Goal: Task Accomplishment & Management: Manage account settings

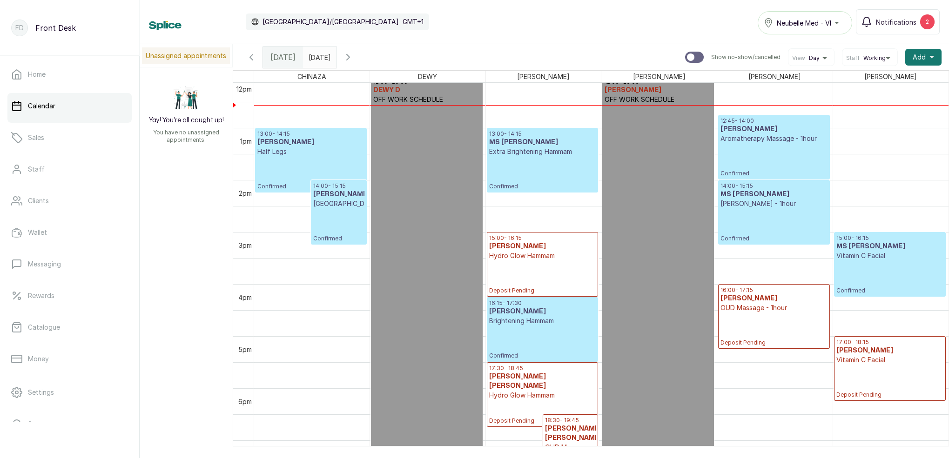
scroll to position [640, 0]
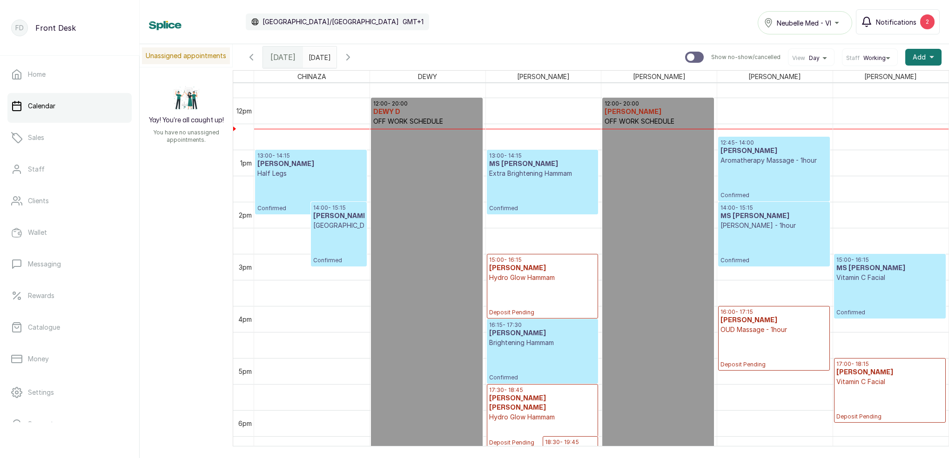
click at [901, 19] on span "Notifications" at bounding box center [896, 22] width 40 height 10
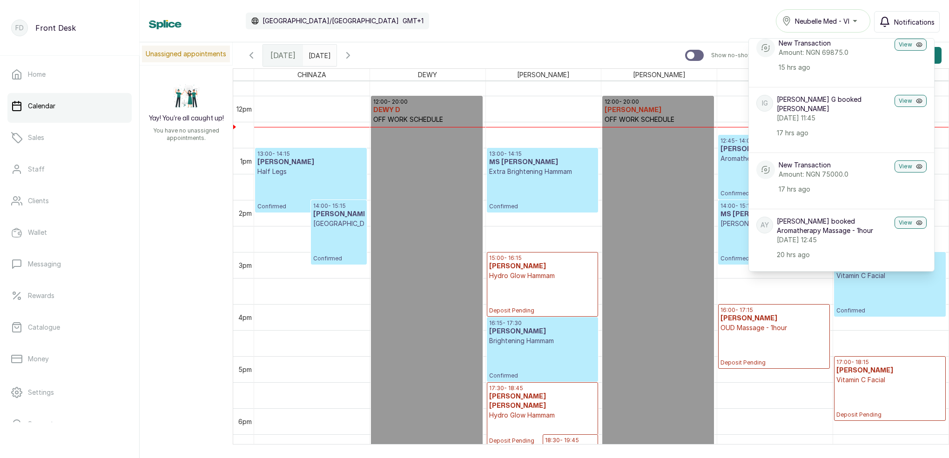
scroll to position [108, 0]
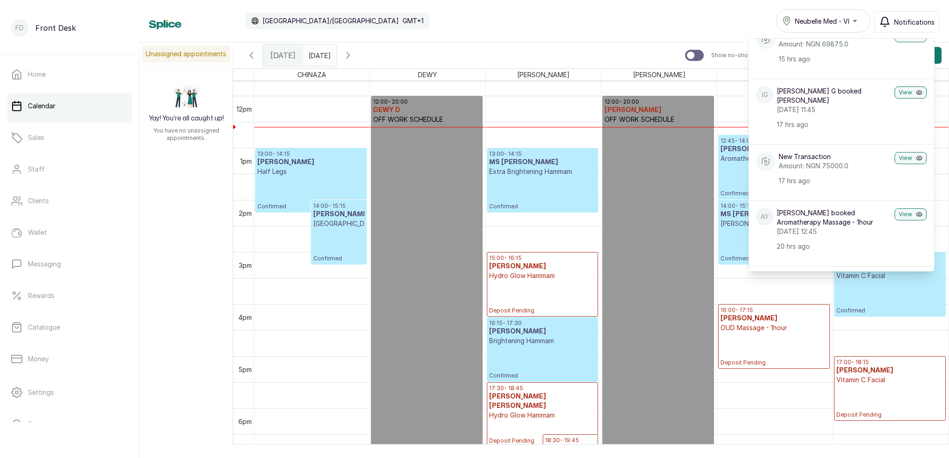
click at [918, 20] on span "Notifications" at bounding box center [914, 22] width 40 height 10
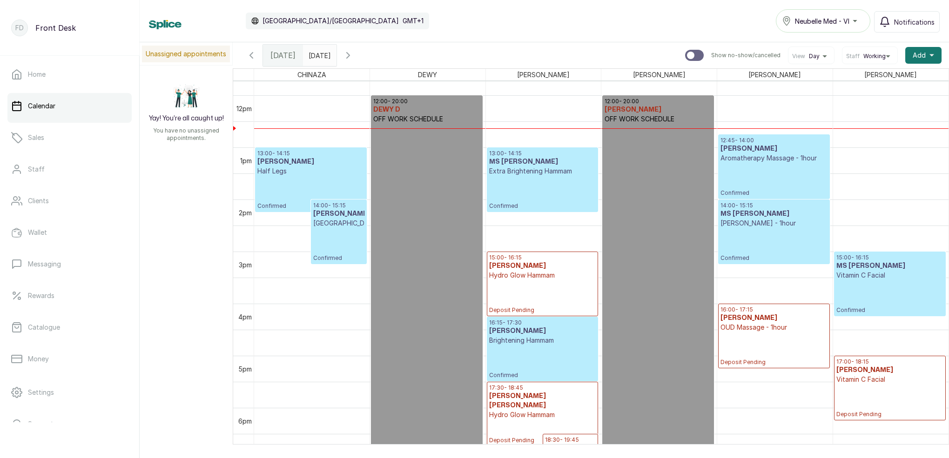
scroll to position [625, 0]
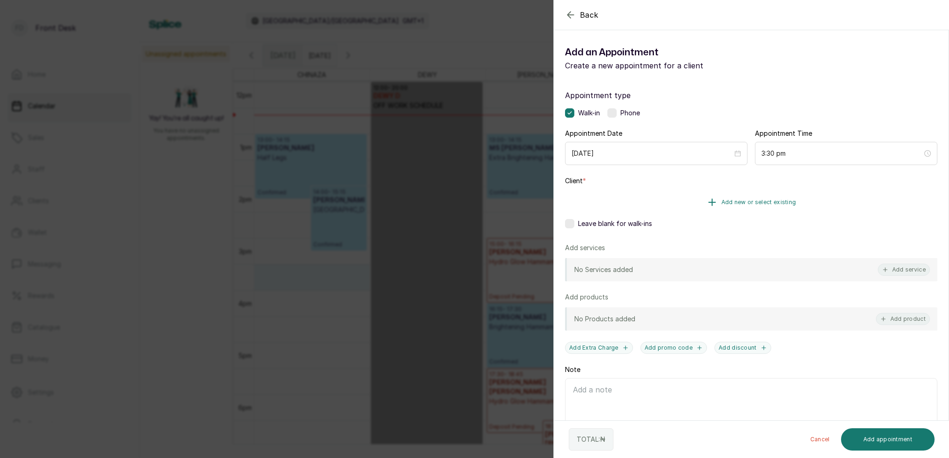
click at [777, 202] on span "Add new or select existing" at bounding box center [758, 202] width 75 height 7
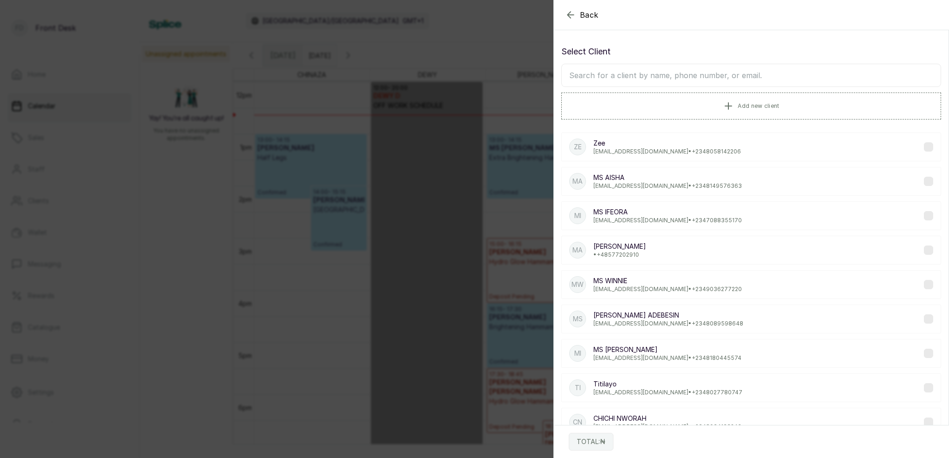
click at [671, 80] on input "text" at bounding box center [751, 75] width 380 height 23
type input "a"
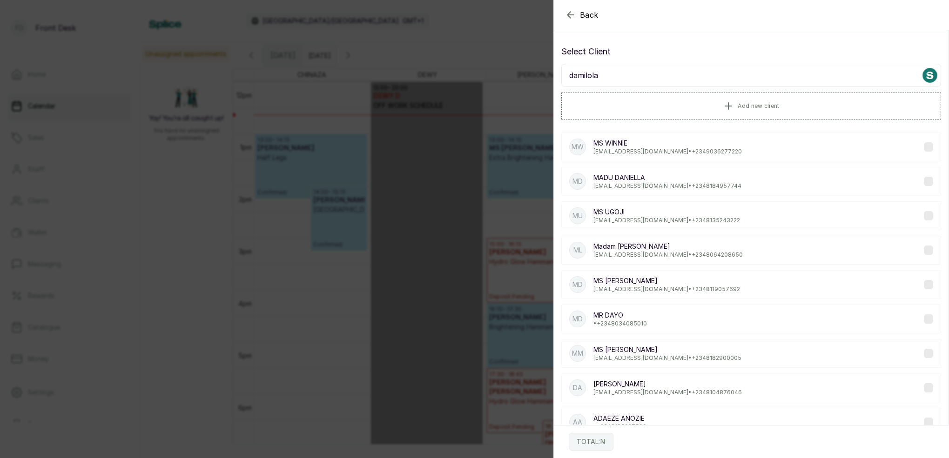
type input "Damilola"
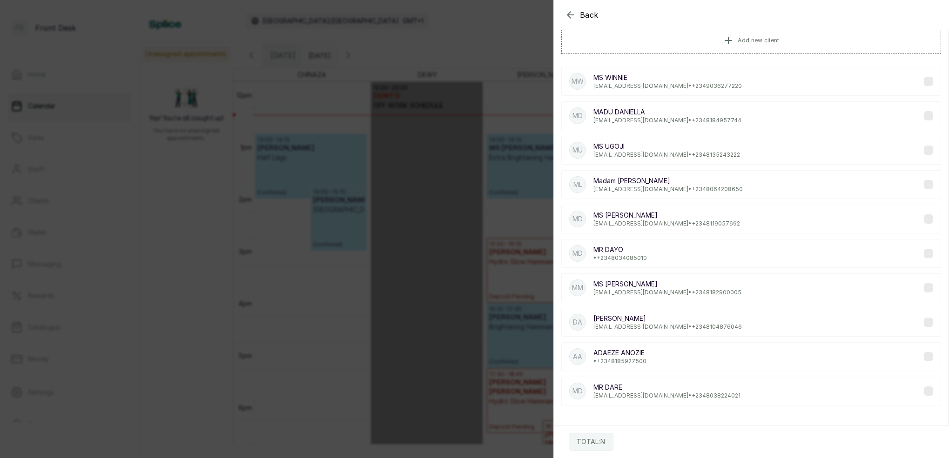
scroll to position [66, 0]
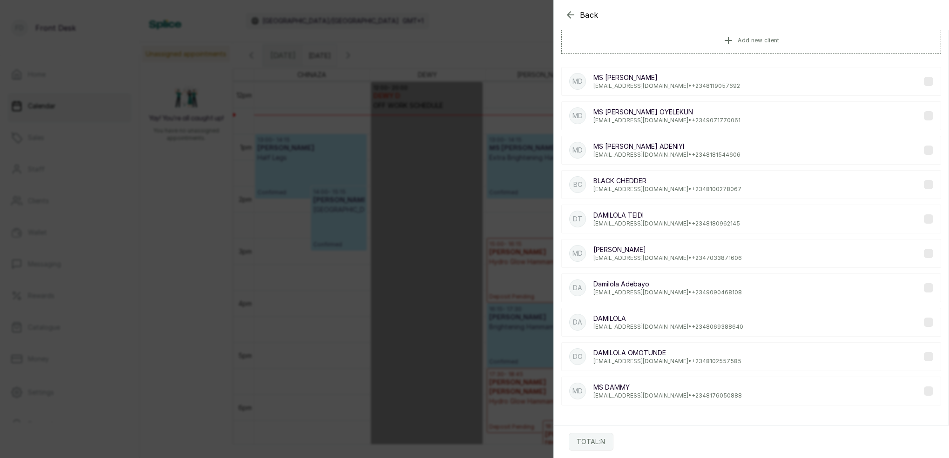
click at [653, 122] on p "hassanhalimah17@gmail.com • +234 9071770061" at bounding box center [666, 120] width 147 height 7
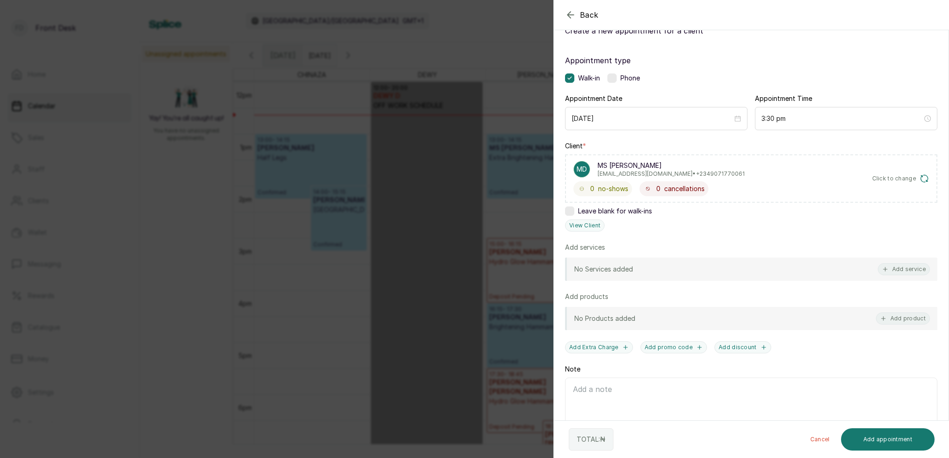
click at [367, 272] on div "Back Add Appointment Add an Appointment Create a new appointment for a client A…" at bounding box center [474, 229] width 949 height 458
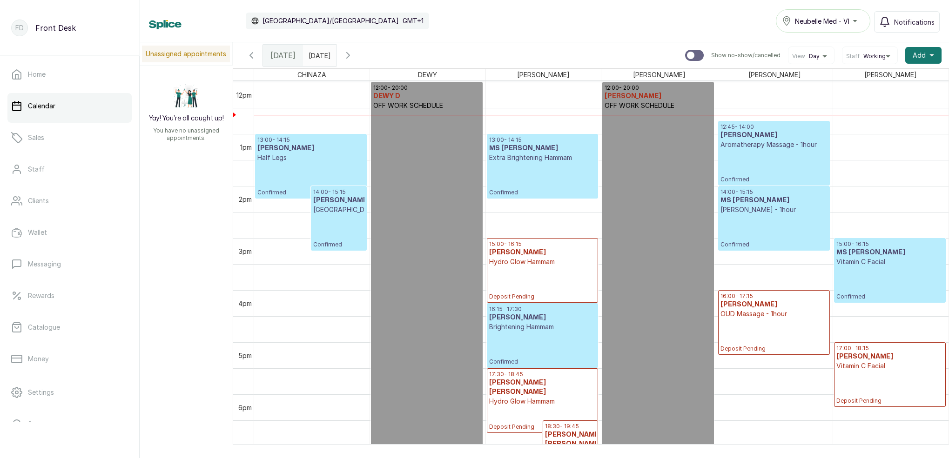
type input "dd/MM/yyyy"
click at [315, 54] on input "dd/MM/yyyy" at bounding box center [310, 53] width 15 height 16
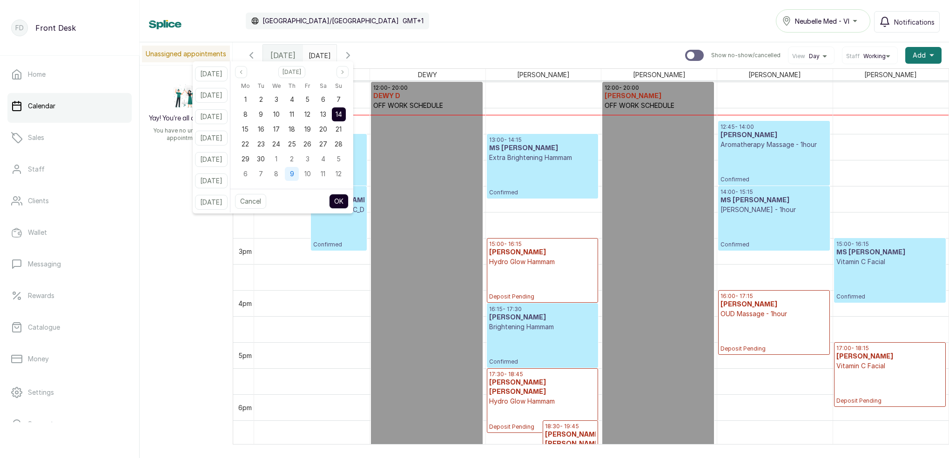
drag, startPoint x: 288, startPoint y: 133, endPoint x: 309, endPoint y: 174, distance: 45.8
click at [283, 133] on div "17" at bounding box center [276, 129] width 14 height 14
click at [344, 203] on button "OK" at bounding box center [339, 201] width 20 height 15
type input "17/09/2025"
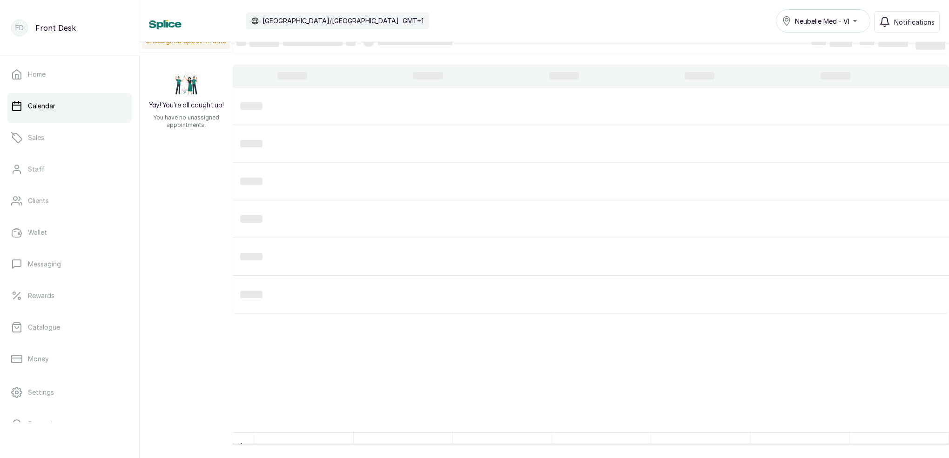
scroll to position [13, 0]
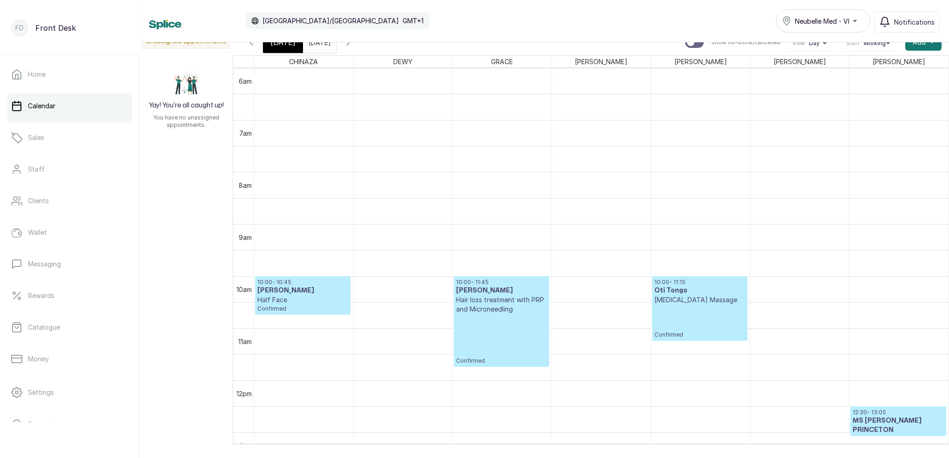
click at [283, 49] on div "[DATE]" at bounding box center [283, 42] width 40 height 21
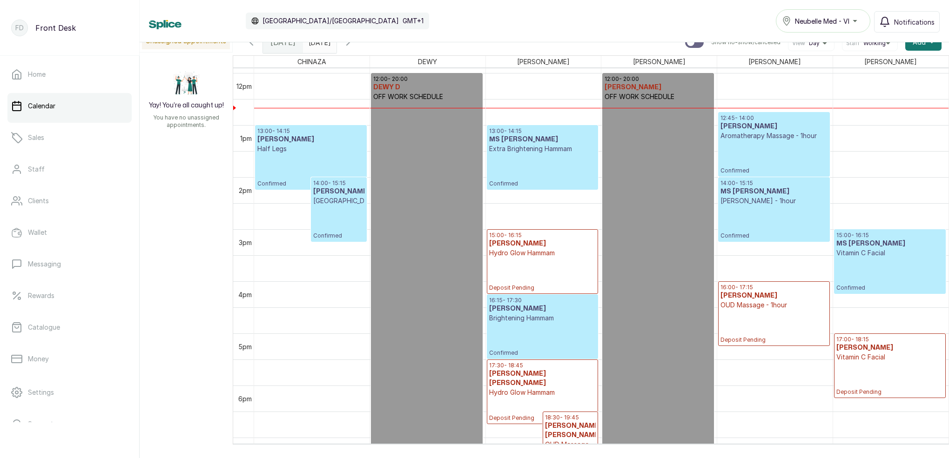
scroll to position [625, 0]
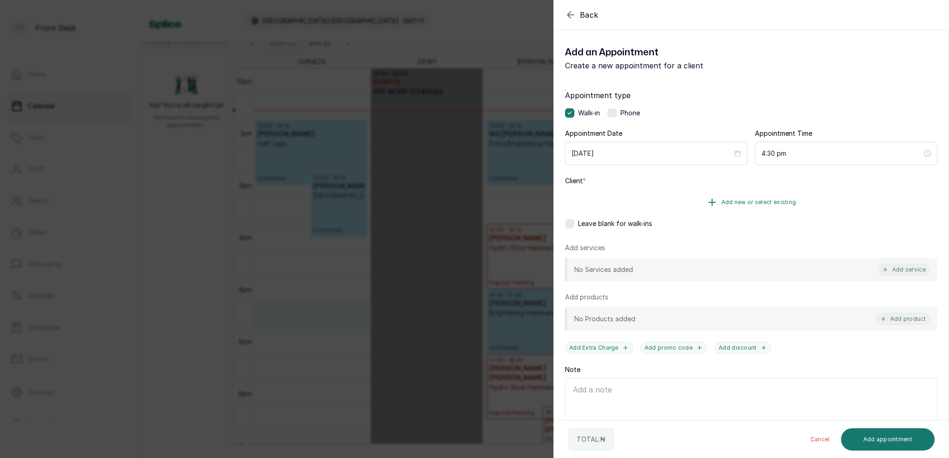
click at [782, 200] on span "Add new or select existing" at bounding box center [758, 202] width 75 height 7
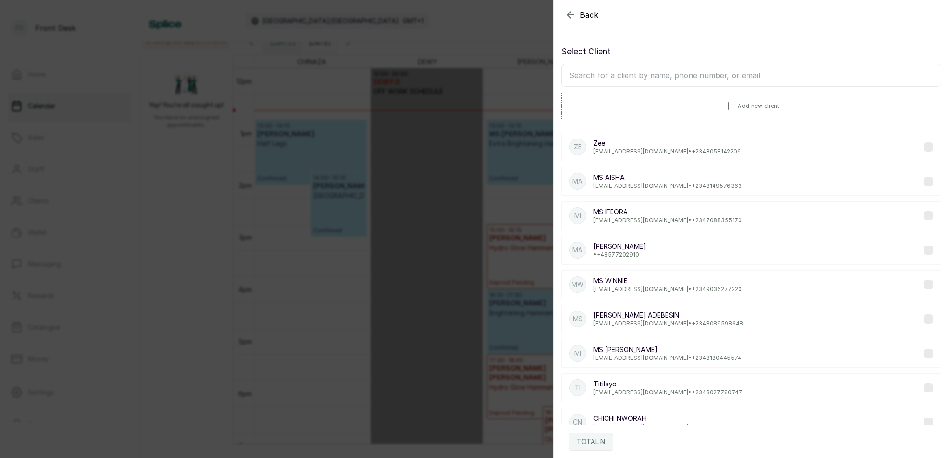
click at [667, 79] on input "text" at bounding box center [751, 75] width 380 height 23
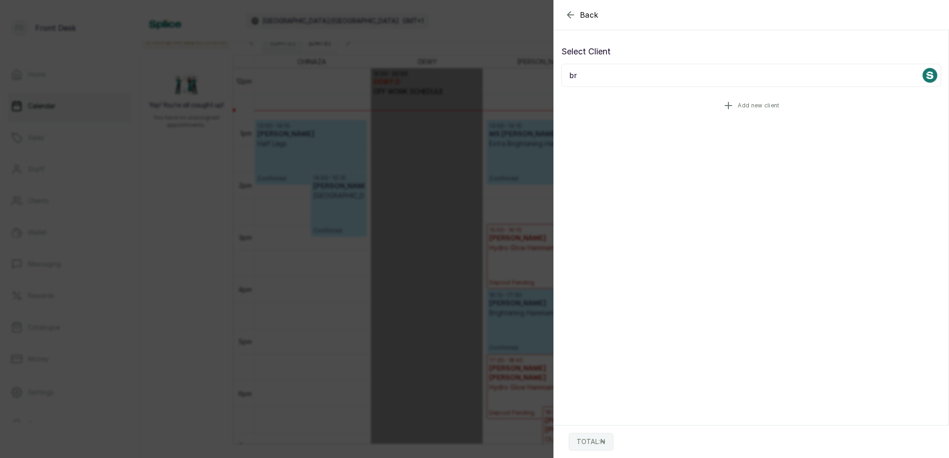
type input "b"
click at [570, 19] on icon "button" at bounding box center [570, 14] width 11 height 11
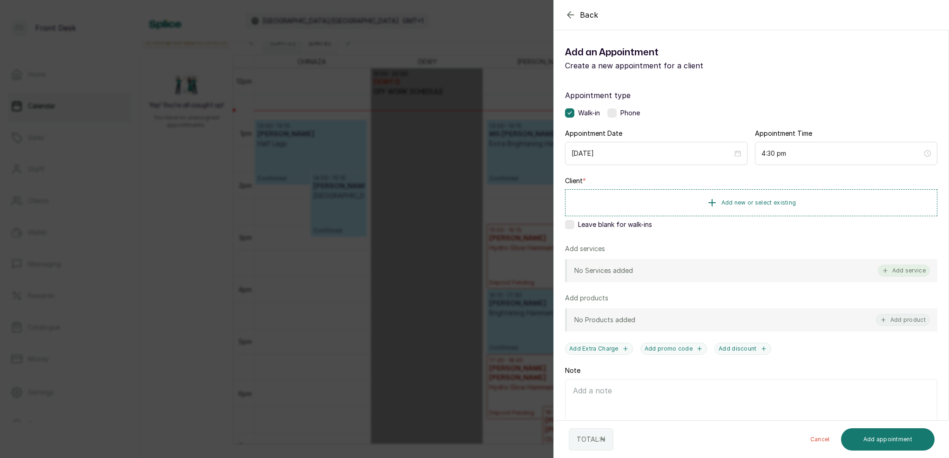
drag, startPoint x: 895, startPoint y: 277, endPoint x: 893, endPoint y: 269, distance: 8.1
click at [895, 277] on div "No Services added Add service" at bounding box center [751, 270] width 372 height 23
click at [917, 265] on button "Add service" at bounding box center [904, 271] width 52 height 12
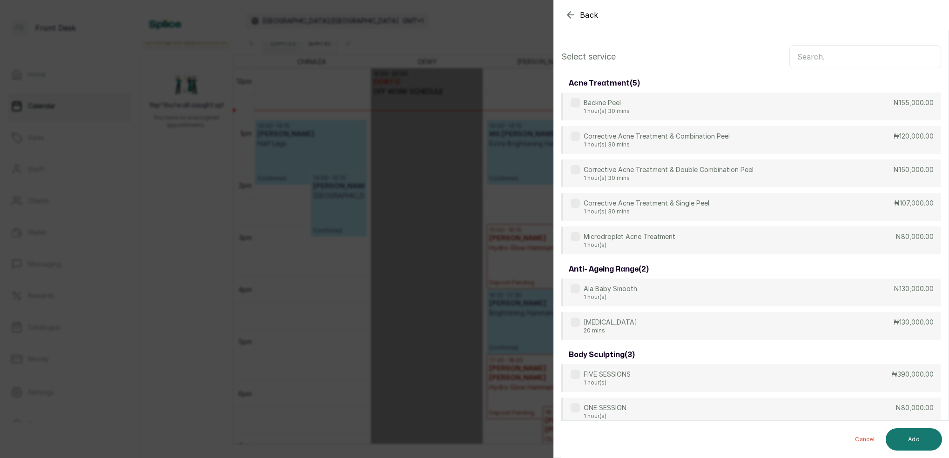
scroll to position [-1, 0]
click at [819, 60] on input "text" at bounding box center [865, 56] width 152 height 23
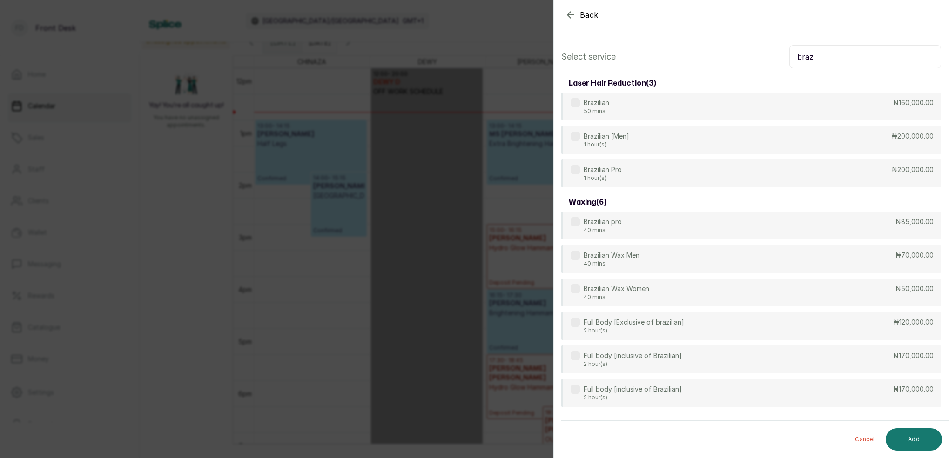
type input "braz"
click at [432, 202] on div "Back Add Appointment Select service braz laser hair reduction ( 3 ) Brazilian 5…" at bounding box center [474, 229] width 949 height 458
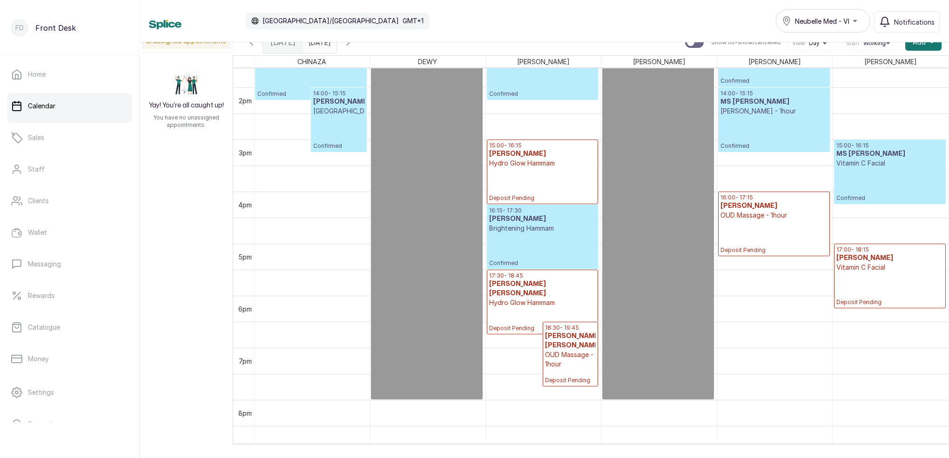
scroll to position [711, 0]
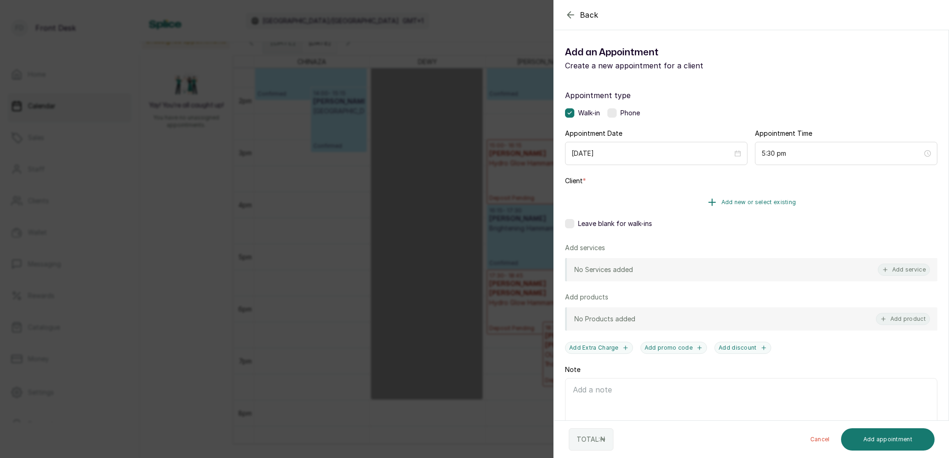
click at [774, 204] on span "Add new or select existing" at bounding box center [758, 202] width 75 height 7
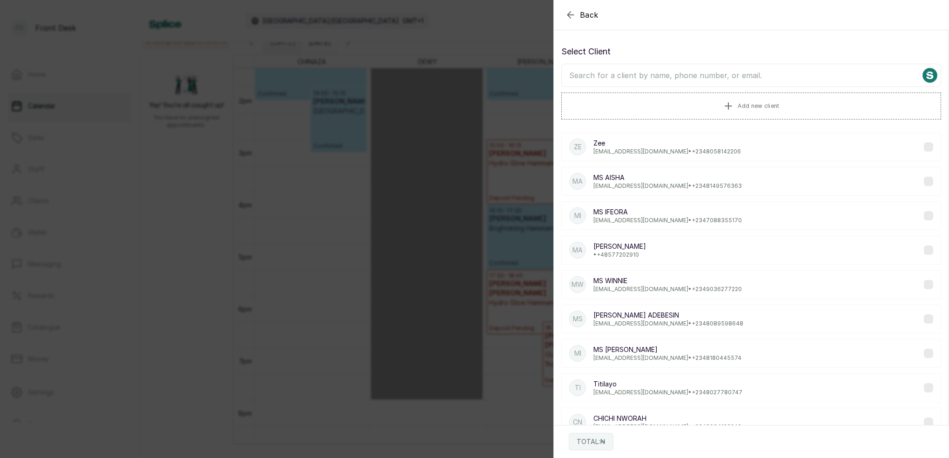
click at [723, 81] on input "text" at bounding box center [751, 75] width 380 height 23
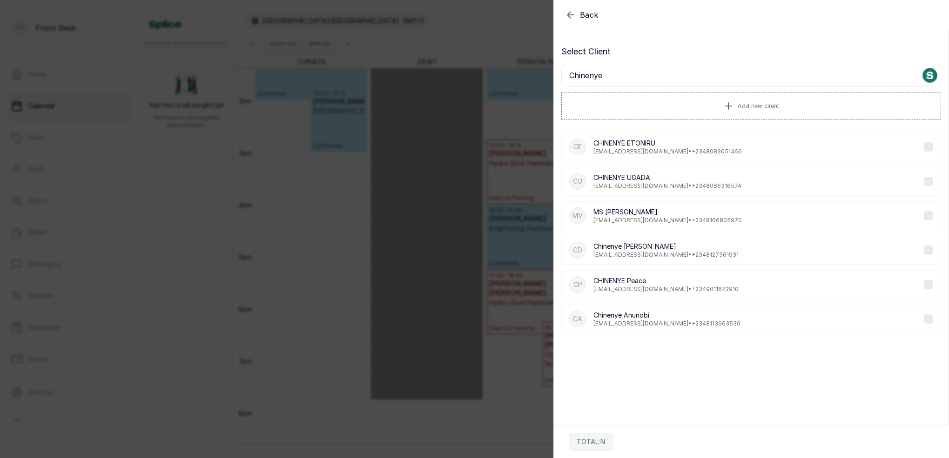
type input "Chinenye"
click at [722, 255] on div "CD Chinenye Deborah itzdebby12@gmail.com • +234 8127561931" at bounding box center [751, 250] width 380 height 29
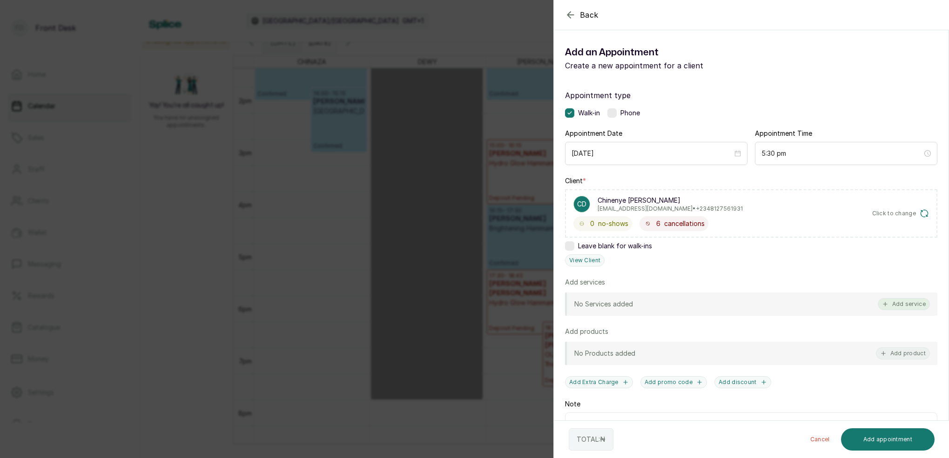
click at [916, 301] on button "Add service" at bounding box center [904, 304] width 52 height 12
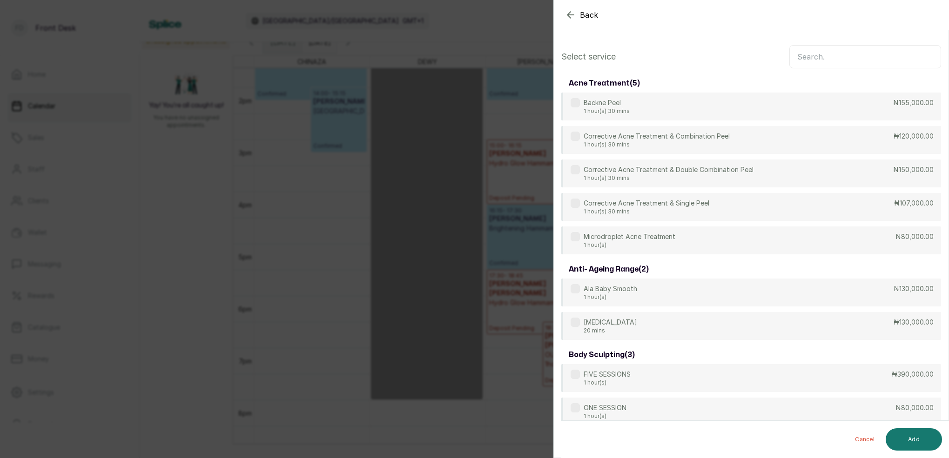
click at [821, 54] on input "text" at bounding box center [865, 56] width 152 height 23
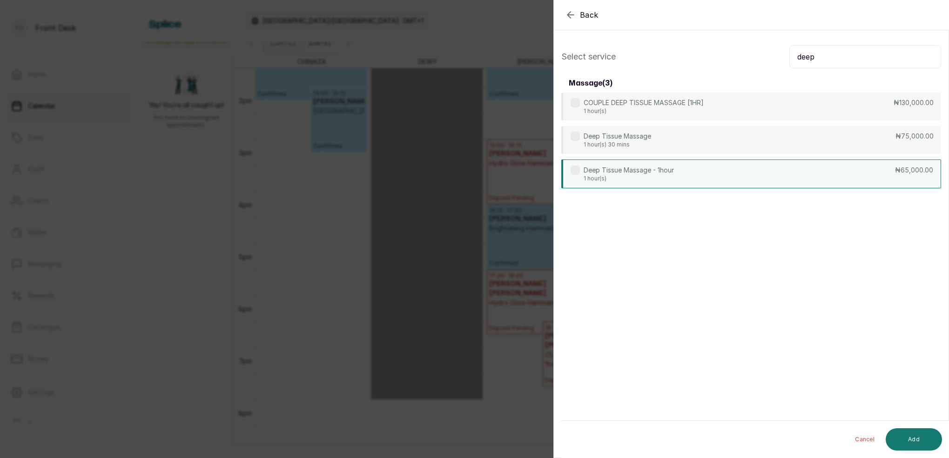
type input "deep"
click at [804, 168] on div "Deep Tissue Massage - 1hour 1 hour(s) ₦65,000.00" at bounding box center [751, 174] width 380 height 29
click at [917, 443] on button "Add" at bounding box center [914, 440] width 56 height 22
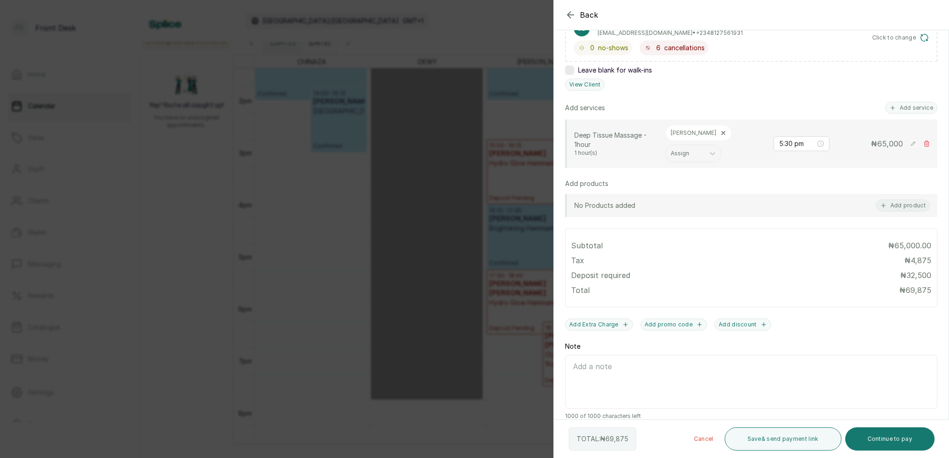
scroll to position [175, 0]
click at [896, 441] on button "Continue to pay" at bounding box center [890, 439] width 90 height 23
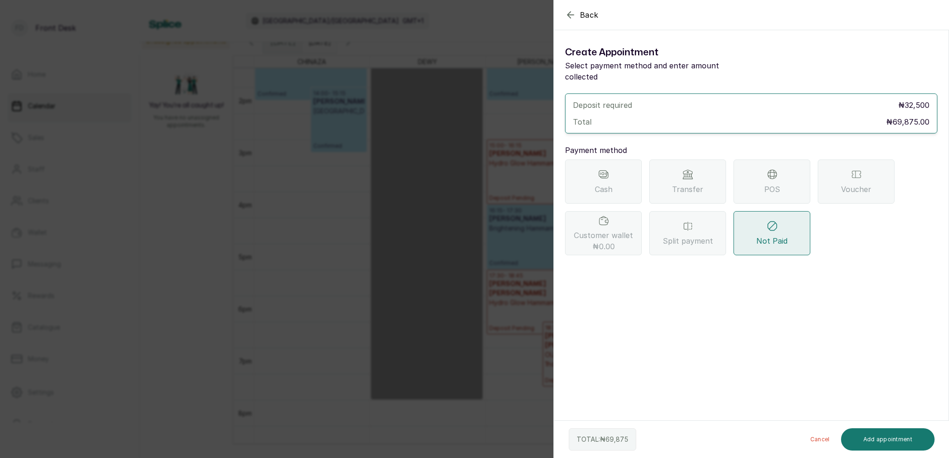
click at [701, 167] on div "Transfer" at bounding box center [687, 182] width 77 height 44
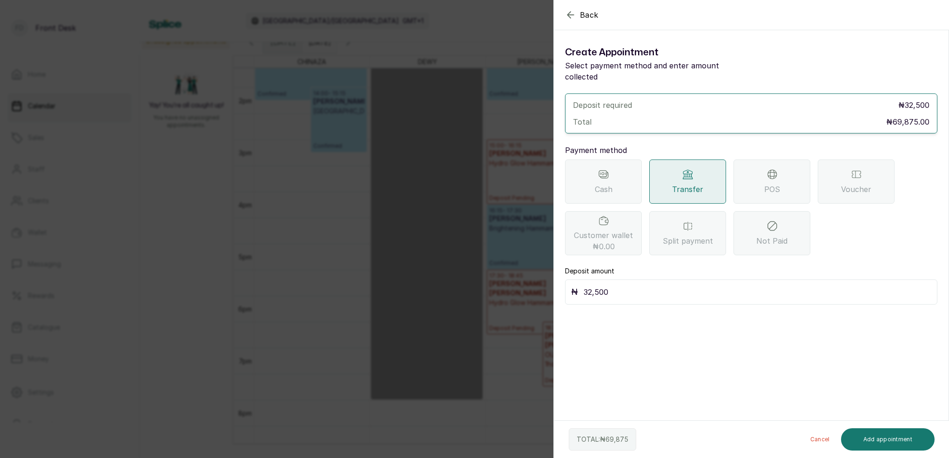
click at [629, 286] on input "32,500" at bounding box center [758, 292] width 348 height 13
type input "3"
type input "35,000"
click at [902, 445] on button "Add appointment" at bounding box center [888, 440] width 94 height 22
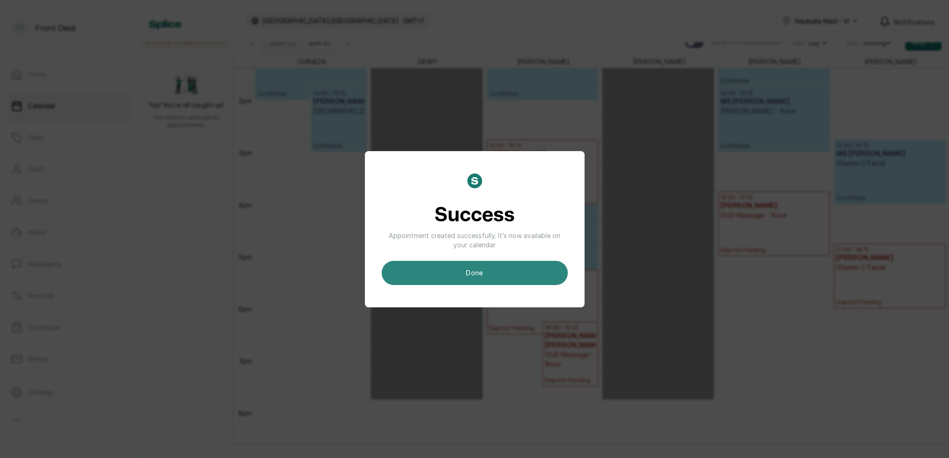
click at [500, 276] on button "done" at bounding box center [475, 273] width 186 height 24
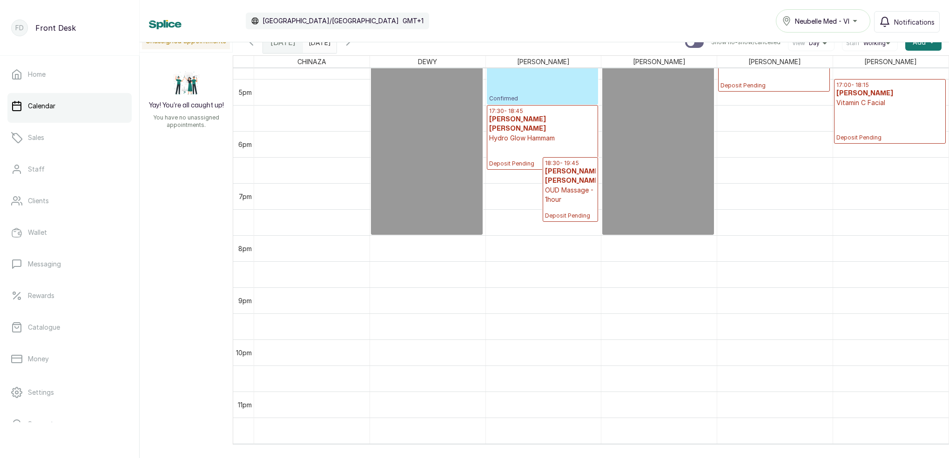
scroll to position [792, 0]
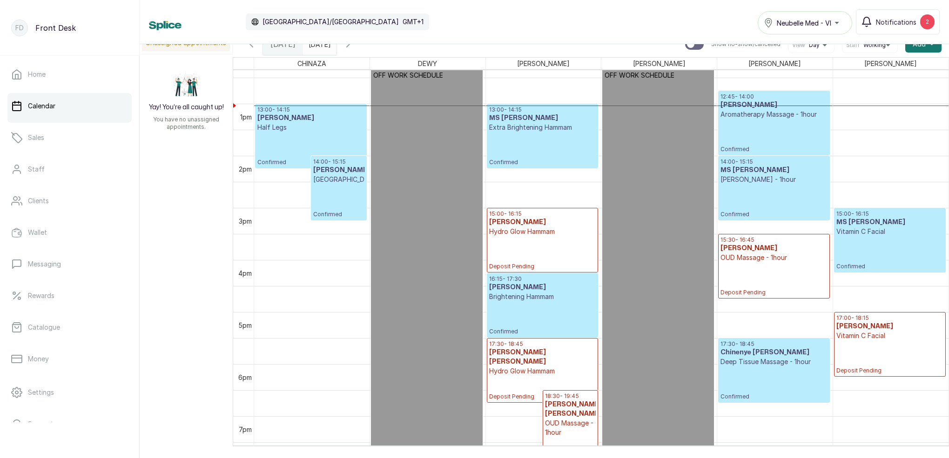
scroll to position [672, 0]
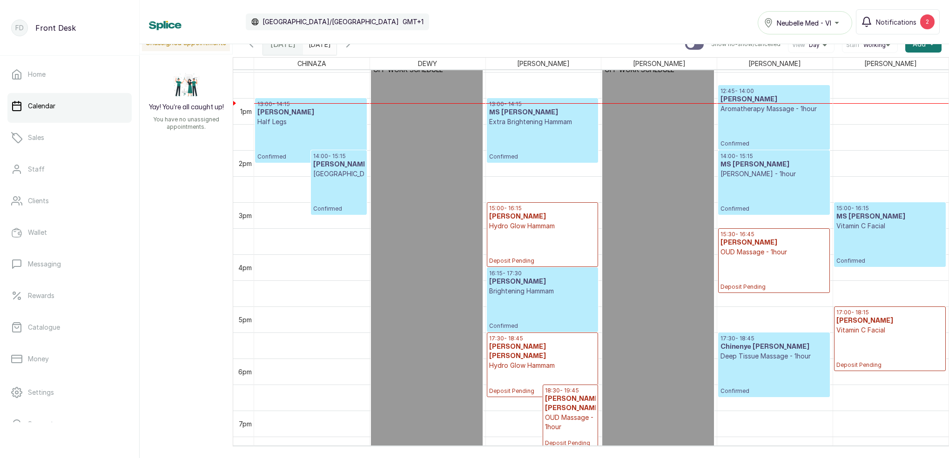
click at [752, 128] on p "Confirmed" at bounding box center [774, 131] width 107 height 34
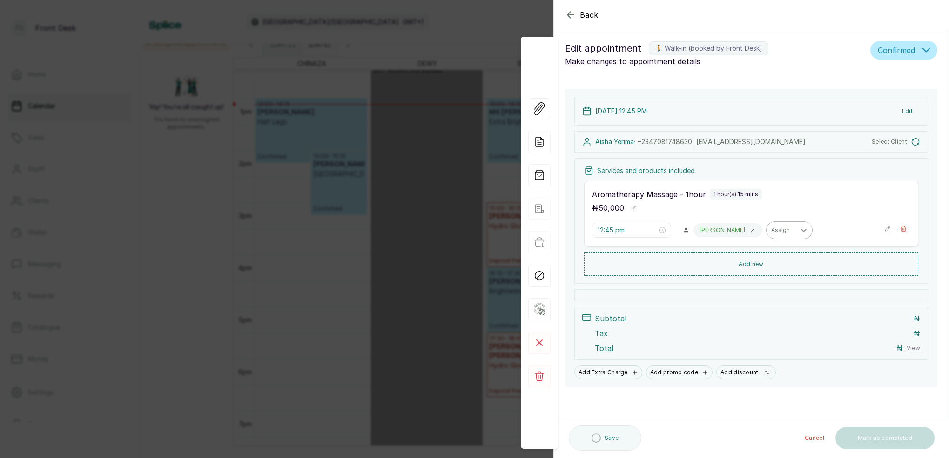
scroll to position [4, 0]
click at [403, 60] on div "Back Appointment Details Edit appointment 🚶 Walk-in (booked by Front Desk) Make…" at bounding box center [474, 229] width 949 height 458
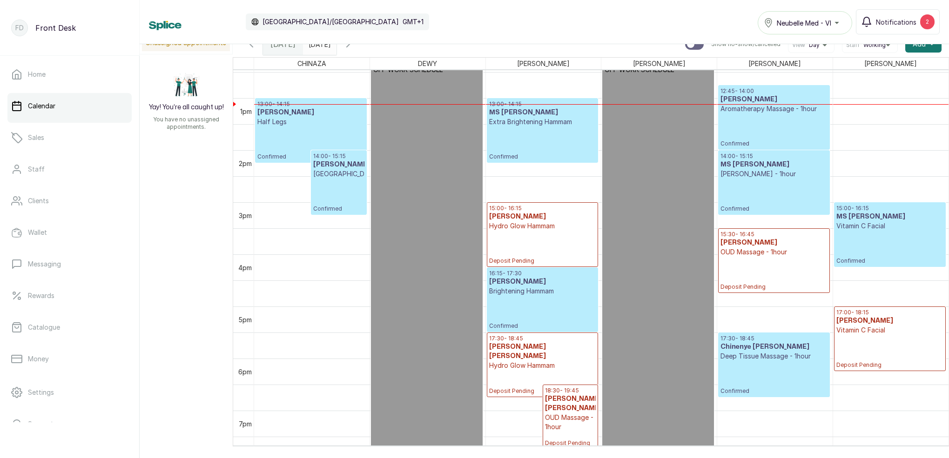
type input "dd/MM/yyyy"
click at [318, 49] on input "dd/MM/yyyy" at bounding box center [310, 42] width 15 height 16
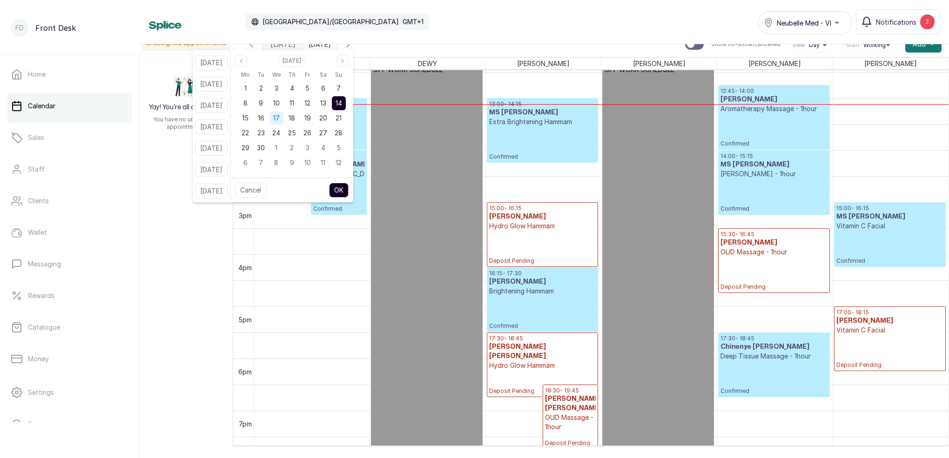
scroll to position [313, 0]
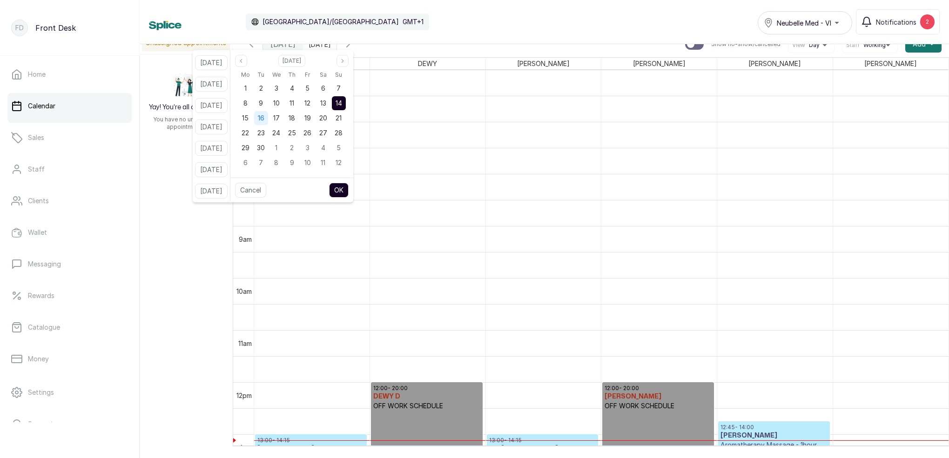
click at [268, 118] on div "16" at bounding box center [261, 118] width 14 height 14
click at [347, 184] on button "OK" at bounding box center [339, 190] width 20 height 15
type input "16/09/2025"
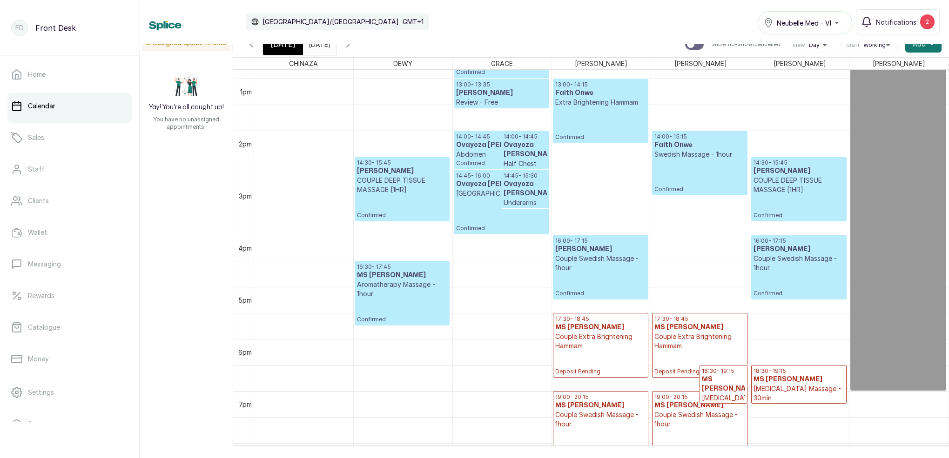
scroll to position [687, 0]
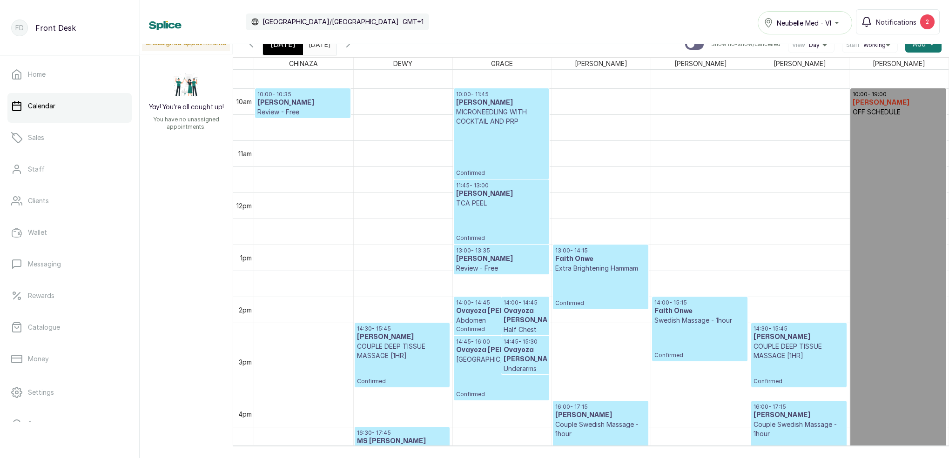
click at [290, 47] on span "[DATE]" at bounding box center [282, 44] width 25 height 11
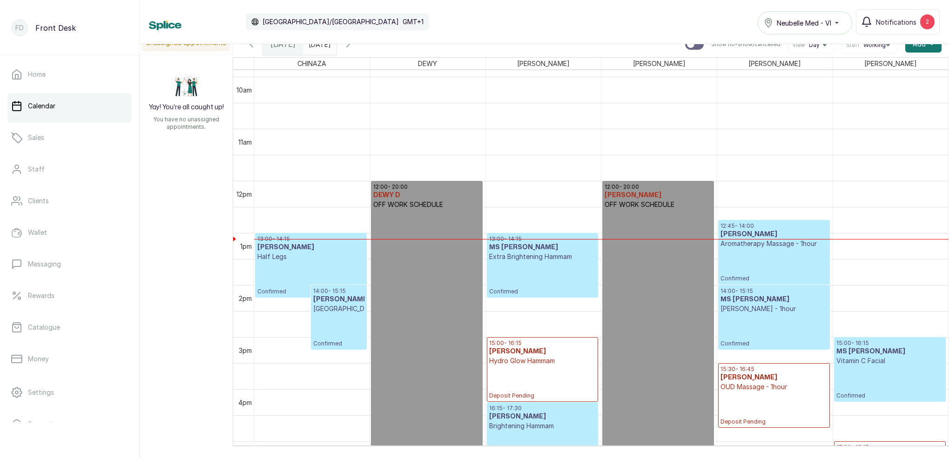
click at [758, 230] on h3 "[PERSON_NAME]" at bounding box center [774, 234] width 107 height 9
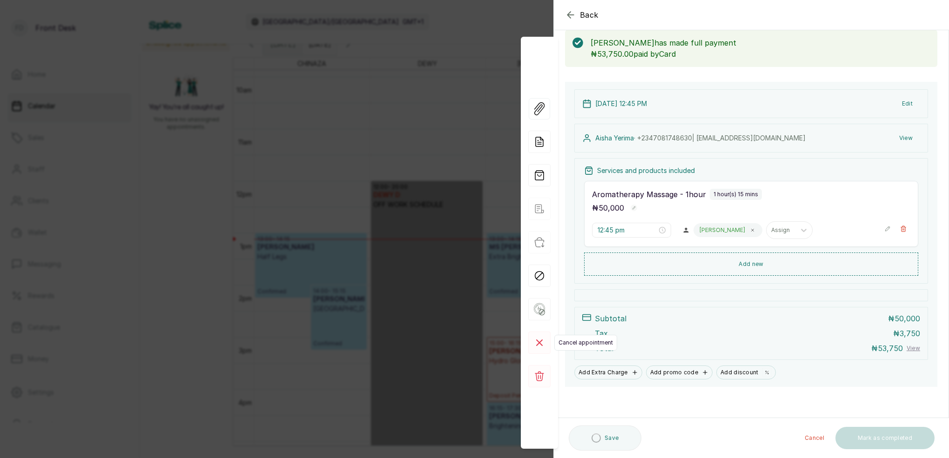
click at [542, 347] on rect at bounding box center [539, 343] width 22 height 22
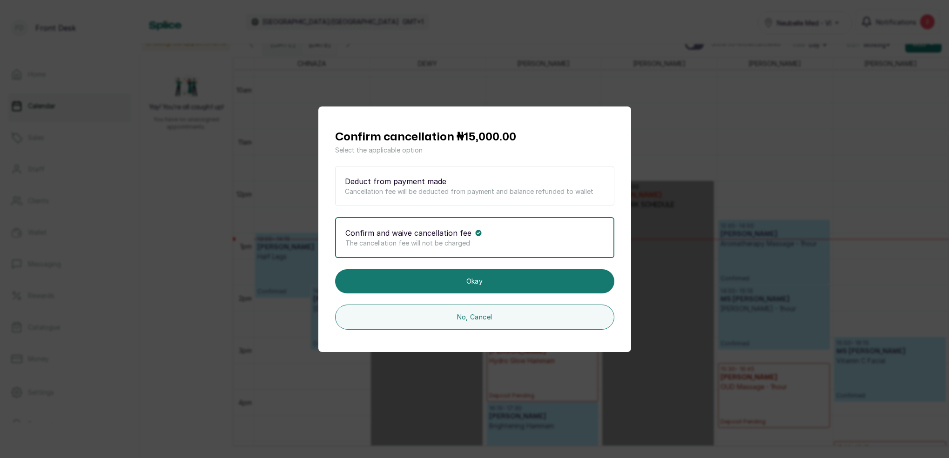
click at [469, 185] on div "Deduct from payment made" at bounding box center [475, 181] width 260 height 11
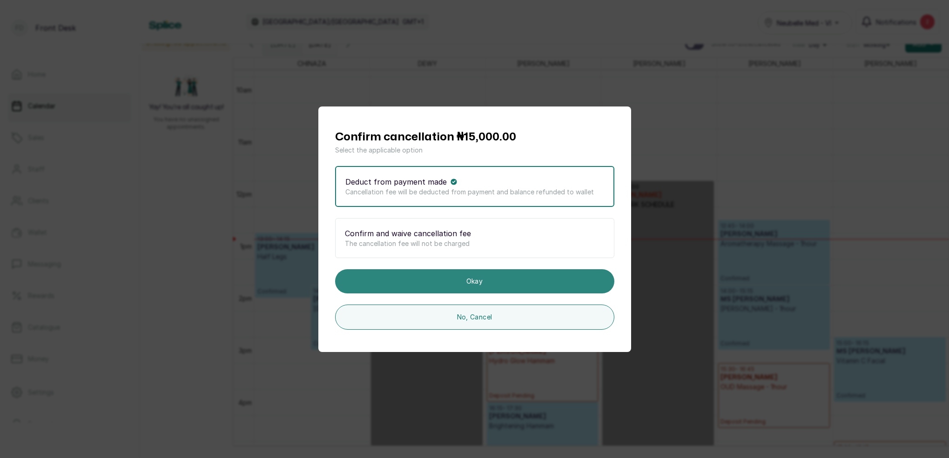
click at [491, 281] on button "Okay" at bounding box center [474, 281] width 279 height 24
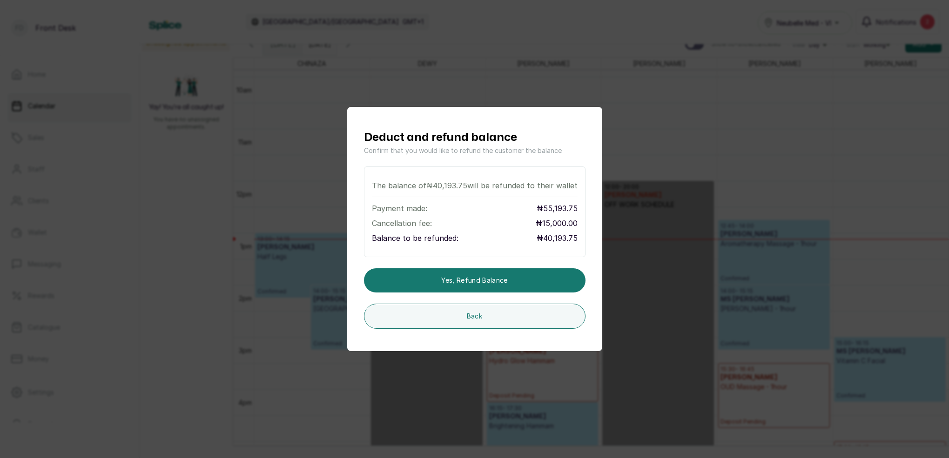
click at [696, 250] on div "Deduct and refund balance Confirm that you would like to refund the customer th…" at bounding box center [474, 229] width 949 height 458
click at [752, 173] on div "Deduct and refund balance Confirm that you would like to refund the customer th…" at bounding box center [474, 229] width 949 height 458
click at [519, 323] on button "Back" at bounding box center [475, 316] width 222 height 25
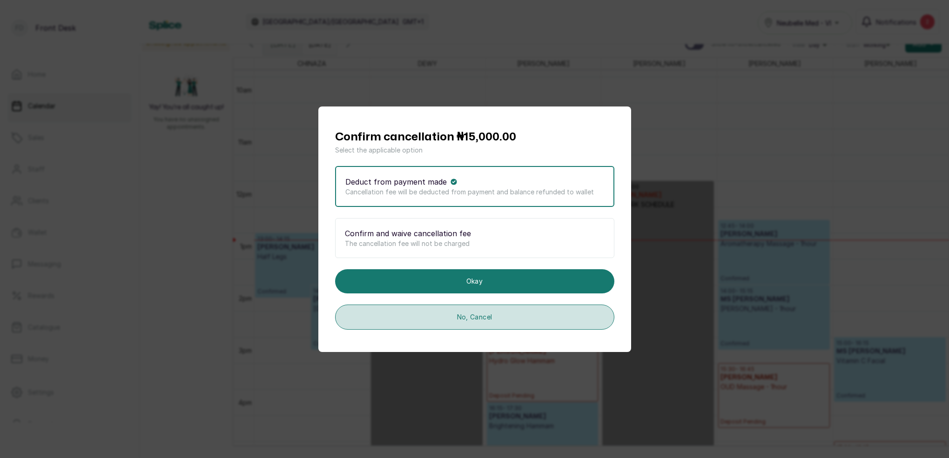
click at [540, 312] on button "No, Cancel" at bounding box center [474, 317] width 279 height 25
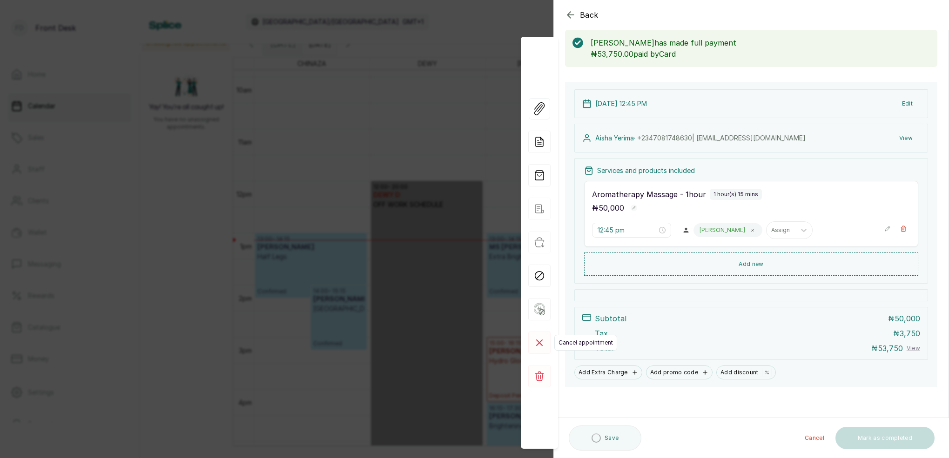
click at [540, 348] on rect at bounding box center [539, 343] width 22 height 22
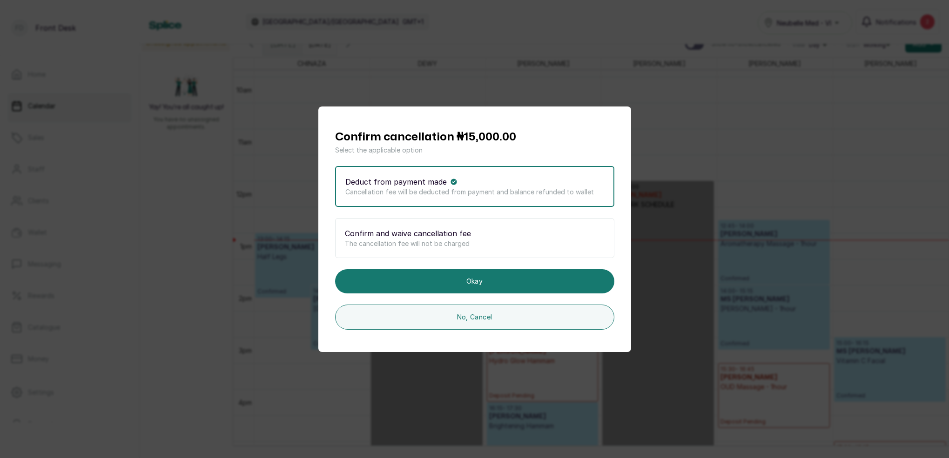
click at [426, 184] on p "Deduct from payment made" at bounding box center [395, 181] width 101 height 11
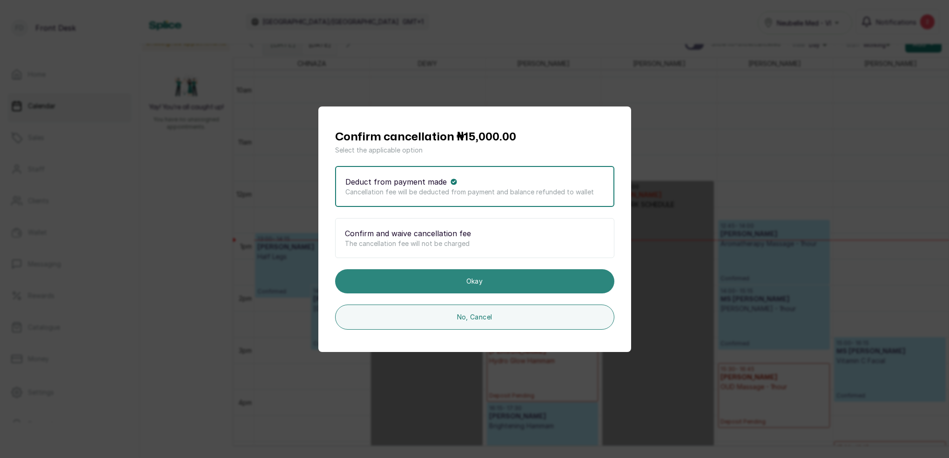
click at [517, 279] on button "Okay" at bounding box center [474, 281] width 279 height 24
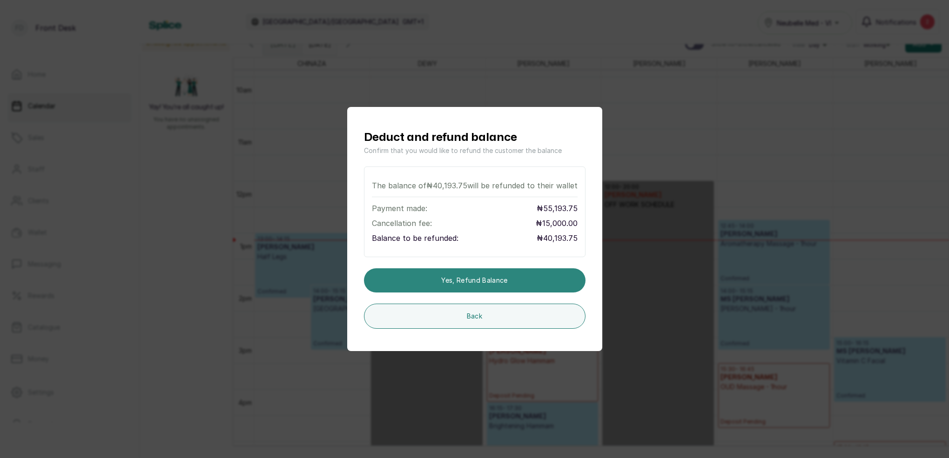
click at [520, 280] on button "Yes, refund balance" at bounding box center [475, 281] width 222 height 24
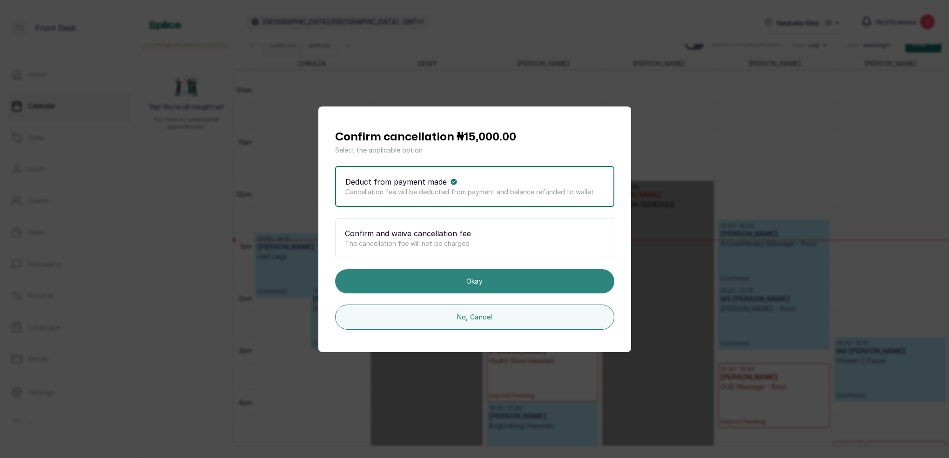
click at [502, 285] on button "Okay" at bounding box center [474, 281] width 279 height 24
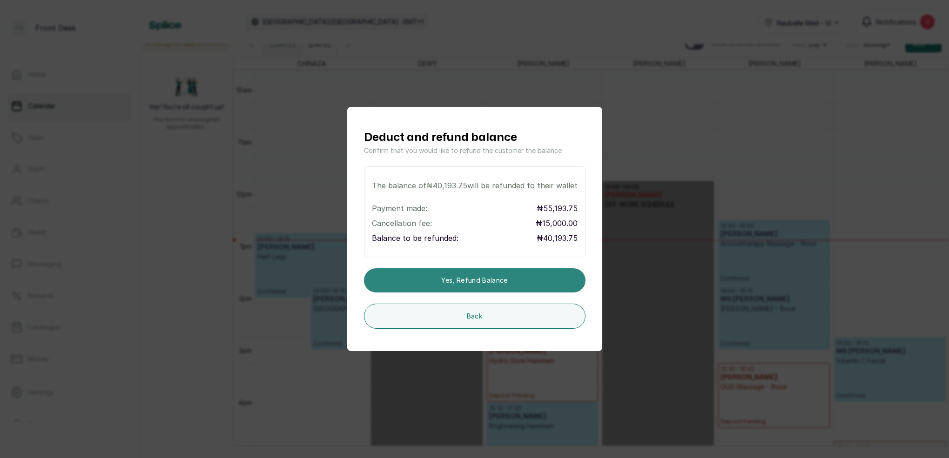
click at [514, 277] on button "Yes, refund balance" at bounding box center [475, 281] width 222 height 24
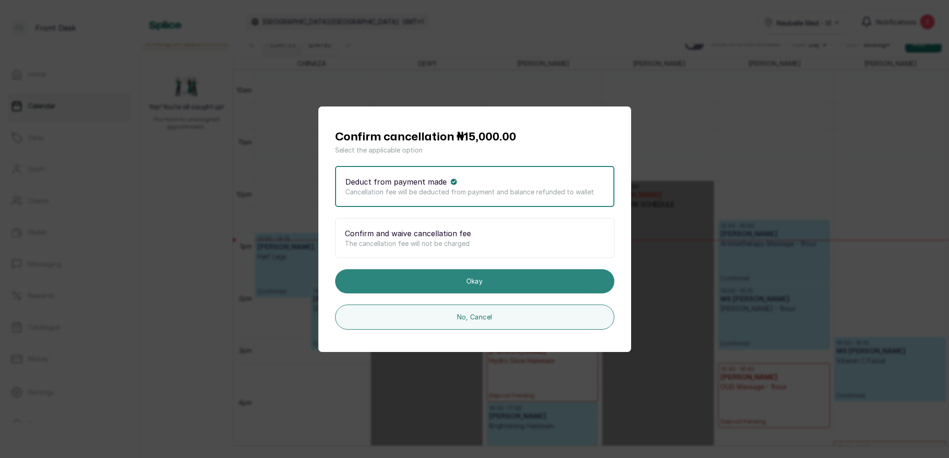
click at [490, 276] on button "Okay" at bounding box center [474, 281] width 279 height 24
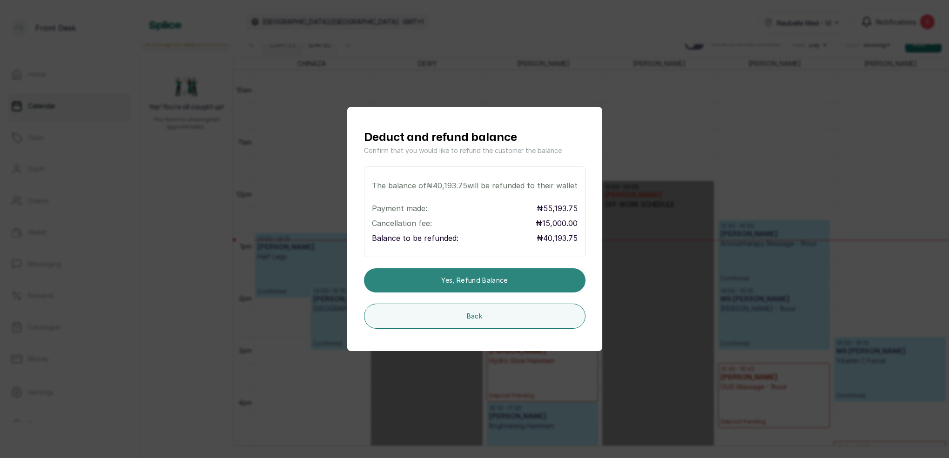
click at [501, 279] on button "Yes, refund balance" at bounding box center [475, 281] width 222 height 24
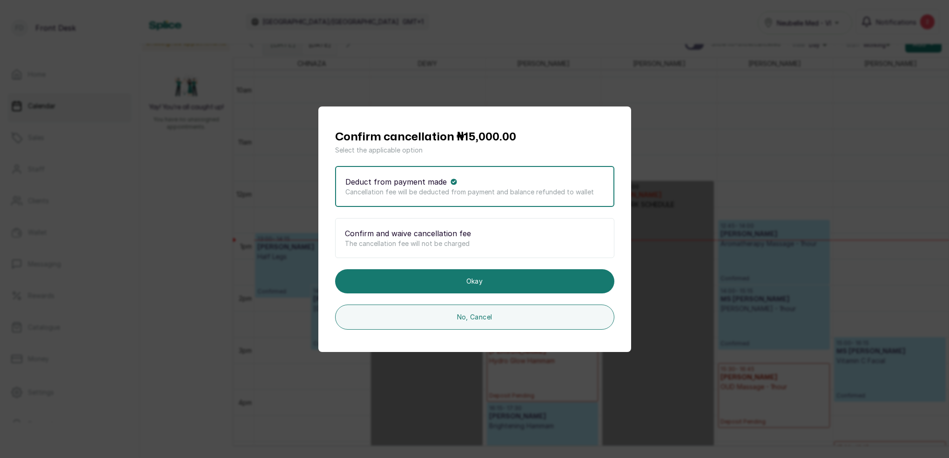
click at [784, 87] on div "Confirm cancellation ₦15,000.00 Select the applicable option Deduct from paymen…" at bounding box center [474, 229] width 949 height 458
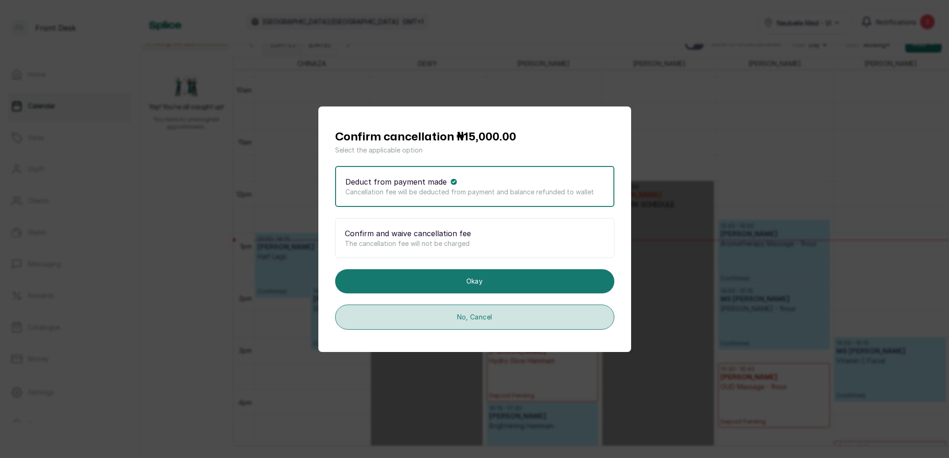
click at [521, 312] on button "No, Cancel" at bounding box center [474, 317] width 279 height 25
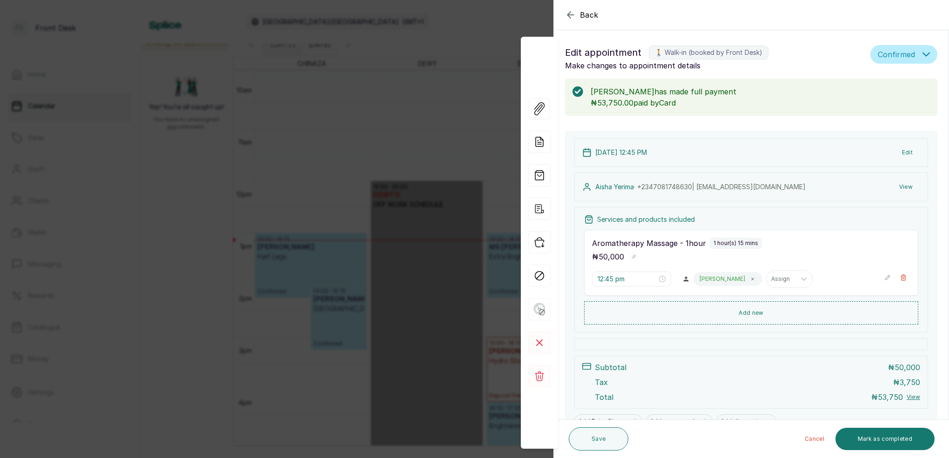
click at [367, 82] on div "Back Appointment Details Edit appointment 🚶 Walk-in (booked by Front Desk) Make…" at bounding box center [474, 229] width 949 height 458
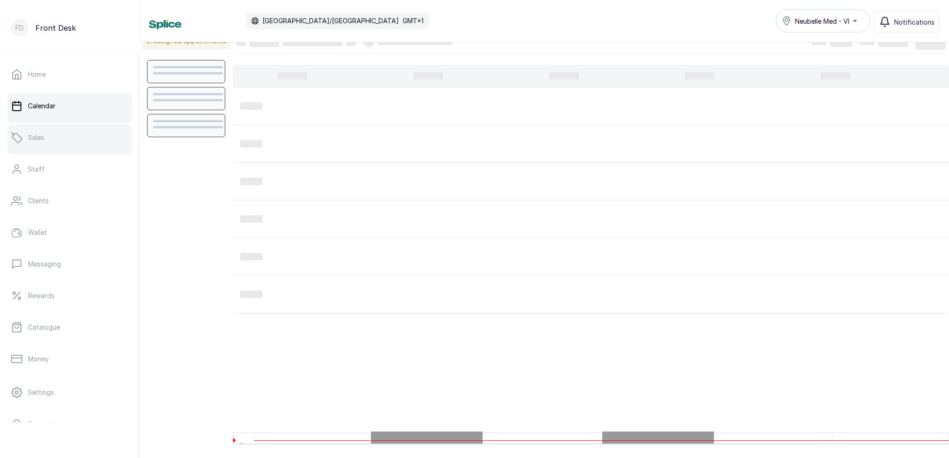
click at [71, 145] on link "Sales" at bounding box center [69, 138] width 124 height 26
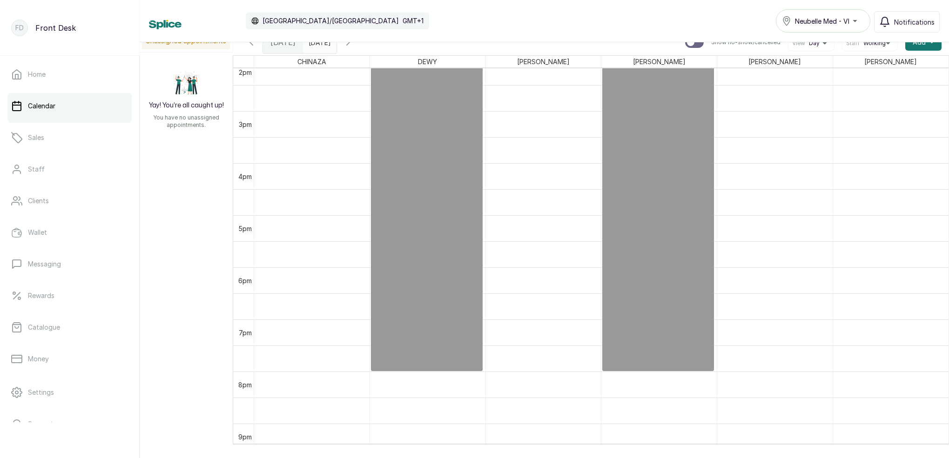
scroll to position [515, 0]
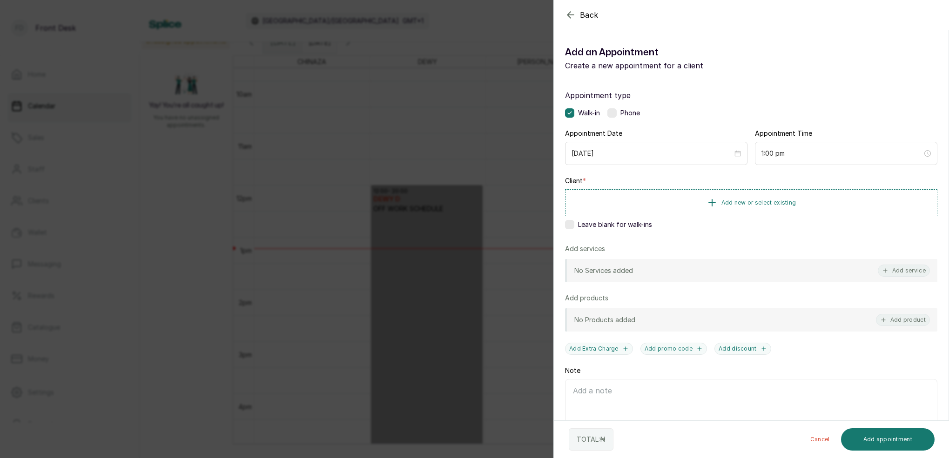
click at [405, 215] on div "Back Add Appointment Add an Appointment Create a new appointment for a client A…" at bounding box center [474, 229] width 949 height 458
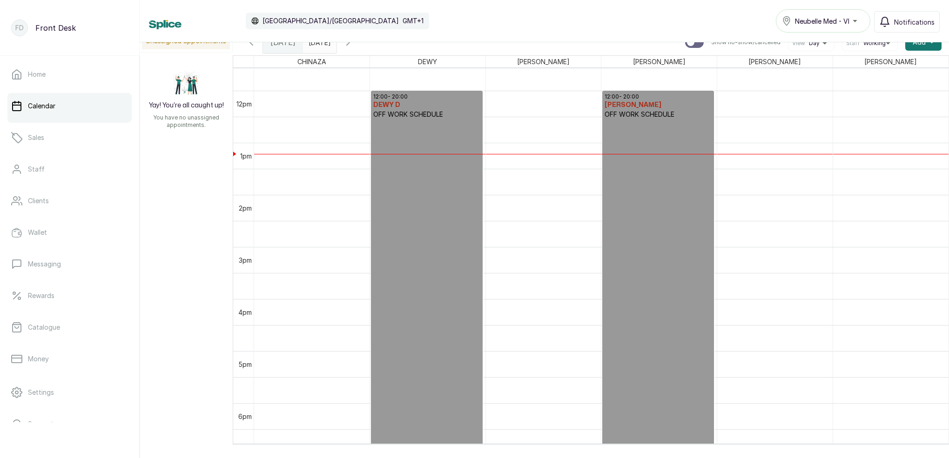
scroll to position [667, 0]
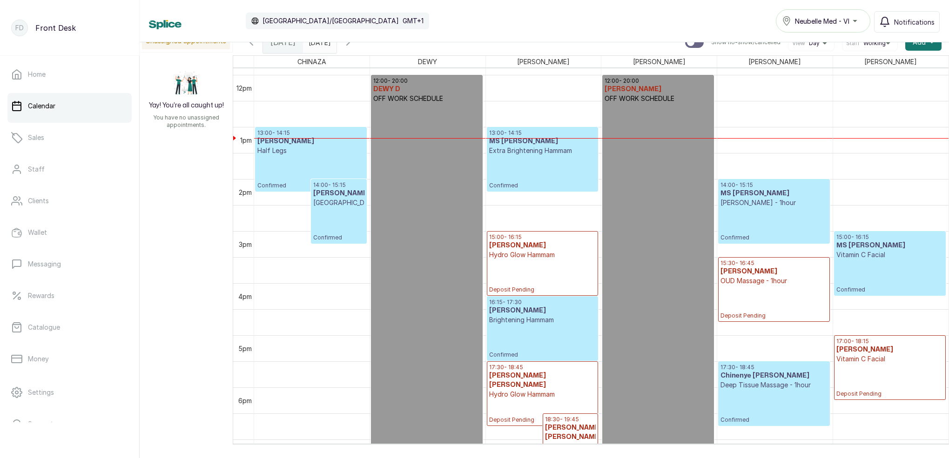
scroll to position [580, 0]
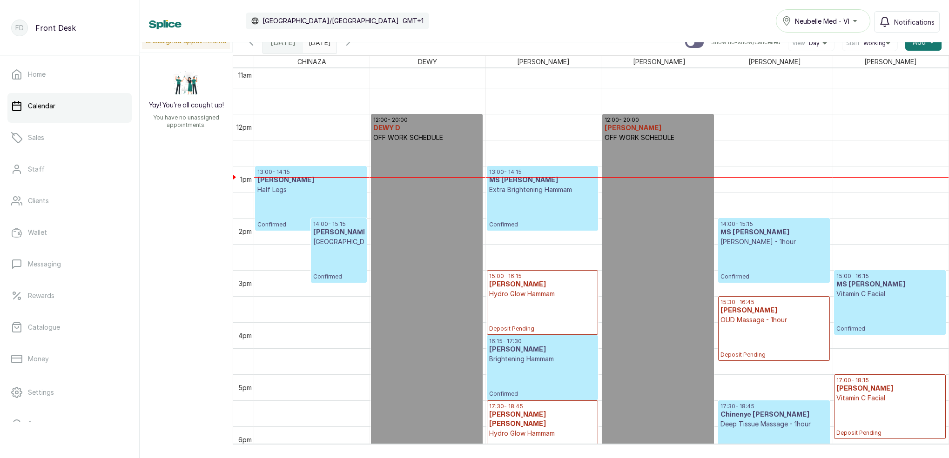
type input "dd/MM/yyyy"
click at [318, 44] on input "dd/MM/yyyy" at bounding box center [310, 40] width 15 height 16
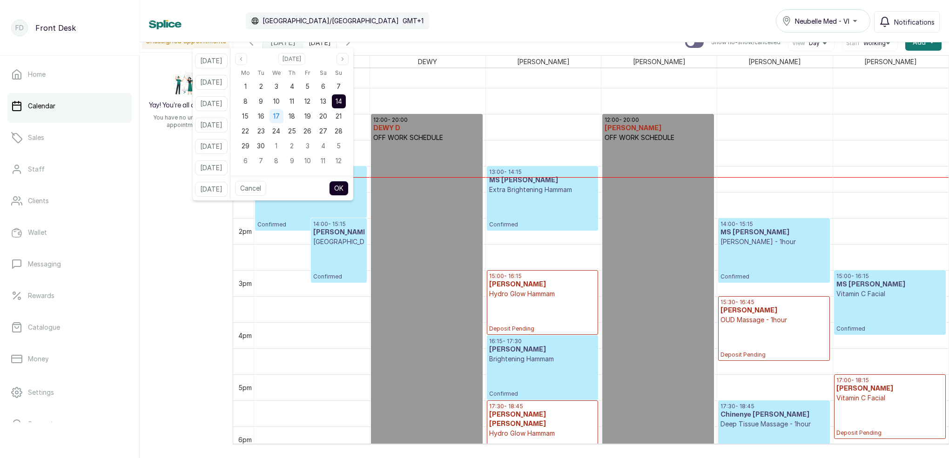
click at [280, 116] on span "17" at bounding box center [276, 116] width 7 height 8
click at [264, 119] on span "16" at bounding box center [261, 116] width 7 height 8
click at [349, 185] on button "OK" at bounding box center [339, 188] width 20 height 15
type input "[DATE]"
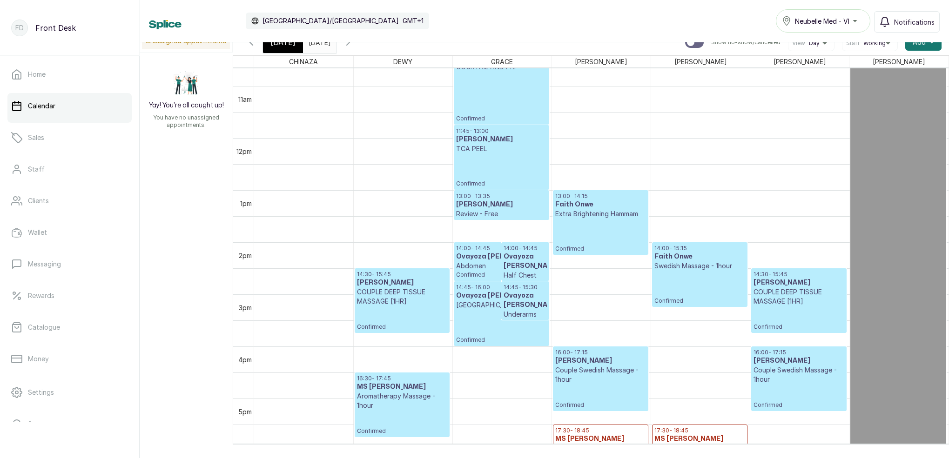
scroll to position [0, 0]
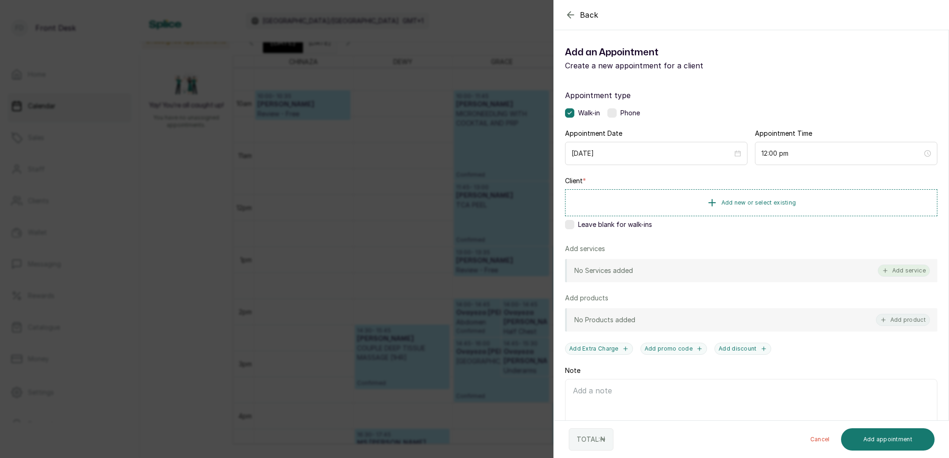
click at [923, 276] on button "Add service" at bounding box center [904, 271] width 52 height 12
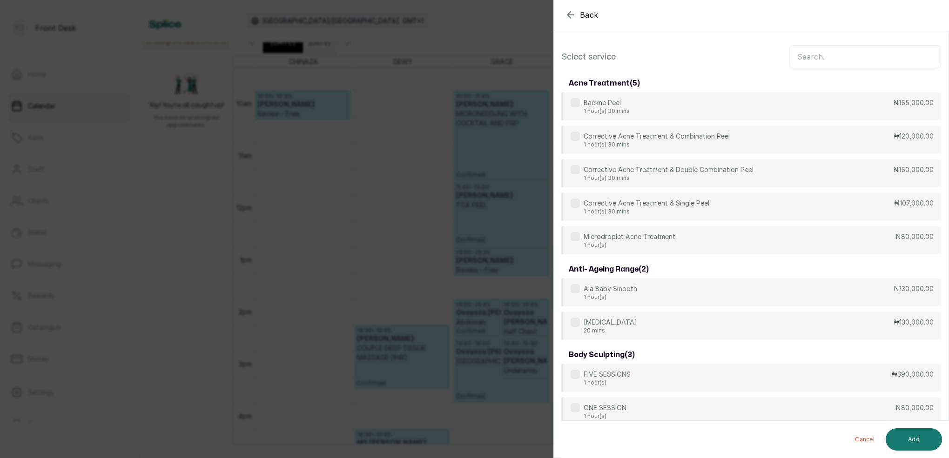
click at [856, 54] on input "text" at bounding box center [865, 56] width 152 height 23
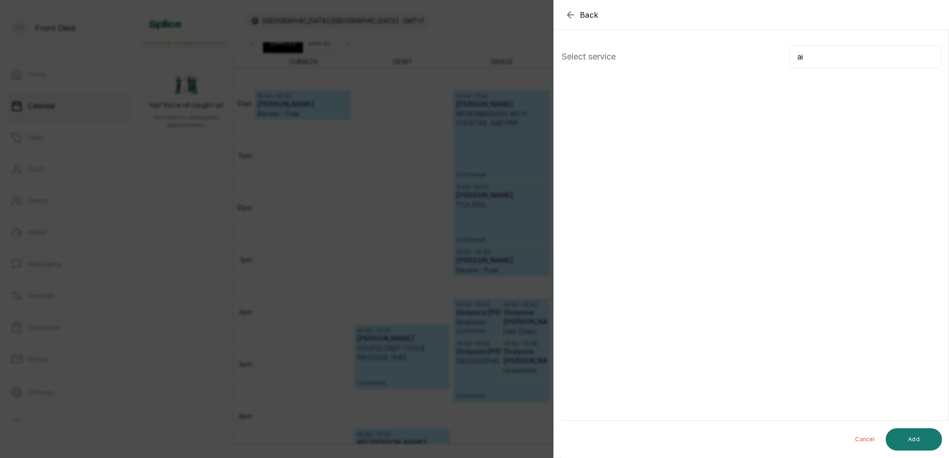
type input "a"
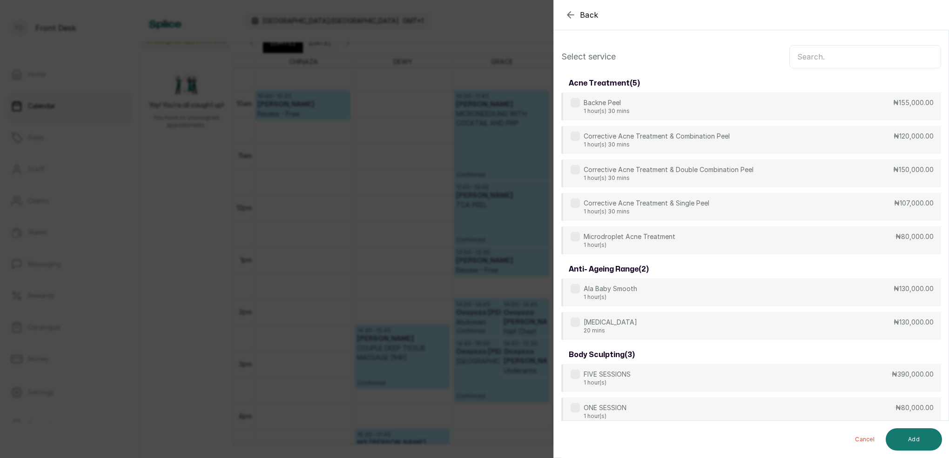
click at [569, 13] on icon "button" at bounding box center [570, 15] width 6 height 6
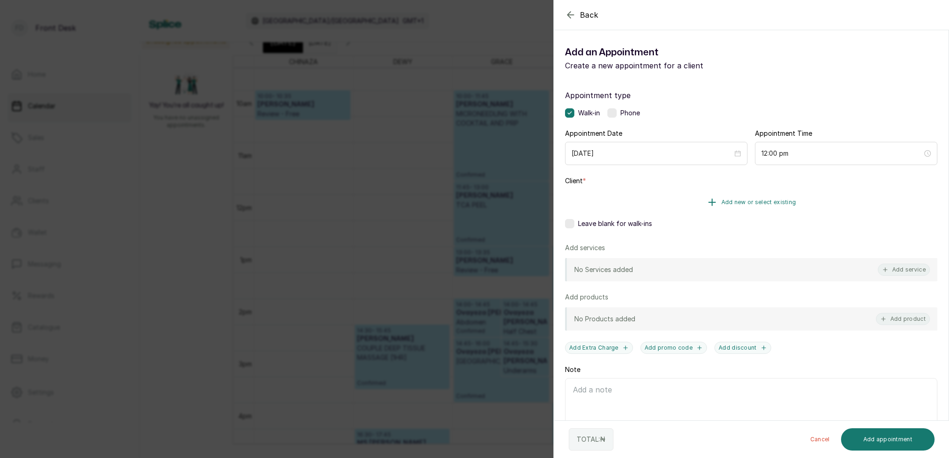
click at [771, 206] on span "Add new or select existing" at bounding box center [758, 202] width 75 height 7
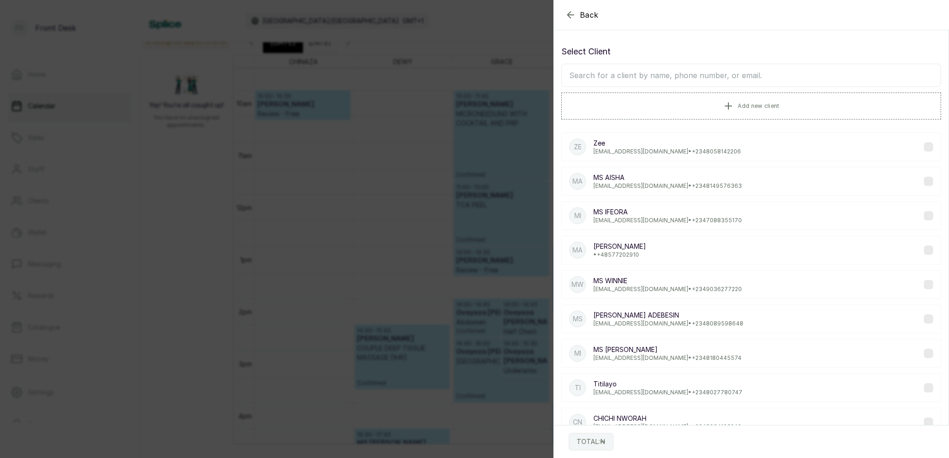
click at [804, 74] on input "text" at bounding box center [751, 75] width 380 height 23
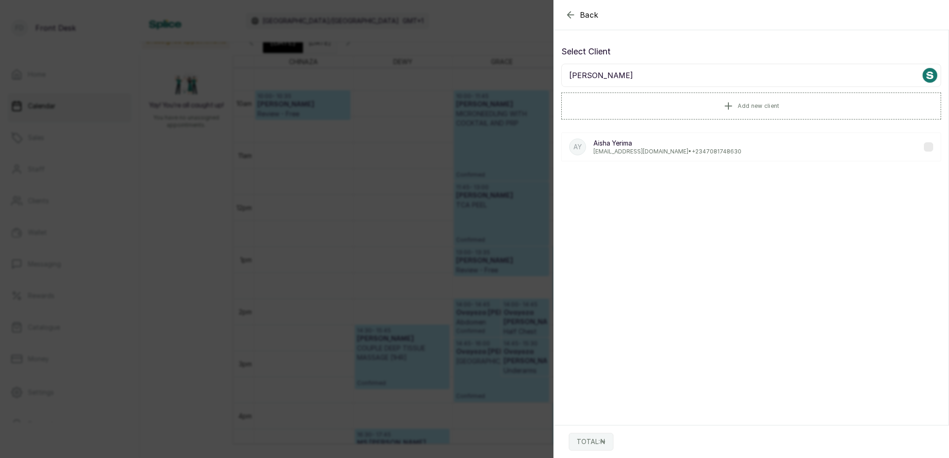
type input "aisha Yerima"
drag, startPoint x: 690, startPoint y: 196, endPoint x: 752, endPoint y: 152, distance: 76.7
click at [752, 152] on div "AY [PERSON_NAME] [PERSON_NAME][EMAIL_ADDRESS][DOMAIN_NAME] • [PHONE_NUMBER]" at bounding box center [751, 147] width 380 height 29
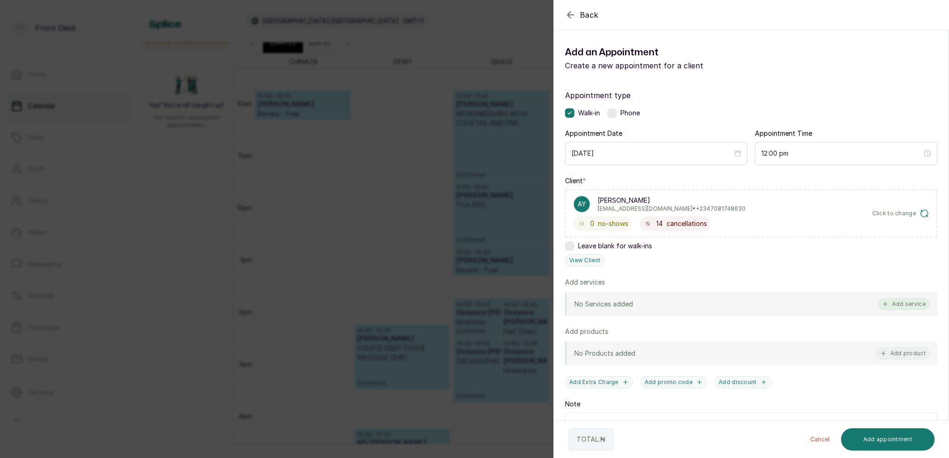
click at [910, 303] on button "Add service" at bounding box center [904, 304] width 52 height 12
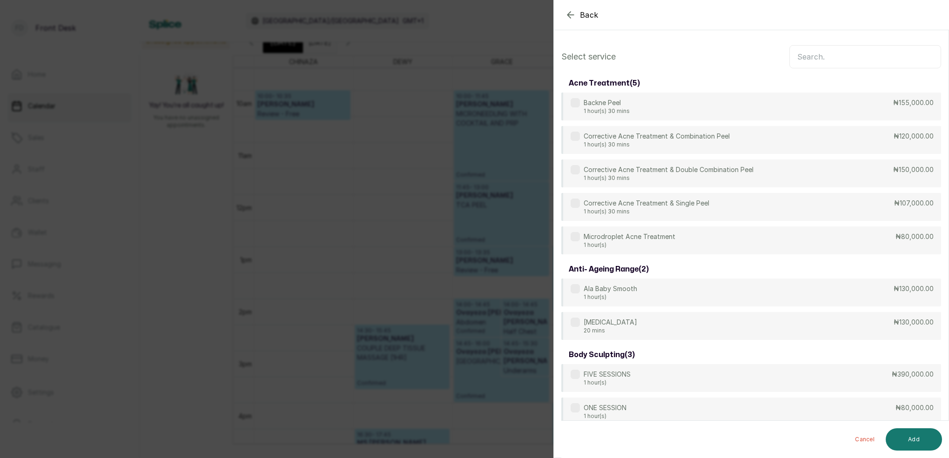
click at [818, 61] on input "text" at bounding box center [865, 56] width 152 height 23
type input "d"
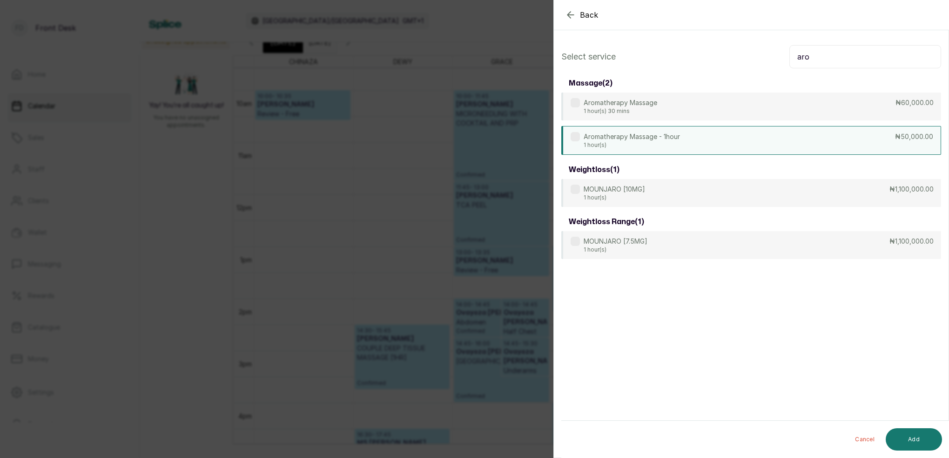
type input "aro"
drag, startPoint x: 634, startPoint y: 132, endPoint x: 644, endPoint y: 138, distance: 11.5
click at [634, 133] on p "Aromatherapy Massage - 1hour" at bounding box center [632, 136] width 96 height 9
click at [912, 436] on button "Add" at bounding box center [914, 440] width 56 height 22
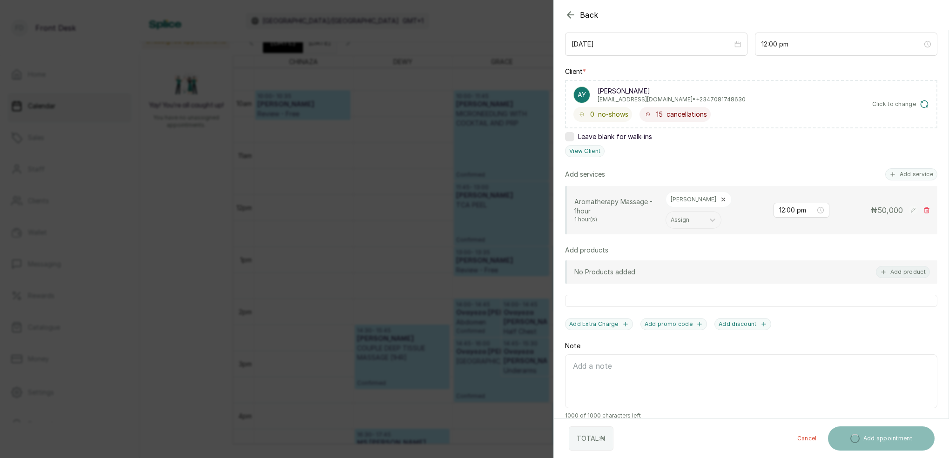
scroll to position [108, 0]
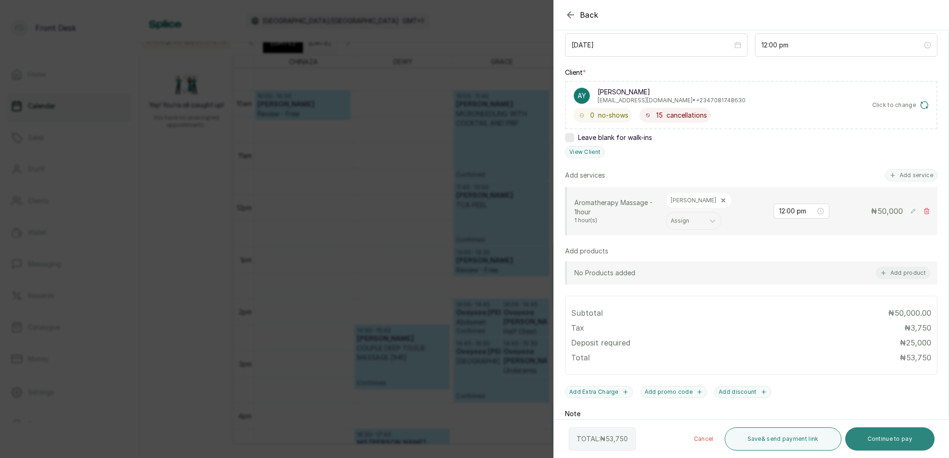
click at [894, 448] on button "Continue to pay" at bounding box center [890, 439] width 90 height 23
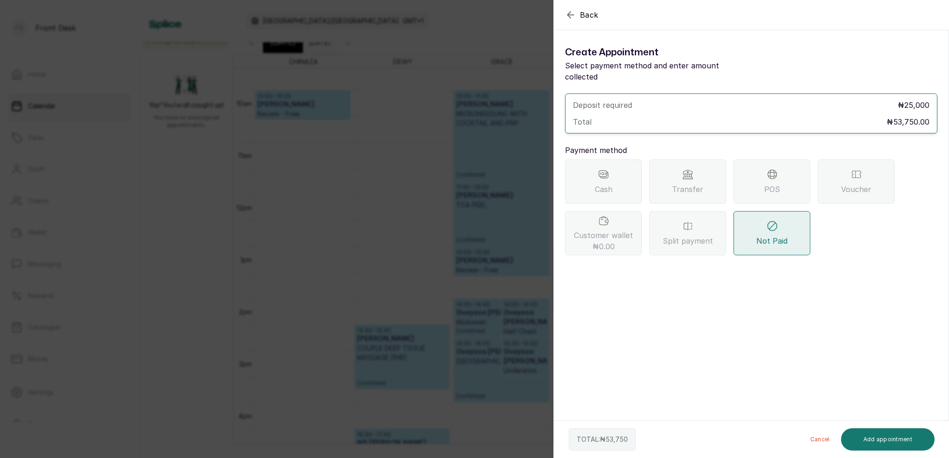
scroll to position [0, 0]
click at [301, 62] on div "Back Add Appointment Create Appointment Select payment method and enter amount …" at bounding box center [474, 229] width 949 height 458
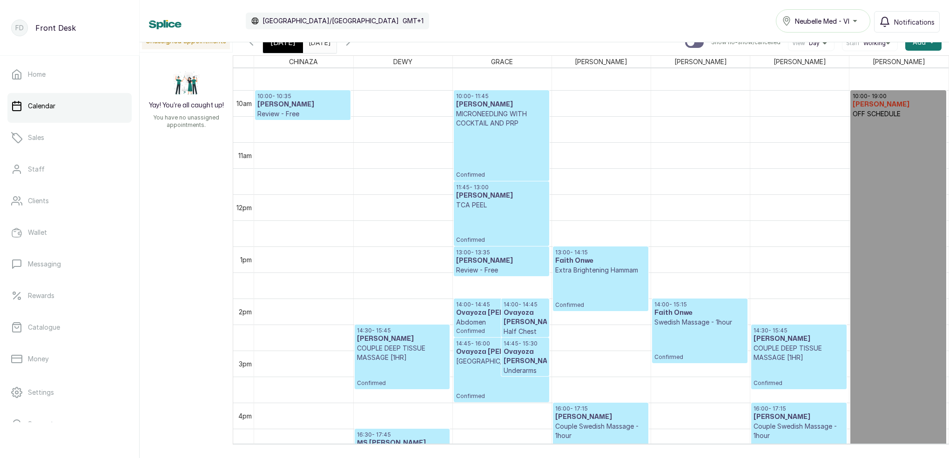
scroll to position [7, 0]
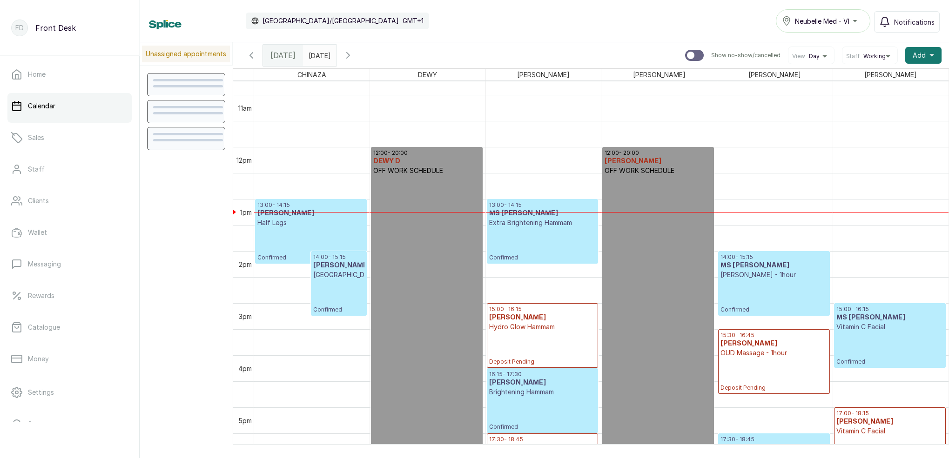
scroll to position [572, 0]
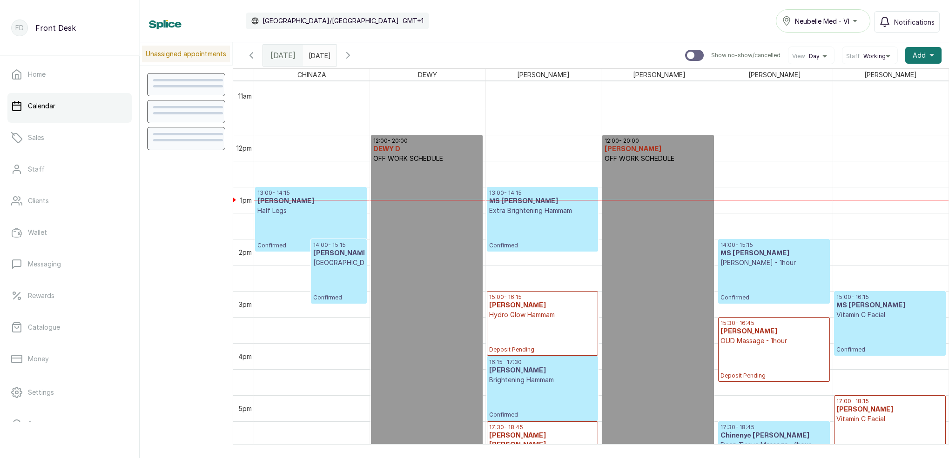
type input "dd/MM/yyyy"
click at [318, 58] on input "dd/MM/yyyy" at bounding box center [310, 53] width 15 height 16
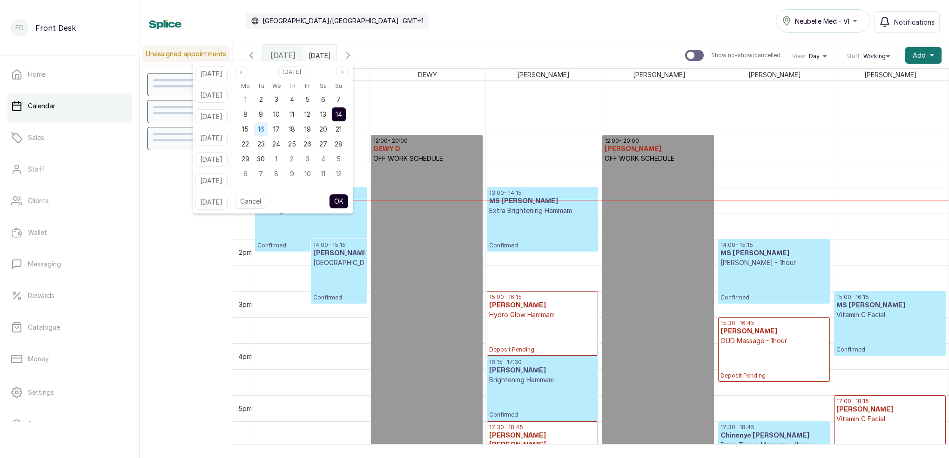
click at [268, 130] on div "16" at bounding box center [261, 129] width 14 height 14
click at [349, 200] on button "OK" at bounding box center [339, 201] width 20 height 15
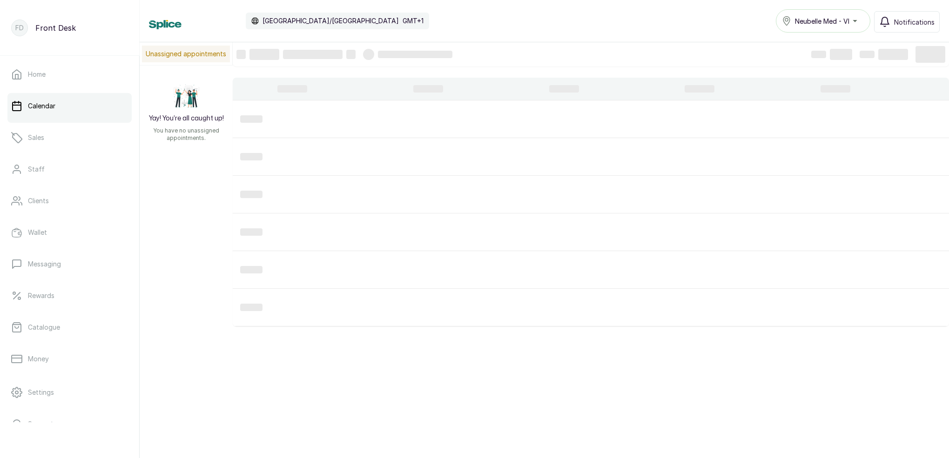
type input "[DATE]"
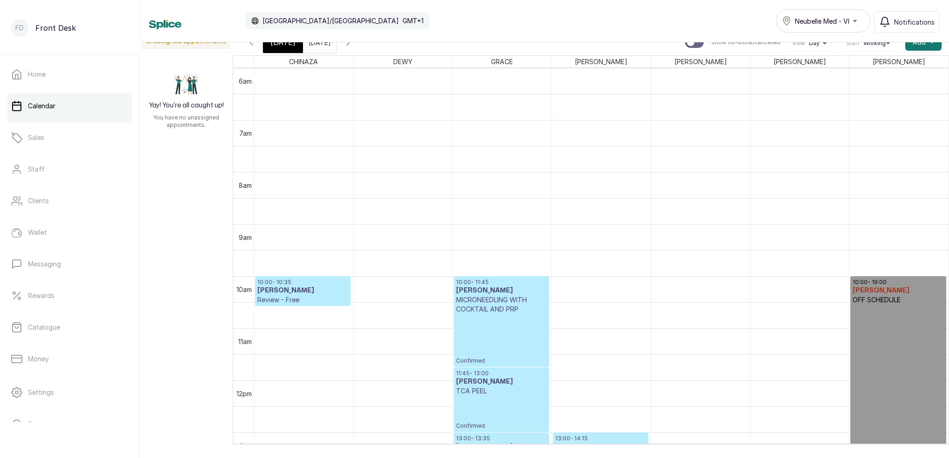
scroll to position [0, 0]
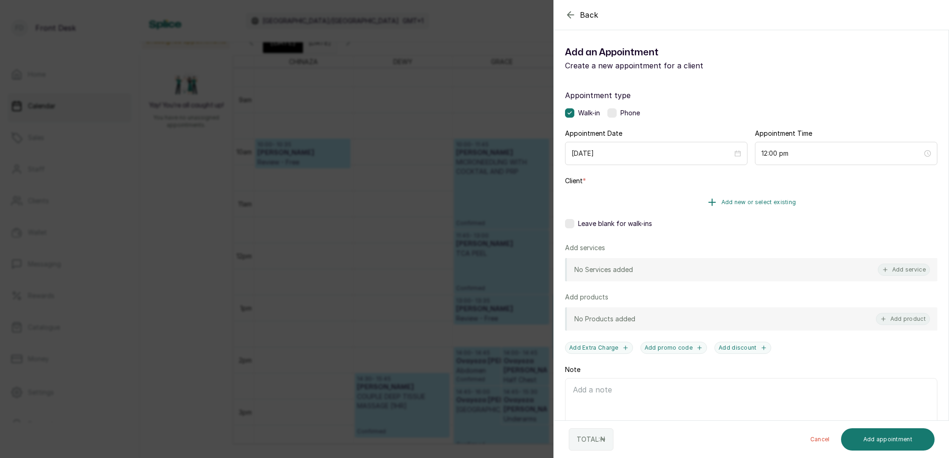
click at [781, 199] on span "Add new or select existing" at bounding box center [758, 202] width 75 height 7
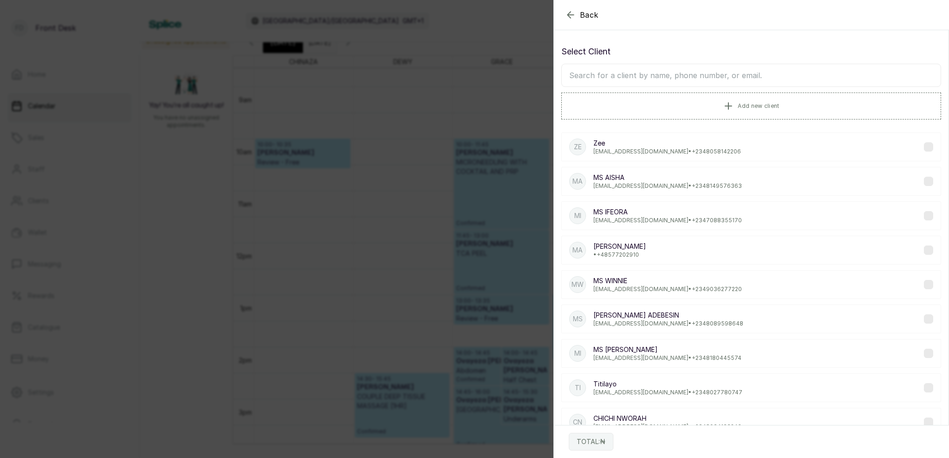
click at [721, 79] on input "text" at bounding box center [751, 75] width 380 height 23
type input "yerima"
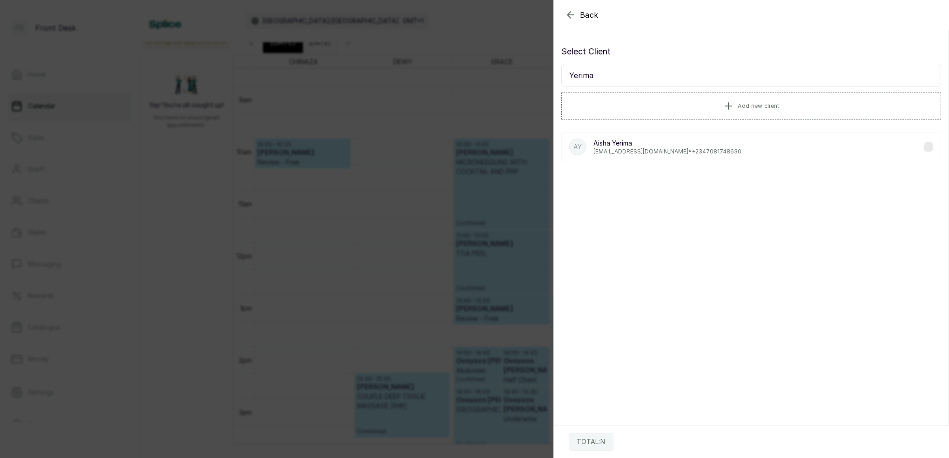
drag, startPoint x: 602, startPoint y: 91, endPoint x: 653, endPoint y: 158, distance: 84.3
click at [653, 158] on div "AY [PERSON_NAME] [PERSON_NAME][EMAIL_ADDRESS][DOMAIN_NAME] • [PHONE_NUMBER]" at bounding box center [751, 147] width 380 height 29
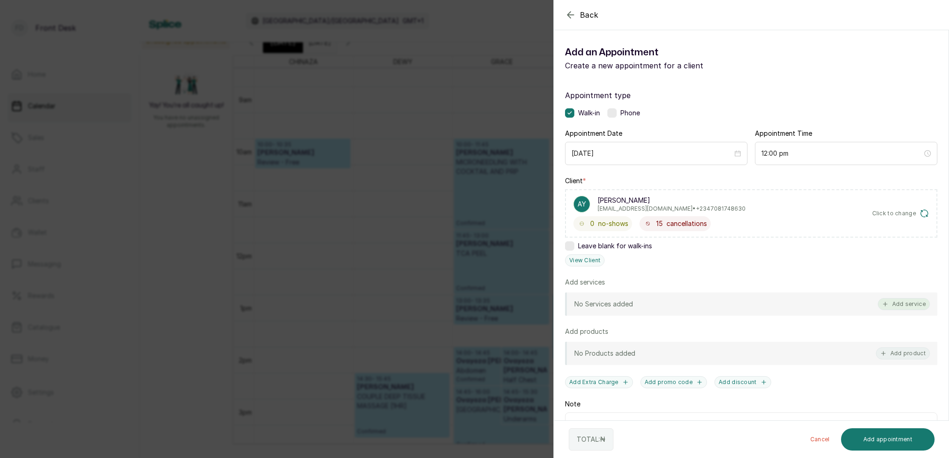
click at [916, 302] on button "Add service" at bounding box center [904, 304] width 52 height 12
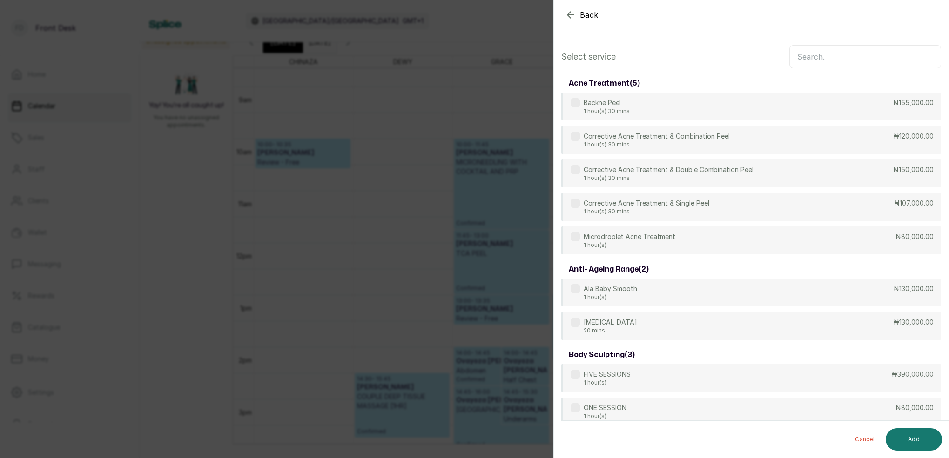
click at [833, 52] on input "text" at bounding box center [865, 56] width 152 height 23
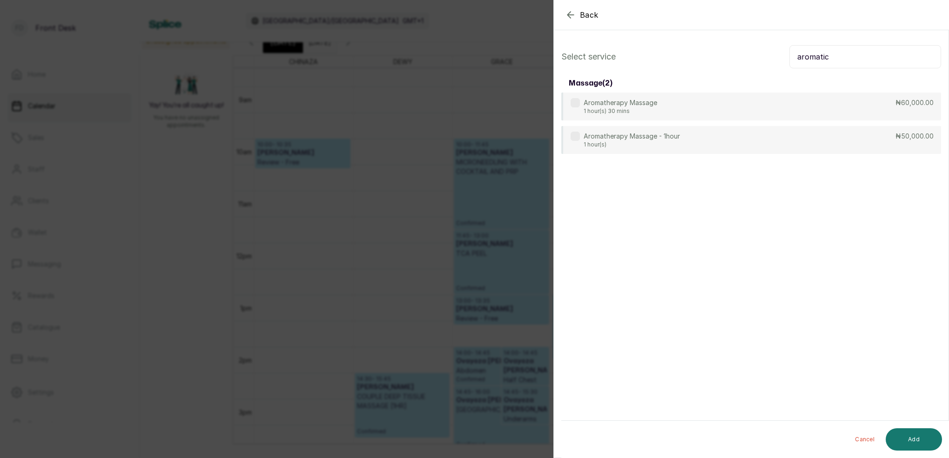
type input "aromatic"
drag, startPoint x: 833, startPoint y: 52, endPoint x: 662, endPoint y: 148, distance: 195.9
click at [623, 141] on p "1 hour(s)" at bounding box center [632, 144] width 96 height 7
click at [923, 438] on button "Add" at bounding box center [914, 440] width 56 height 22
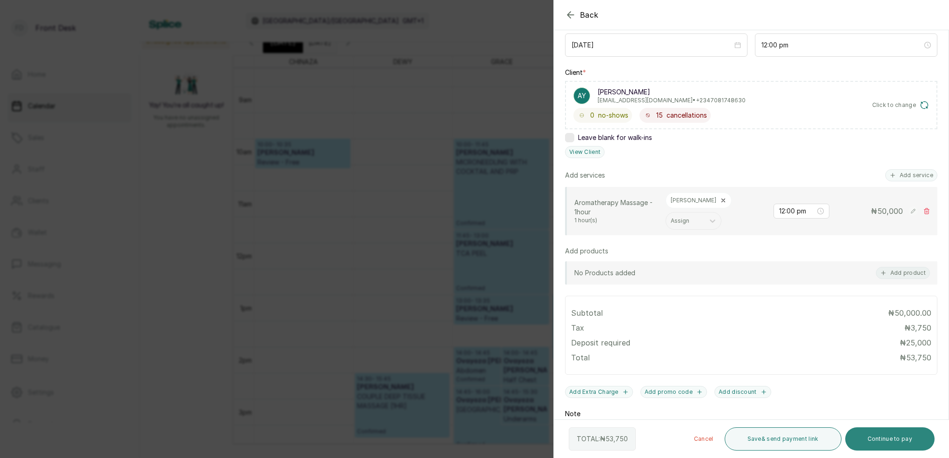
drag, startPoint x: 897, startPoint y: 442, endPoint x: 898, endPoint y: 435, distance: 6.7
click at [897, 442] on button "Continue to pay" at bounding box center [890, 439] width 90 height 23
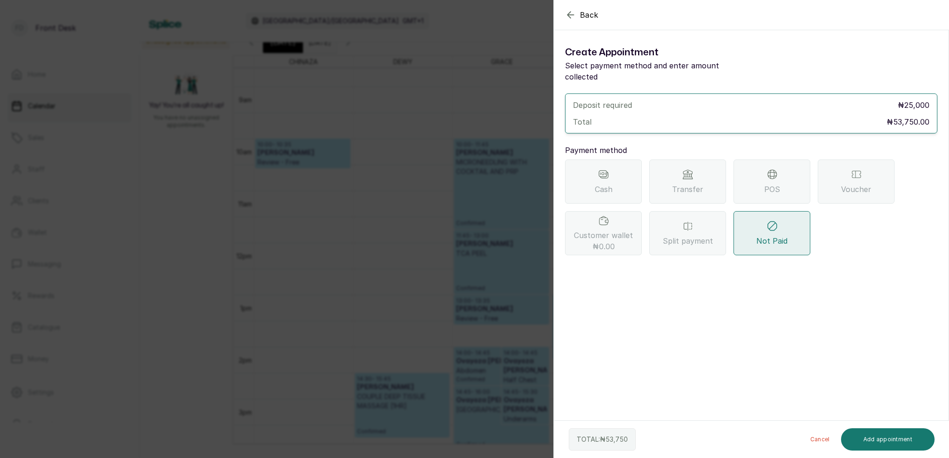
click at [572, 15] on icon "button" at bounding box center [570, 14] width 11 height 11
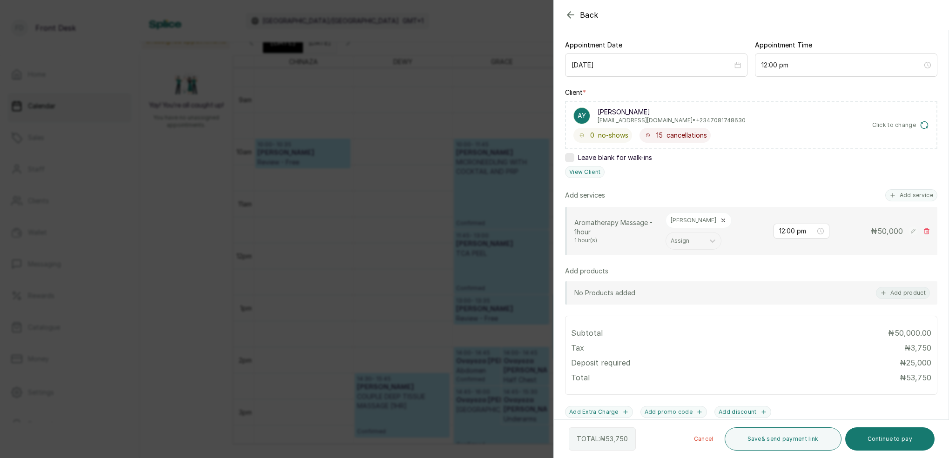
scroll to position [89, 0]
click at [590, 172] on button "View Client" at bounding box center [585, 171] width 40 height 12
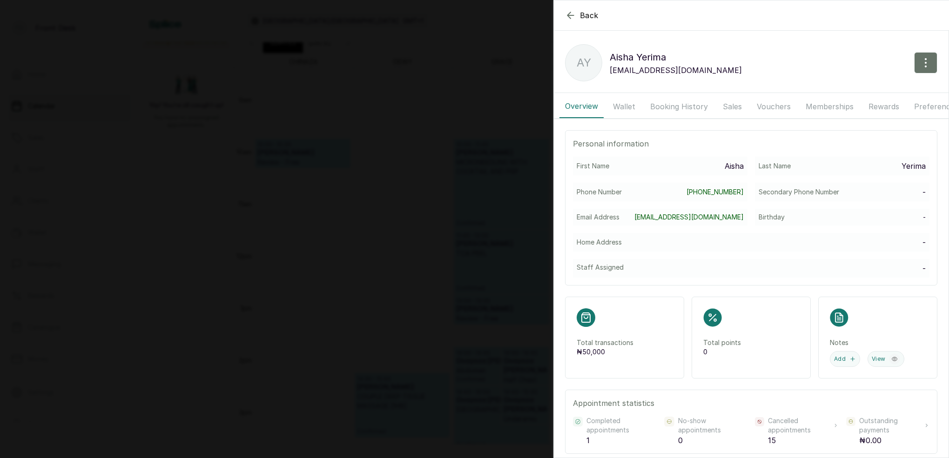
click at [629, 104] on button "Wallet" at bounding box center [624, 106] width 34 height 23
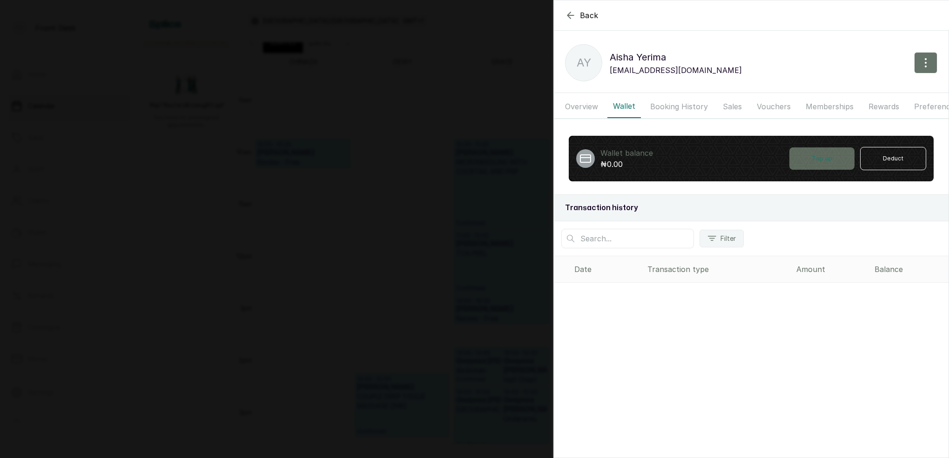
click at [839, 156] on button "Top up" at bounding box center [821, 159] width 65 height 22
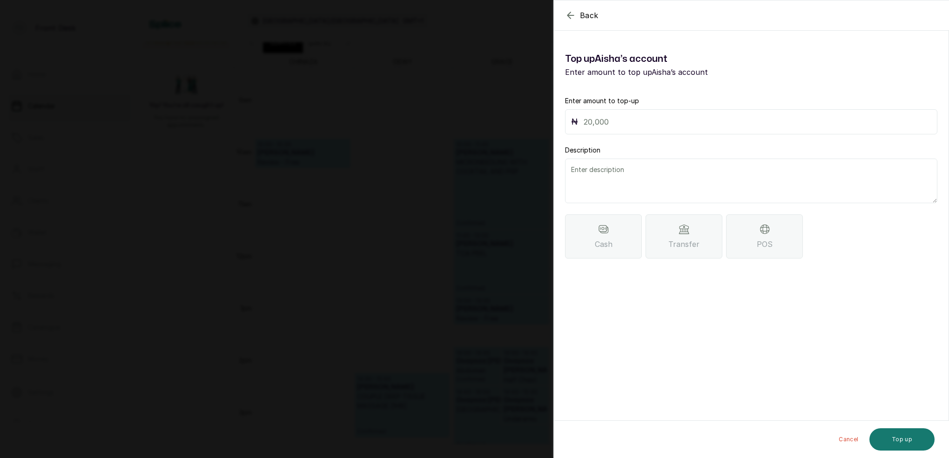
click at [683, 116] on input "text" at bounding box center [758, 121] width 348 height 13
type input "38,750"
click at [621, 182] on textarea at bounding box center [751, 181] width 372 height 45
click at [704, 236] on div "Transfer" at bounding box center [684, 237] width 77 height 44
click at [620, 177] on textarea at bounding box center [751, 181] width 372 height 45
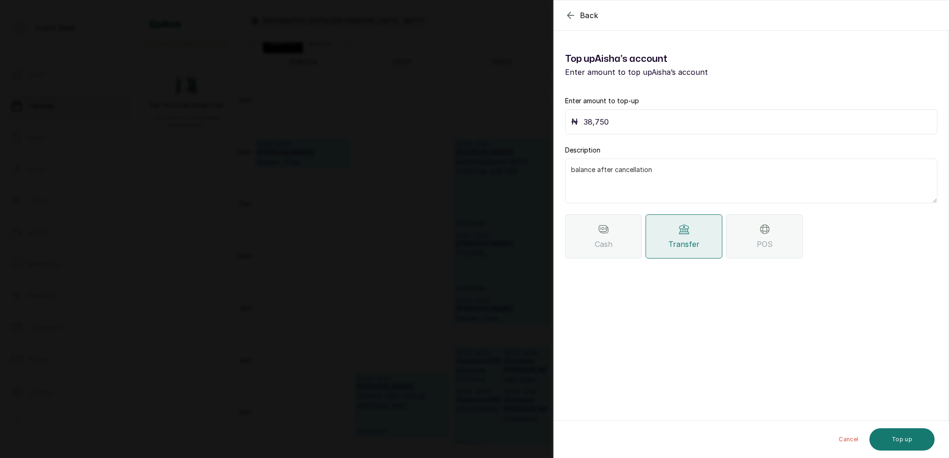
click at [575, 170] on textarea "balance after cancellation" at bounding box center [751, 181] width 372 height 45
type textarea "Balance after cancellation"
click at [903, 435] on button "Top up" at bounding box center [901, 440] width 65 height 22
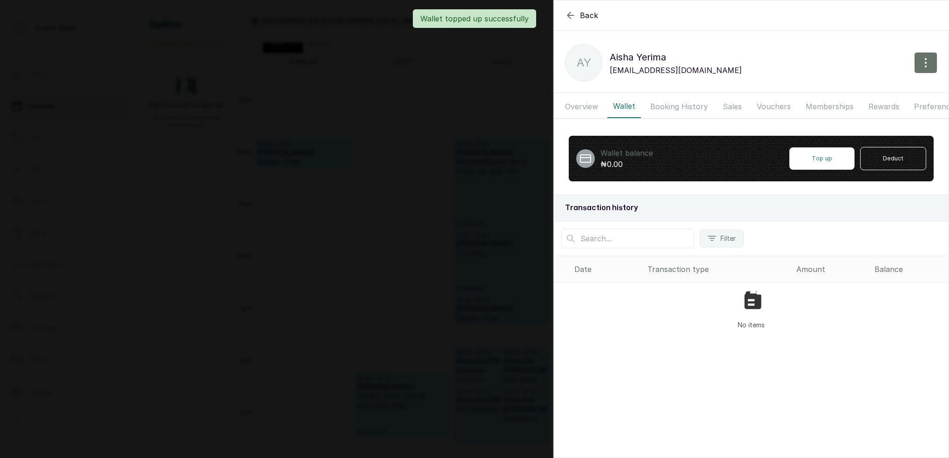
click at [670, 110] on button "Booking History" at bounding box center [679, 106] width 69 height 23
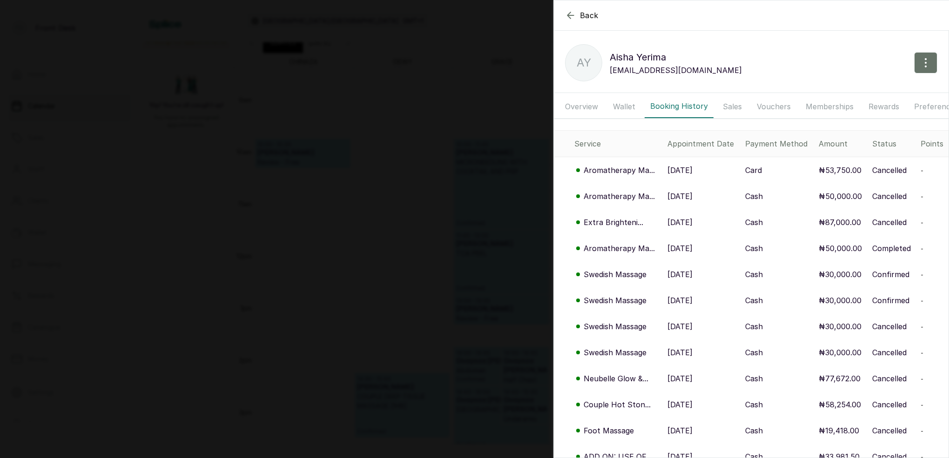
click at [640, 172] on p "Aromatherapy Ma..." at bounding box center [619, 170] width 71 height 11
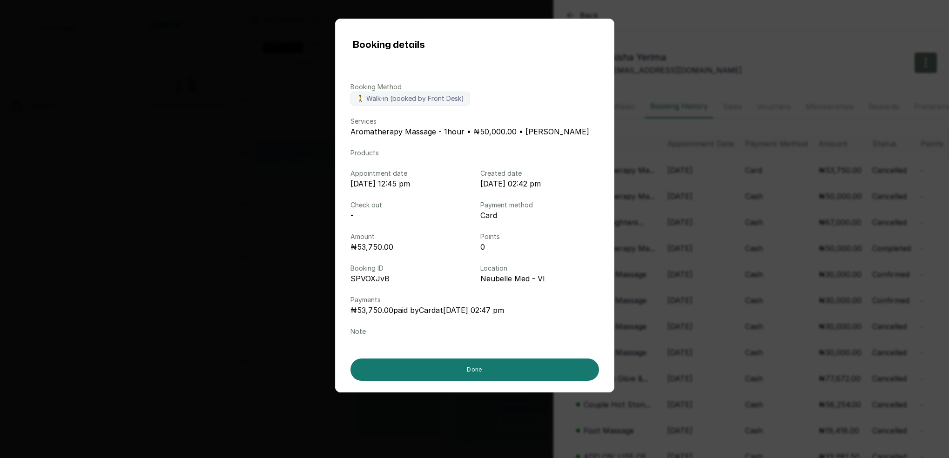
click at [699, 204] on div "Booking details Booking Method 🚶 Walk-in (booked by Front Desk) Services Aromat…" at bounding box center [474, 229] width 949 height 458
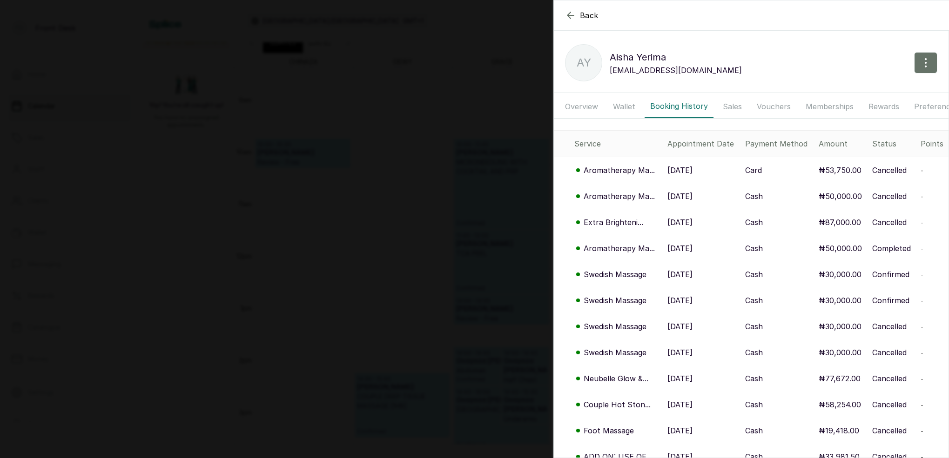
click at [419, 148] on div "Back Aisha Yerima AY Aisha Yerima nanaaisha.yerima@yahoo.com Overview Wallet Bo…" at bounding box center [474, 229] width 949 height 458
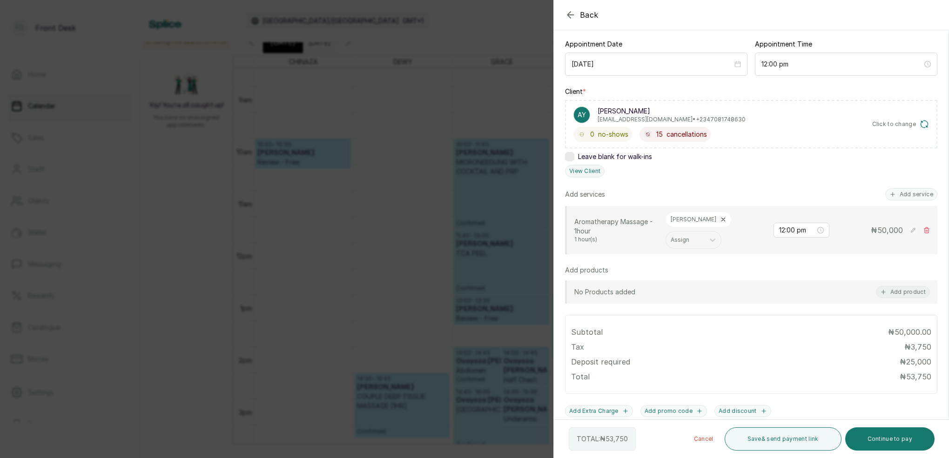
click at [505, 99] on div "Back Add Appointment Add an Appointment Create a new appointment for a client A…" at bounding box center [474, 229] width 949 height 458
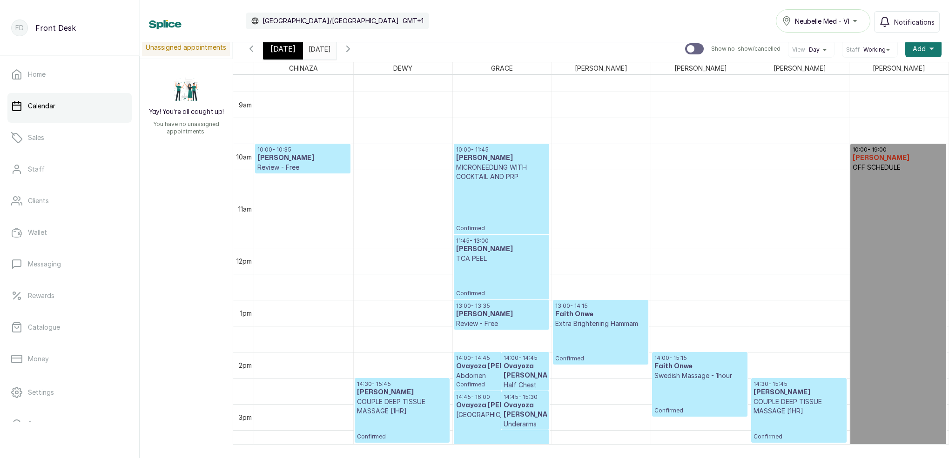
scroll to position [449, 0]
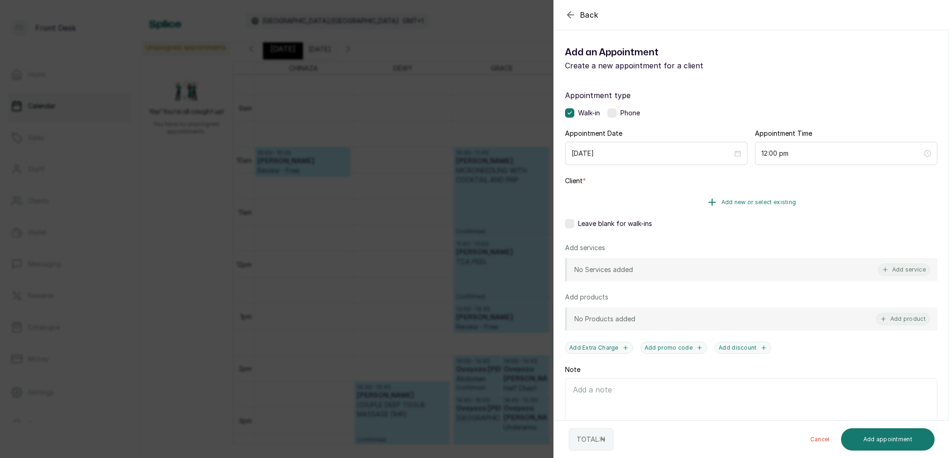
click at [769, 200] on span "Add new or select existing" at bounding box center [758, 202] width 75 height 7
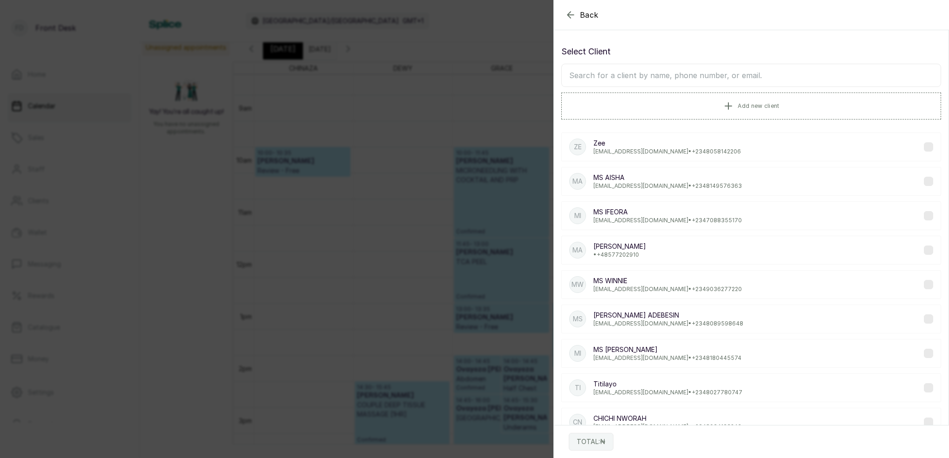
click at [691, 79] on input "text" at bounding box center [751, 75] width 380 height 23
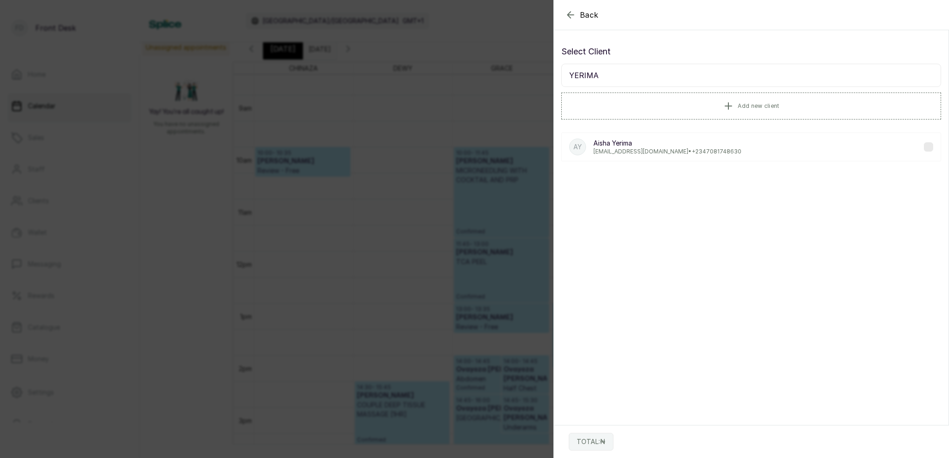
type input "YERIMA"
click at [638, 145] on p "Aisha Yerima" at bounding box center [667, 143] width 148 height 9
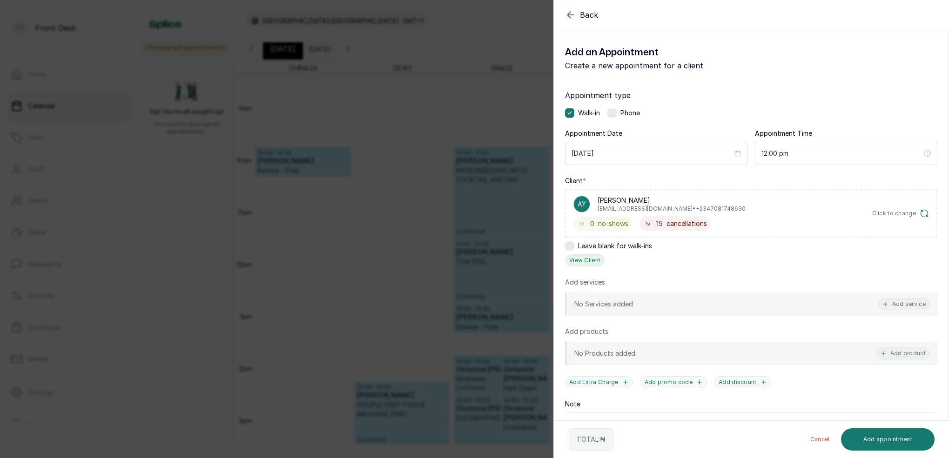
click at [593, 262] on button "View Client" at bounding box center [585, 261] width 40 height 12
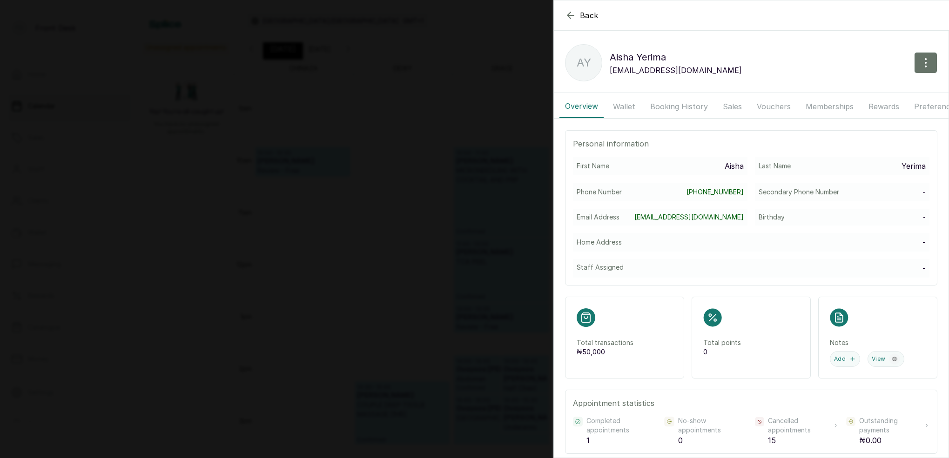
drag, startPoint x: 666, startPoint y: 102, endPoint x: 667, endPoint y: 110, distance: 8.4
click at [666, 102] on button "Booking History" at bounding box center [679, 106] width 69 height 23
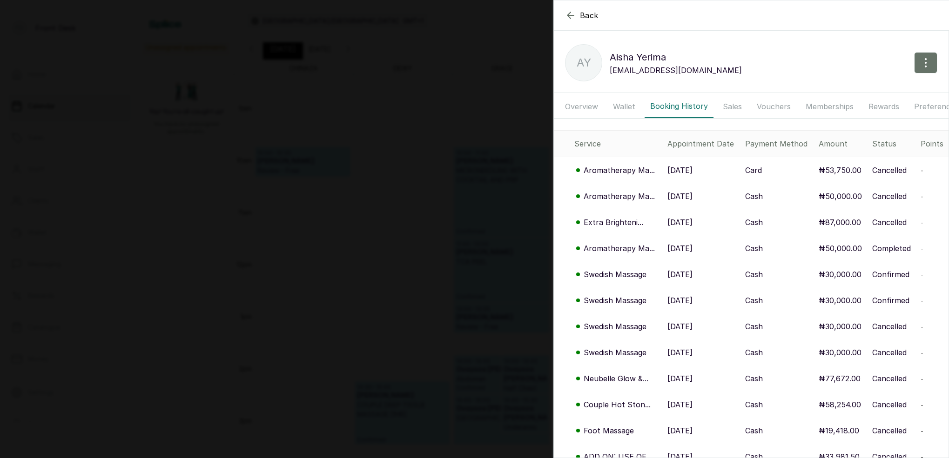
drag, startPoint x: 628, startPoint y: 108, endPoint x: 628, endPoint y: 116, distance: 8.4
click at [628, 108] on button "Wallet" at bounding box center [624, 106] width 34 height 23
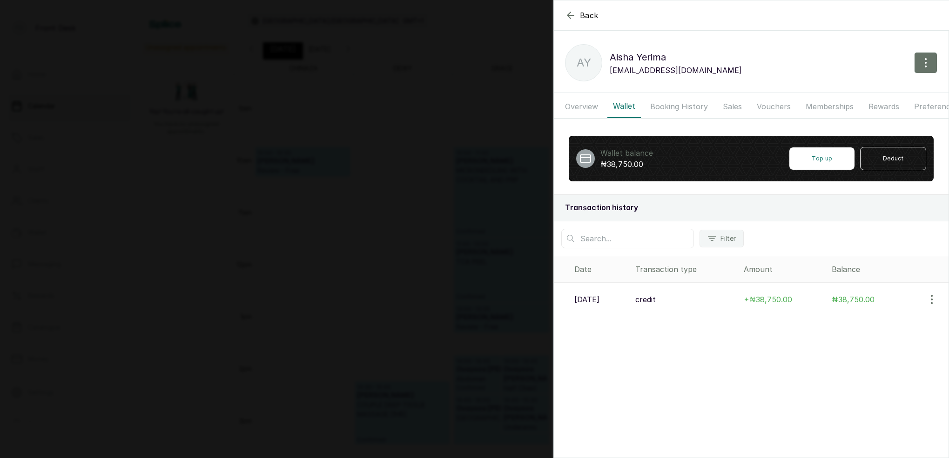
click at [573, 16] on icon "button" at bounding box center [570, 15] width 11 height 11
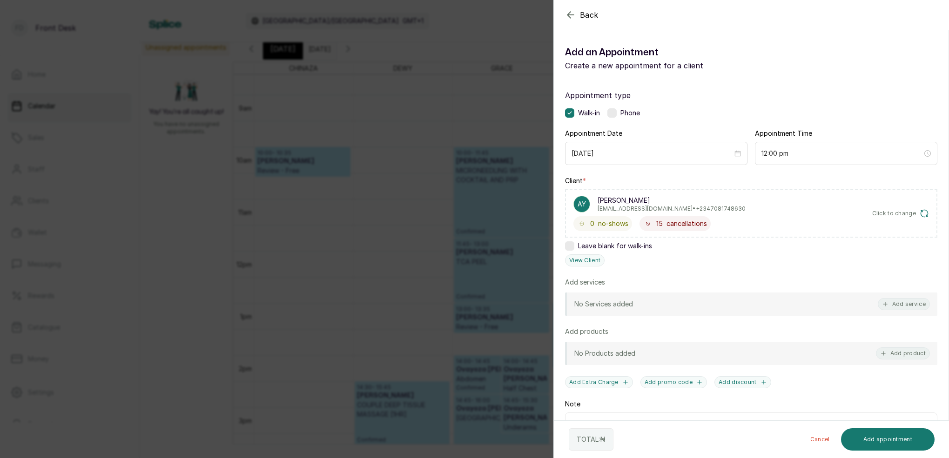
click at [572, 18] on icon "button" at bounding box center [570, 14] width 11 height 11
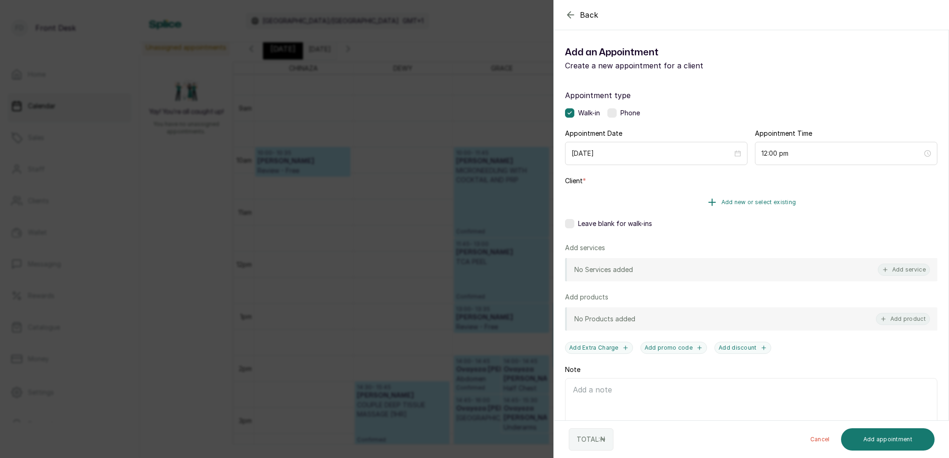
click at [779, 197] on button "Add new or select existing" at bounding box center [751, 202] width 372 height 26
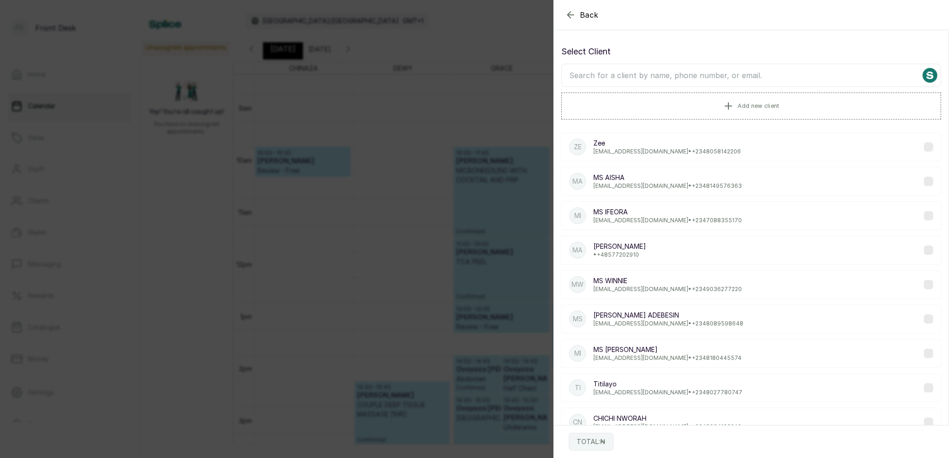
click at [730, 80] on input "text" at bounding box center [751, 75] width 380 height 23
type input "Y"
type input "YERIMA"
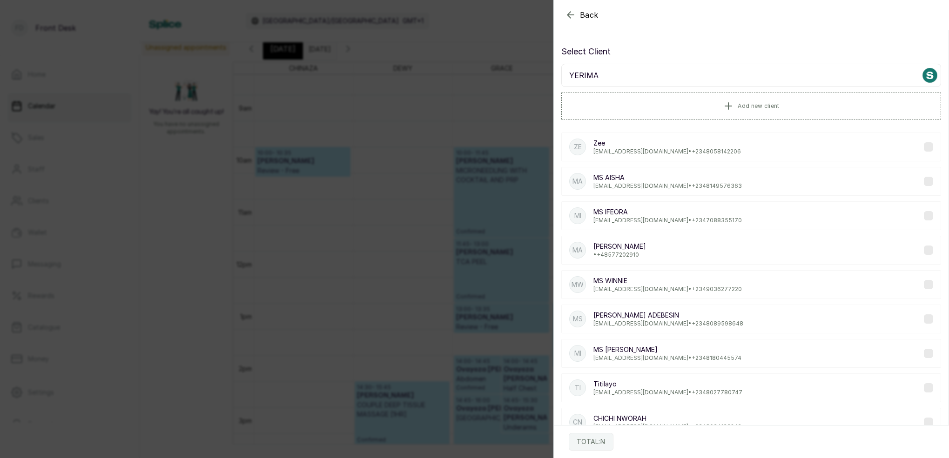
click at [461, 165] on div "Back Add Appointment Select Client YERIMA Add new client Ze Zee demelody080@gma…" at bounding box center [474, 229] width 949 height 458
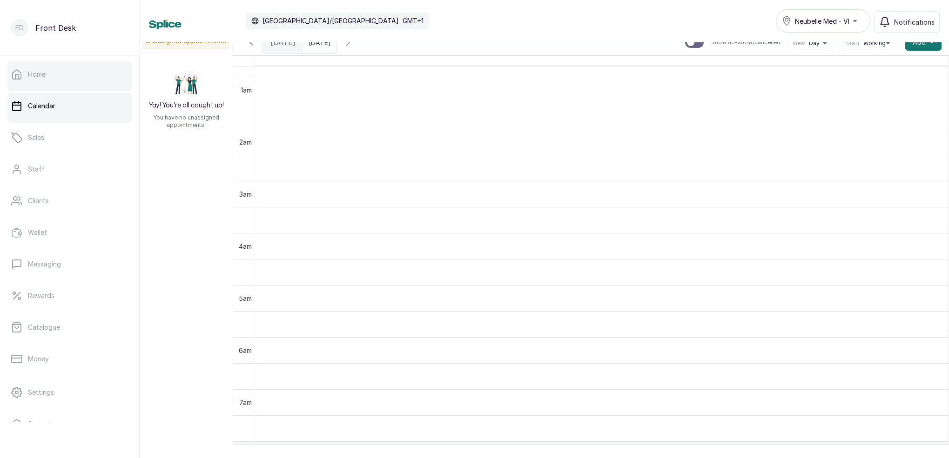
scroll to position [36, 0]
click at [59, 80] on link "Home" at bounding box center [69, 74] width 124 height 26
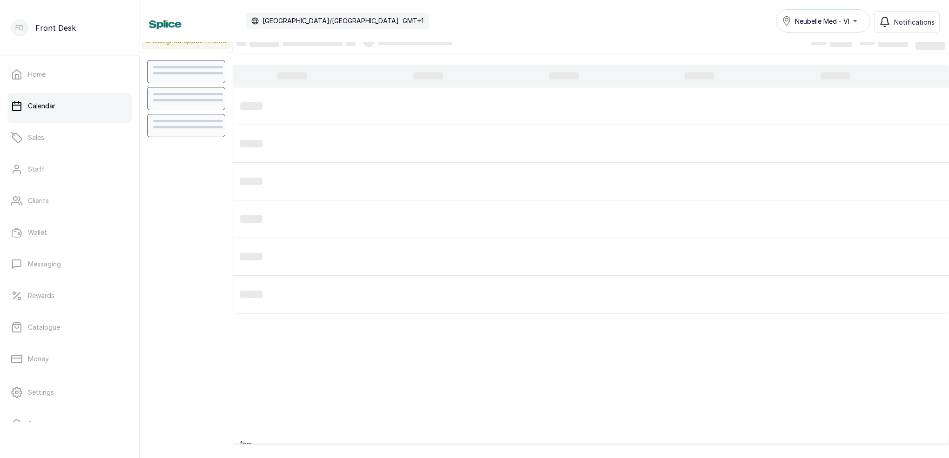
scroll to position [13, 0]
drag, startPoint x: 766, startPoint y: 1, endPoint x: 640, endPoint y: 99, distance: 159.1
click at [640, 100] on div at bounding box center [610, 106] width 128 height 30
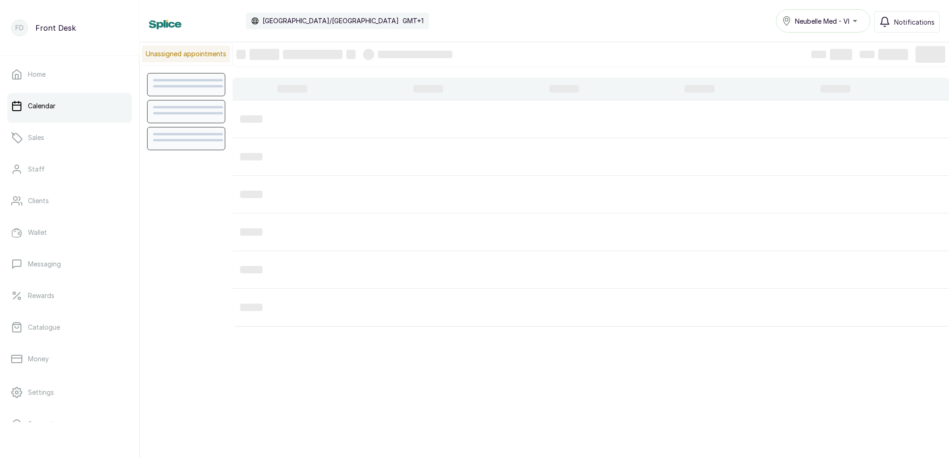
scroll to position [313, 0]
click at [67, 70] on link "Home" at bounding box center [69, 74] width 124 height 26
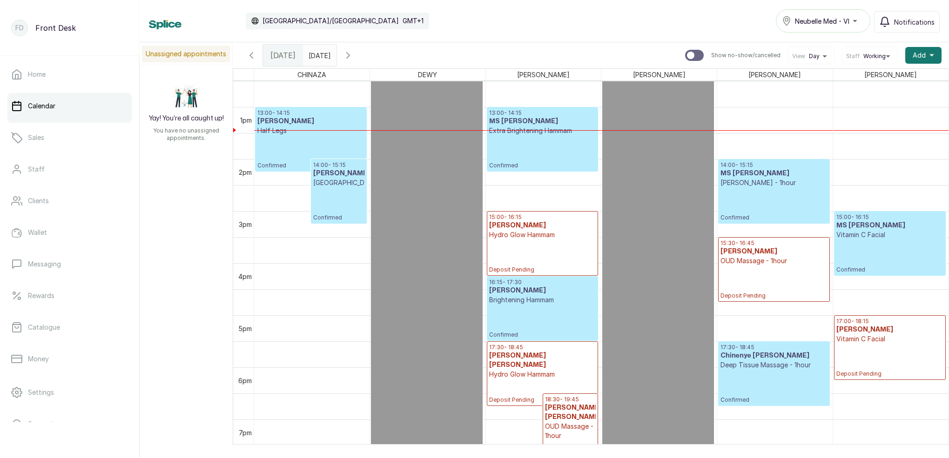
scroll to position [653, 0]
type input "dd/MM/yyyy"
click at [318, 58] on input "dd/MM/yyyy" at bounding box center [310, 53] width 15 height 16
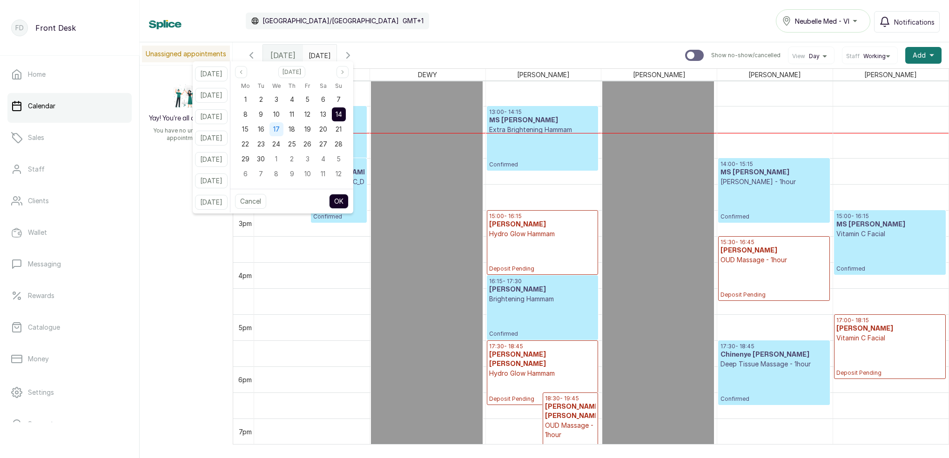
click at [280, 128] on span "17" at bounding box center [276, 129] width 7 height 8
drag, startPoint x: 348, startPoint y: 201, endPoint x: 352, endPoint y: 197, distance: 5.6
click at [348, 200] on button "OK" at bounding box center [339, 201] width 20 height 15
type input "[DATE]"
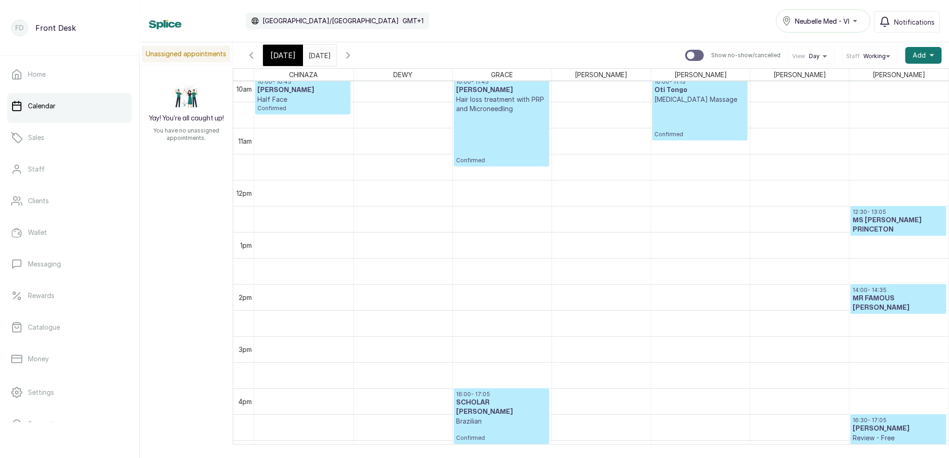
scroll to position [539, 0]
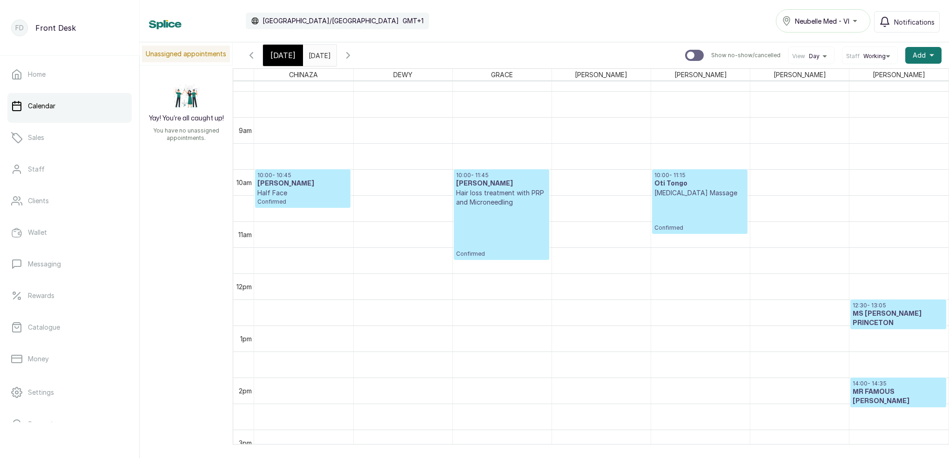
drag, startPoint x: 254, startPoint y: 56, endPoint x: 420, endPoint y: 92, distance: 169.5
click at [255, 57] on icon "button" at bounding box center [251, 55] width 11 height 11
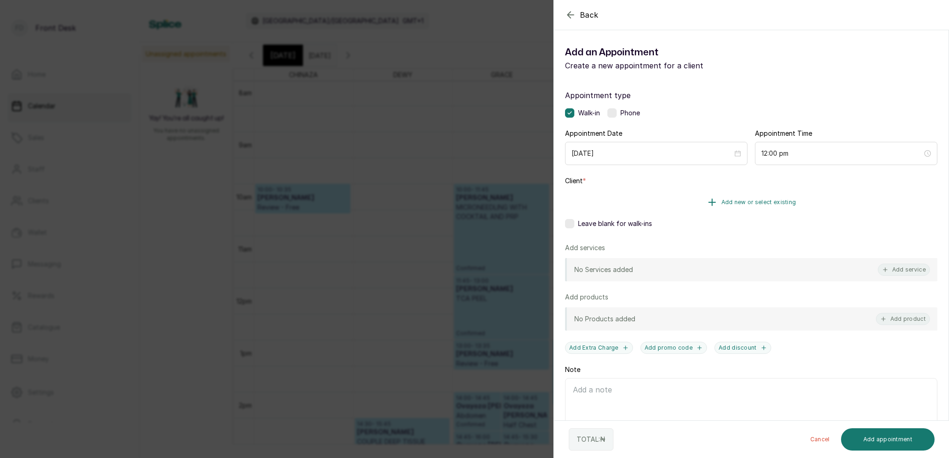
click at [782, 202] on span "Add new or select existing" at bounding box center [758, 202] width 75 height 7
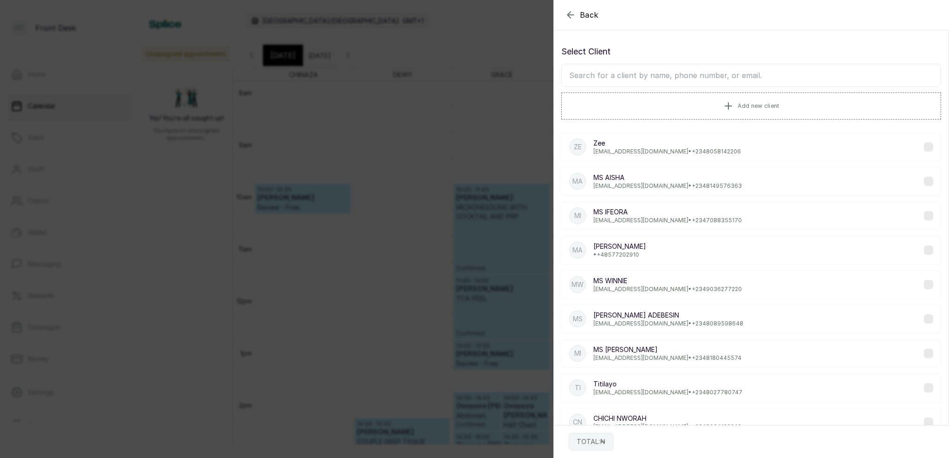
click at [715, 80] on input "text" at bounding box center [751, 75] width 380 height 23
click at [619, 79] on input "YERIMA" at bounding box center [751, 75] width 380 height 23
type input "Y"
type input "MS AISHA YERIMA"
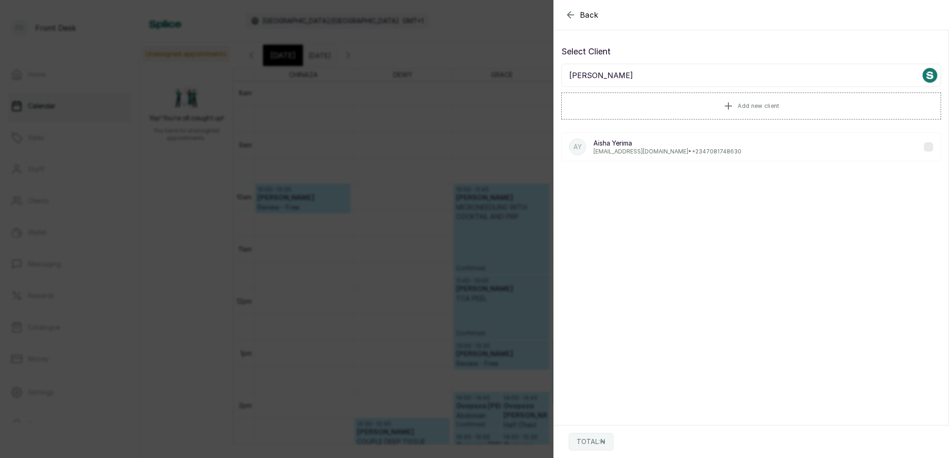
click at [732, 143] on div "AY Aisha Yerima nanaaisha.yerima@yahoo.com • +234 7081748630" at bounding box center [751, 147] width 380 height 29
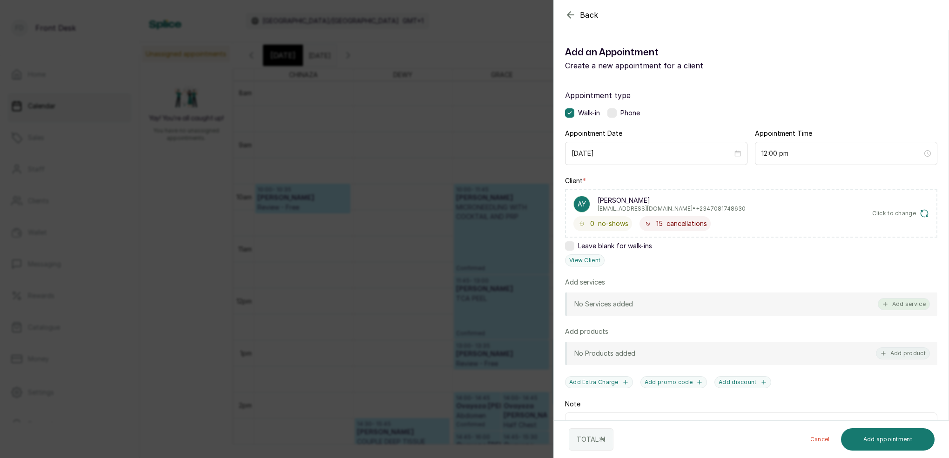
click at [897, 307] on button "Add service" at bounding box center [904, 304] width 52 height 12
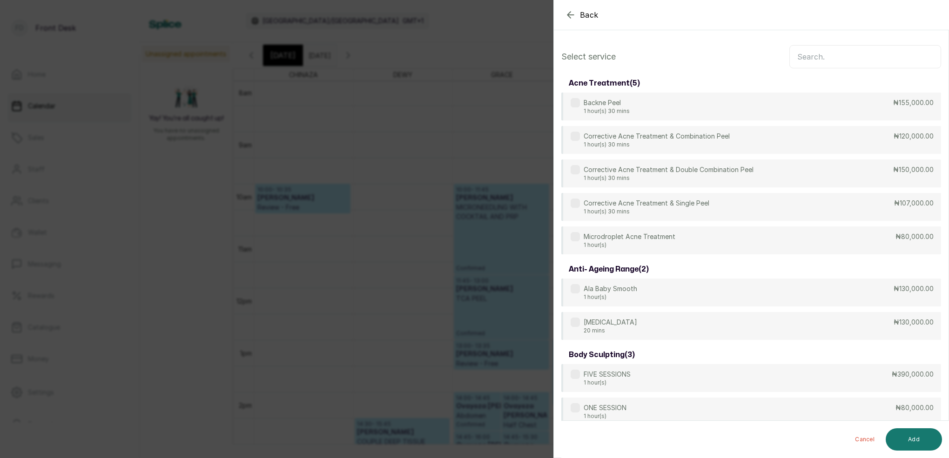
click at [873, 68] on input "text" at bounding box center [865, 56] width 152 height 23
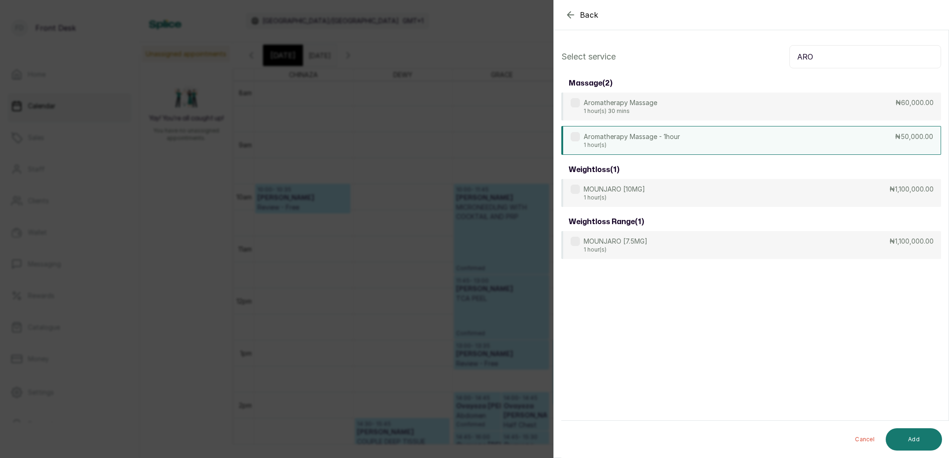
type input "ARO"
drag, startPoint x: 629, startPoint y: 143, endPoint x: 754, endPoint y: 175, distance: 129.3
click at [629, 143] on p "1 hour(s)" at bounding box center [632, 144] width 96 height 7
click at [923, 435] on button "Add" at bounding box center [914, 440] width 56 height 22
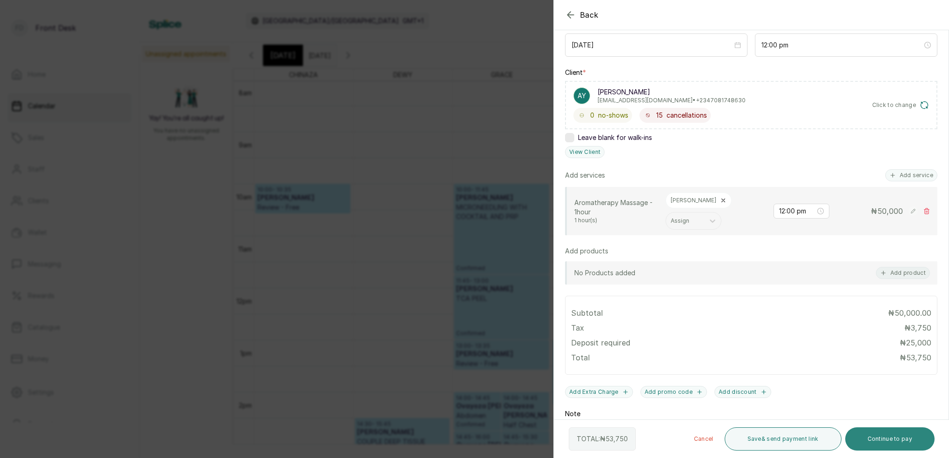
click at [890, 441] on button "Continue to pay" at bounding box center [890, 439] width 90 height 23
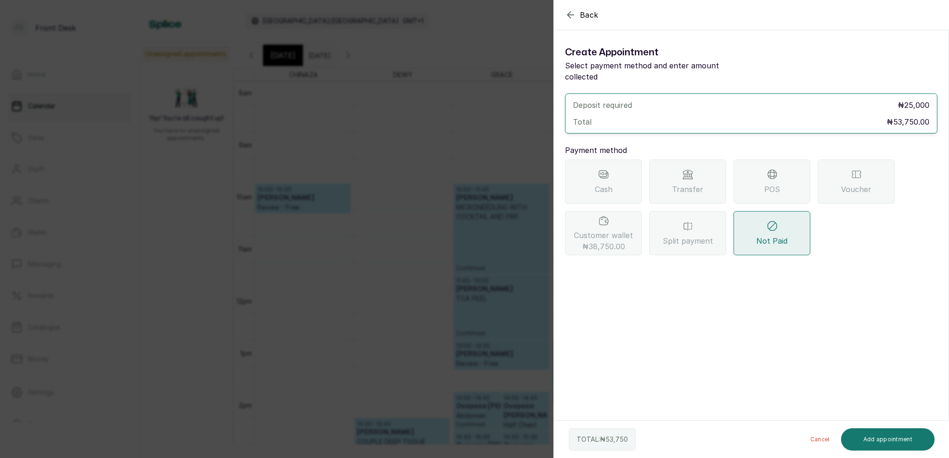
click at [621, 241] on span "₦38,750.00" at bounding box center [603, 246] width 43 height 11
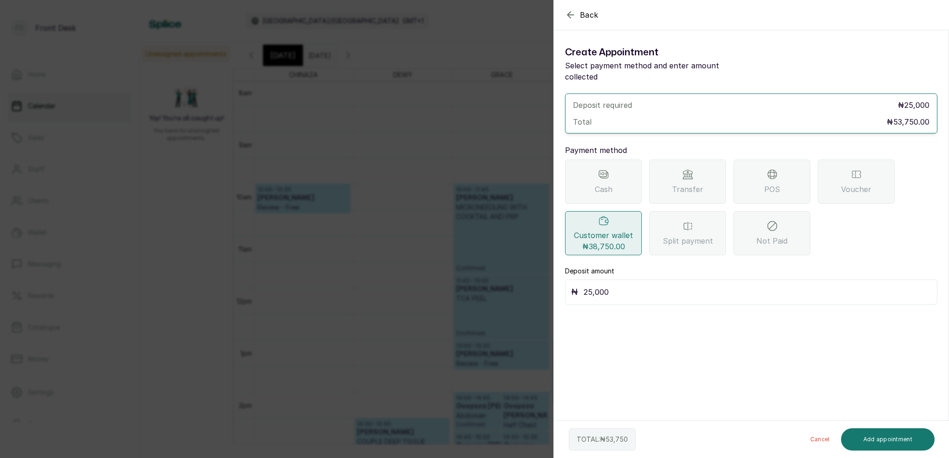
click at [641, 286] on input "25,000" at bounding box center [758, 292] width 348 height 13
type input "2"
type input "38,750"
click at [894, 438] on button "Add appointment" at bounding box center [888, 440] width 94 height 22
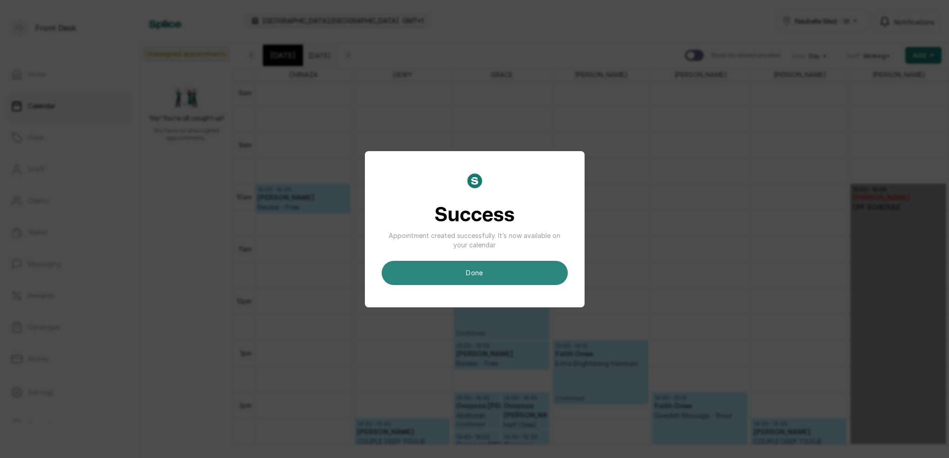
click at [529, 263] on button "done" at bounding box center [475, 273] width 186 height 24
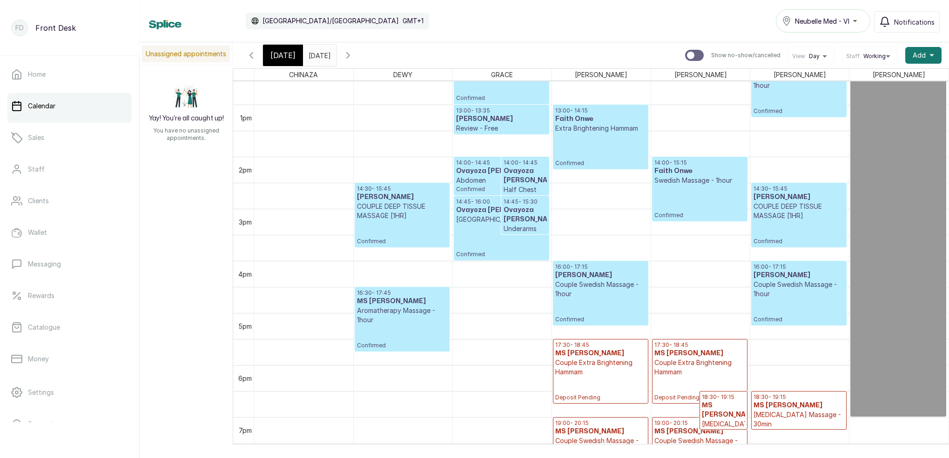
scroll to position [313, 0]
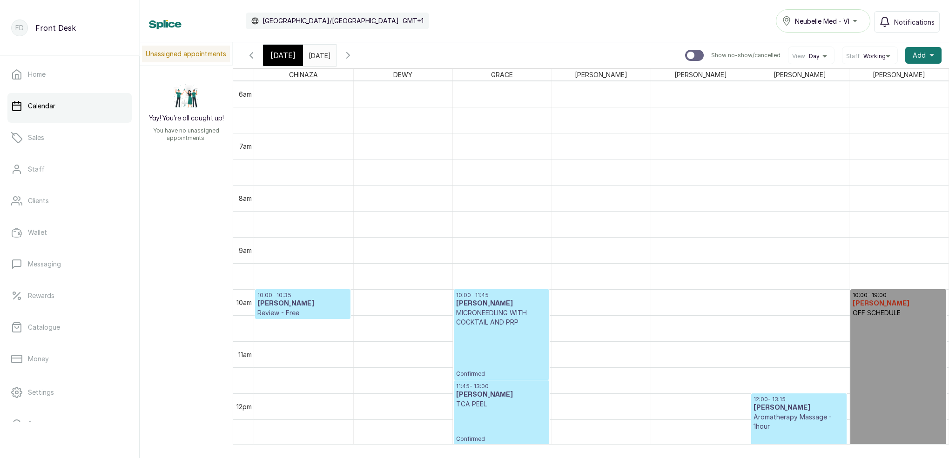
click at [287, 60] on span "[DATE]" at bounding box center [282, 55] width 25 height 11
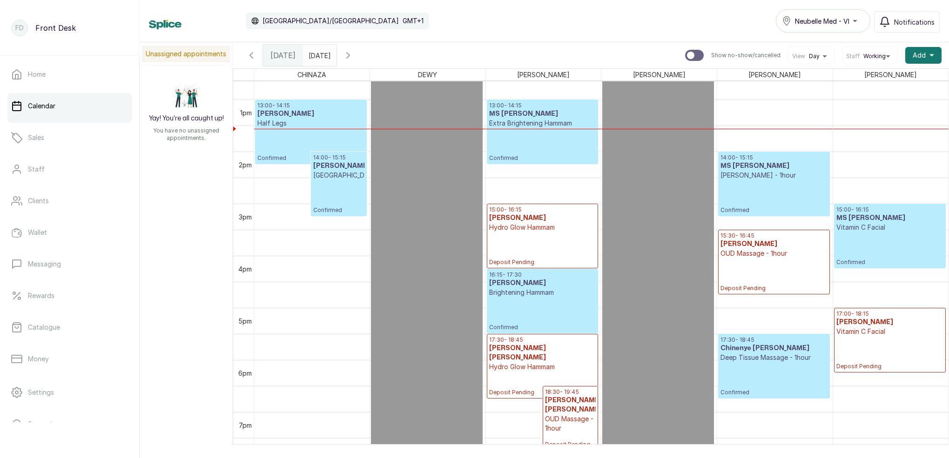
scroll to position [664, 0]
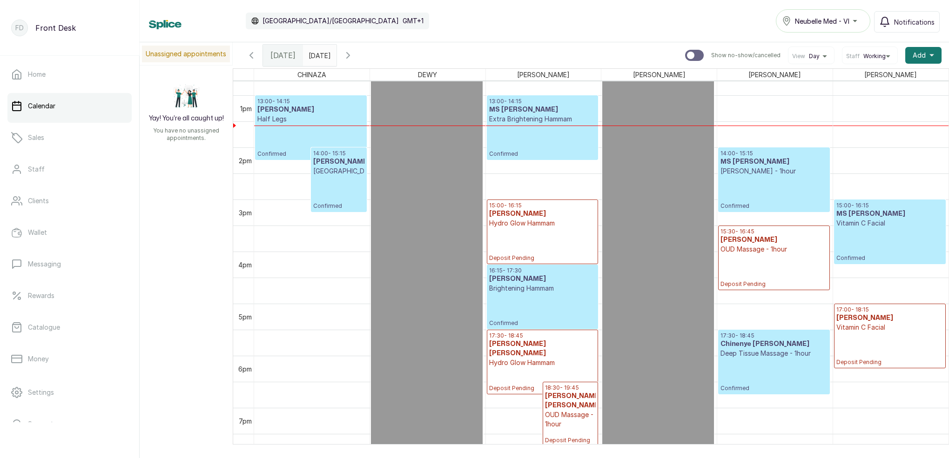
click at [318, 55] on input "17/09/2025" at bounding box center [310, 53] width 15 height 16
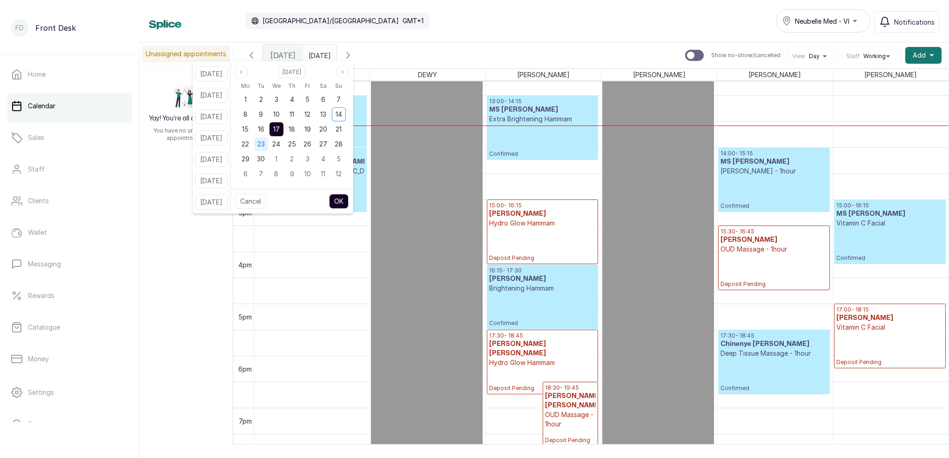
click at [268, 145] on div "23" at bounding box center [261, 144] width 14 height 14
click at [349, 197] on button "OK" at bounding box center [339, 201] width 20 height 15
type input "23/09/2025"
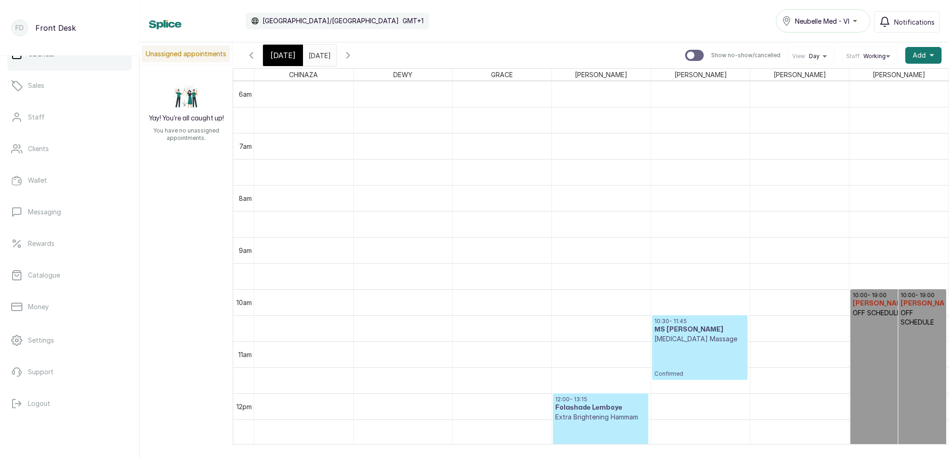
scroll to position [385, 0]
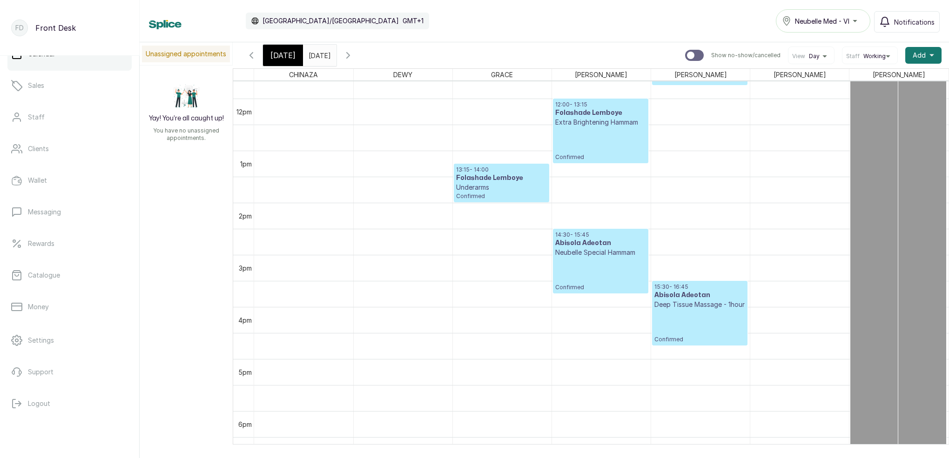
click at [588, 137] on p "Confirmed" at bounding box center [600, 144] width 91 height 34
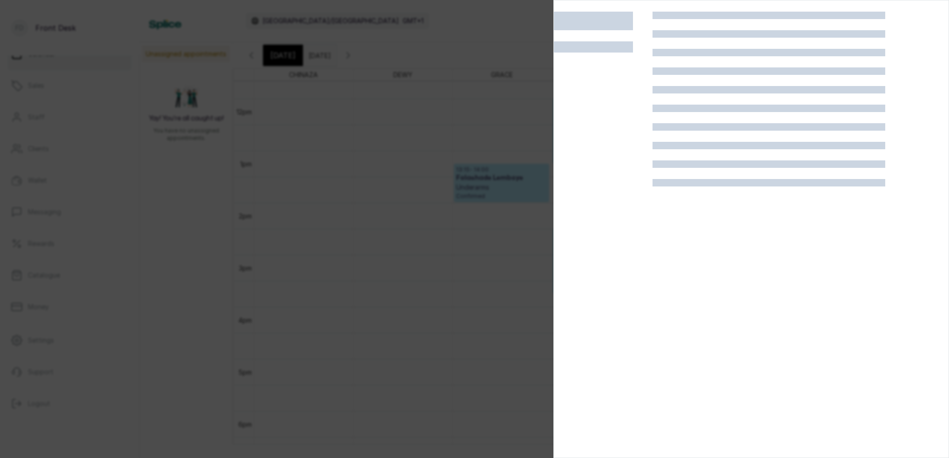
click at [415, 145] on div at bounding box center [474, 229] width 949 height 458
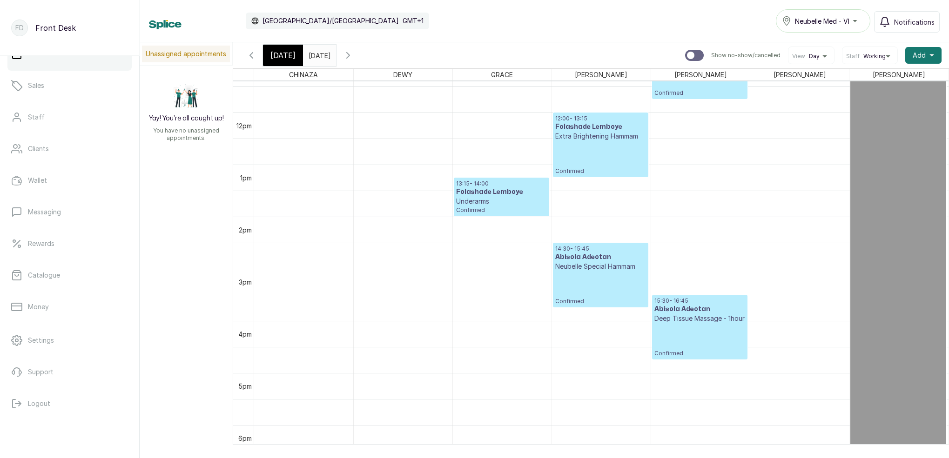
click at [505, 199] on p "Underarms" at bounding box center [501, 201] width 91 height 9
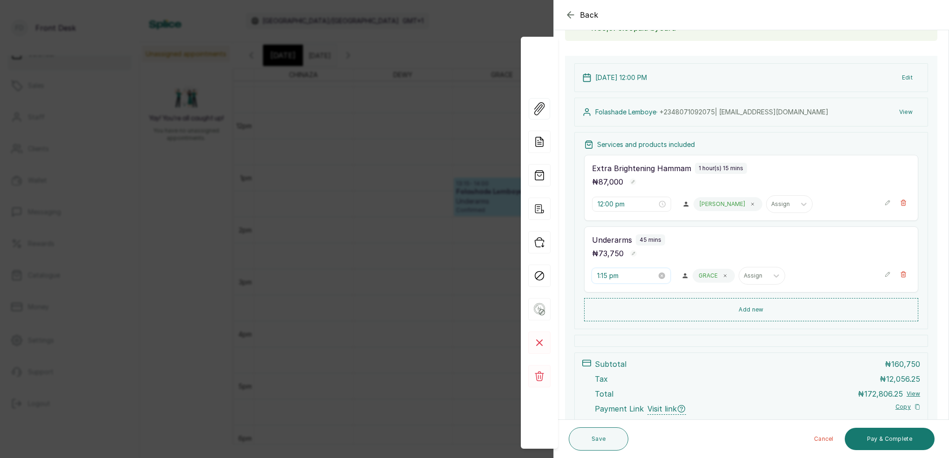
click at [607, 277] on input "1:15 pm" at bounding box center [627, 276] width 60 height 10
type input "1:00 pm"
click at [632, 297] on div "00" at bounding box center [631, 295] width 22 height 13
click at [647, 297] on div "PM" at bounding box center [658, 296] width 22 height 13
click at [658, 401] on span "OK" at bounding box center [656, 402] width 9 height 18
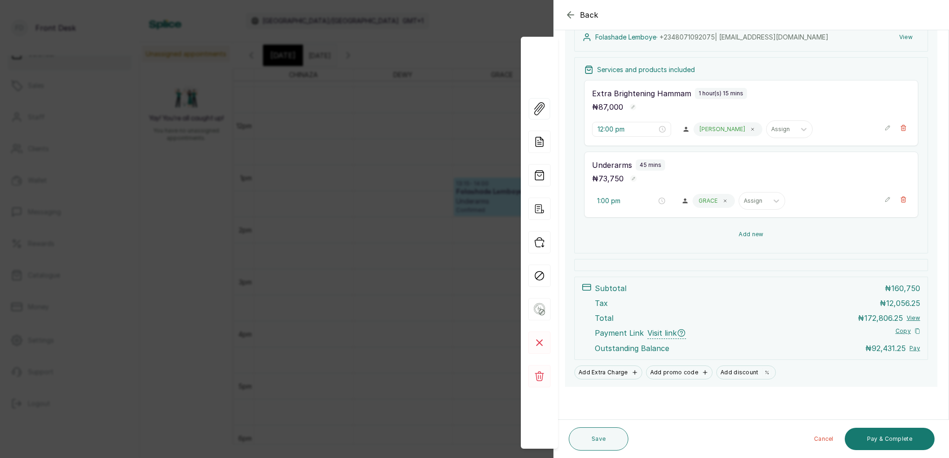
click at [752, 235] on button "Add new" at bounding box center [751, 234] width 334 height 22
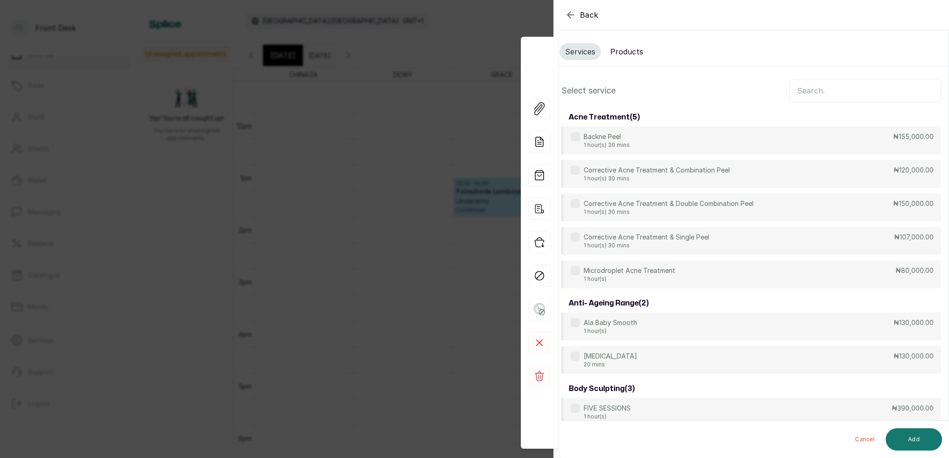
click at [823, 92] on input "text" at bounding box center [865, 90] width 152 height 23
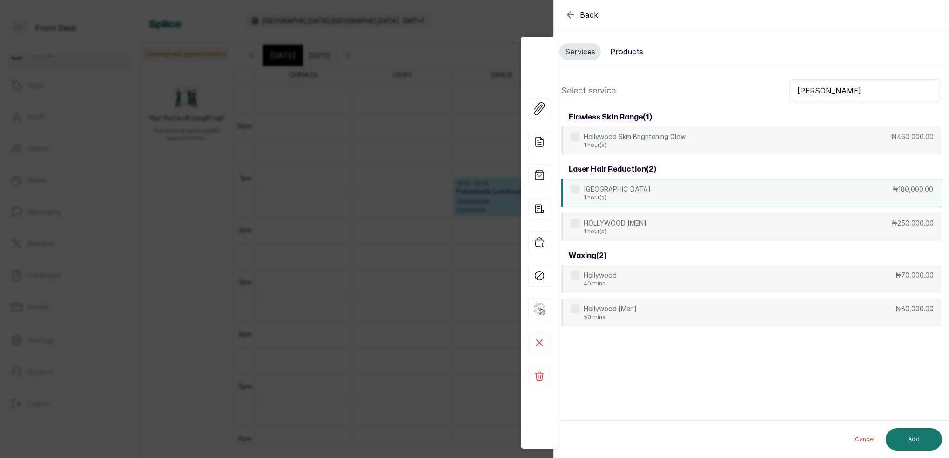
type input "HOLLY"
click at [622, 199] on p "1 hour(s)" at bounding box center [617, 197] width 67 height 7
click at [914, 440] on button "Add" at bounding box center [914, 440] width 56 height 22
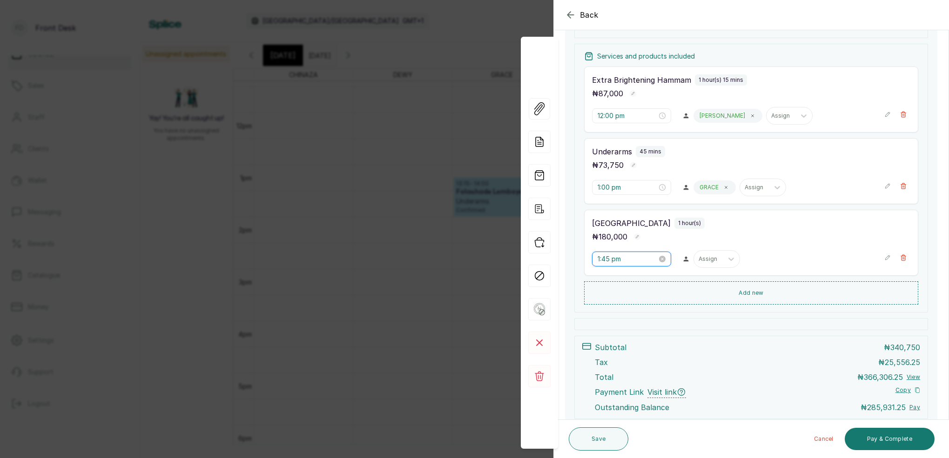
click at [610, 260] on input "1:45 pm" at bounding box center [628, 259] width 60 height 10
drag, startPoint x: 636, startPoint y: 322, endPoint x: 640, endPoint y: 308, distance: 14.7
click at [636, 322] on div "30" at bounding box center [631, 322] width 22 height 13
type input "1:30 pm"
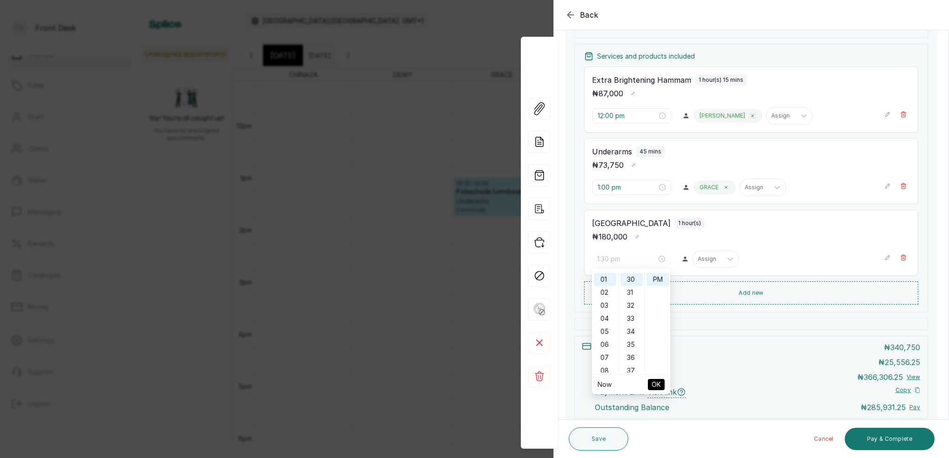
drag, startPoint x: 654, startPoint y: 278, endPoint x: 653, endPoint y: 293, distance: 15.0
click at [654, 278] on div "PM" at bounding box center [658, 279] width 22 height 13
click at [655, 385] on span "OK" at bounding box center [656, 385] width 9 height 18
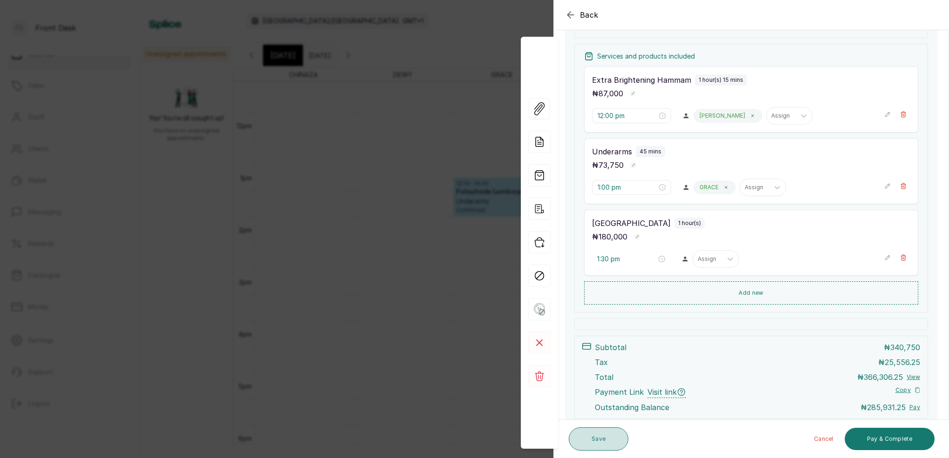
click at [603, 439] on button "Save" at bounding box center [599, 439] width 60 height 23
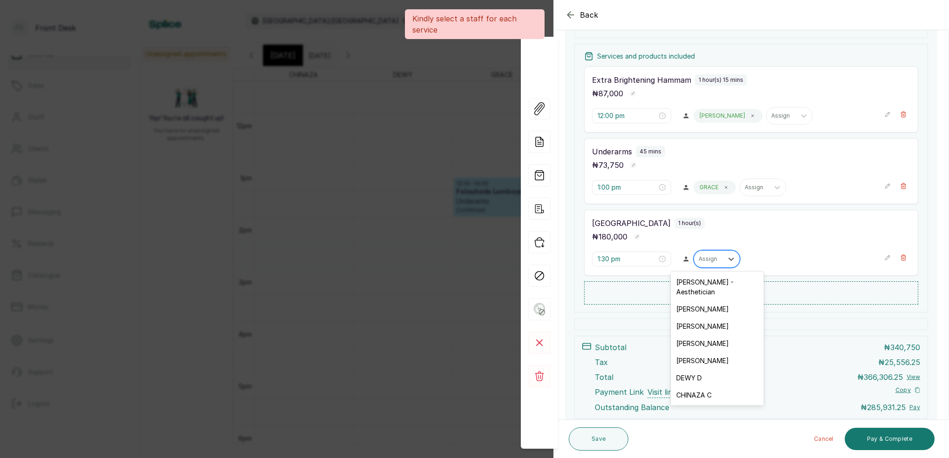
click at [714, 260] on div "Assign" at bounding box center [709, 259] width 20 height 7
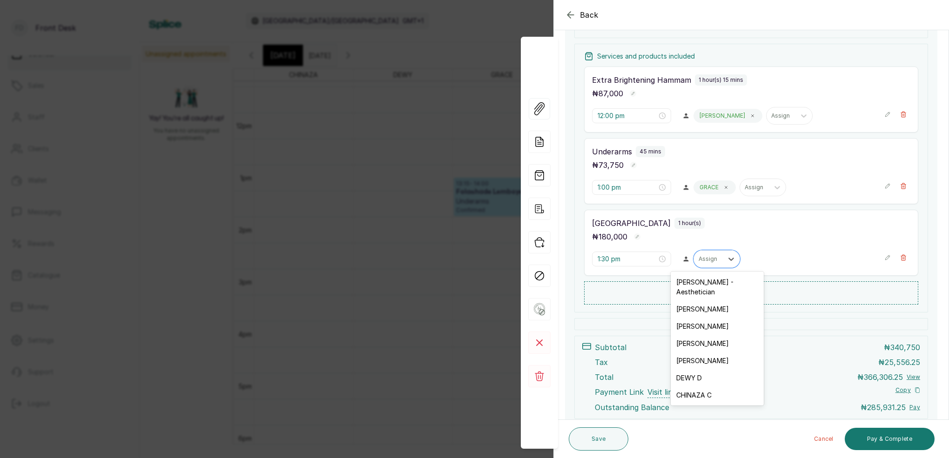
click at [700, 354] on div "GRACE G" at bounding box center [717, 360] width 93 height 17
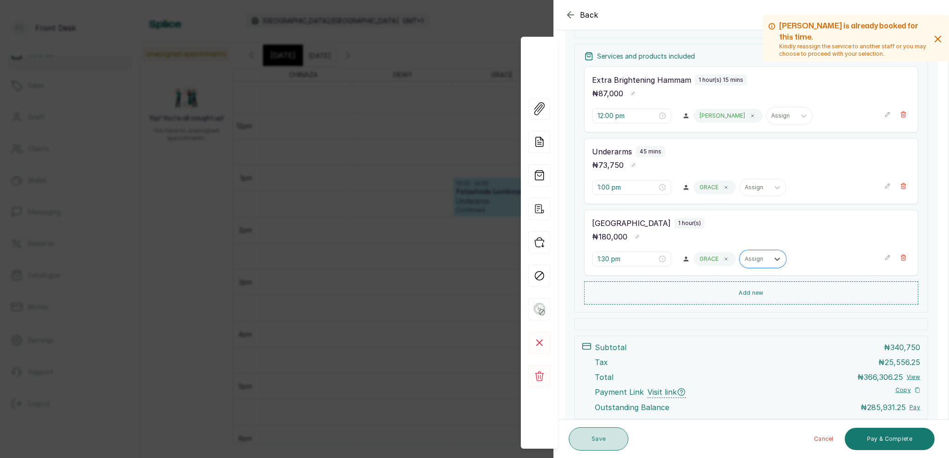
click at [620, 441] on button "Save" at bounding box center [599, 439] width 60 height 23
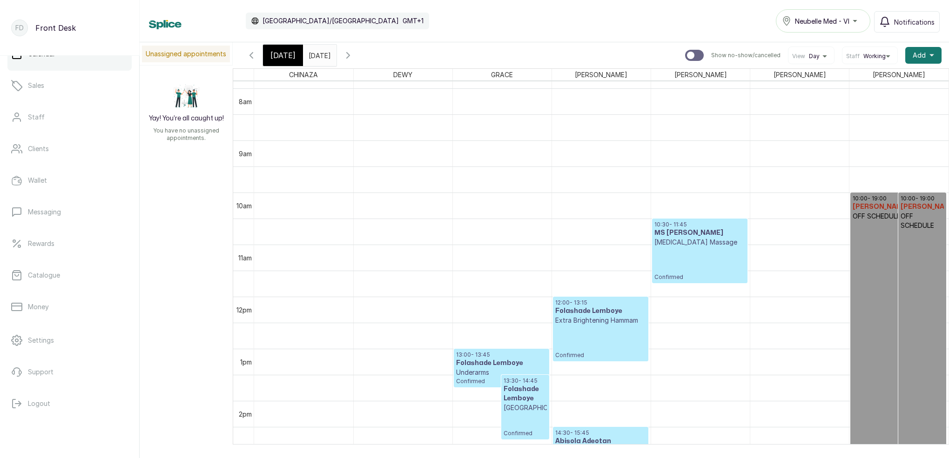
scroll to position [409, 0]
click at [877, 248] on p at bounding box center [898, 441] width 91 height 438
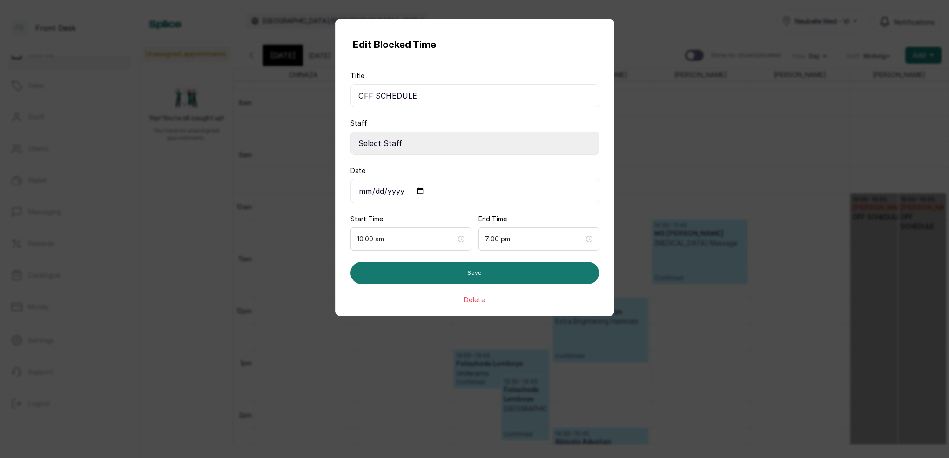
select select "191af9fd-7201-4628-9dc4-81c0fc2b6776"
click at [485, 296] on form "Title OFF SCHEDULE Staff Select Staff MARY I - Aesthetician SARAH S MAGGIE M LI…" at bounding box center [474, 188] width 249 height 234
click at [478, 297] on button "Delete" at bounding box center [474, 300] width 21 height 9
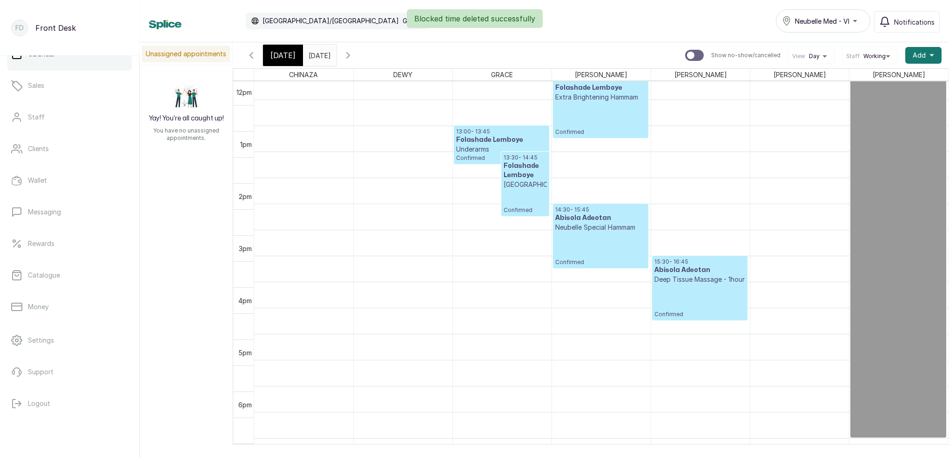
scroll to position [628, 0]
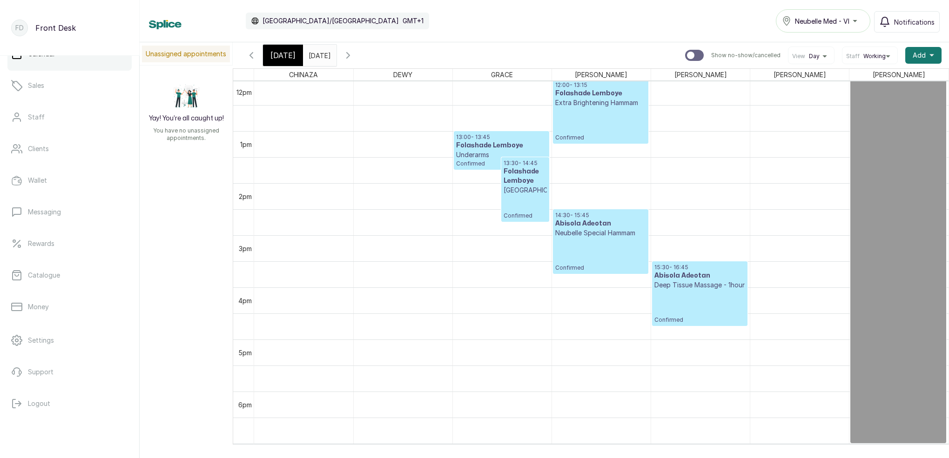
drag, startPoint x: 278, startPoint y: 59, endPoint x: 388, endPoint y: 76, distance: 110.7
click at [278, 59] on span "[DATE]" at bounding box center [282, 55] width 25 height 11
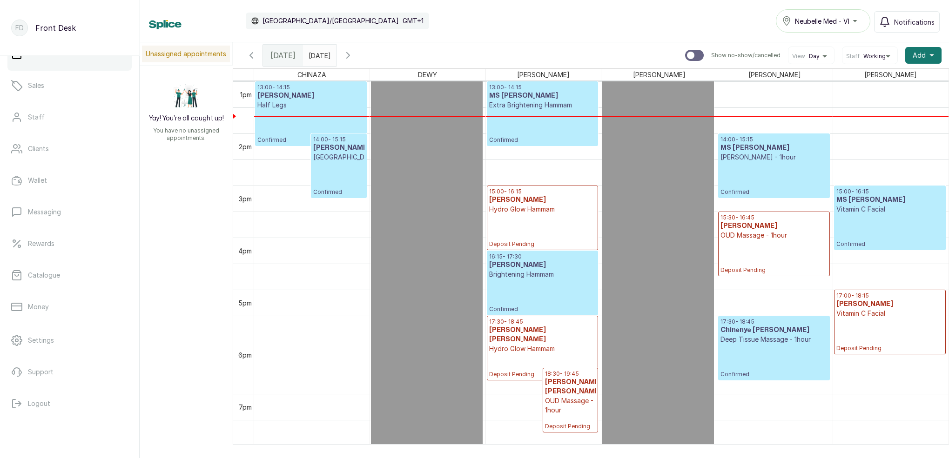
scroll to position [680, 0]
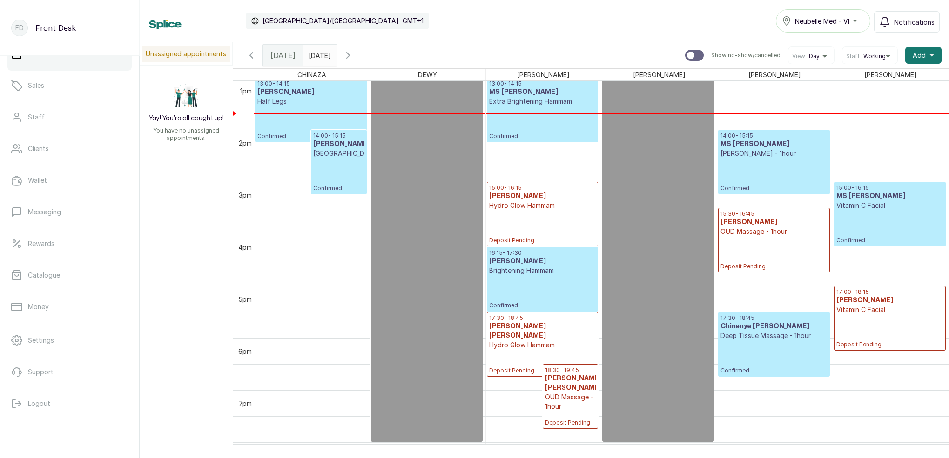
click at [333, 132] on div "14:00 - 15:15 MS VICTORIA NDULUE HOLLYWOOD Confirmed" at bounding box center [338, 162] width 55 height 64
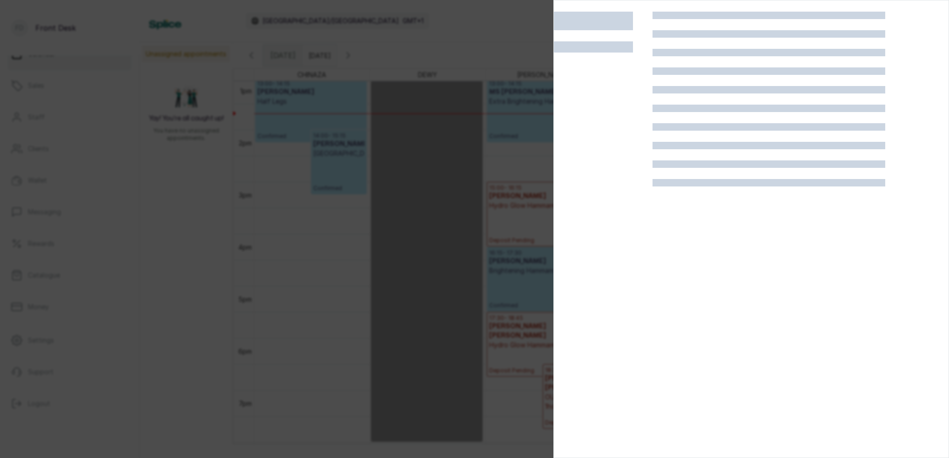
scroll to position [0, 0]
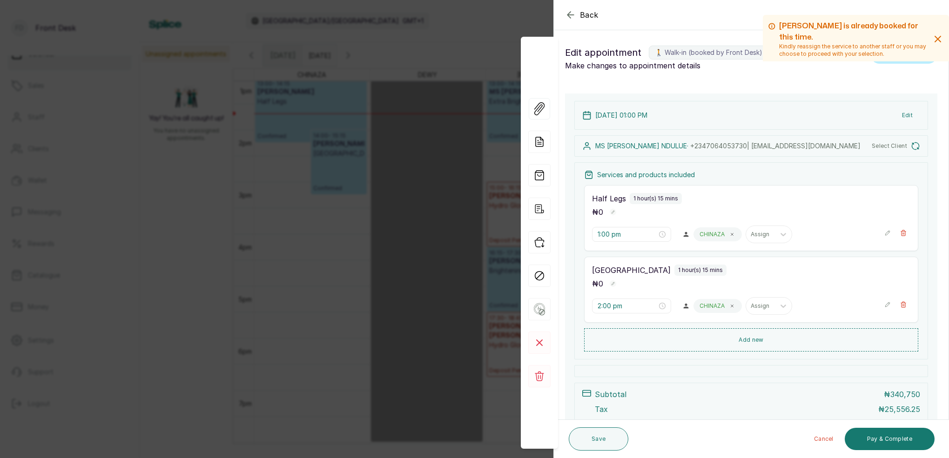
click at [401, 148] on div "Back Appointment Details Edit appointment 🚶 Walk-in (booked by Front Desk) Make…" at bounding box center [474, 229] width 949 height 458
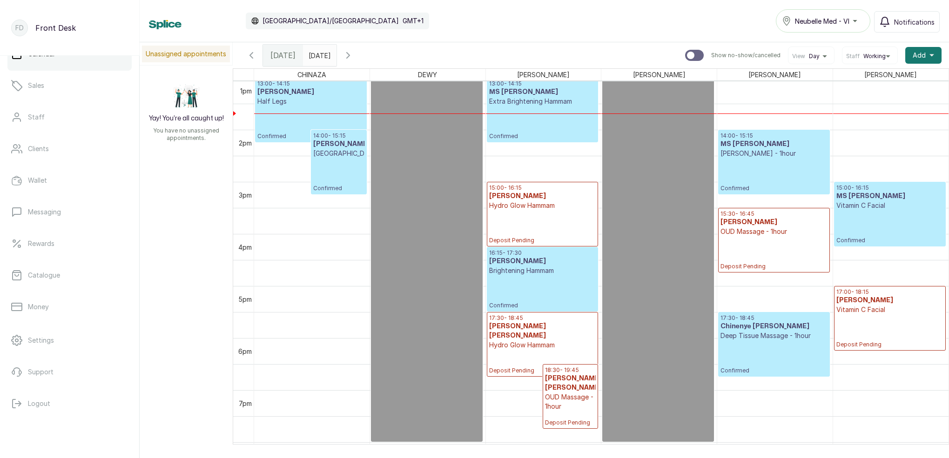
click at [349, 122] on p "Confirmed" at bounding box center [310, 123] width 107 height 34
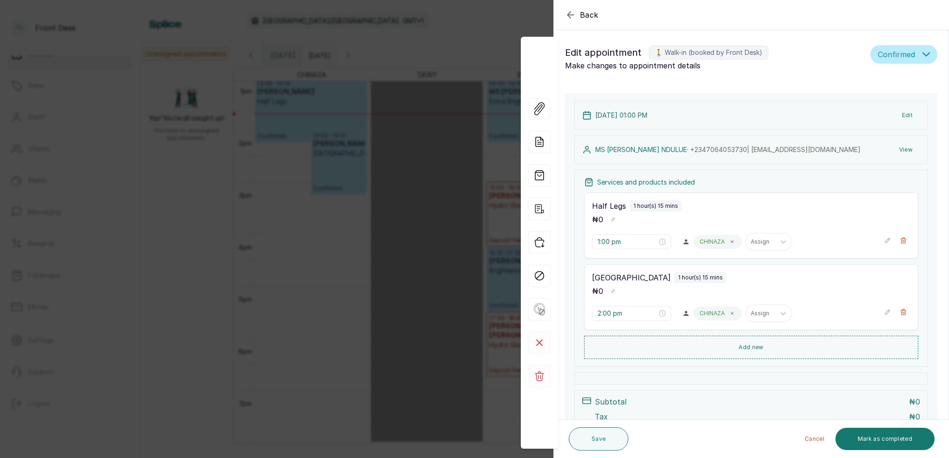
click at [909, 151] on button "View" at bounding box center [906, 149] width 28 height 17
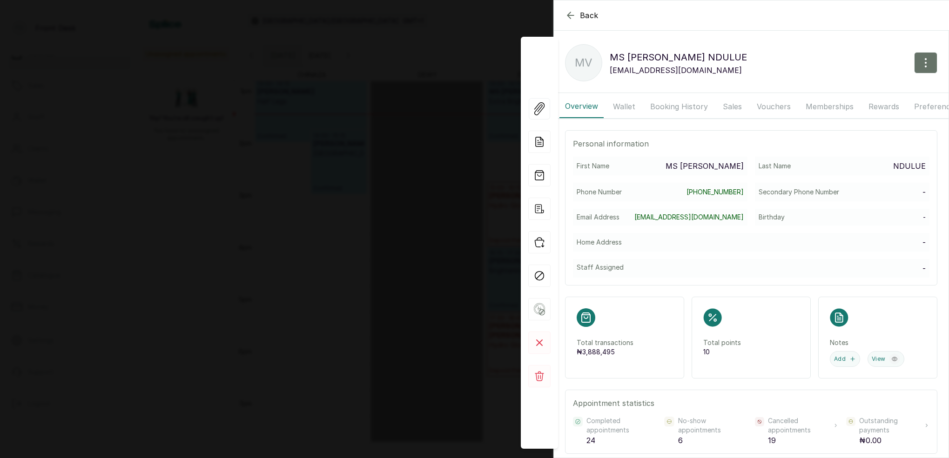
click at [675, 108] on button "Booking History" at bounding box center [679, 106] width 69 height 23
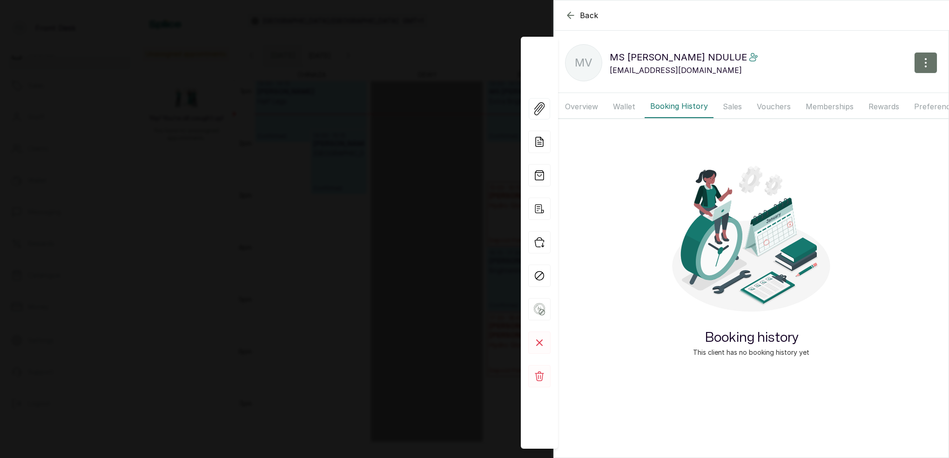
drag, startPoint x: 625, startPoint y: 101, endPoint x: 629, endPoint y: 105, distance: 5.6
click at [625, 101] on button "Wallet" at bounding box center [624, 106] width 34 height 23
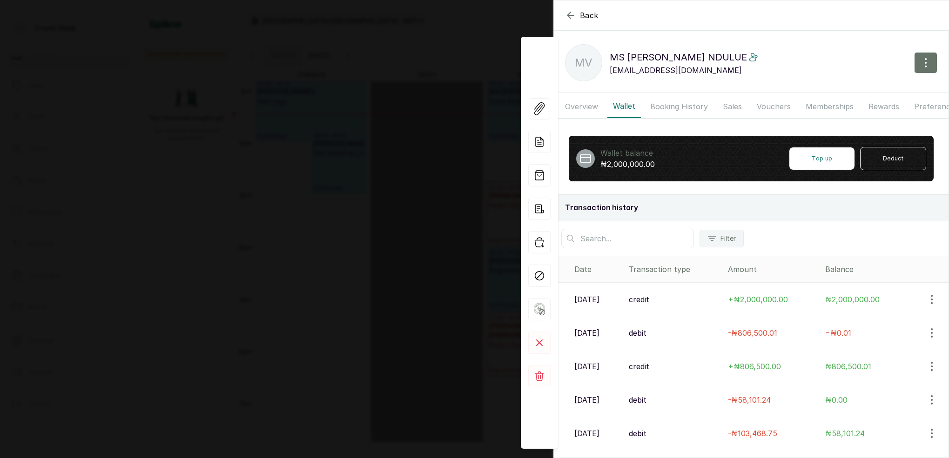
click at [680, 107] on button "Booking History" at bounding box center [679, 106] width 69 height 23
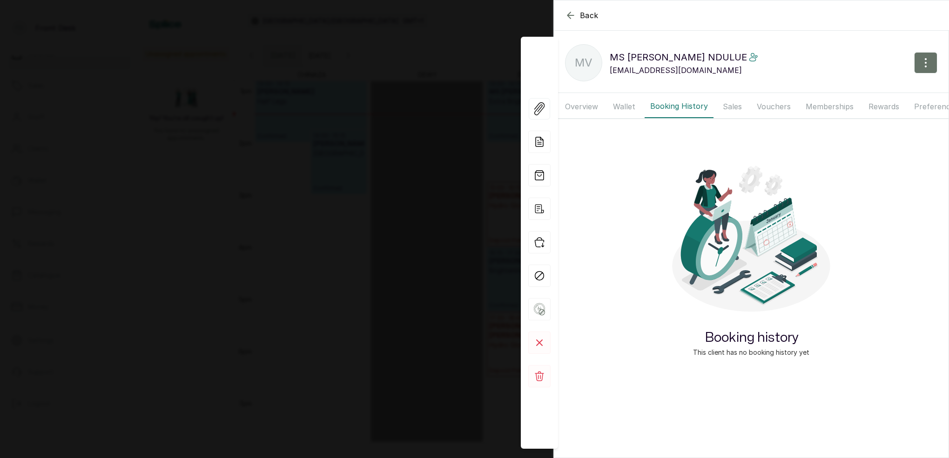
drag, startPoint x: 580, startPoint y: 106, endPoint x: 606, endPoint y: 107, distance: 26.5
click at [580, 106] on button "Overview" at bounding box center [581, 106] width 44 height 23
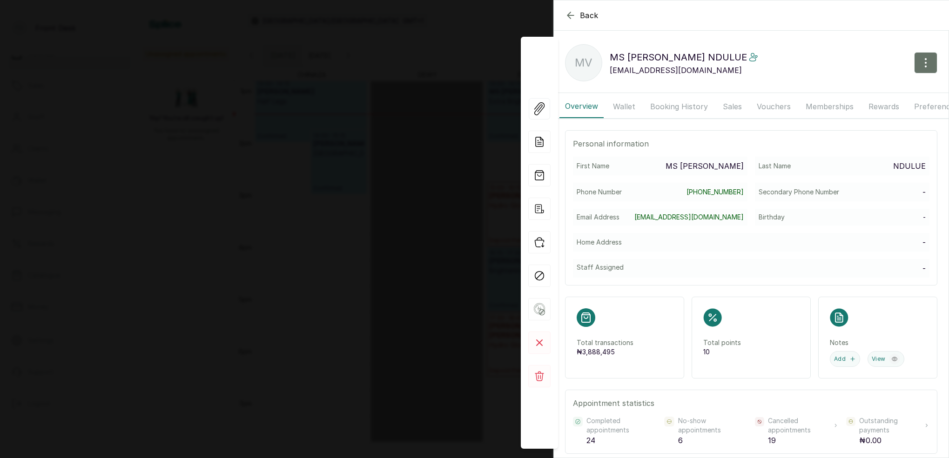
click at [626, 106] on button "Wallet" at bounding box center [624, 106] width 34 height 23
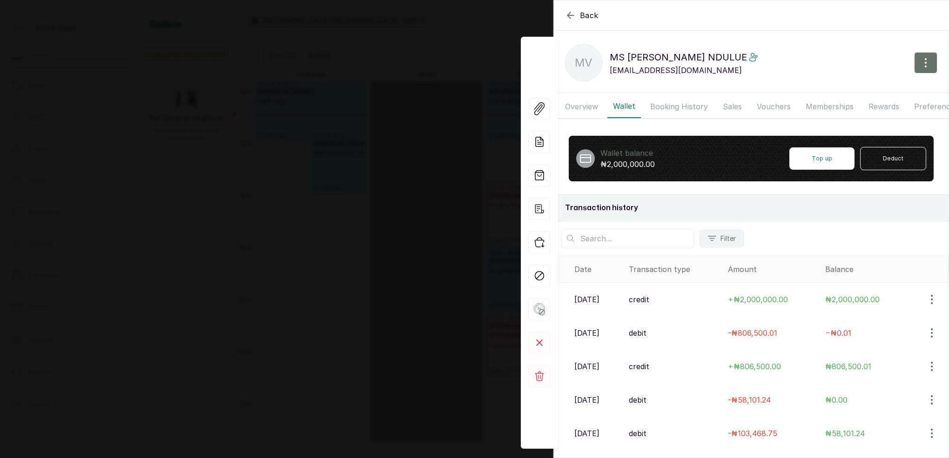
click at [670, 106] on button "Booking History" at bounding box center [679, 106] width 69 height 23
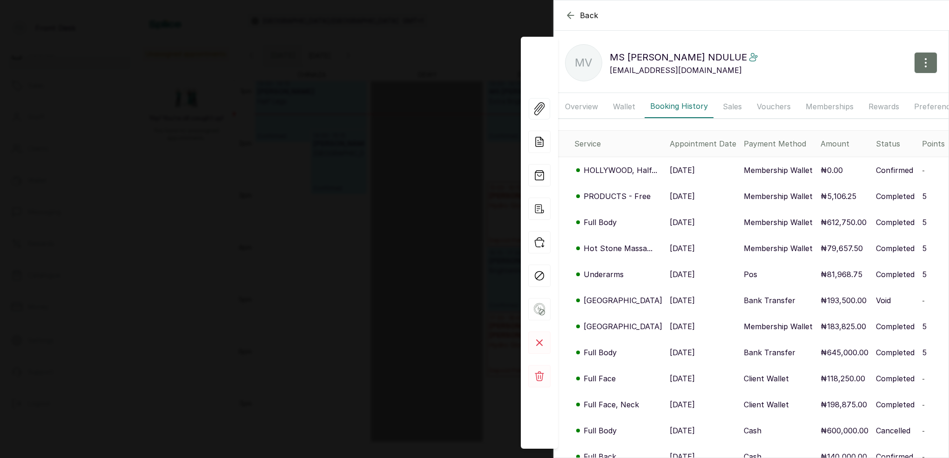
click at [605, 300] on p "HOLLYWOOD" at bounding box center [623, 300] width 79 height 11
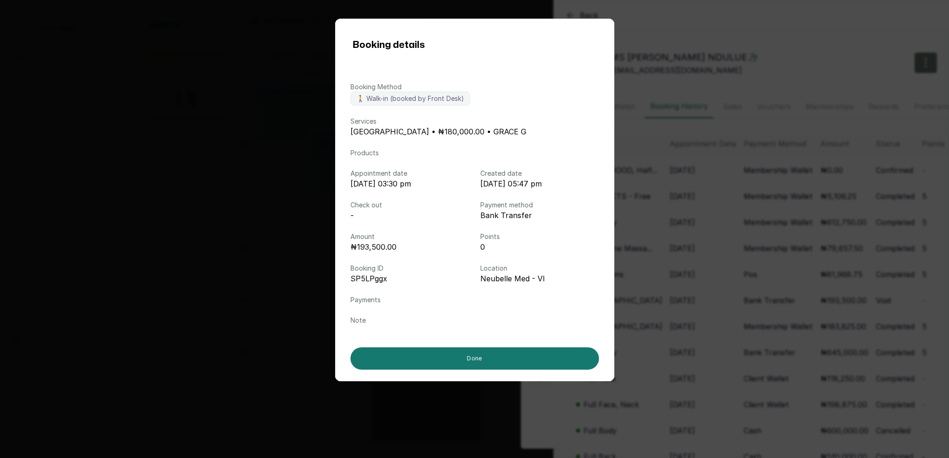
drag, startPoint x: 650, startPoint y: 301, endPoint x: 644, endPoint y: 302, distance: 5.6
click at [650, 301] on div "Booking details Booking Method 🚶 Walk-in (booked by Front Desk) Services HOLLYW…" at bounding box center [474, 229] width 949 height 458
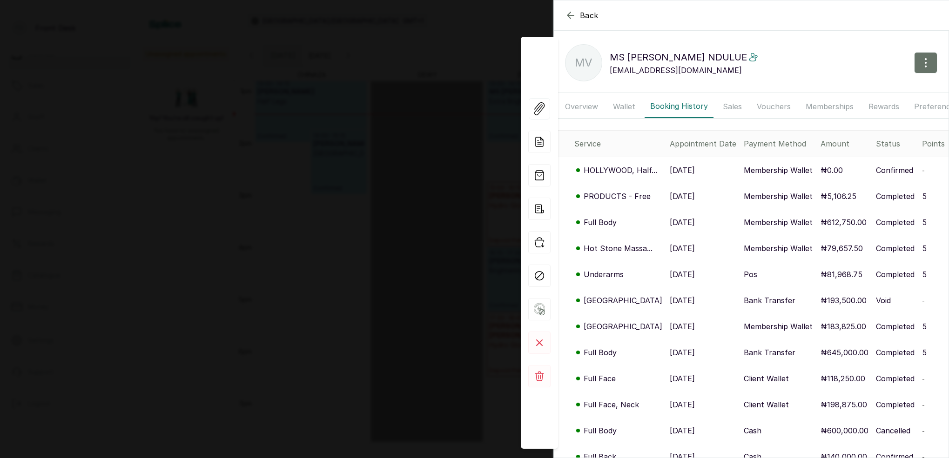
click at [613, 323] on p "HOLLYWOOD" at bounding box center [623, 326] width 79 height 11
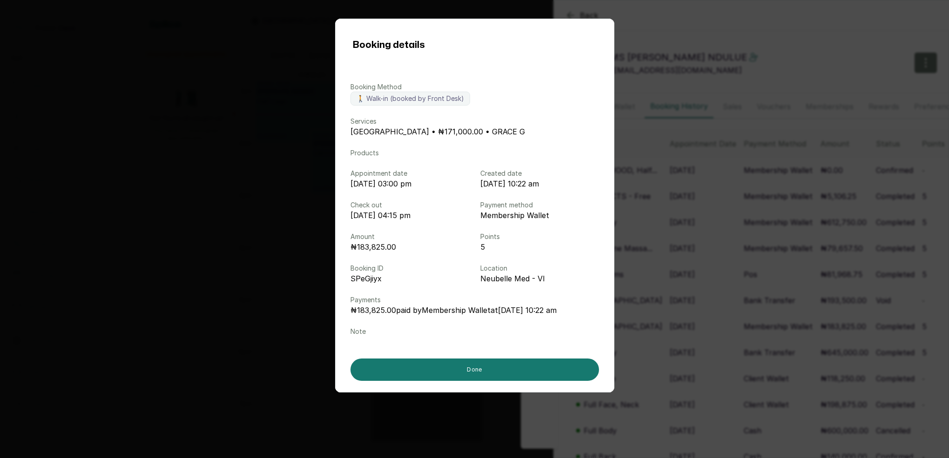
click at [695, 318] on div "Booking details Booking Method 🚶 Walk-in (booked by Front Desk) Services HOLLYW…" at bounding box center [474, 229] width 949 height 458
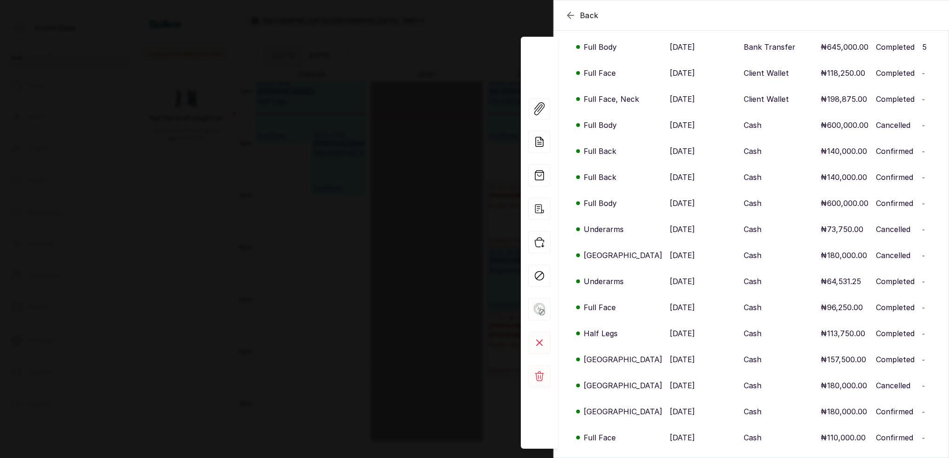
scroll to position [312, 0]
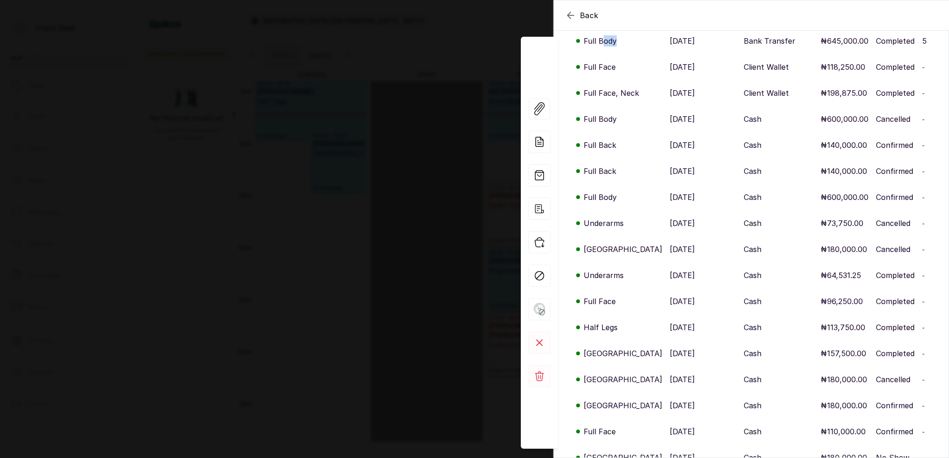
click at [604, 44] on td "Full Body" at bounding box center [610, 41] width 112 height 26
click at [604, 43] on p "Full Body" at bounding box center [600, 40] width 33 height 11
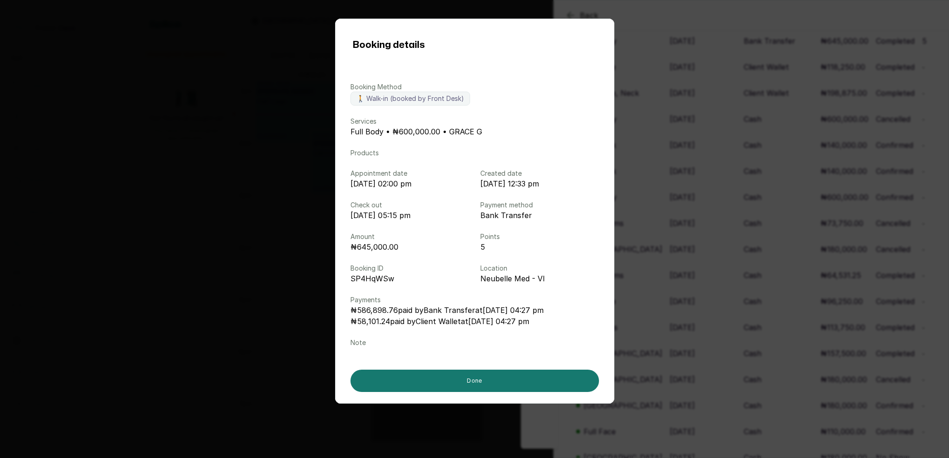
click at [773, 147] on div "Booking details Booking Method 🚶 Walk-in (booked by Front Desk) Services Full B…" at bounding box center [474, 229] width 949 height 458
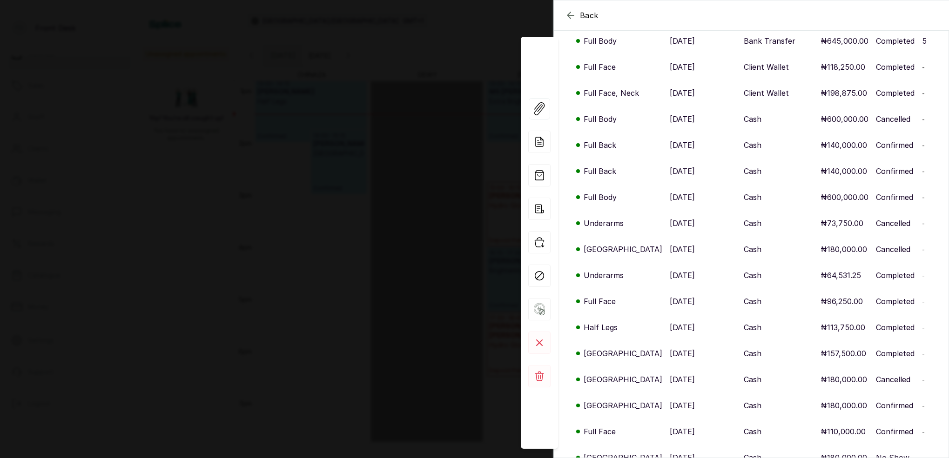
click at [411, 86] on div "Back MS VICTORIA NDULUE MV MS VICTORIA NDULUE vickylenny2000@yahoo.com Overview…" at bounding box center [474, 229] width 949 height 458
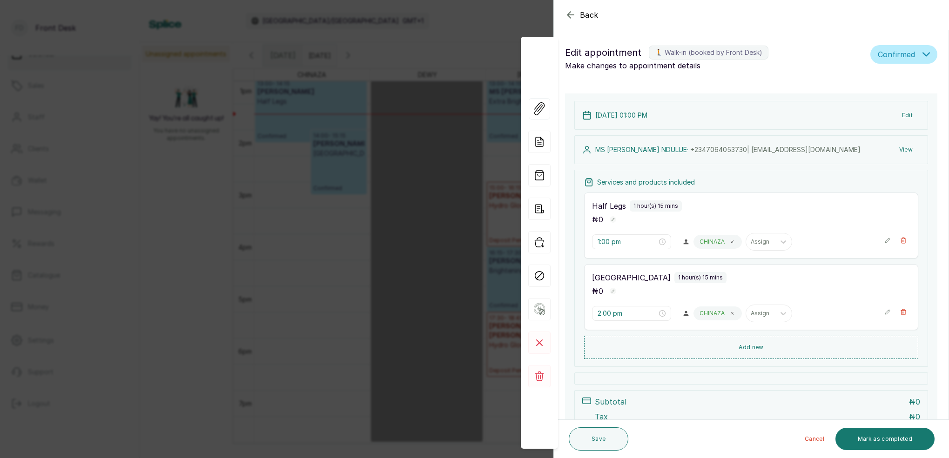
click at [404, 166] on div "Back Appointment Details Edit appointment 🚶 Walk-in (booked by Front Desk) Make…" at bounding box center [474, 229] width 949 height 458
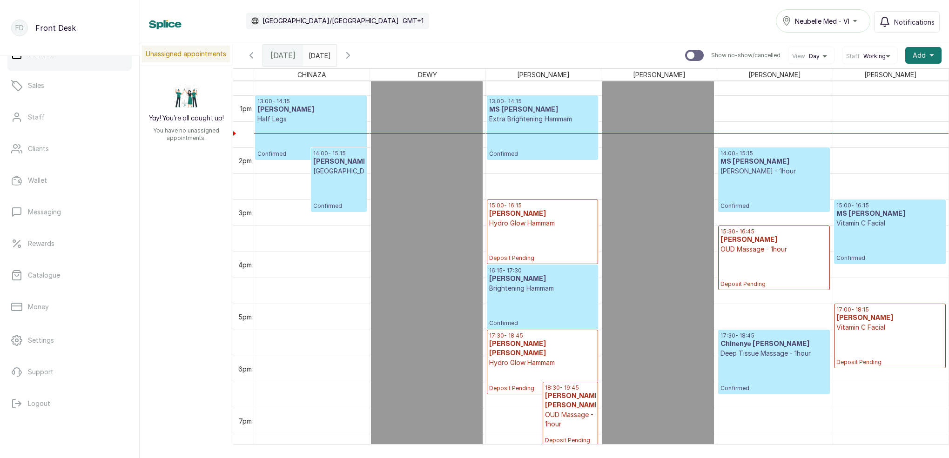
scroll to position [648, 0]
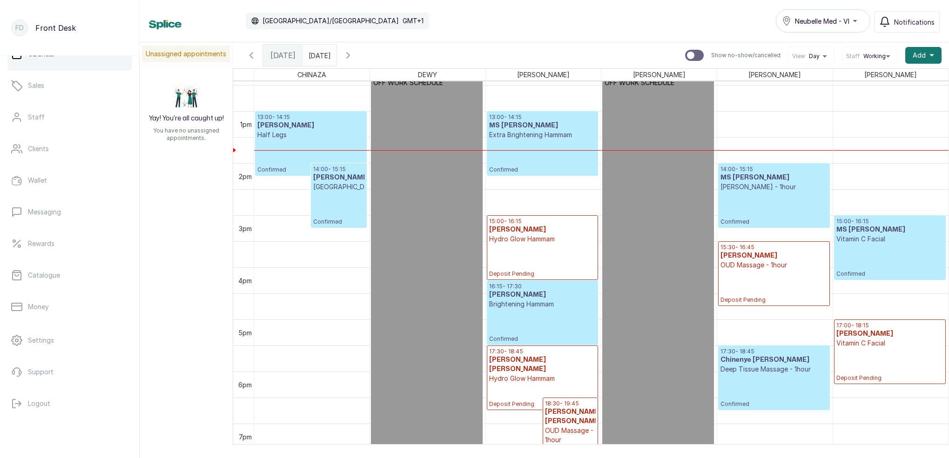
click at [318, 58] on input "23/09/2025" at bounding box center [310, 53] width 15 height 16
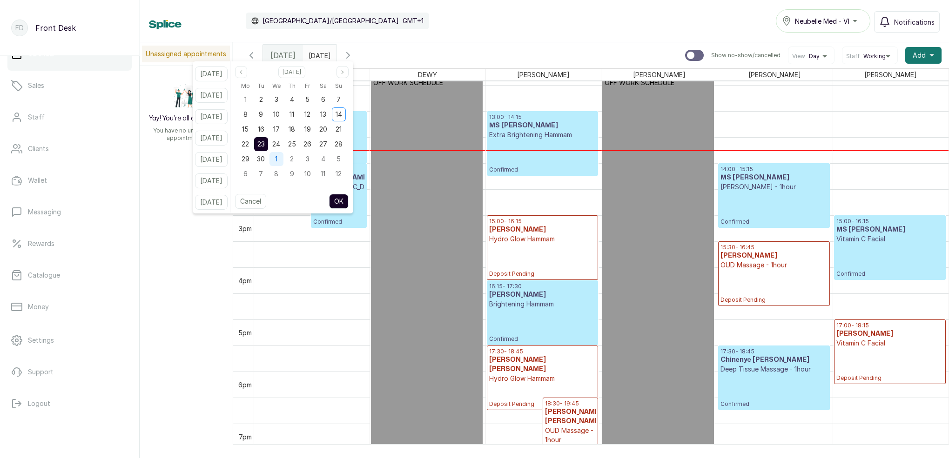
drag, startPoint x: 276, startPoint y: 161, endPoint x: 280, endPoint y: 166, distance: 6.3
click at [265, 161] on span "30" at bounding box center [261, 159] width 8 height 8
drag, startPoint x: 289, startPoint y: 128, endPoint x: 294, endPoint y: 130, distance: 5.4
click at [280, 128] on span "17" at bounding box center [276, 129] width 7 height 8
click at [349, 198] on button "OK" at bounding box center [339, 201] width 20 height 15
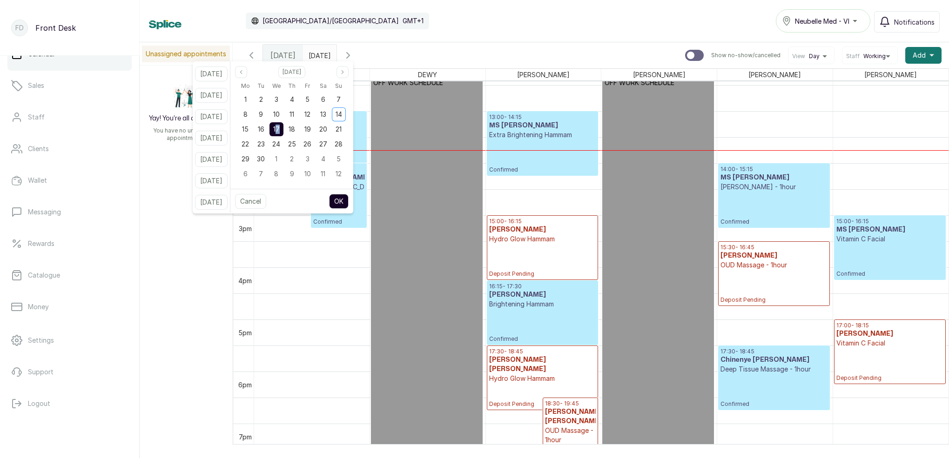
type input "17/09/2025"
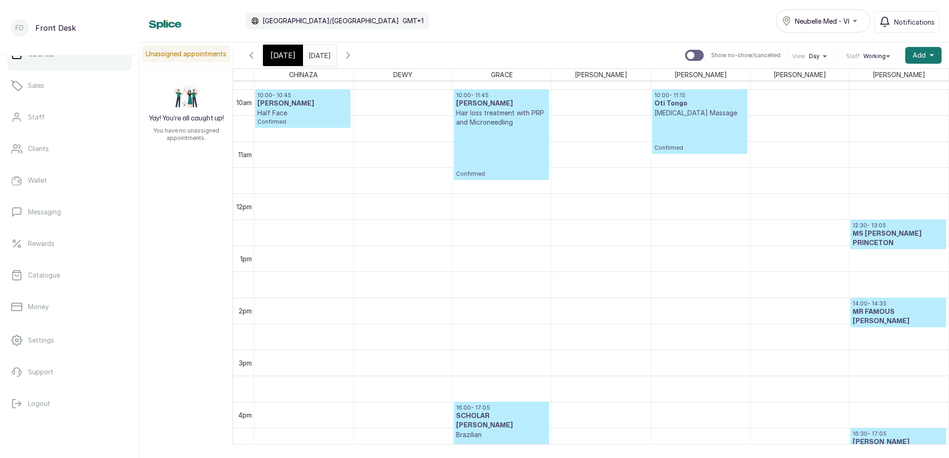
scroll to position [514, 0]
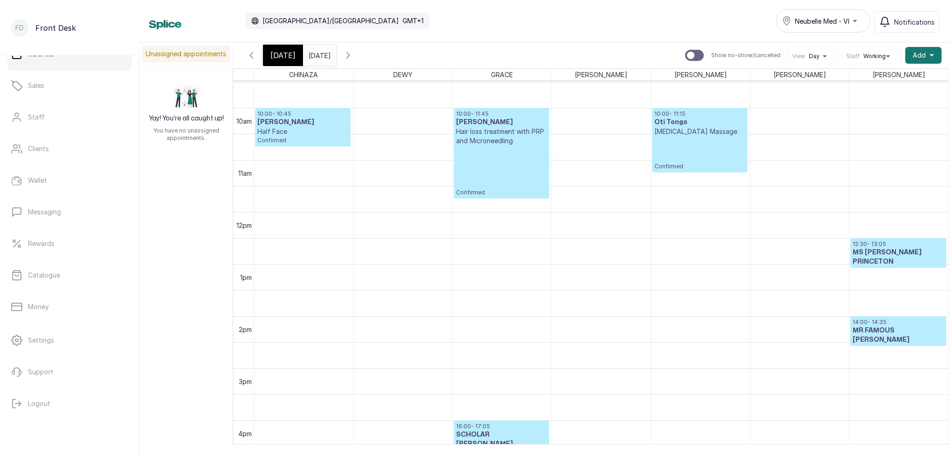
click at [283, 57] on span "[DATE]" at bounding box center [282, 55] width 25 height 11
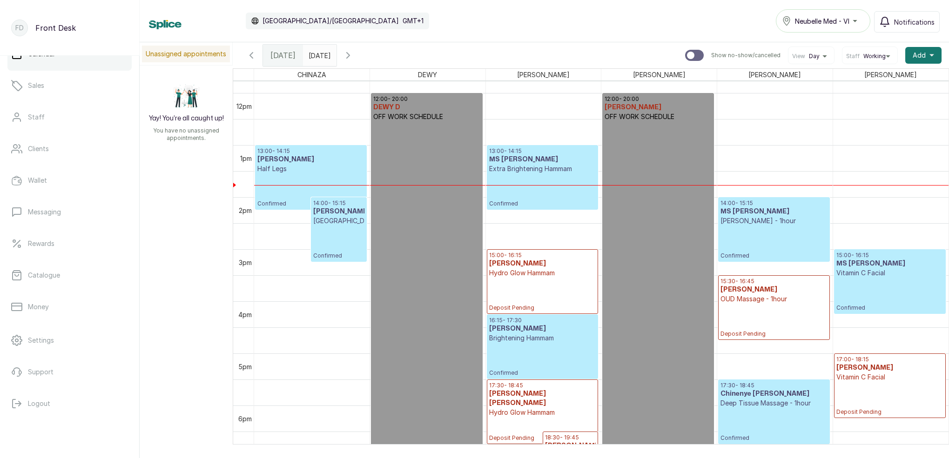
click at [320, 185] on div at bounding box center [311, 185] width 115 height 0
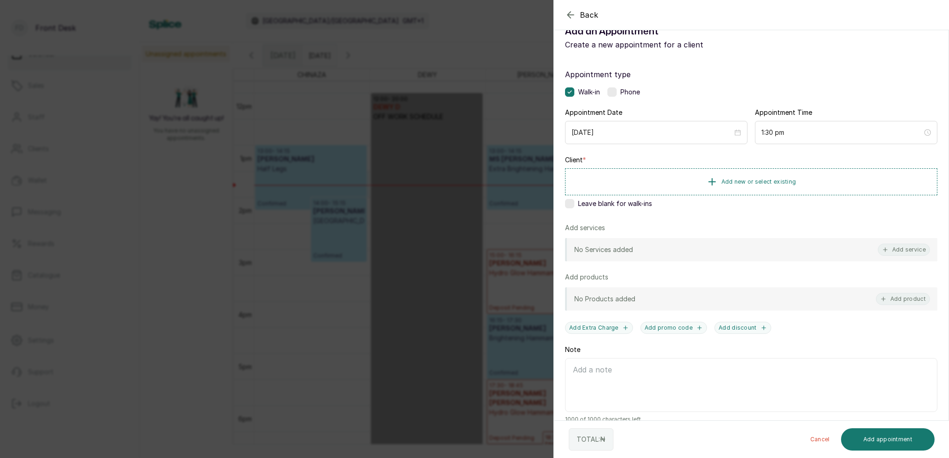
drag, startPoint x: 462, startPoint y: 199, endPoint x: 384, endPoint y: 199, distance: 77.7
click at [462, 199] on div "Back Add Appointment Add an Appointment Create a new appointment for a client A…" at bounding box center [474, 229] width 949 height 458
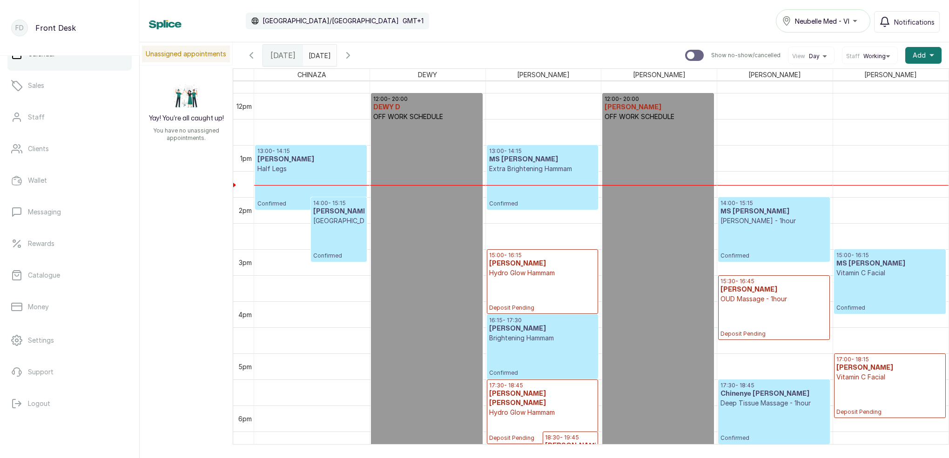
click at [341, 193] on p "Confirmed" at bounding box center [310, 191] width 107 height 34
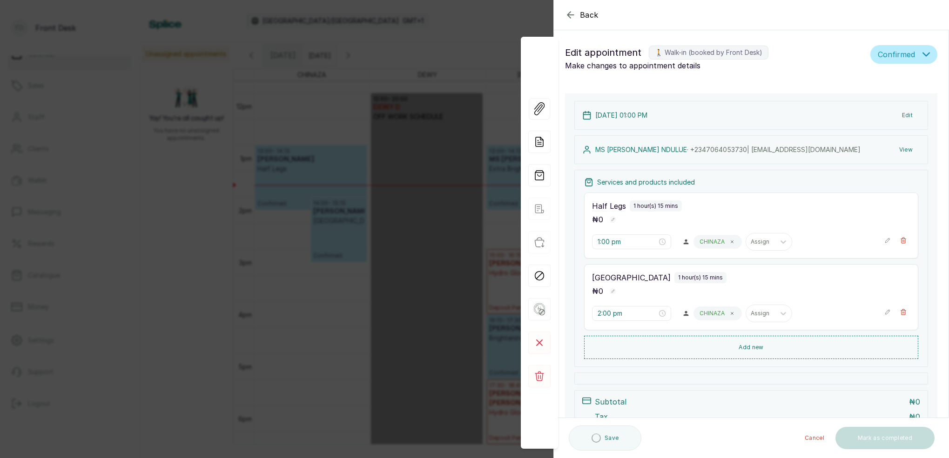
click at [910, 117] on button "Edit" at bounding box center [908, 115] width 26 height 17
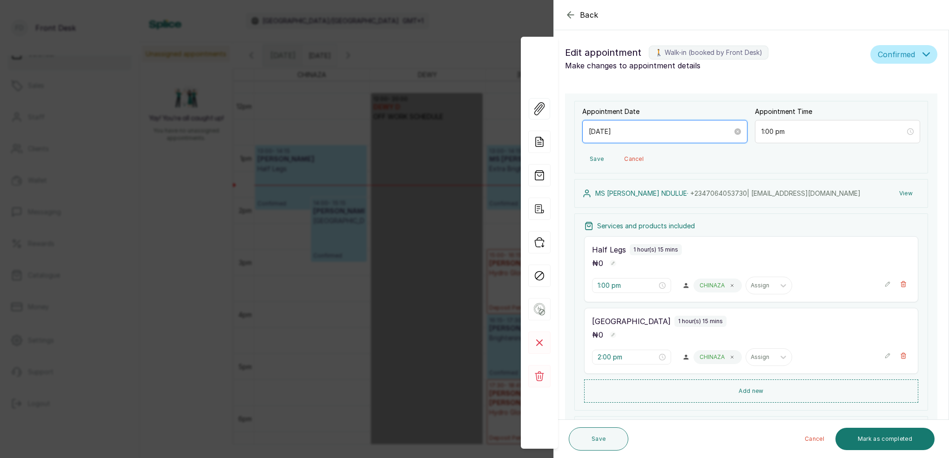
click at [625, 132] on input "2025/09/14" at bounding box center [661, 132] width 144 height 10
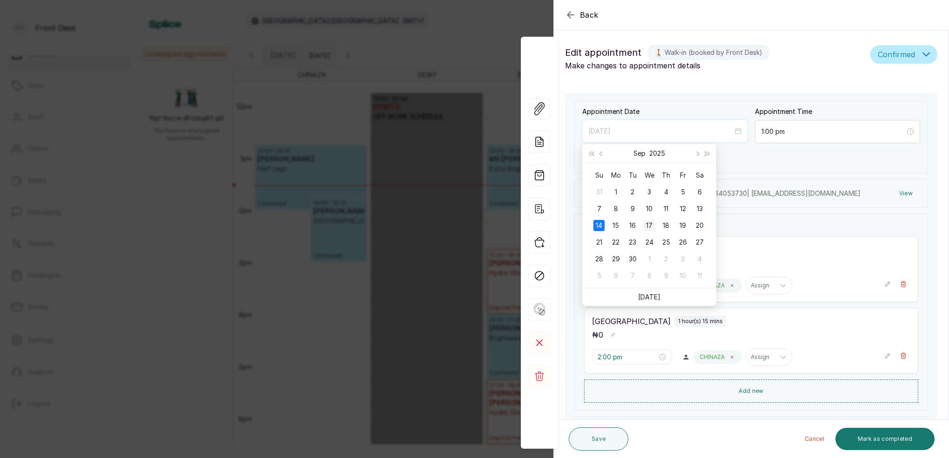
type input "2025/09/17"
click at [648, 227] on div "17" at bounding box center [649, 225] width 11 height 11
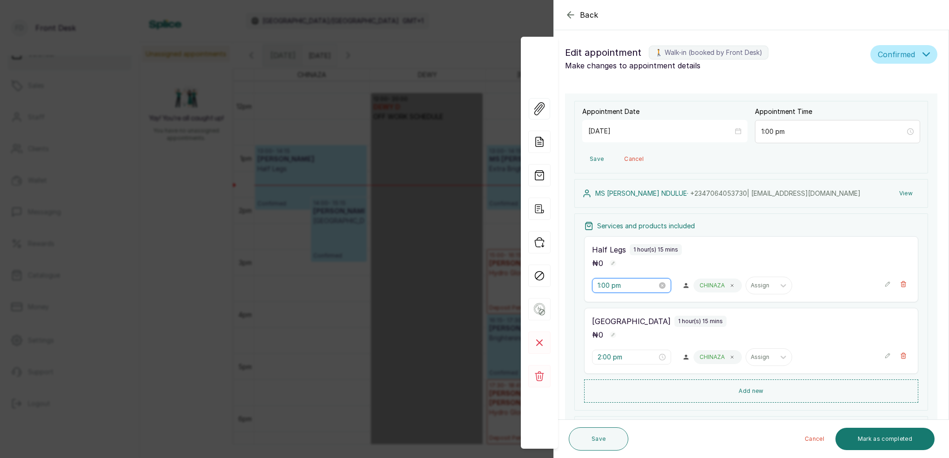
click at [606, 286] on input "1:00 pm" at bounding box center [628, 286] width 60 height 10
type input "12:00 pm"
drag, startPoint x: 606, startPoint y: 307, endPoint x: 624, endPoint y: 303, distance: 18.0
click at [608, 306] on div "12" at bounding box center [605, 305] width 22 height 13
drag, startPoint x: 628, startPoint y: 303, endPoint x: 666, endPoint y: 307, distance: 37.4
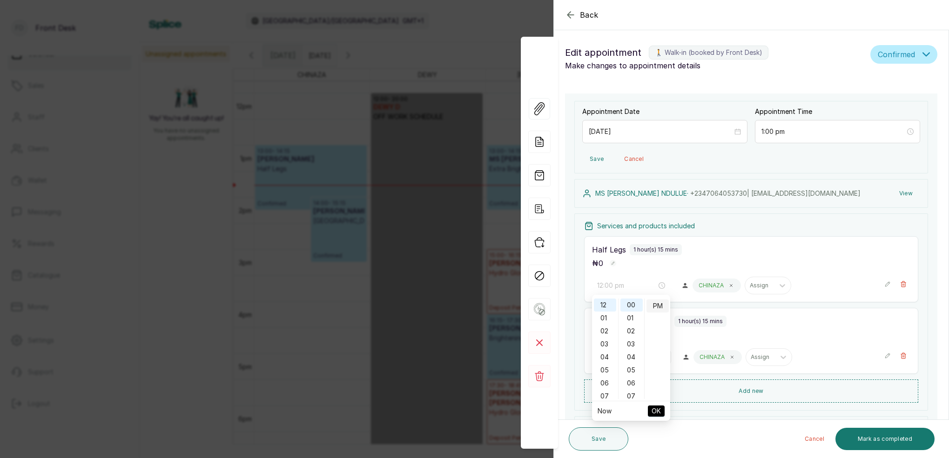
click at [632, 304] on div "00" at bounding box center [631, 305] width 22 height 13
click at [658, 305] on div "PM" at bounding box center [658, 306] width 22 height 13
click at [656, 408] on span "OK" at bounding box center [656, 412] width 9 height 18
type input "12:00 pm"
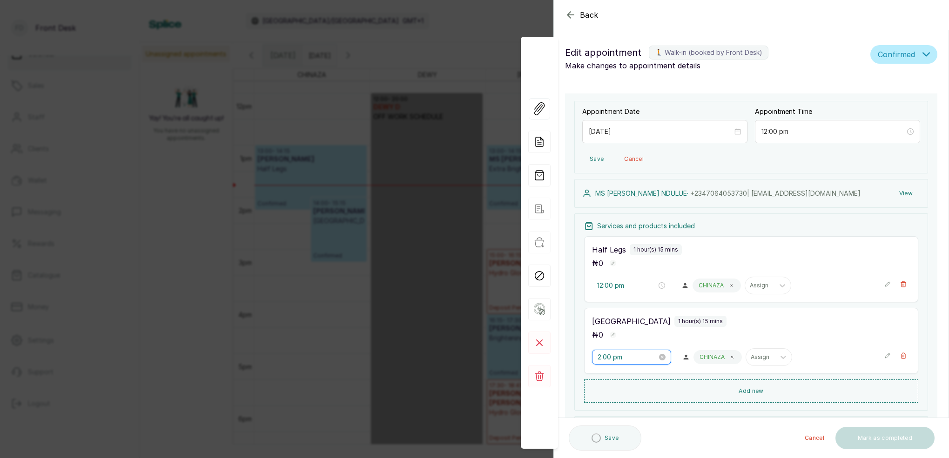
click at [604, 354] on input "2:00 pm" at bounding box center [628, 357] width 60 height 10
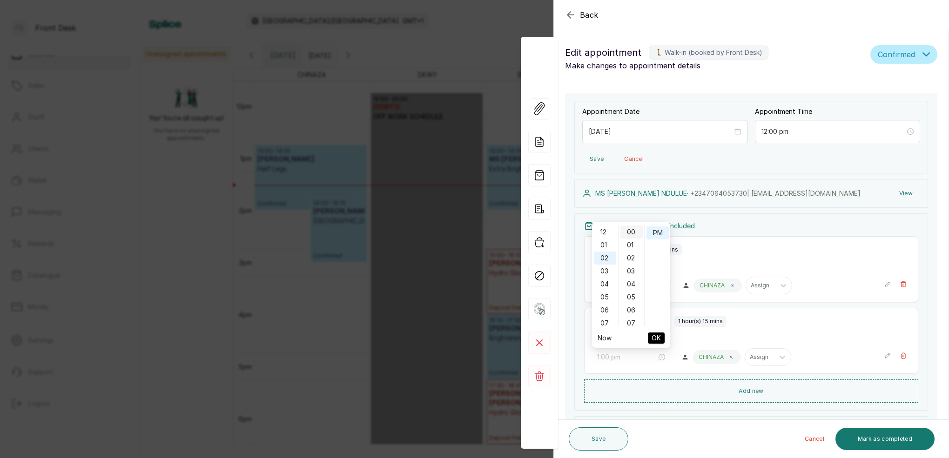
drag, startPoint x: 605, startPoint y: 244, endPoint x: 625, endPoint y: 236, distance: 21.9
click at [605, 244] on div "01" at bounding box center [605, 245] width 22 height 13
type input "1:00 pm"
click at [636, 229] on div "00" at bounding box center [631, 232] width 22 height 13
click at [653, 232] on div "PM" at bounding box center [658, 233] width 22 height 13
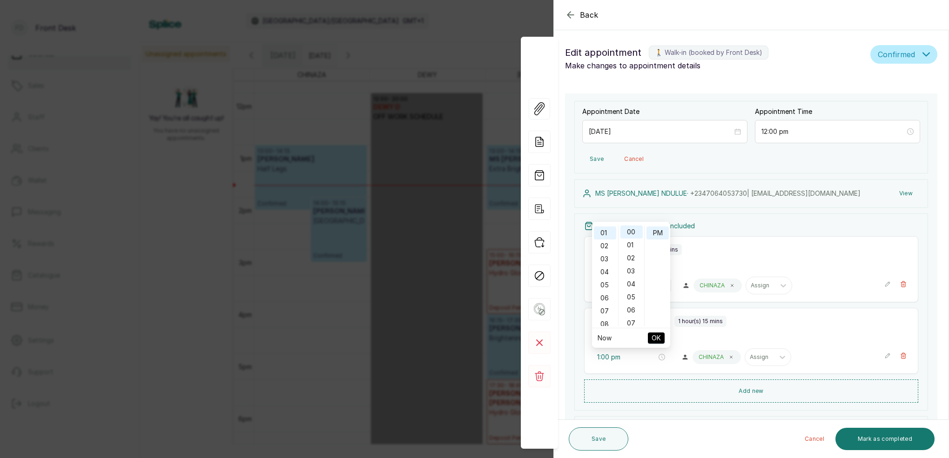
click at [657, 339] on span "OK" at bounding box center [656, 339] width 9 height 18
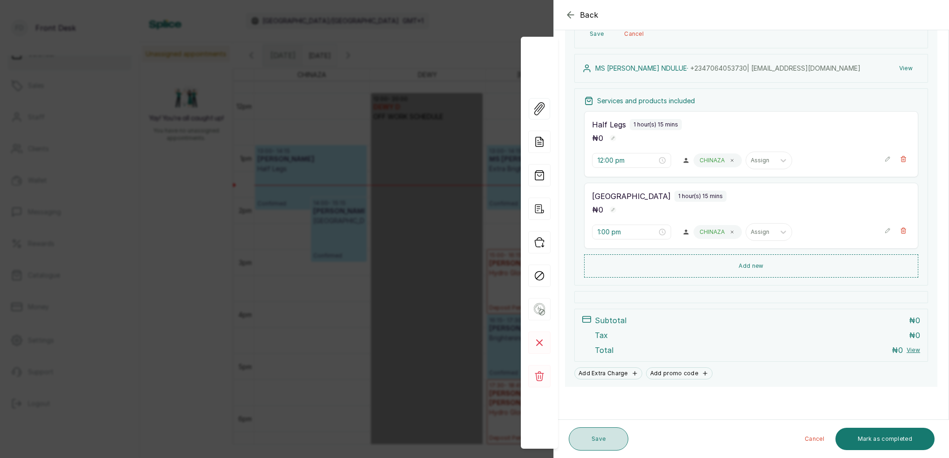
click at [613, 441] on button "Save" at bounding box center [599, 439] width 60 height 23
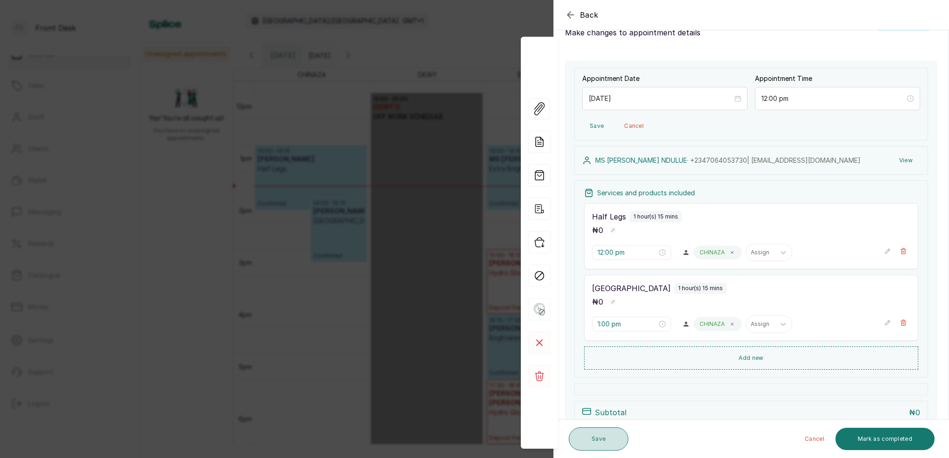
click at [613, 436] on button "Save" at bounding box center [599, 439] width 60 height 23
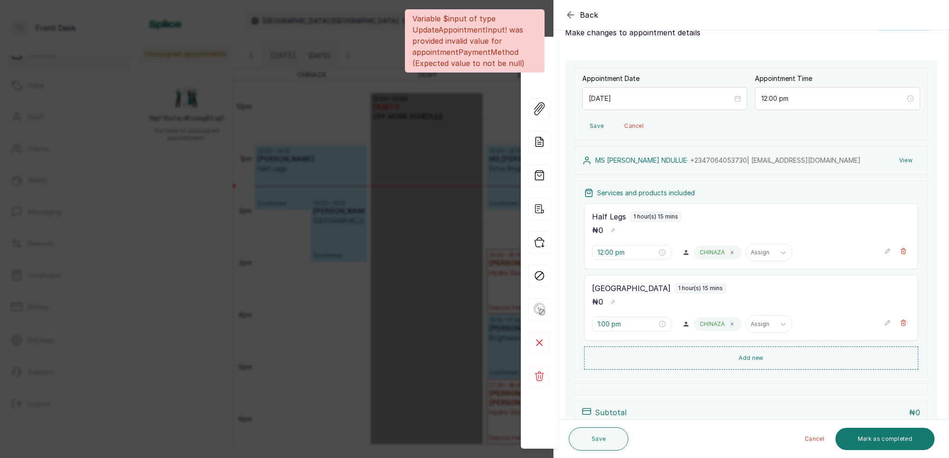
click at [570, 17] on div "Variable $input of type UpdateAppointmentInput! was provided invalid value for …" at bounding box center [474, 40] width 949 height 63
click at [572, 14] on div "Variable $input of type UpdateAppointmentInput! was provided invalid value for …" at bounding box center [474, 40] width 949 height 63
click at [505, 140] on div "Back Appointment Details Edit appointment 🚶 Walk-in (booked by Front Desk) Make…" at bounding box center [474, 229] width 949 height 458
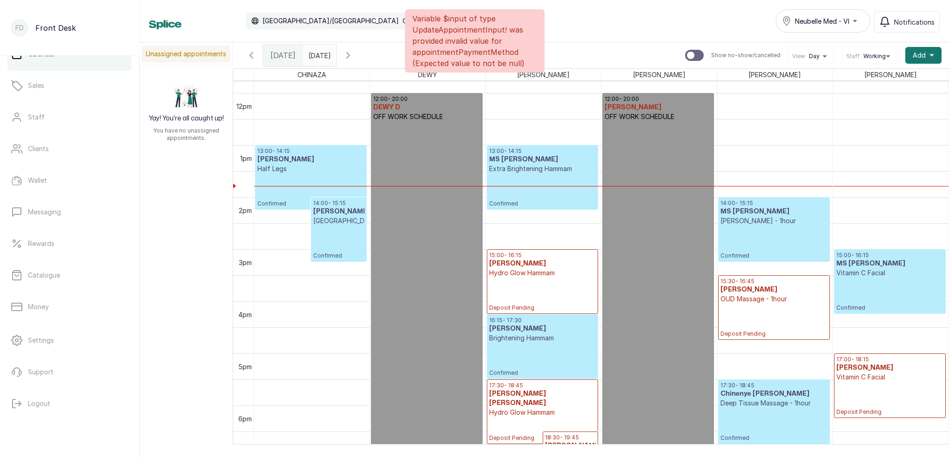
click at [313, 189] on p "Confirmed" at bounding box center [310, 191] width 107 height 34
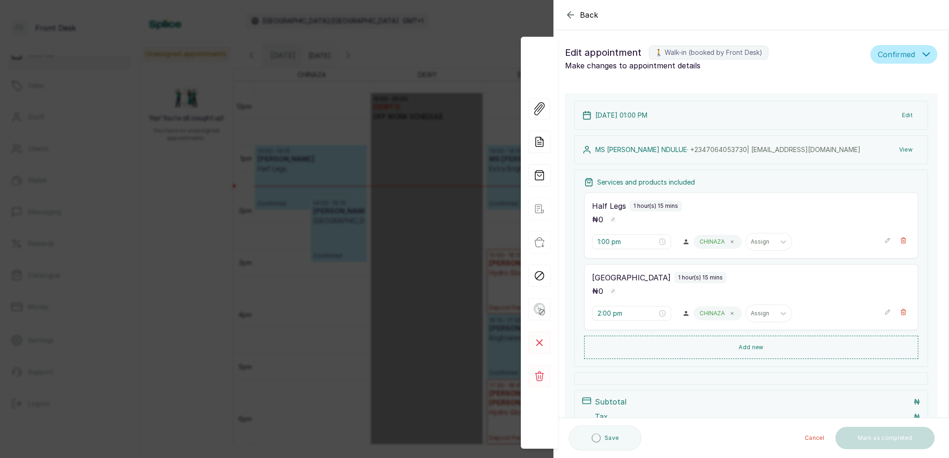
click at [913, 114] on button "Edit" at bounding box center [908, 115] width 26 height 17
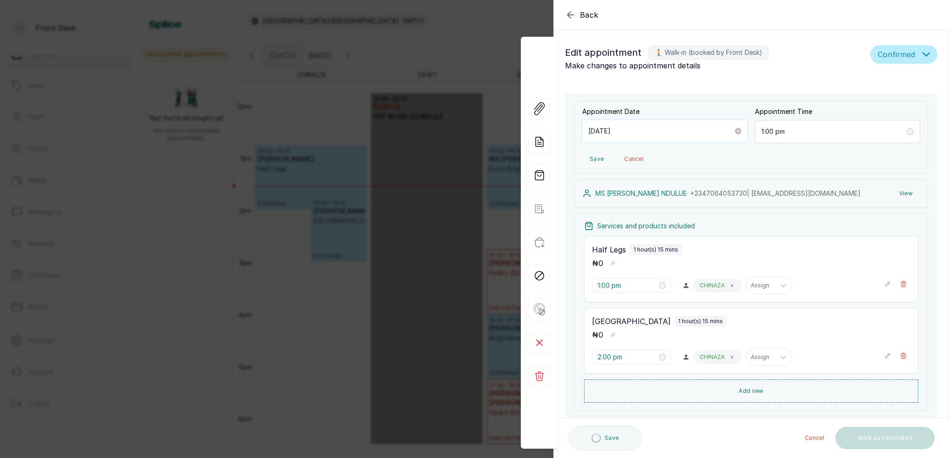
click at [651, 134] on input "2025/09/14" at bounding box center [660, 131] width 145 height 10
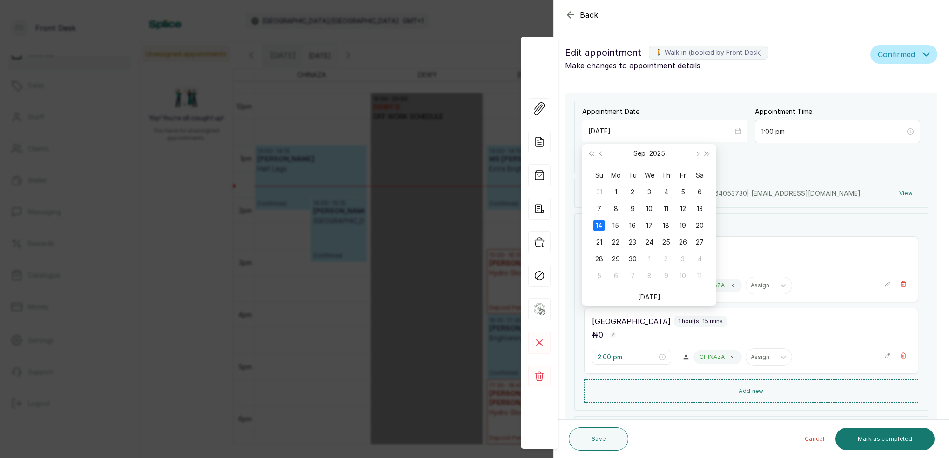
click at [460, 128] on div "Back Appointment Details Edit appointment 🚶 Walk-in (booked by Front Desk) Make…" at bounding box center [474, 229] width 949 height 458
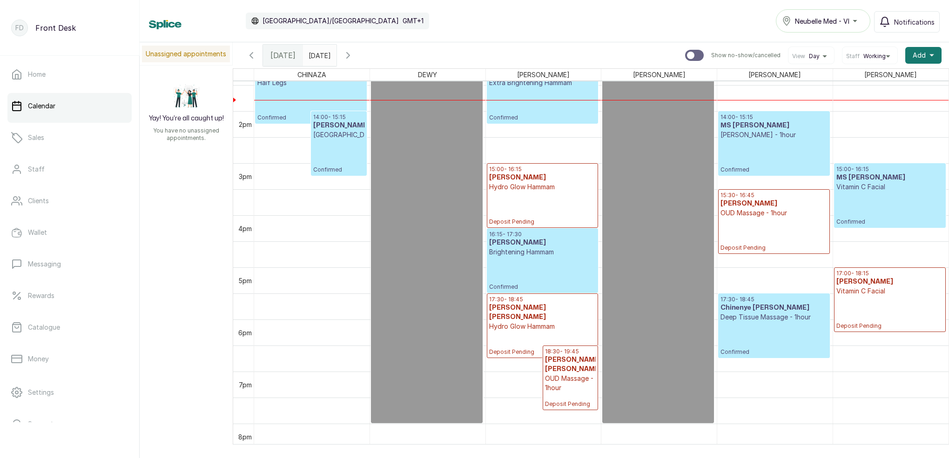
scroll to position [700, 0]
click at [315, 110] on p "Confirmed" at bounding box center [310, 105] width 107 height 34
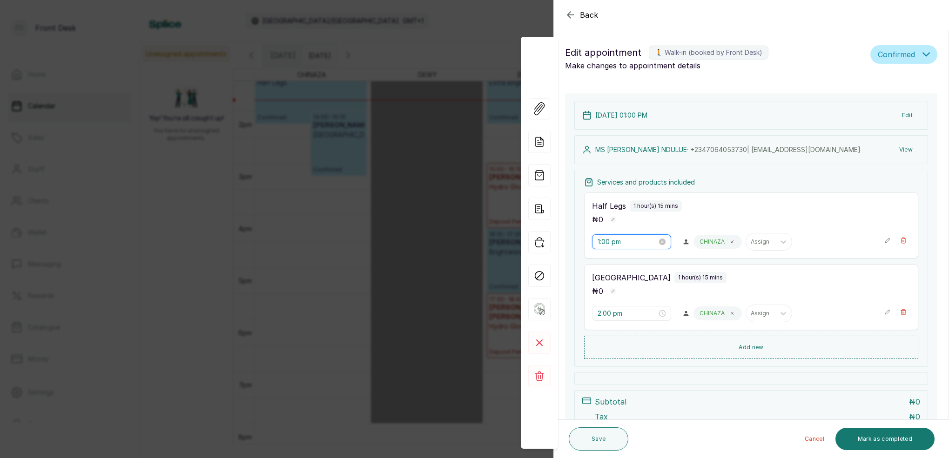
click at [603, 237] on input "1:00 pm" at bounding box center [628, 242] width 60 height 10
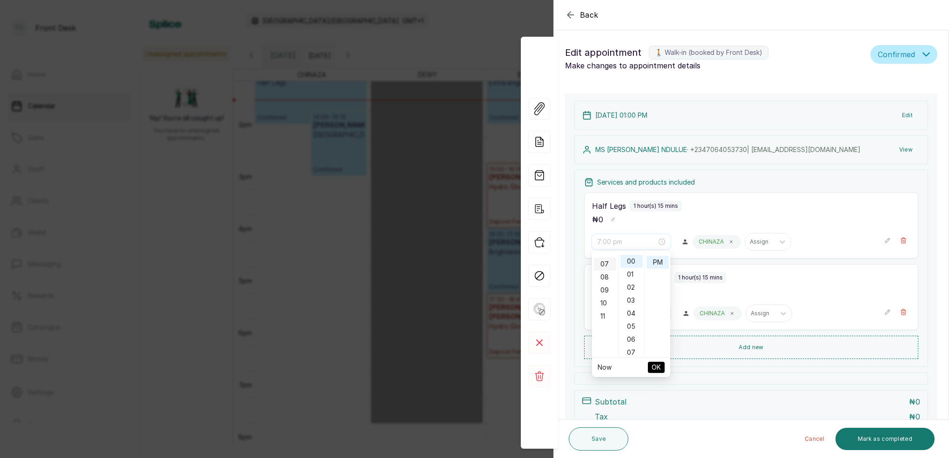
scroll to position [37, 0]
type input "12:00 pm"
drag, startPoint x: 603, startPoint y: 259, endPoint x: 637, endPoint y: 262, distance: 34.1
click at [604, 260] on div "12" at bounding box center [605, 261] width 22 height 13
click at [636, 262] on div "00" at bounding box center [631, 261] width 22 height 13
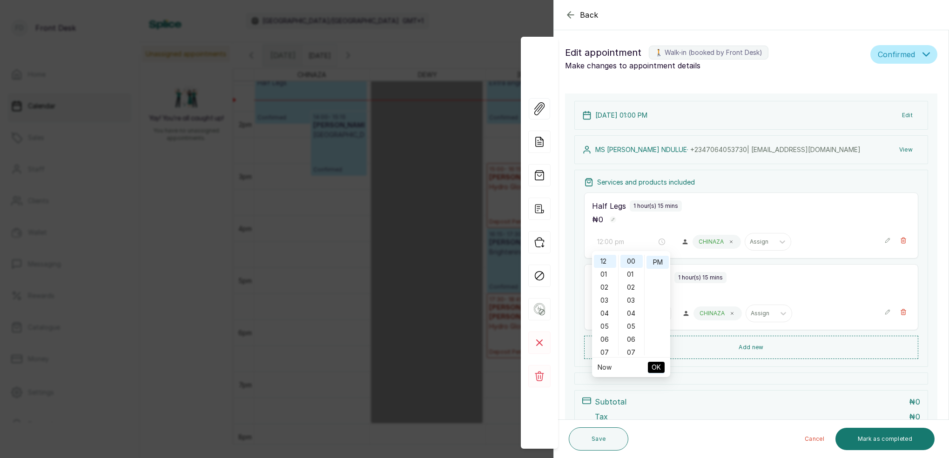
drag, startPoint x: 654, startPoint y: 260, endPoint x: 654, endPoint y: 269, distance: 8.8
click at [654, 261] on div "PM" at bounding box center [658, 262] width 22 height 13
drag, startPoint x: 660, startPoint y: 364, endPoint x: 625, endPoint y: 312, distance: 62.5
click at [659, 363] on span "OK" at bounding box center [656, 368] width 9 height 18
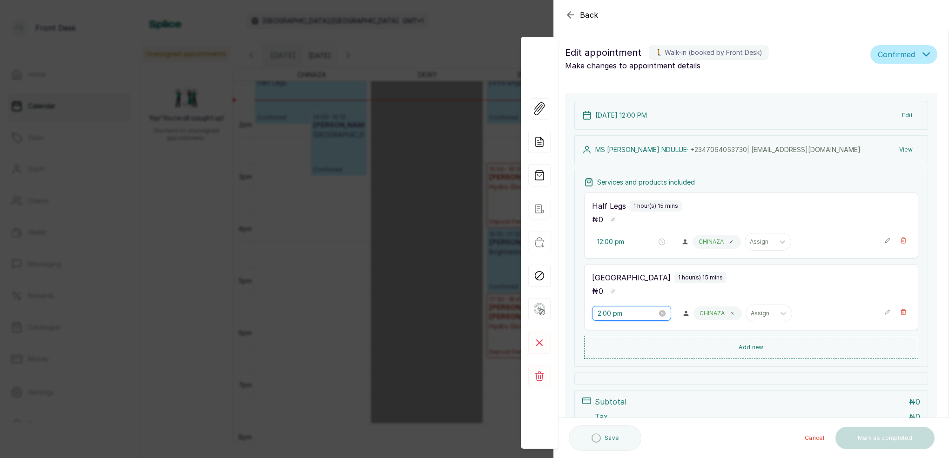
click at [603, 313] on input "2:00 pm" at bounding box center [628, 314] width 60 height 10
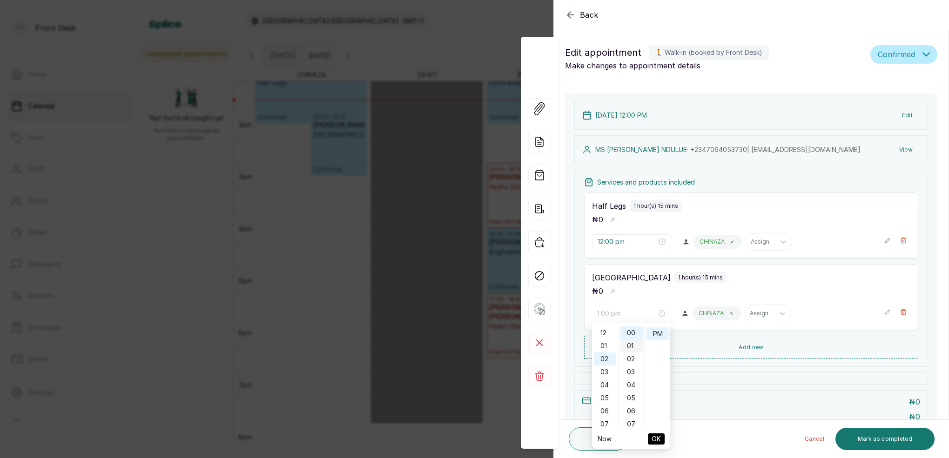
drag, startPoint x: 608, startPoint y: 345, endPoint x: 629, endPoint y: 340, distance: 21.1
click at [610, 343] on div "01" at bounding box center [605, 346] width 22 height 13
type input "1:00 pm"
drag, startPoint x: 633, startPoint y: 334, endPoint x: 647, endPoint y: 335, distance: 13.1
click at [636, 334] on div "00" at bounding box center [631, 333] width 22 height 13
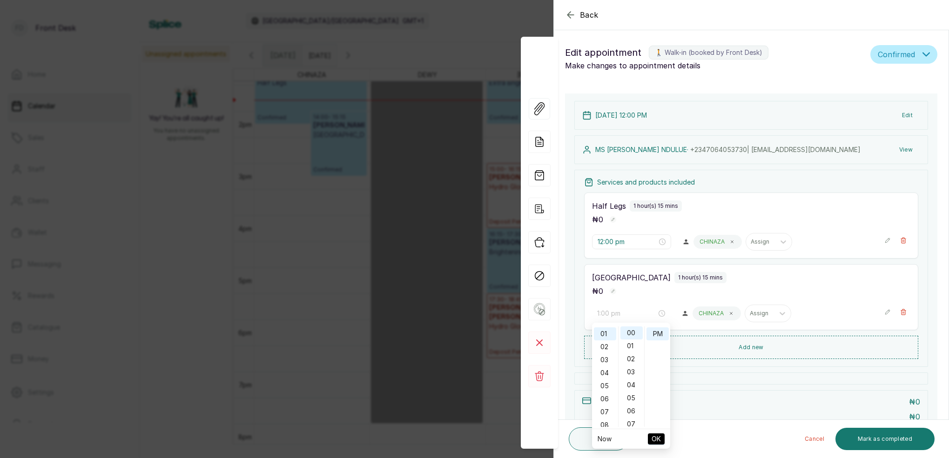
drag, startPoint x: 655, startPoint y: 334, endPoint x: 653, endPoint y: 349, distance: 15.6
click at [655, 334] on div "PM" at bounding box center [658, 334] width 22 height 13
drag, startPoint x: 660, startPoint y: 438, endPoint x: 657, endPoint y: 425, distance: 13.3
click at [660, 437] on span "OK" at bounding box center [656, 440] width 9 height 18
click at [734, 244] on span at bounding box center [731, 241] width 7 height 7
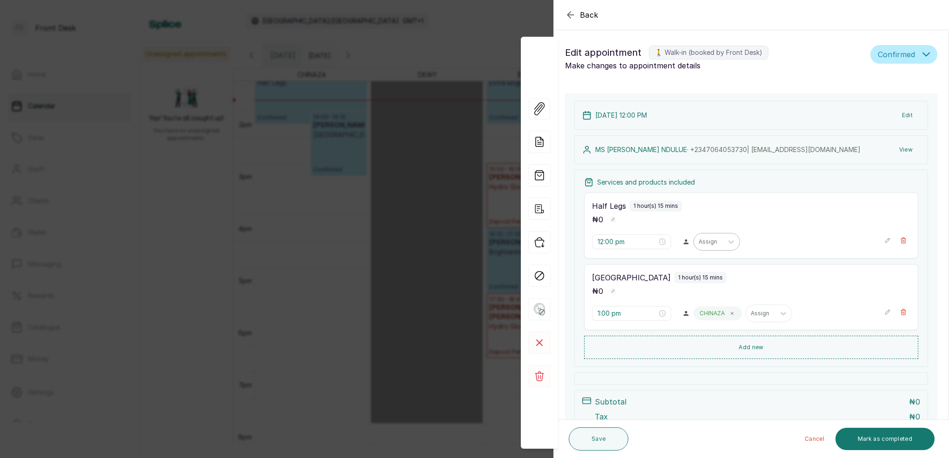
drag, startPoint x: 723, startPoint y: 242, endPoint x: 721, endPoint y: 250, distance: 9.1
click at [723, 241] on div "Assign" at bounding box center [717, 242] width 47 height 18
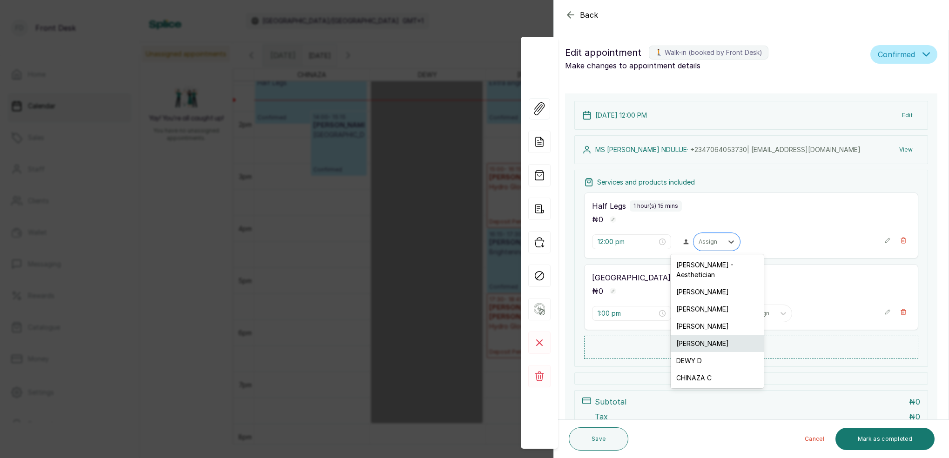
click at [695, 335] on div "GRACE G" at bounding box center [717, 343] width 93 height 17
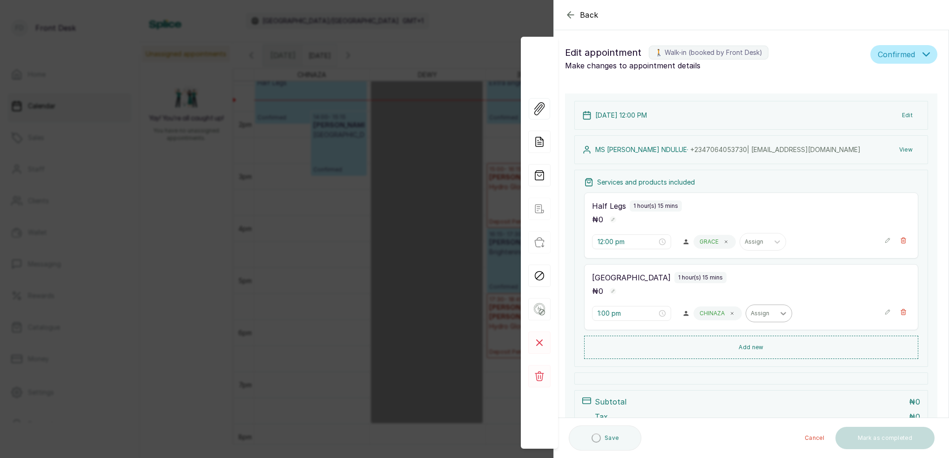
click at [733, 315] on icon at bounding box center [732, 313] width 5 height 5
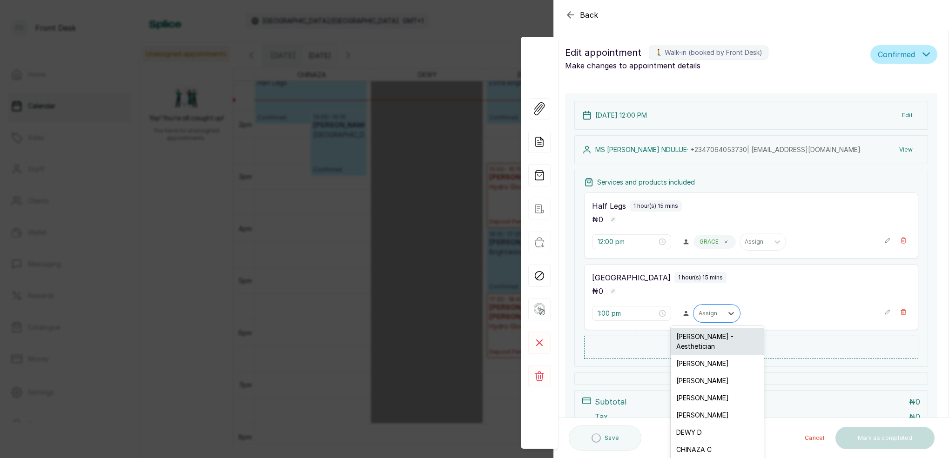
drag, startPoint x: 717, startPoint y: 314, endPoint x: 714, endPoint y: 330, distance: 17.1
click at [716, 313] on div "Assign" at bounding box center [709, 313] width 20 height 7
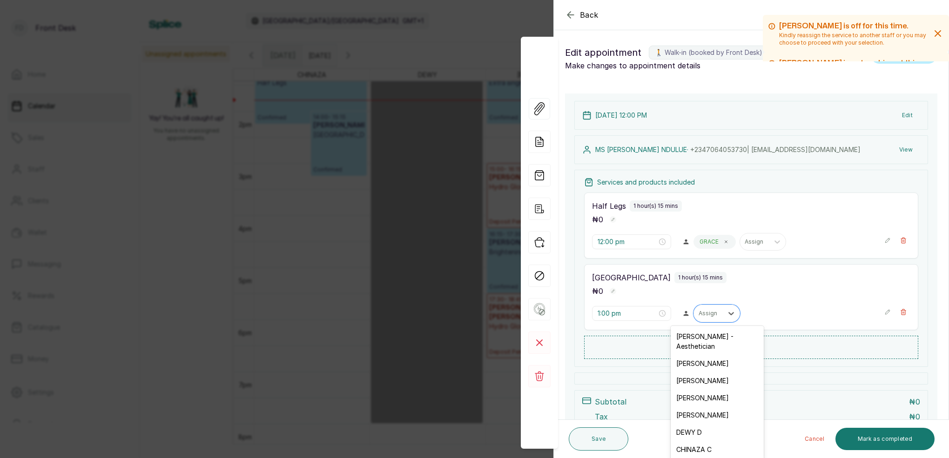
click at [706, 407] on div "GRACE G" at bounding box center [717, 415] width 93 height 17
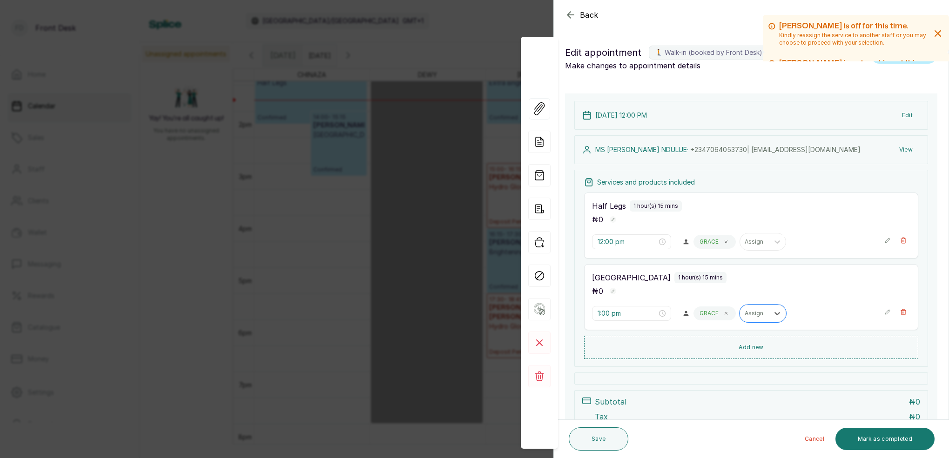
click at [906, 112] on button "Edit" at bounding box center [908, 115] width 26 height 17
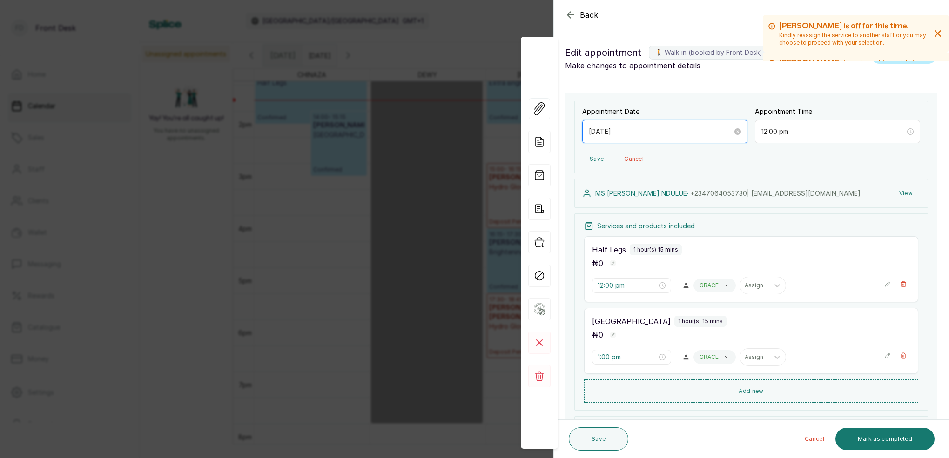
click at [624, 132] on input "2025/09/14" at bounding box center [661, 132] width 144 height 10
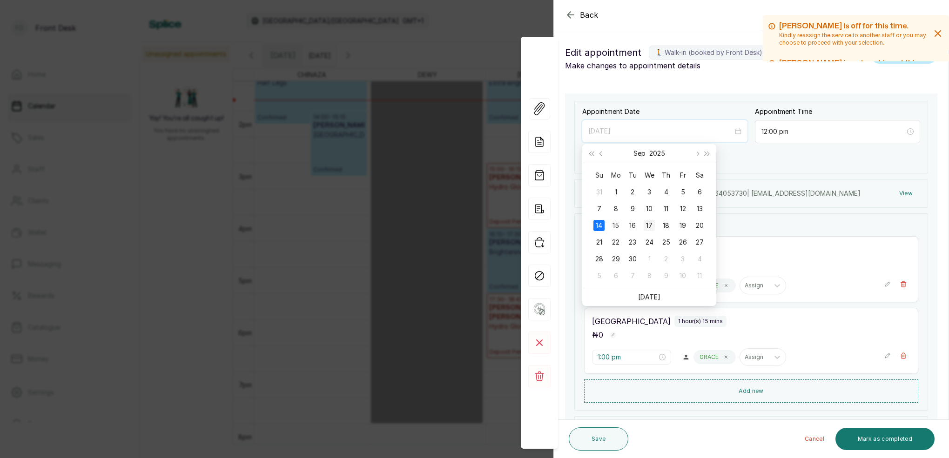
type input "2025/09/17"
click at [653, 222] on div "17" at bounding box center [649, 225] width 11 height 11
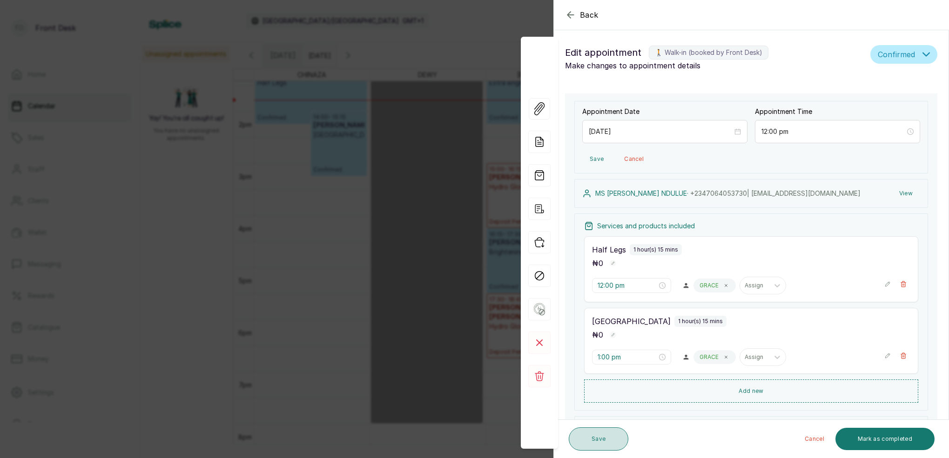
click at [613, 438] on button "Save" at bounding box center [599, 439] width 60 height 23
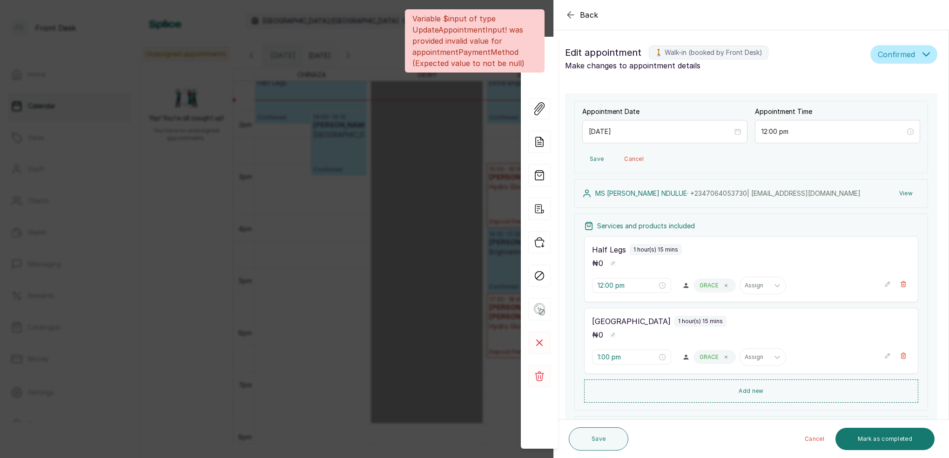
drag, startPoint x: 396, startPoint y: 122, endPoint x: 397, endPoint y: 118, distance: 5.0
click at [396, 121] on div "Back Appointment Details Edit appointment 🚶 Walk-in (booked by Front Desk) Make…" at bounding box center [474, 229] width 949 height 458
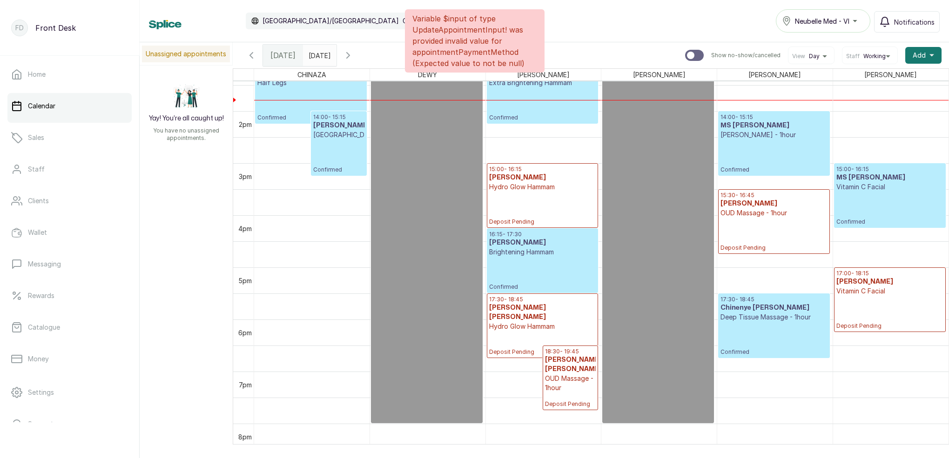
click at [325, 114] on p "14:00 - 15:15" at bounding box center [338, 117] width 51 height 7
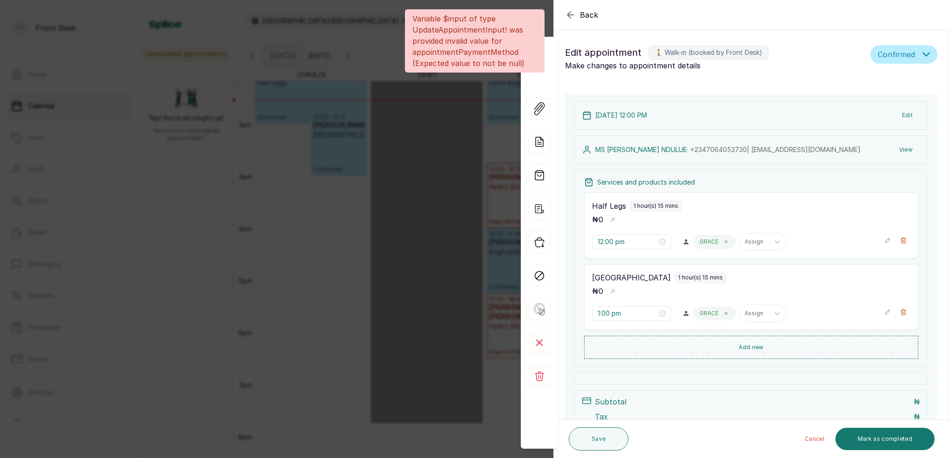
type input "1:00 pm"
type input "2:00 pm"
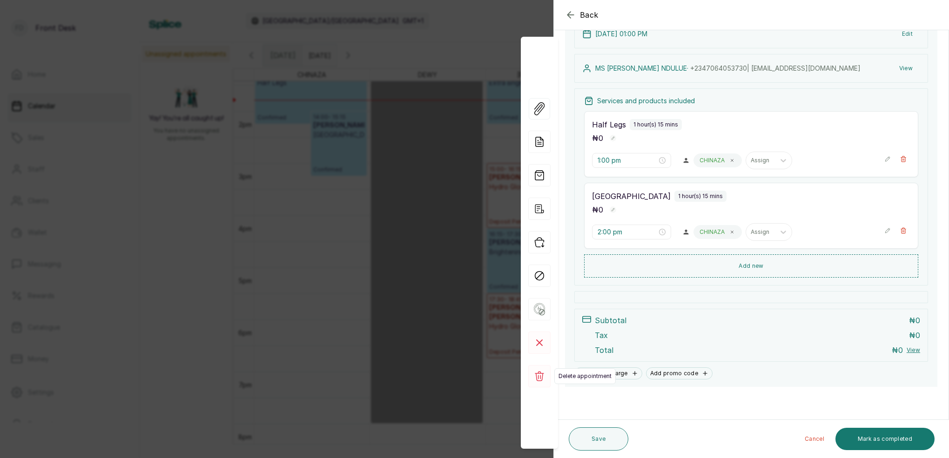
click at [547, 373] on rect at bounding box center [539, 376] width 22 height 22
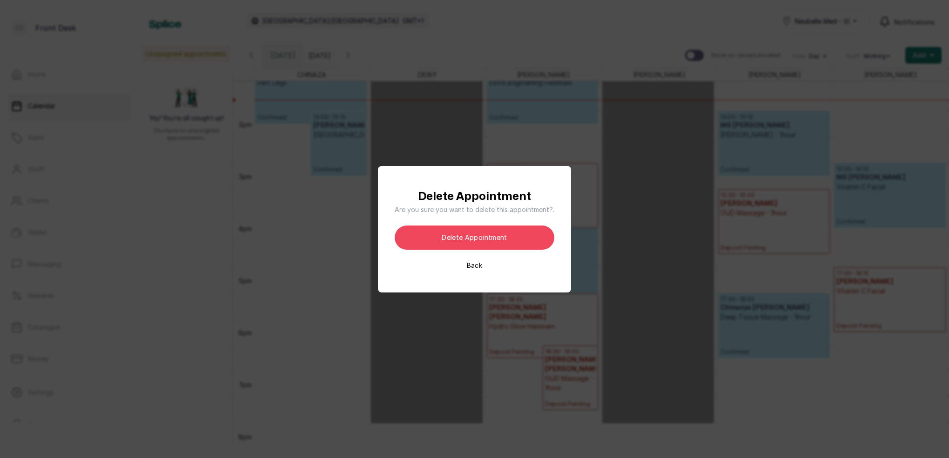
drag, startPoint x: 514, startPoint y: 239, endPoint x: 578, endPoint y: 247, distance: 63.8
click at [514, 239] on button "Delete appointment" at bounding box center [475, 238] width 160 height 24
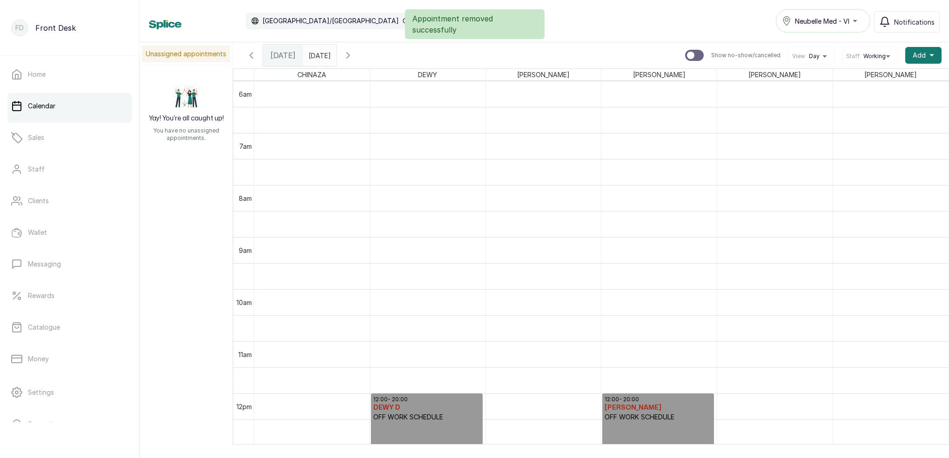
type input "dd/MM/yyyy"
click at [318, 57] on input "dd/MM/yyyy" at bounding box center [310, 53] width 15 height 16
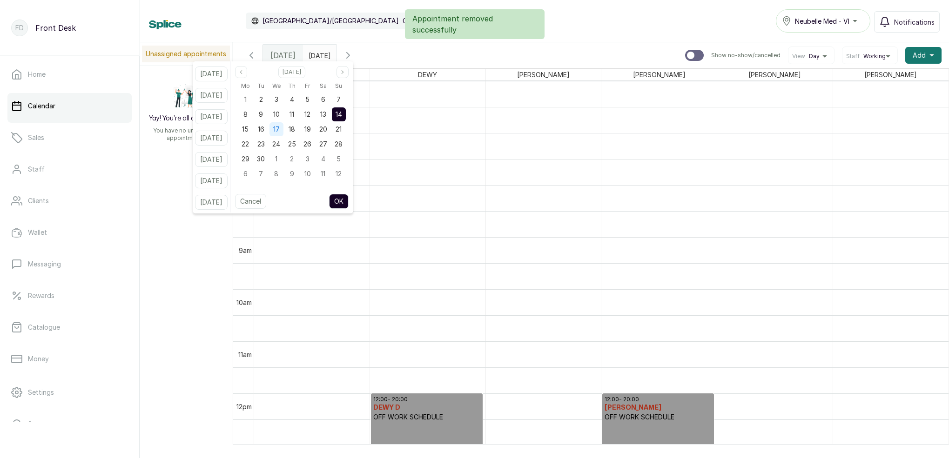
click at [280, 132] on span "17" at bounding box center [276, 129] width 7 height 8
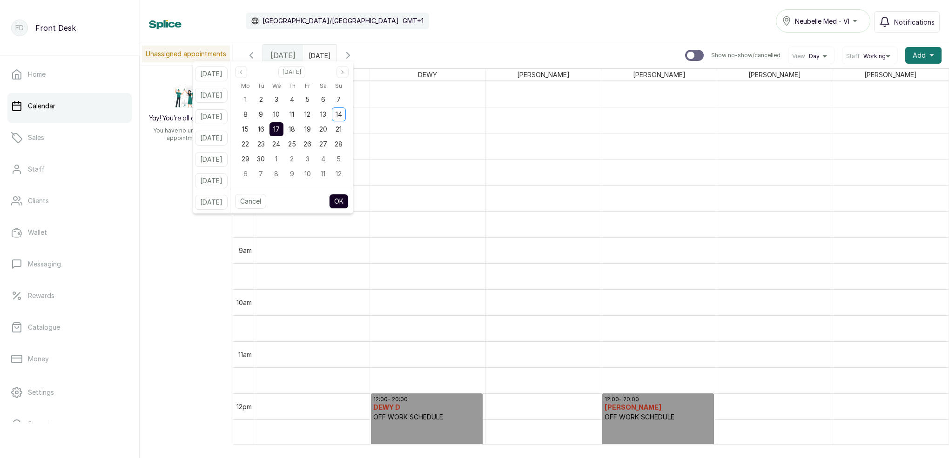
click at [349, 201] on button "OK" at bounding box center [339, 201] width 20 height 15
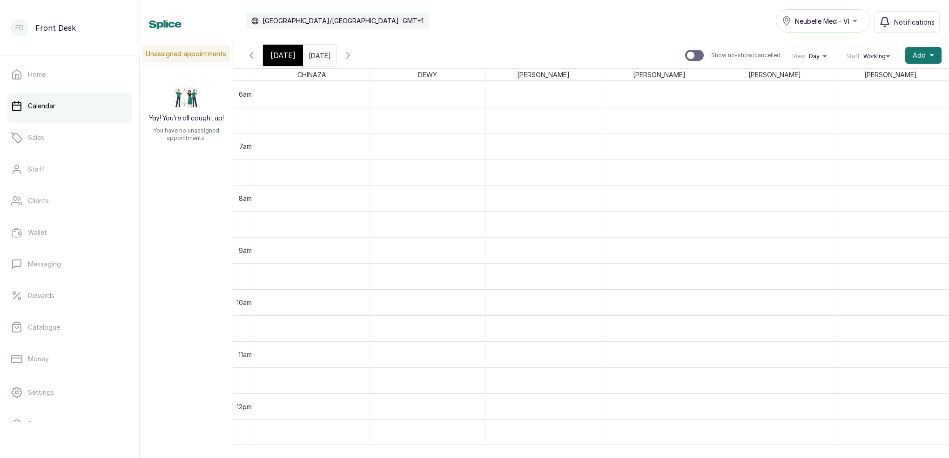
type input "17/09/2025"
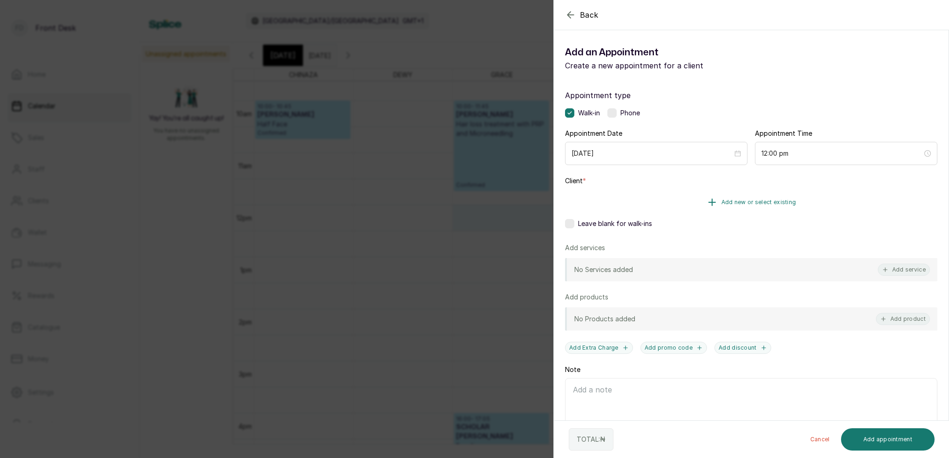
click at [781, 202] on span "Add new or select existing" at bounding box center [758, 202] width 75 height 7
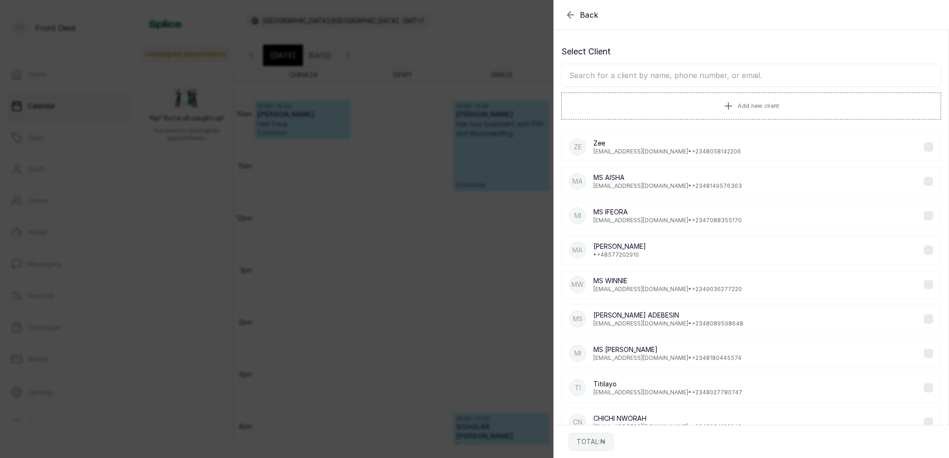
click at [680, 82] on input "text" at bounding box center [751, 75] width 380 height 23
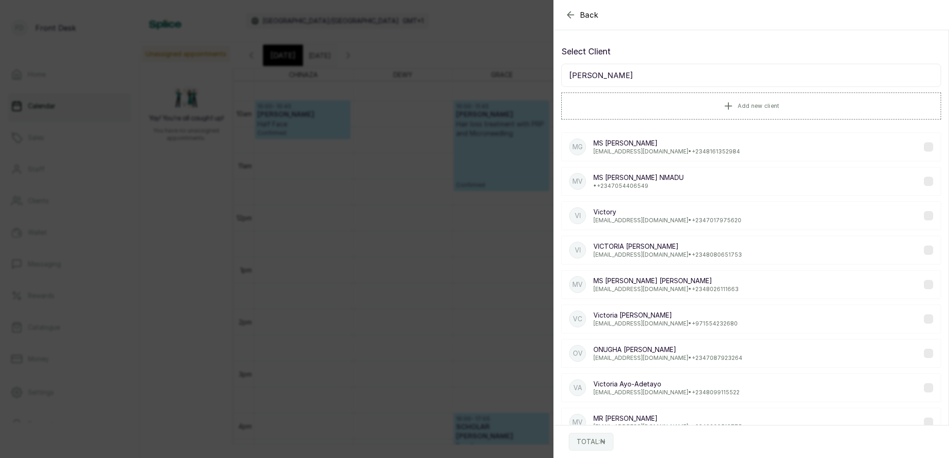
scroll to position [0, 0]
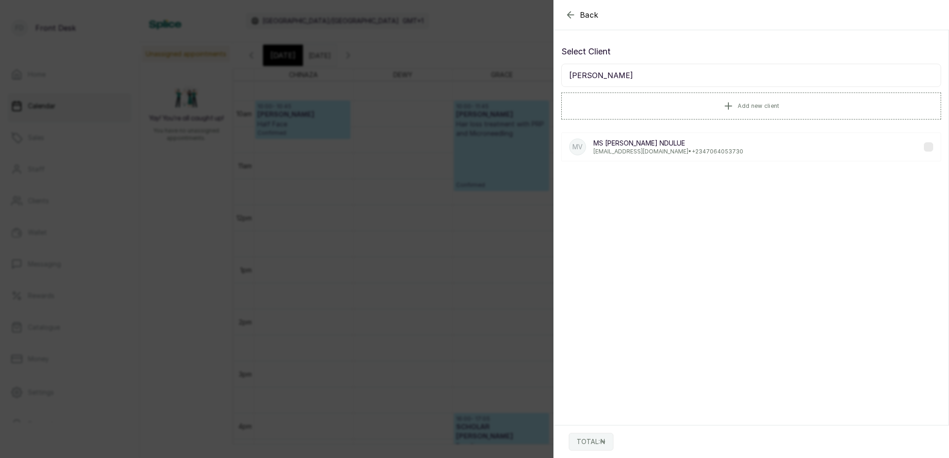
type input "VICTORIA NDULUE"
click at [681, 148] on p "vickylenny2000@yahoo.com • +234 7064053730" at bounding box center [668, 151] width 150 height 7
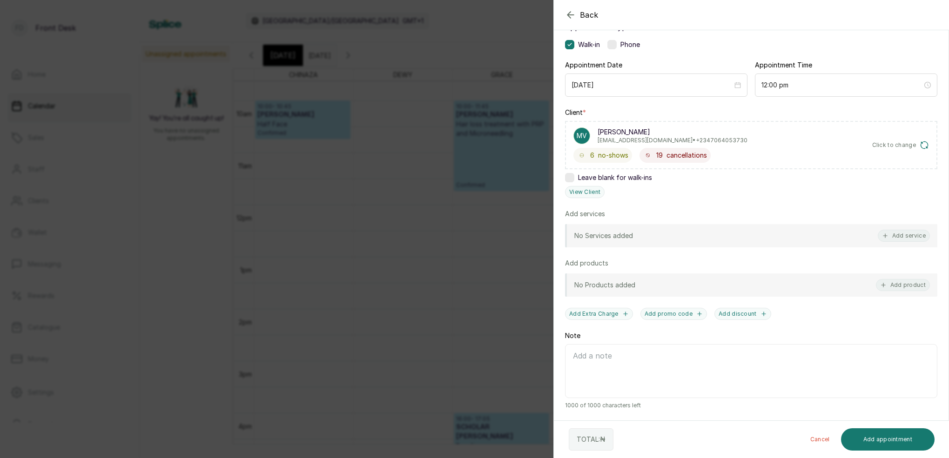
scroll to position [68, 0]
click at [594, 195] on button "View Client" at bounding box center [585, 193] width 40 height 14
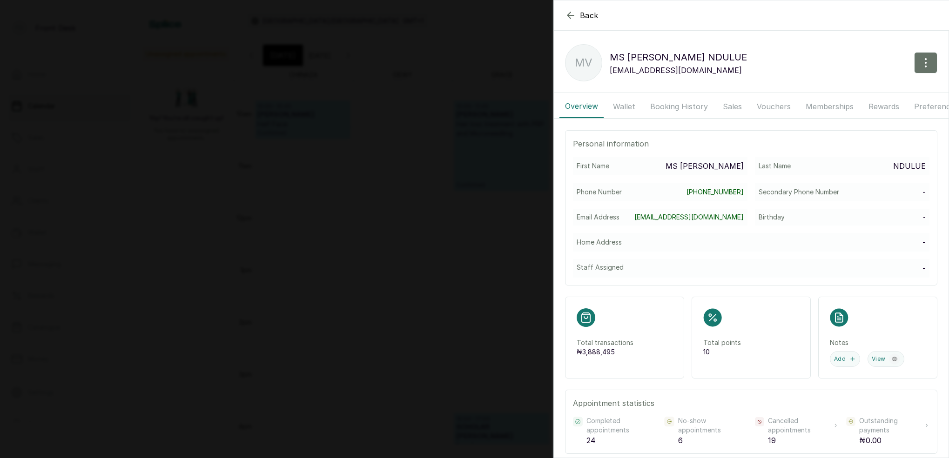
click at [631, 108] on button "Wallet" at bounding box center [624, 106] width 34 height 23
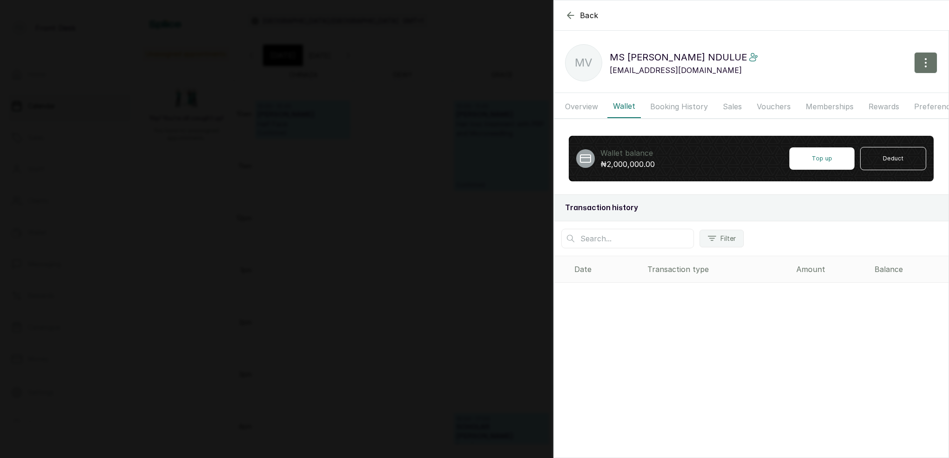
click at [372, 84] on div "Back MS VICTORIA NDULUE MV MS VICTORIA NDULUE vickylenny2000@yahoo.com Overview…" at bounding box center [474, 229] width 949 height 458
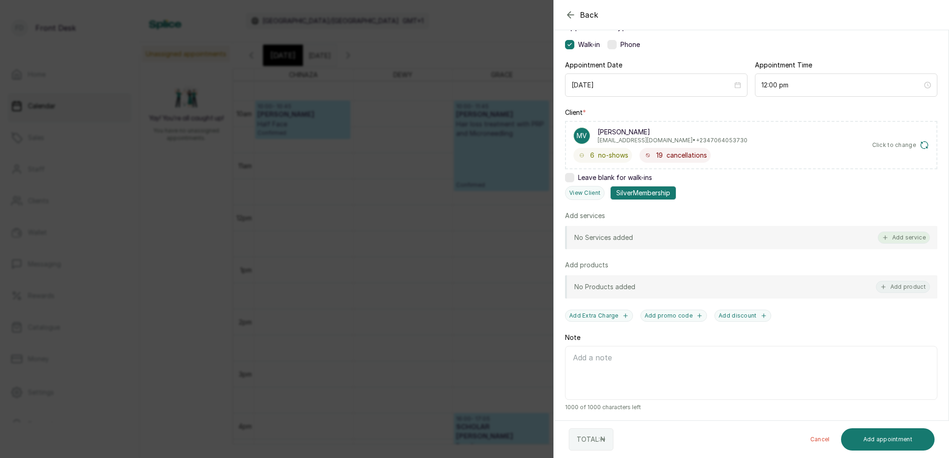
click at [900, 235] on button "Add service" at bounding box center [904, 238] width 52 height 12
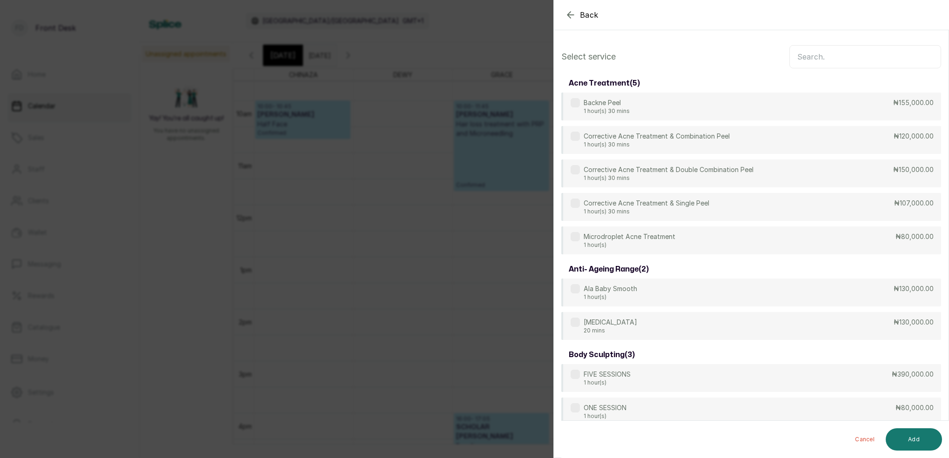
scroll to position [0, 0]
click at [852, 59] on input "text" at bounding box center [865, 56] width 152 height 23
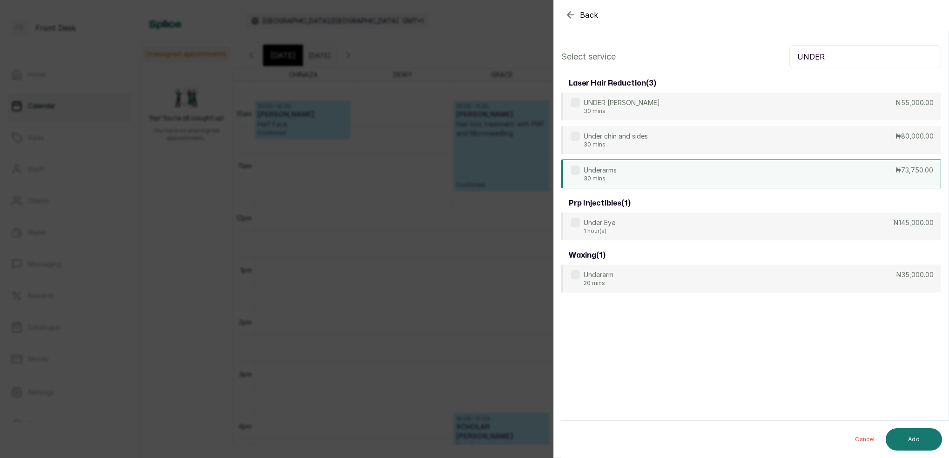
type input "UNDER"
click at [620, 163] on div "Underarms 30 mins ₦73,750.00" at bounding box center [751, 174] width 380 height 29
click at [921, 438] on button "Add" at bounding box center [914, 440] width 56 height 22
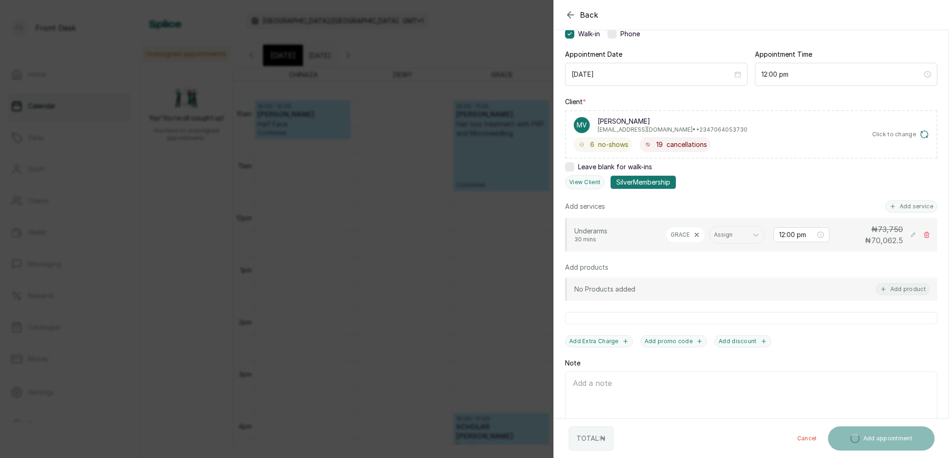
scroll to position [99, 0]
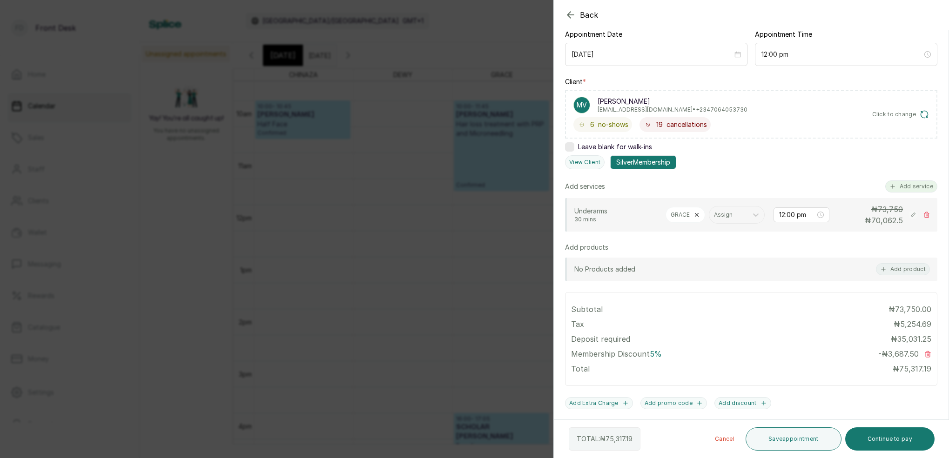
click at [919, 184] on button "Add service" at bounding box center [911, 187] width 52 height 12
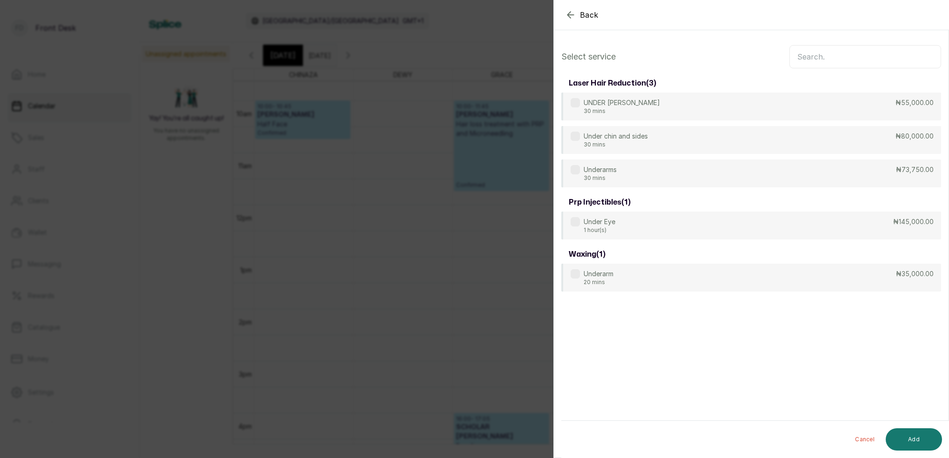
scroll to position [0, 0]
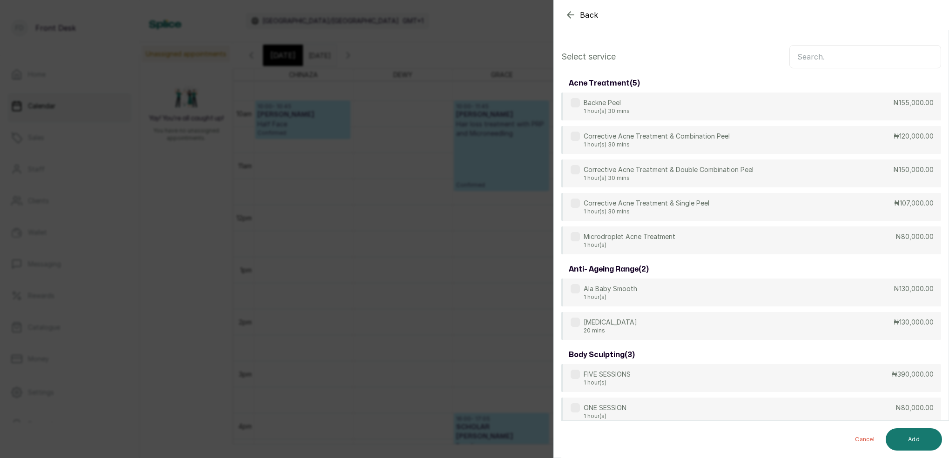
click at [829, 61] on input "text" at bounding box center [865, 56] width 152 height 23
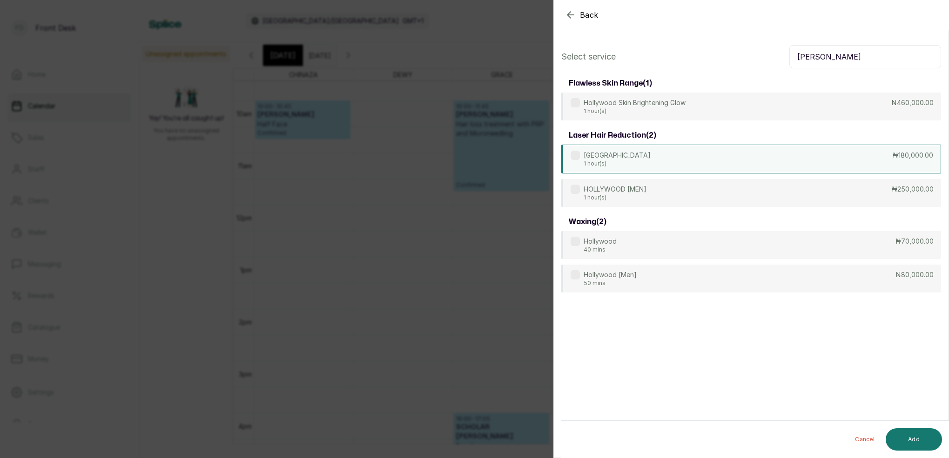
type input "HOLLY"
drag, startPoint x: 599, startPoint y: 158, endPoint x: 622, endPoint y: 165, distance: 24.3
click at [599, 158] on p "HOLLYWOOD" at bounding box center [617, 155] width 67 height 9
click at [920, 439] on button "Add" at bounding box center [914, 440] width 56 height 22
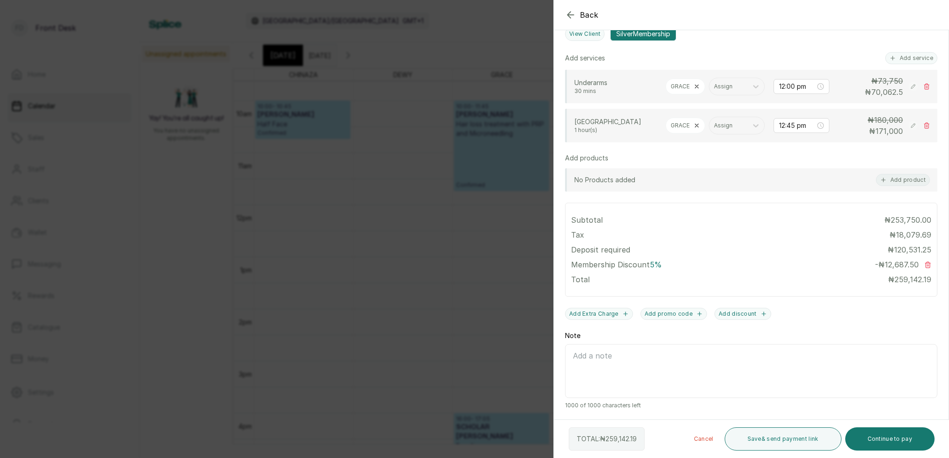
scroll to position [228, 0]
click at [912, 124] on rect at bounding box center [913, 125] width 9 height 9
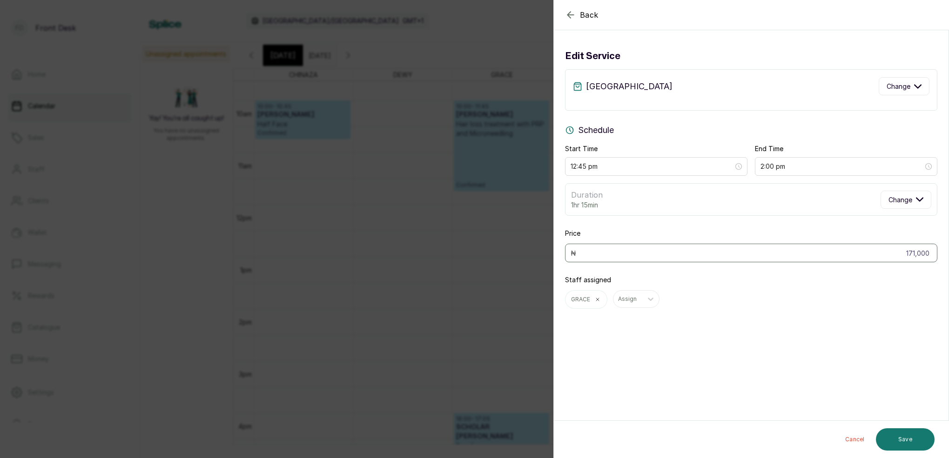
scroll to position [0, 0]
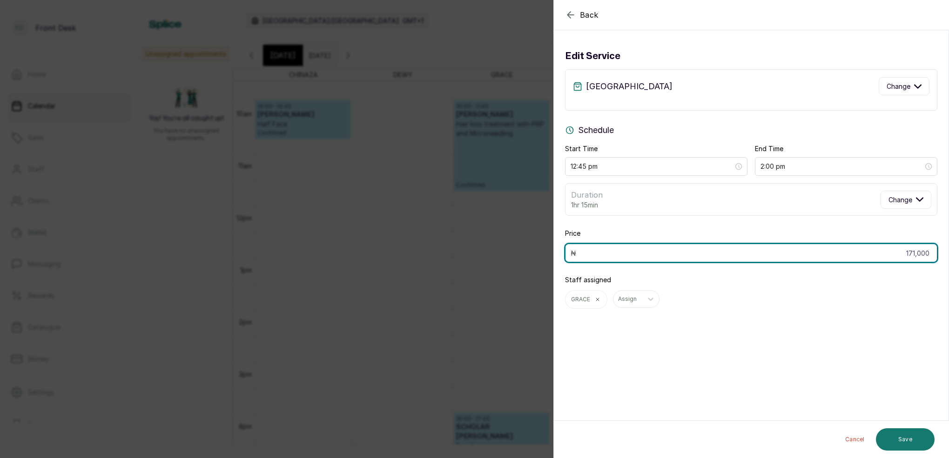
click at [930, 253] on input "171,000" at bounding box center [751, 253] width 372 height 19
type input "1"
type input "0"
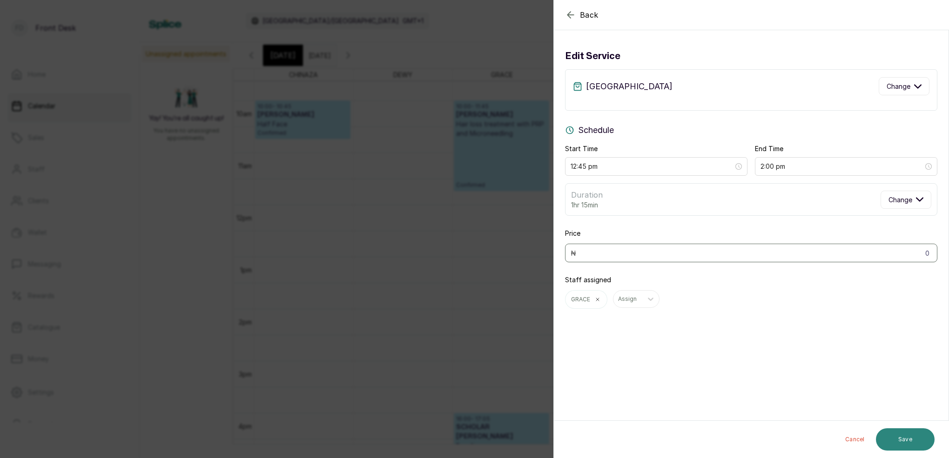
click at [902, 444] on button "Save" at bounding box center [905, 440] width 59 height 22
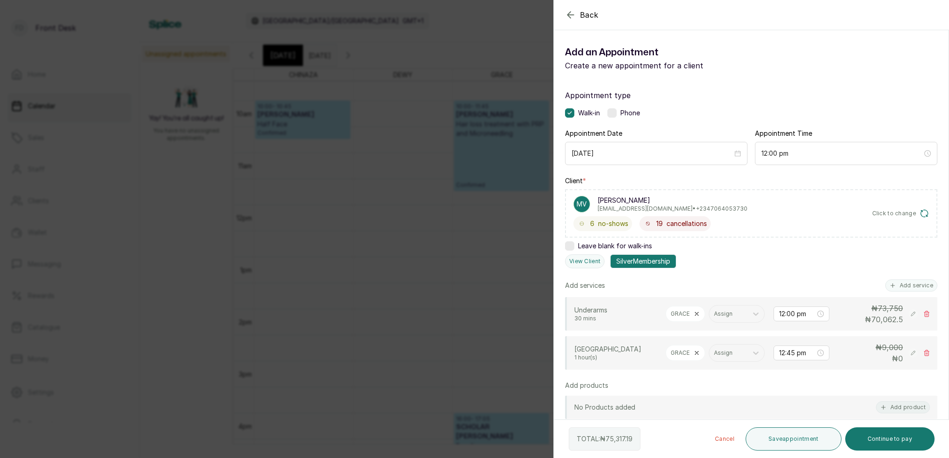
click at [915, 314] on rect at bounding box center [913, 314] width 9 height 9
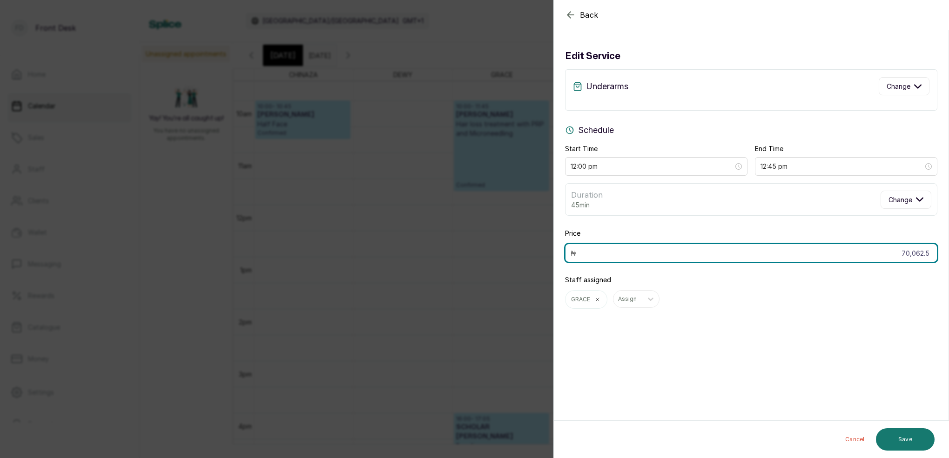
click at [929, 255] on input "70,062.5" at bounding box center [751, 253] width 372 height 19
type input "7"
type input "0"
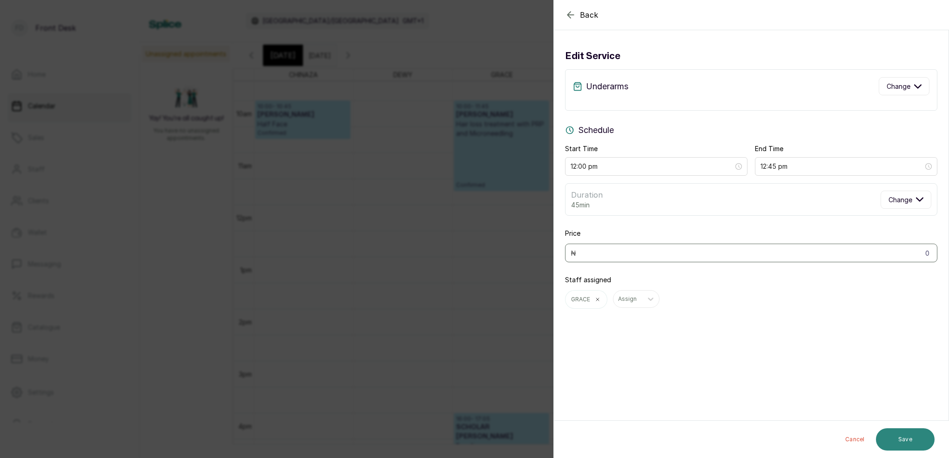
click at [929, 436] on button "Save" at bounding box center [905, 440] width 59 height 22
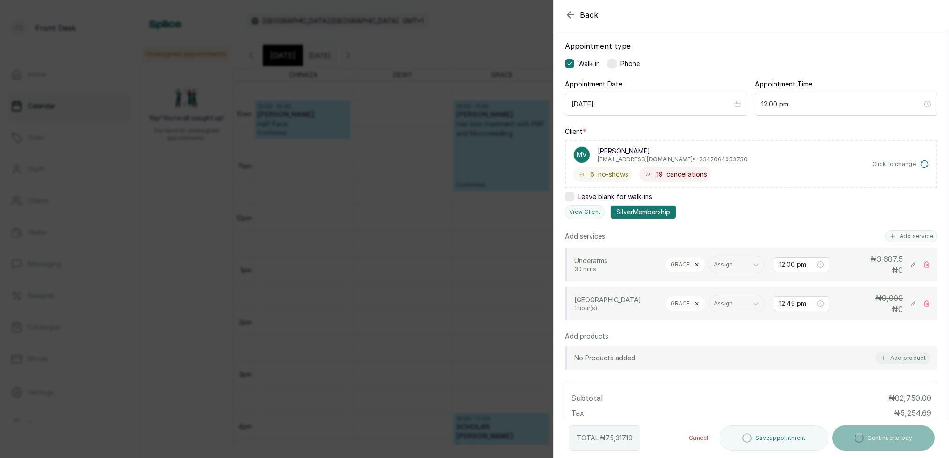
scroll to position [78, 0]
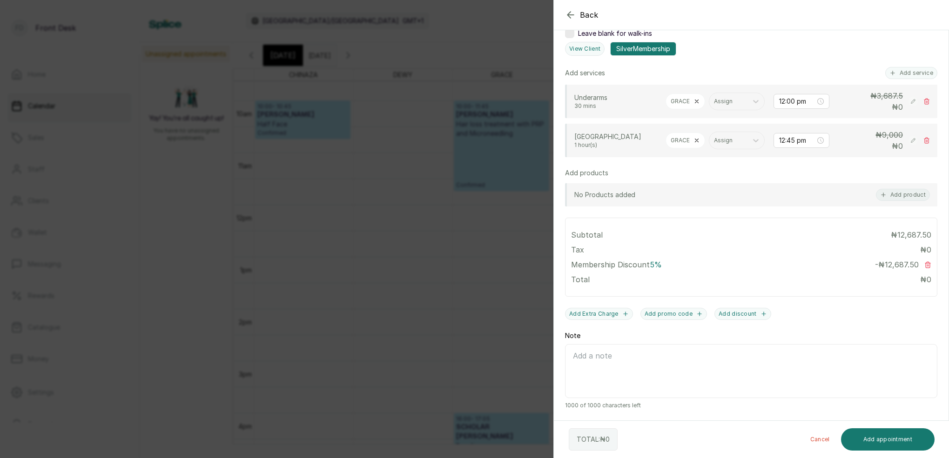
click at [927, 266] on icon at bounding box center [927, 265] width 5 height 6
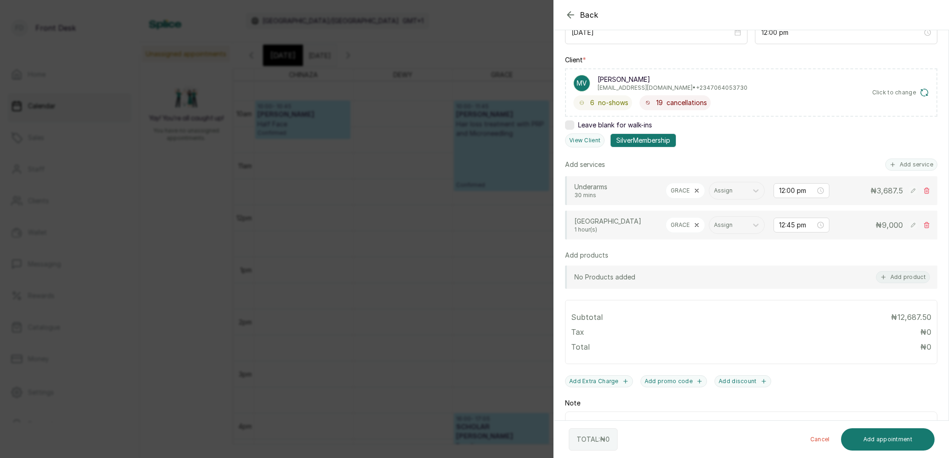
scroll to position [121, 0]
click at [914, 224] on icon at bounding box center [913, 225] width 4 height 4
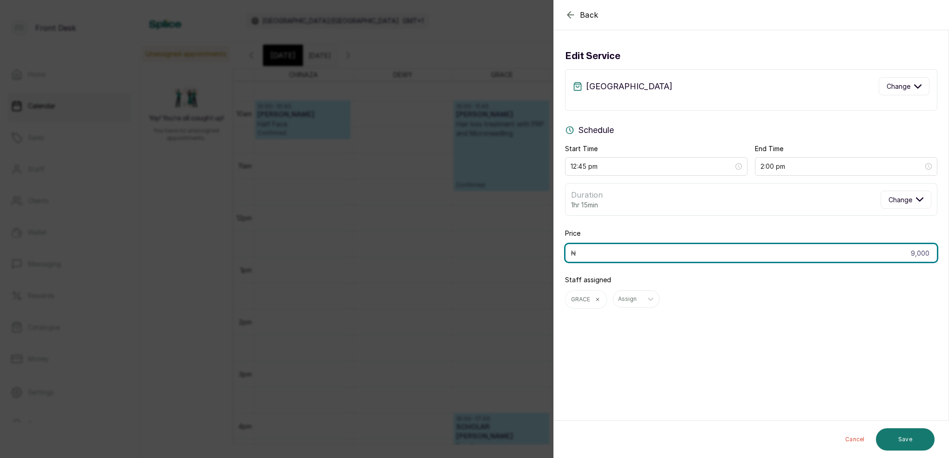
click at [933, 253] on input "9,000" at bounding box center [751, 253] width 372 height 19
type input "9"
type input "0"
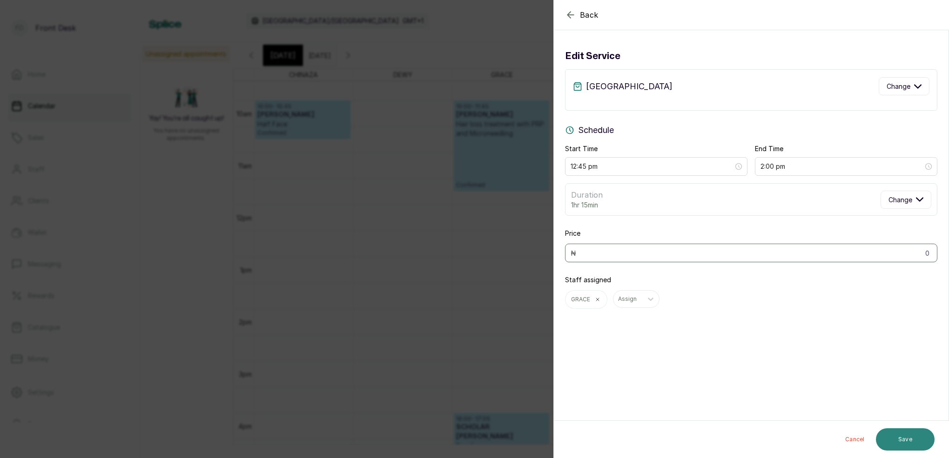
click at [909, 445] on button "Save" at bounding box center [905, 440] width 59 height 22
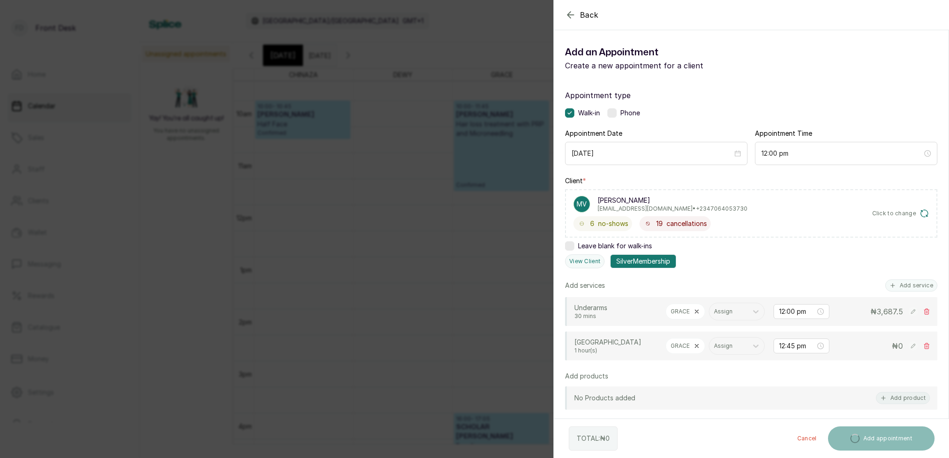
click at [913, 316] on rect at bounding box center [913, 311] width 9 height 9
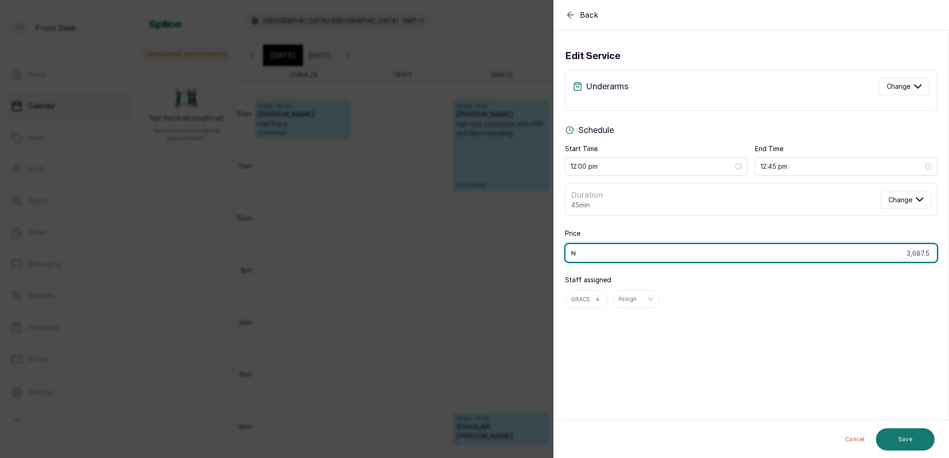
click at [934, 256] on input "3,687.5" at bounding box center [751, 253] width 372 height 19
type input "3"
type input "0"
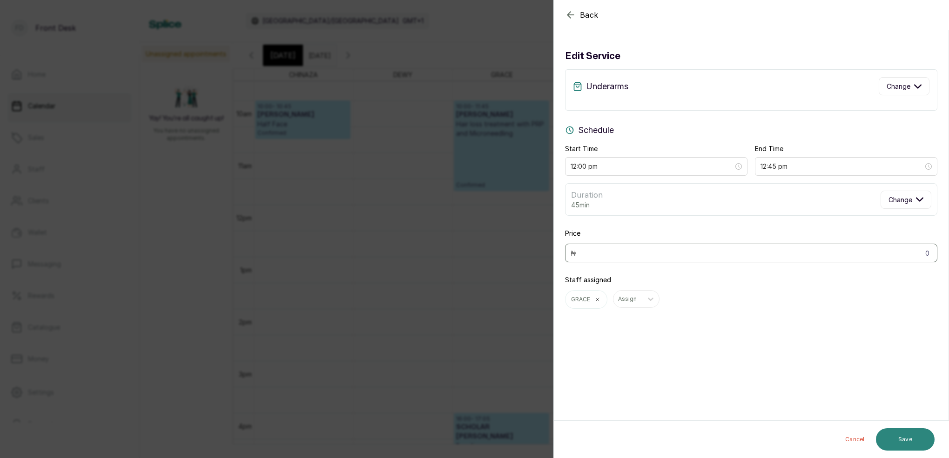
click at [913, 438] on button "Save" at bounding box center [905, 440] width 59 height 22
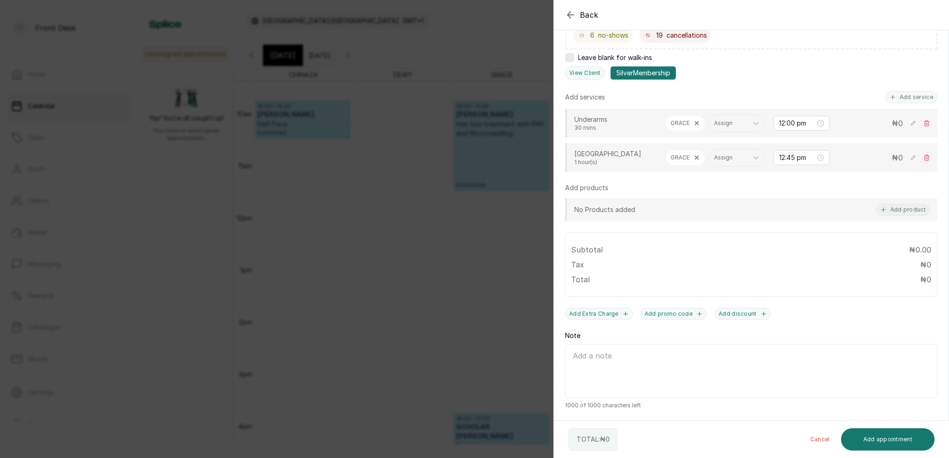
scroll to position [189, 0]
click at [796, 159] on input "12:45 pm" at bounding box center [797, 158] width 36 height 10
click at [791, 189] on div "01" at bounding box center [786, 189] width 22 height 13
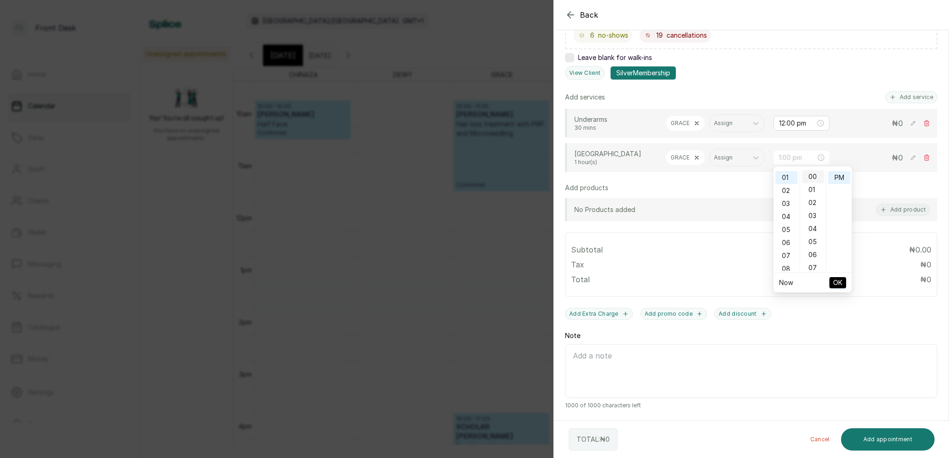
click at [814, 182] on div "00" at bounding box center [813, 176] width 22 height 13
click at [835, 179] on div "PM" at bounding box center [839, 177] width 22 height 13
type input "1:00 pm"
click at [839, 279] on span "OK" at bounding box center [837, 283] width 9 height 18
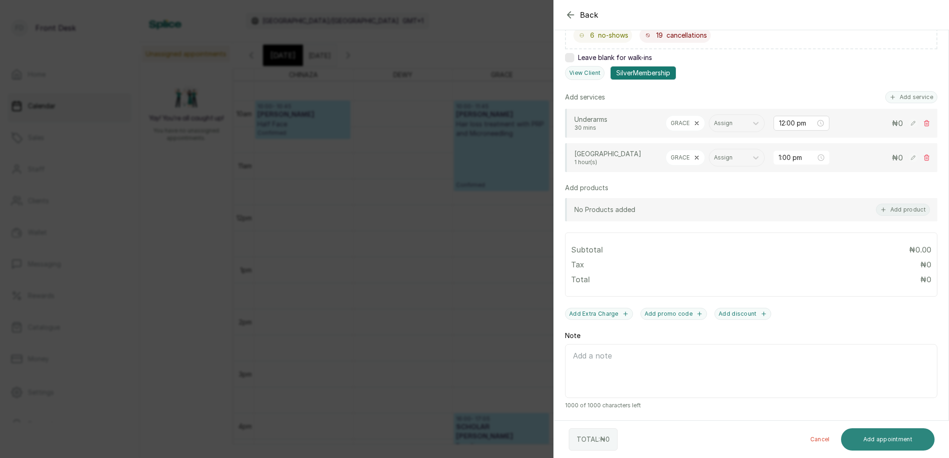
click at [888, 444] on button "Add appointment" at bounding box center [888, 440] width 94 height 22
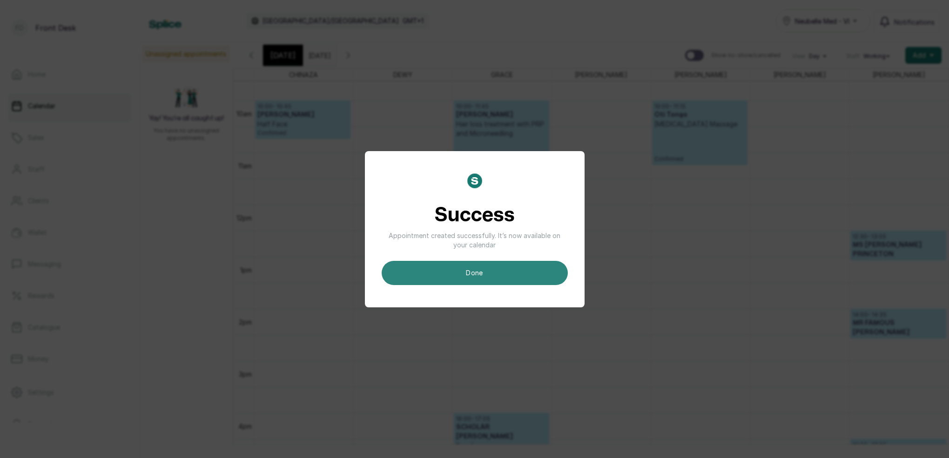
click at [522, 268] on button "done" at bounding box center [475, 273] width 186 height 24
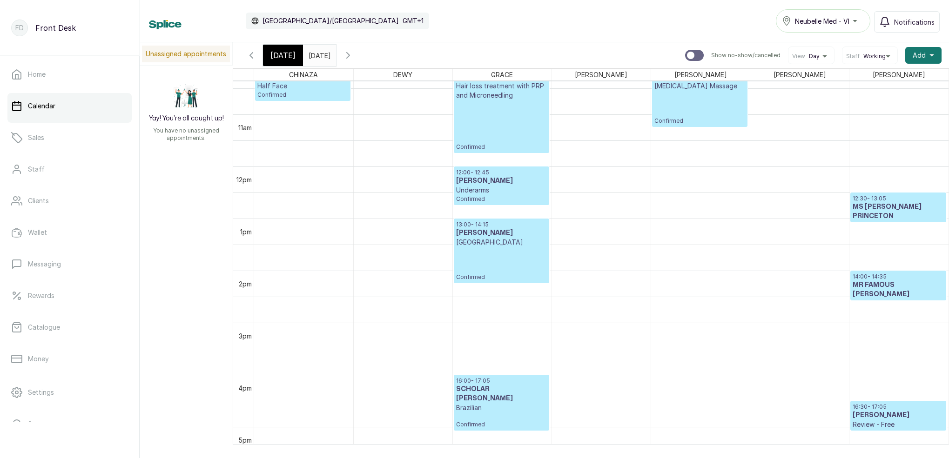
scroll to position [546, 0]
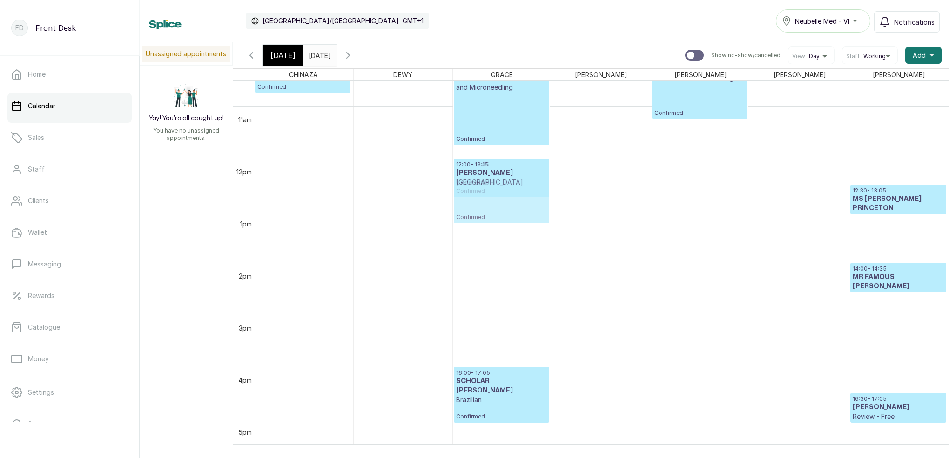
drag, startPoint x: 498, startPoint y: 251, endPoint x: 513, endPoint y: 202, distance: 51.8
click at [513, 201] on div "10:00 - 11:45 MS JUWON SULE Hair loss treatment with PRP and Microneedling Conf…" at bounding box center [502, 158] width 99 height 1251
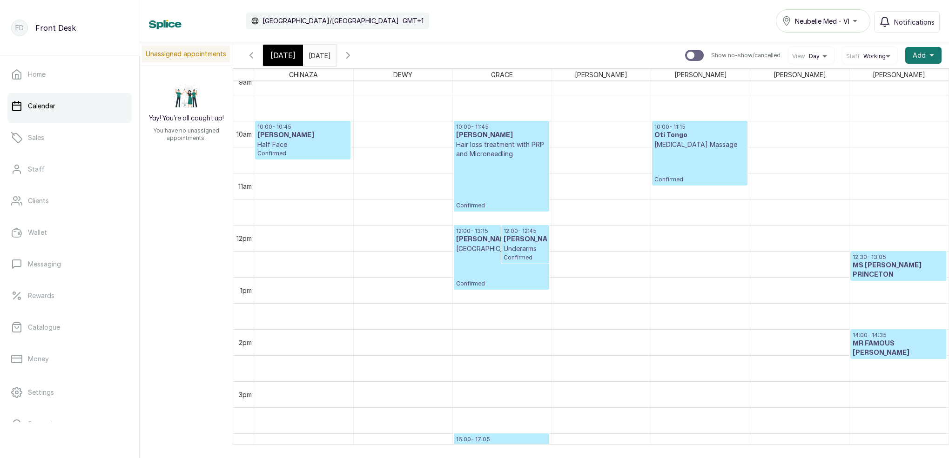
scroll to position [502, 0]
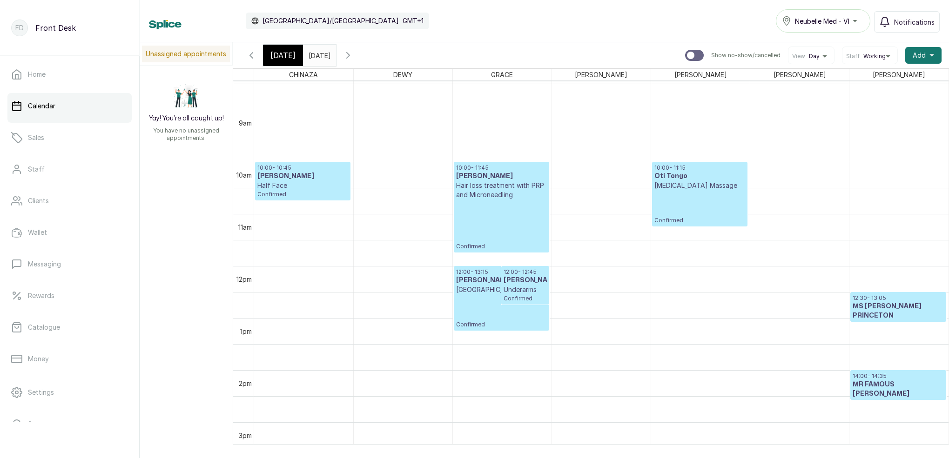
click at [282, 57] on span "[DATE]" at bounding box center [282, 55] width 25 height 11
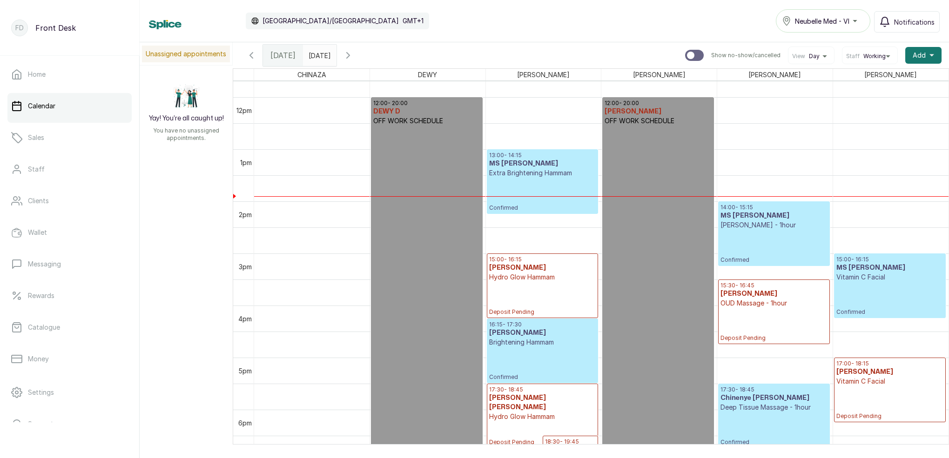
scroll to position [585, 0]
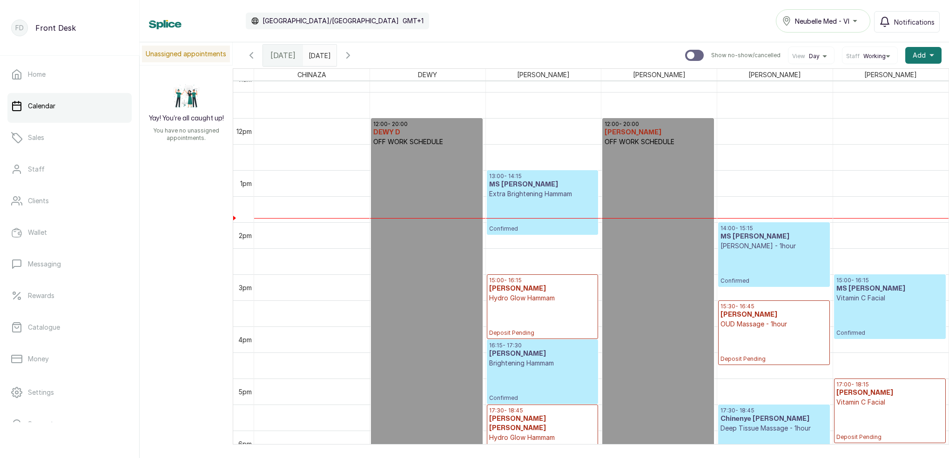
drag, startPoint x: 341, startPoint y: 58, endPoint x: 352, endPoint y: 58, distance: 11.2
click at [318, 58] on input "17/09/2025" at bounding box center [310, 53] width 15 height 16
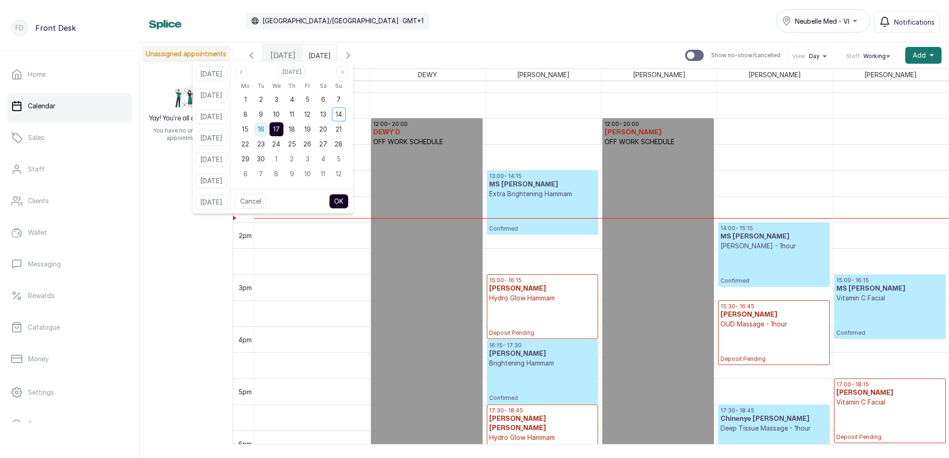
drag, startPoint x: 270, startPoint y: 129, endPoint x: 278, endPoint y: 129, distance: 7.9
click at [264, 129] on span "16" at bounding box center [261, 129] width 7 height 8
click at [280, 132] on span "17" at bounding box center [276, 129] width 7 height 8
click at [349, 196] on button "OK" at bounding box center [339, 201] width 20 height 15
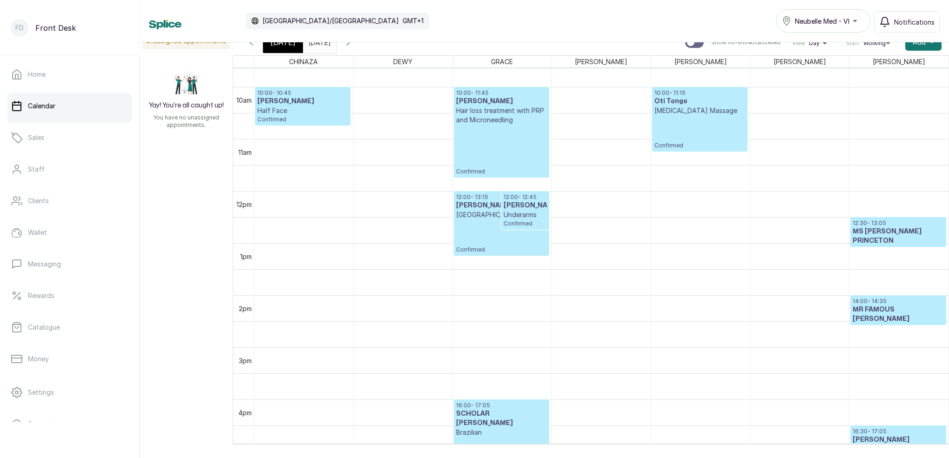
scroll to position [528, 0]
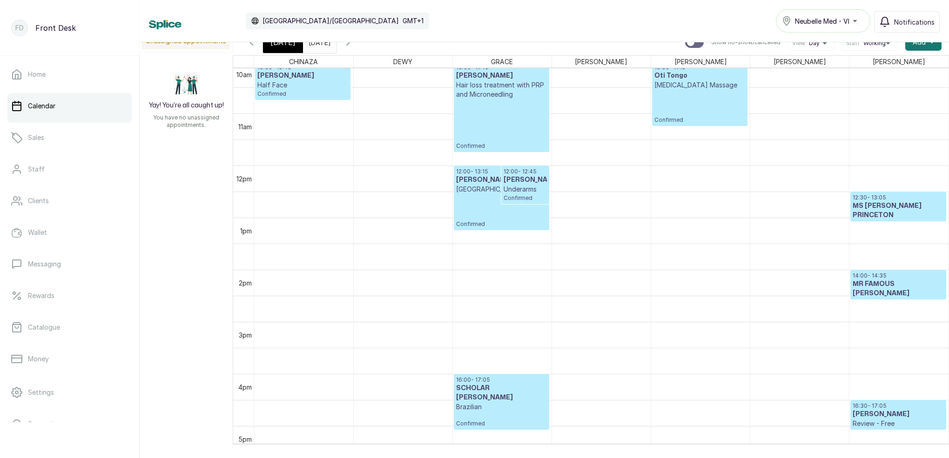
click at [516, 181] on h3 "[PERSON_NAME]" at bounding box center [525, 179] width 43 height 9
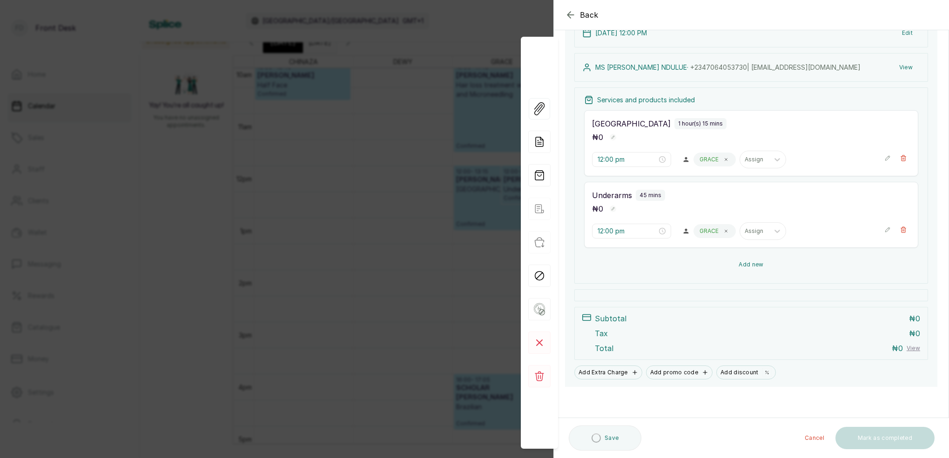
scroll to position [82, 0]
drag, startPoint x: 540, startPoint y: 139, endPoint x: 571, endPoint y: 138, distance: 30.3
click at [540, 139] on icon at bounding box center [541, 140] width 6 height 7
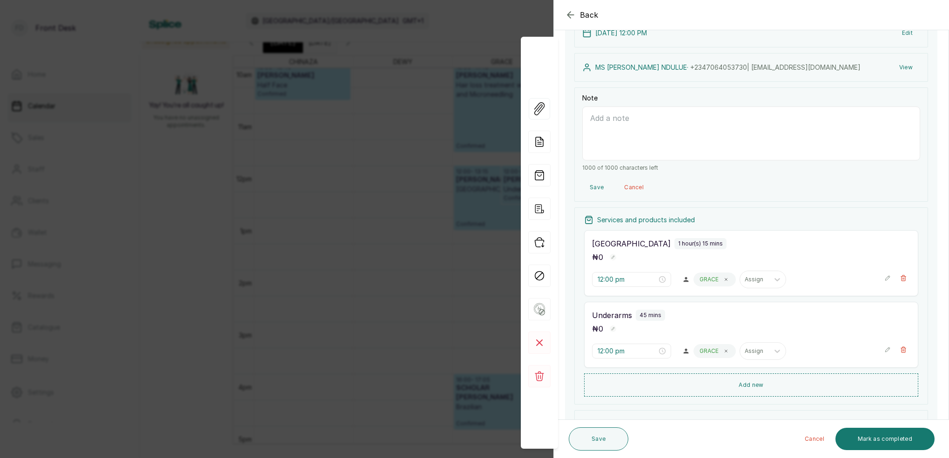
click at [626, 139] on textarea "Note" at bounding box center [751, 134] width 338 height 54
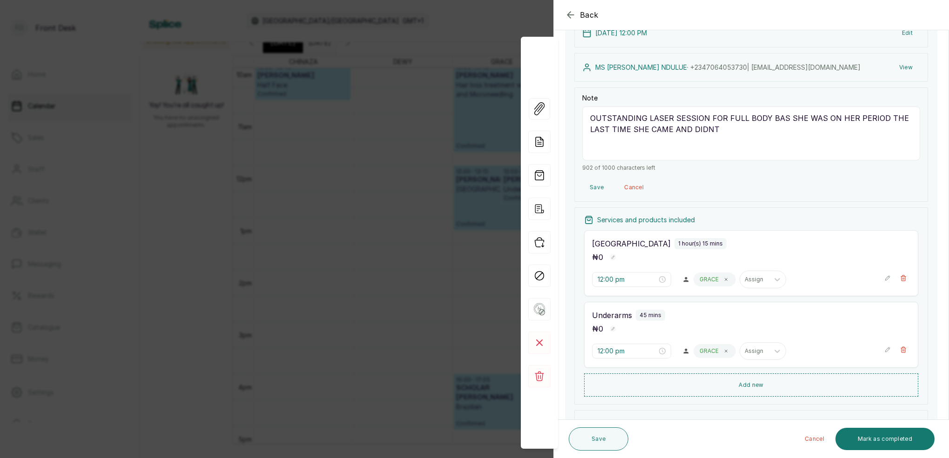
click at [709, 131] on textarea "OUTSTANDING LASER SESSION FOR FULL BODY BAS SHE WAS ON HER PERIOD THE LAST TIME…" at bounding box center [751, 134] width 338 height 54
click at [731, 134] on textarea "OUTSTANDING LASER SESSION FOR FULL BODY BAS SHE WAS ON HER PERIOD THE LAST TIME…" at bounding box center [751, 134] width 338 height 54
drag, startPoint x: 770, startPoint y: 117, endPoint x: 776, endPoint y: 121, distance: 6.7
click at [770, 117] on textarea "OUTSTANDING LASER SESSION FOR FULL BODY BAS SHE WAS ON HER PERIOD THE LAST TIME…" at bounding box center [751, 134] width 338 height 54
drag, startPoint x: 650, startPoint y: 130, endPoint x: 658, endPoint y: 131, distance: 7.9
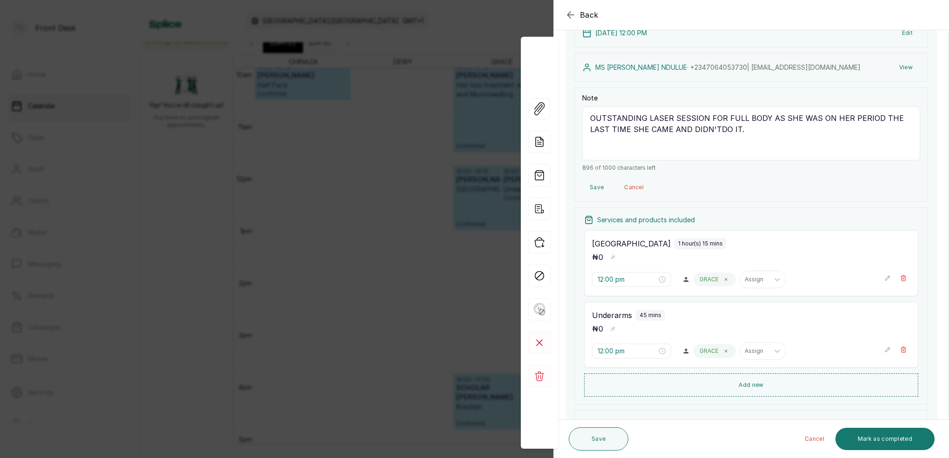
click at [651, 130] on textarea "OUTSTANDING LASER SESSION FOR FULL BODY AS SHE WAS ON HER PERIOD THE LAST TIME …" at bounding box center [751, 134] width 338 height 54
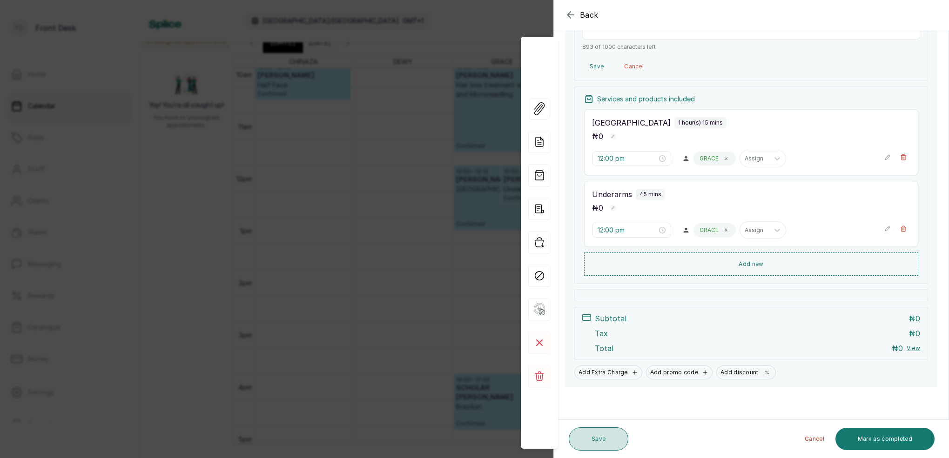
type textarea "OUTSTANDING LASER SESSION FOR FULL BODY AS SHE WAS ON HER PERIOD THE LAST TIME …"
click at [605, 441] on button "Save" at bounding box center [599, 439] width 60 height 23
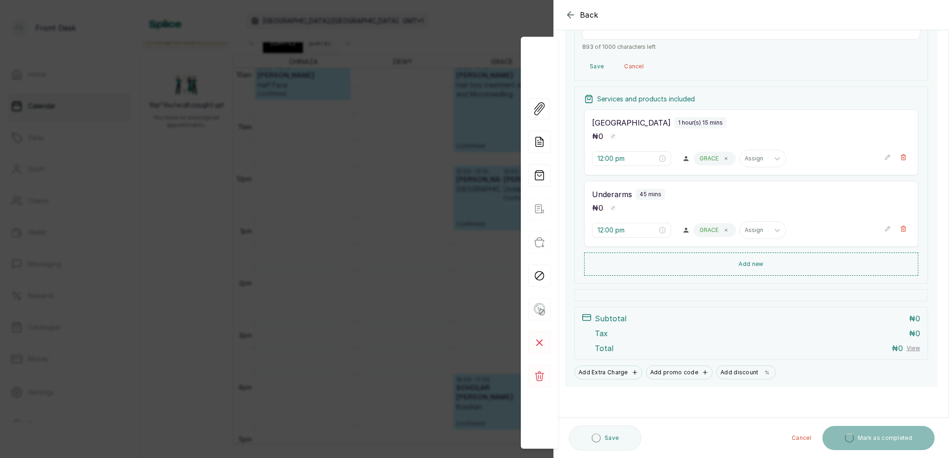
scroll to position [202, 0]
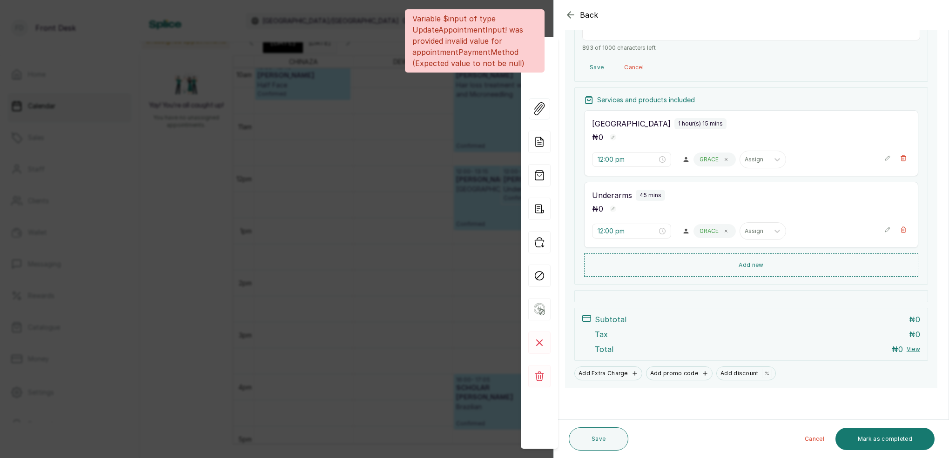
click at [397, 181] on div "Back Appointment Details Edit appointment 🚶 Walk-in (booked by Front Desk) Make…" at bounding box center [474, 229] width 949 height 458
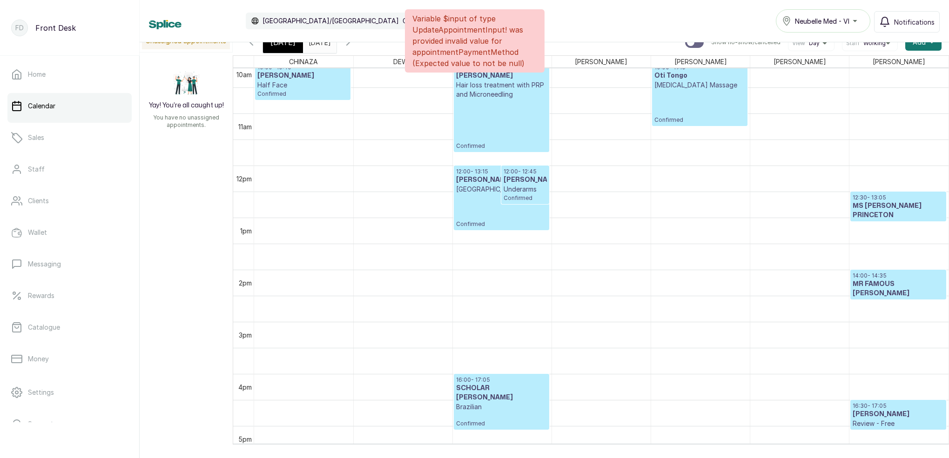
scroll to position [7, 0]
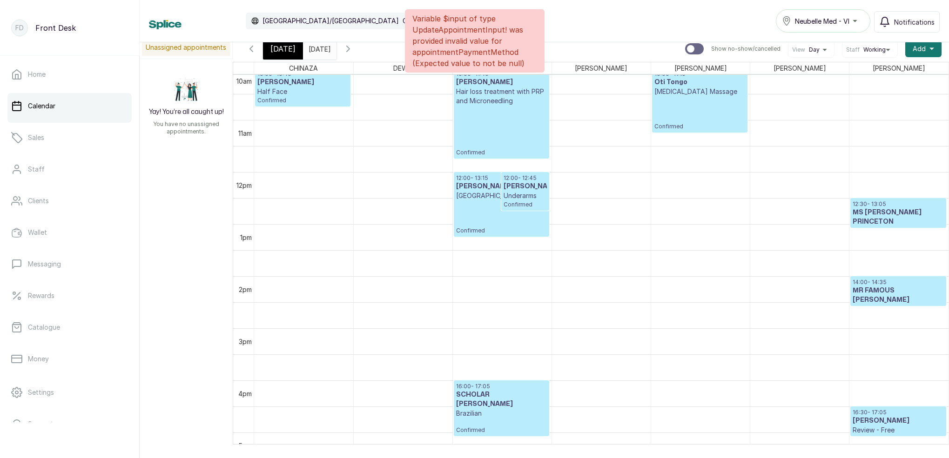
click at [285, 50] on div "Variable $input of type UpdateAppointmentInput! was provided invalid value for …" at bounding box center [474, 40] width 949 height 63
click at [290, 48] on div "Variable $input of type UpdateAppointmentInput! was provided invalid value for …" at bounding box center [474, 40] width 949 height 63
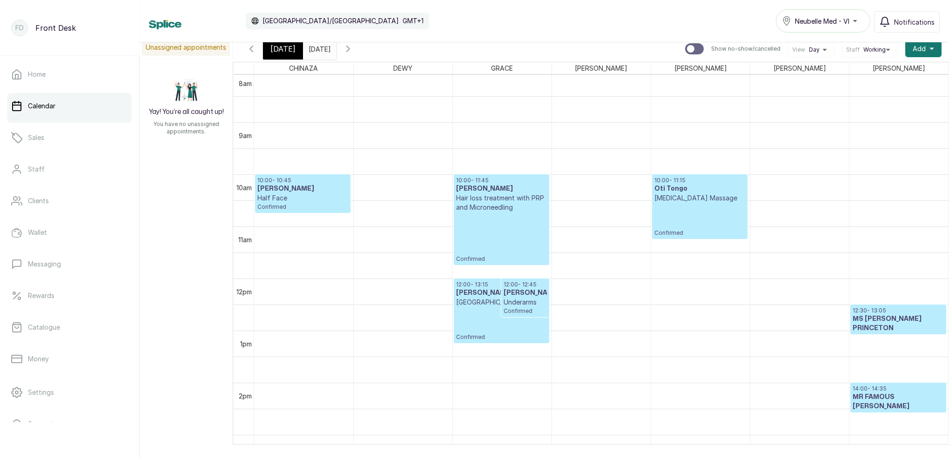
scroll to position [424, 0]
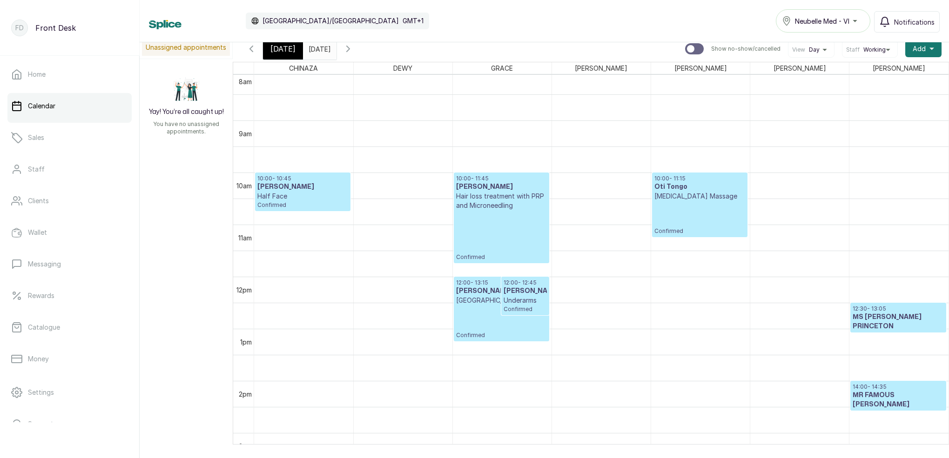
click at [282, 52] on span "[DATE]" at bounding box center [282, 48] width 25 height 11
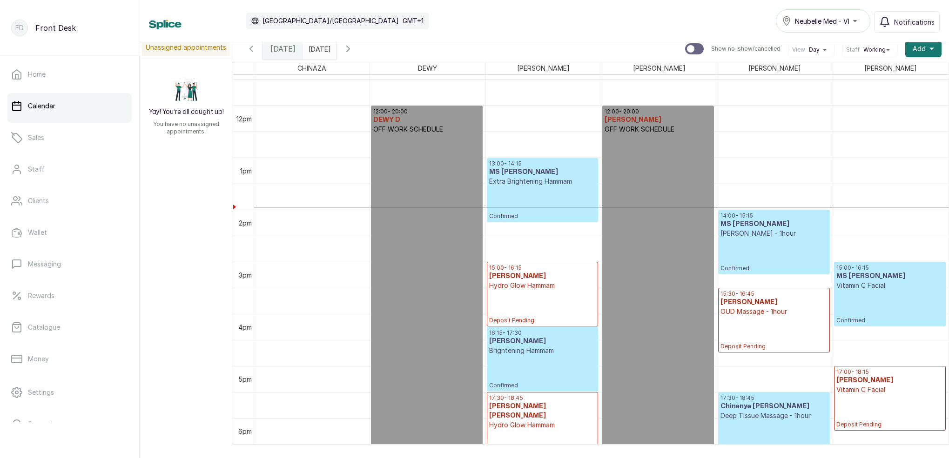
scroll to position [595, 0]
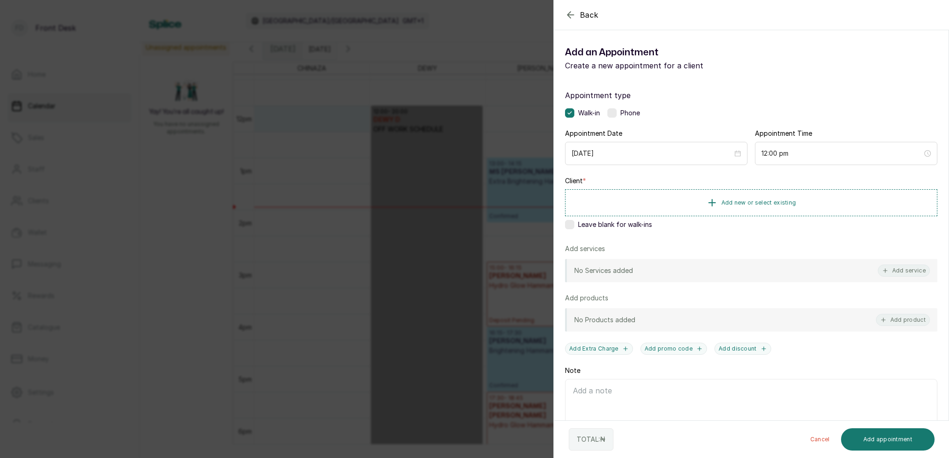
drag, startPoint x: 261, startPoint y: 238, endPoint x: 293, endPoint y: 196, distance: 52.8
click at [262, 235] on div "Back Add Appointment Add an Appointment Create a new appointment for a client A…" at bounding box center [474, 229] width 949 height 458
click at [303, 240] on div "Back Add Appointment Add an Appointment Create a new appointment for a client A…" at bounding box center [474, 229] width 949 height 458
click at [779, 201] on span "Add new or select existing" at bounding box center [758, 202] width 75 height 7
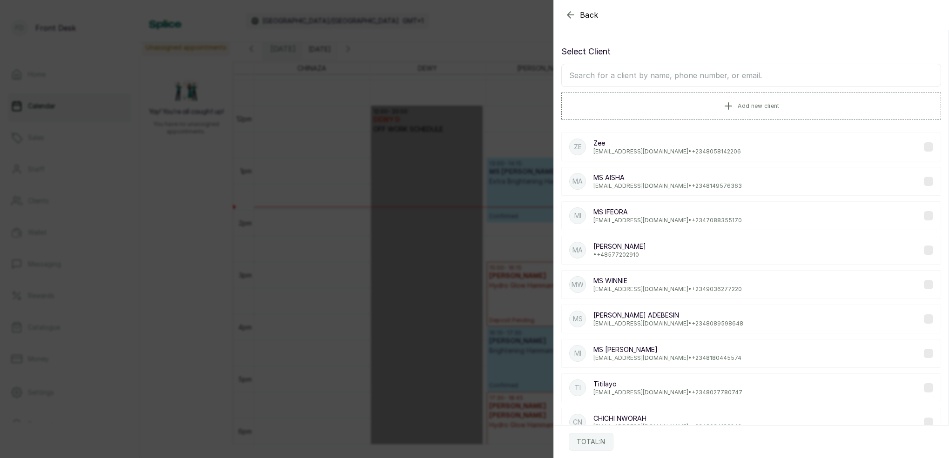
click at [687, 78] on input "text" at bounding box center [751, 75] width 380 height 23
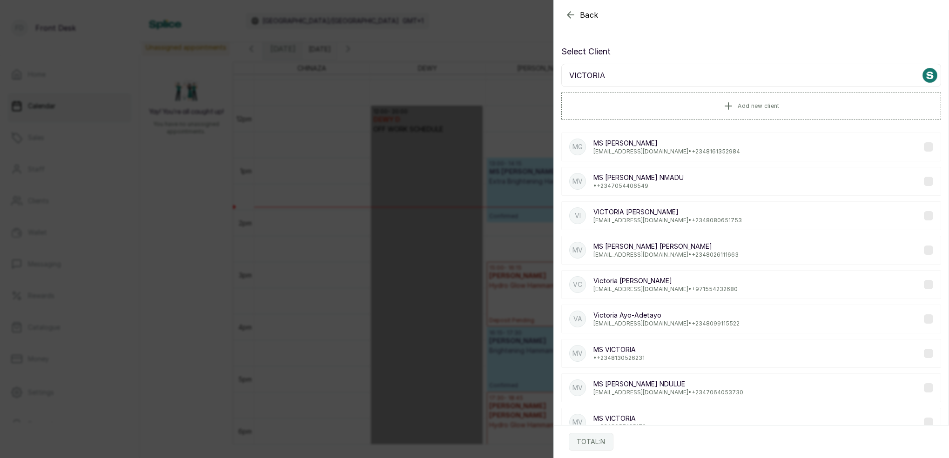
type input "VICTORIA"
click at [668, 383] on p "MS VICTORIA NDULUE" at bounding box center [668, 384] width 150 height 9
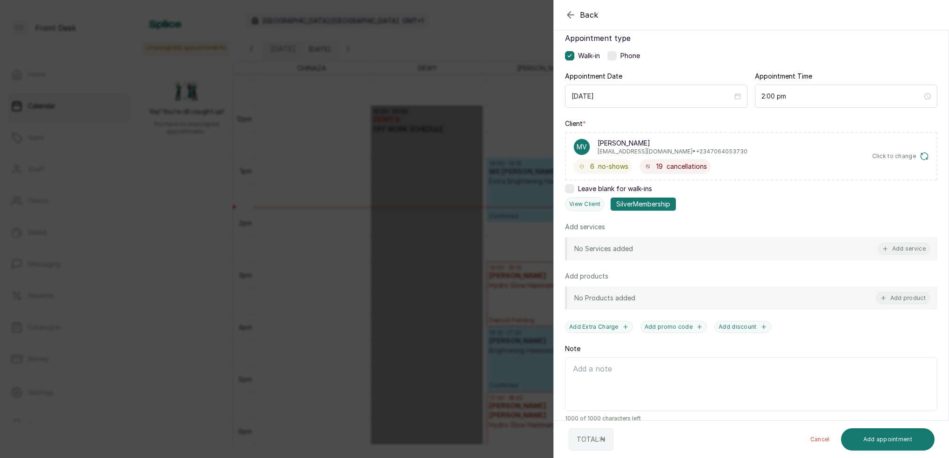
scroll to position [70, 0]
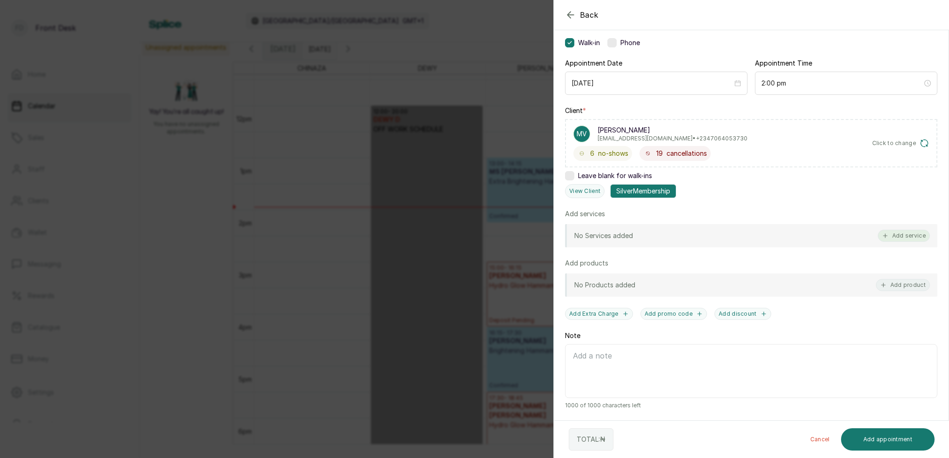
click at [905, 236] on button "Add service" at bounding box center [904, 236] width 52 height 12
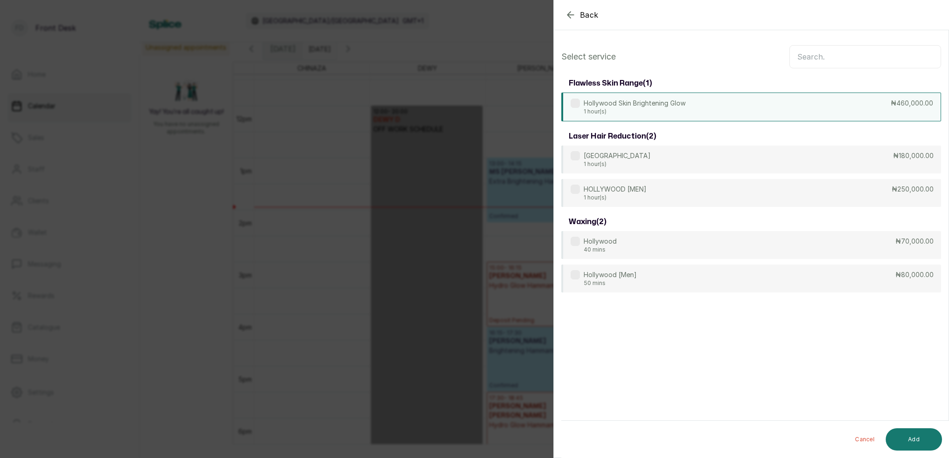
scroll to position [0, 0]
click at [824, 61] on input "text" at bounding box center [865, 56] width 152 height 23
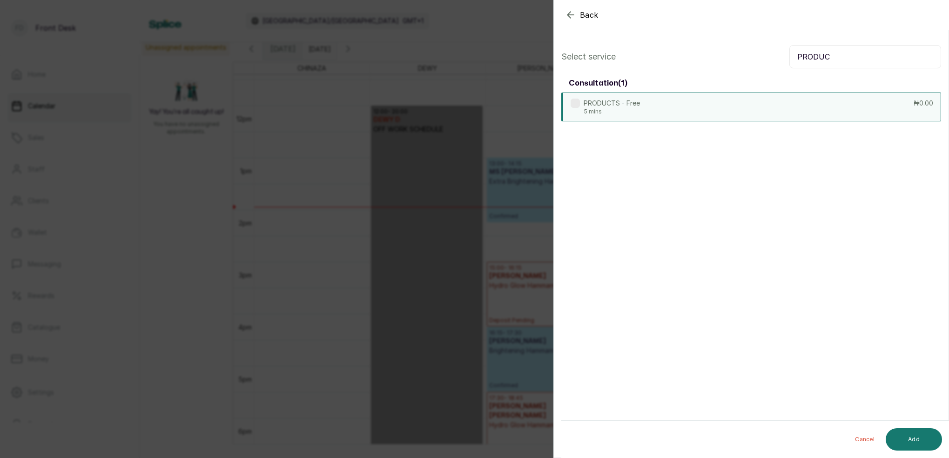
type input "PRODUC"
click at [704, 112] on div "PRODUCTS - Free 5 mins ₦0.00" at bounding box center [751, 107] width 380 height 29
click at [918, 441] on button "Add" at bounding box center [914, 440] width 56 height 22
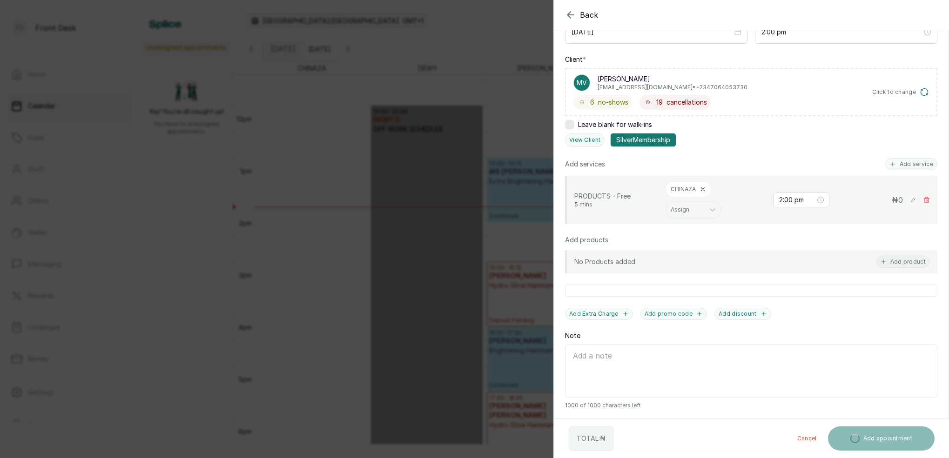
scroll to position [121, 0]
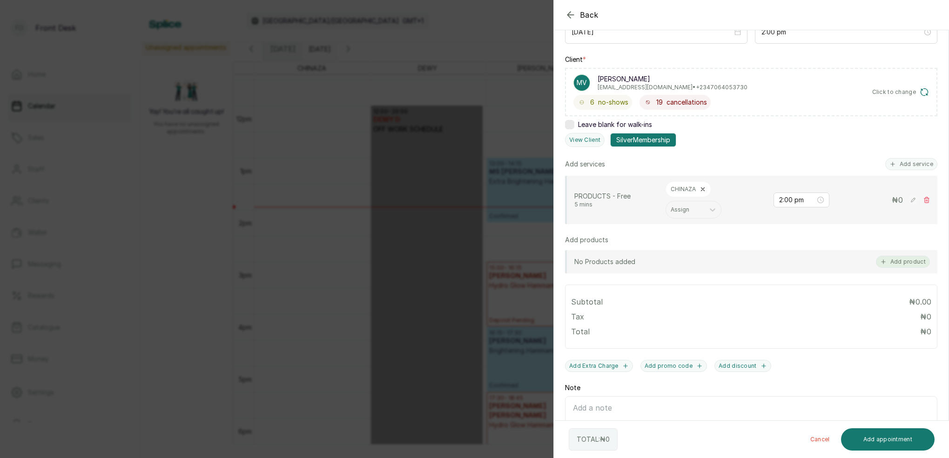
click at [907, 262] on button "Add product" at bounding box center [903, 262] width 54 height 12
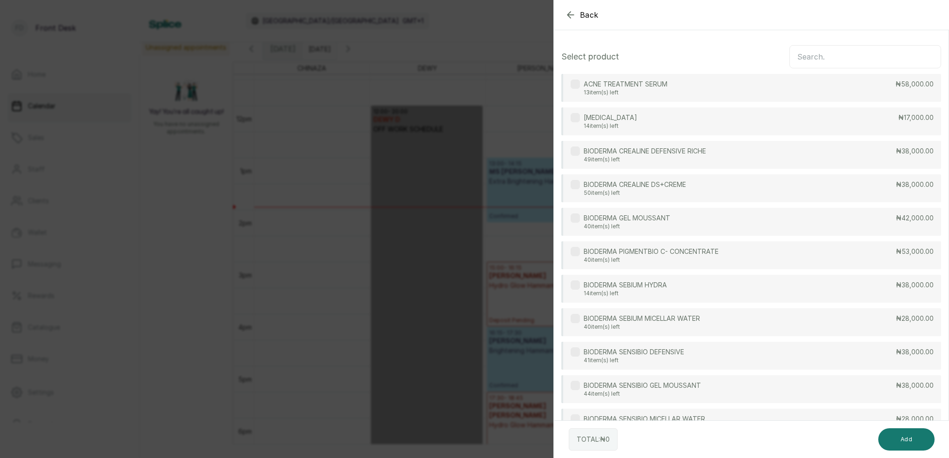
scroll to position [0, 0]
click at [815, 59] on input "text" at bounding box center [865, 56] width 152 height 23
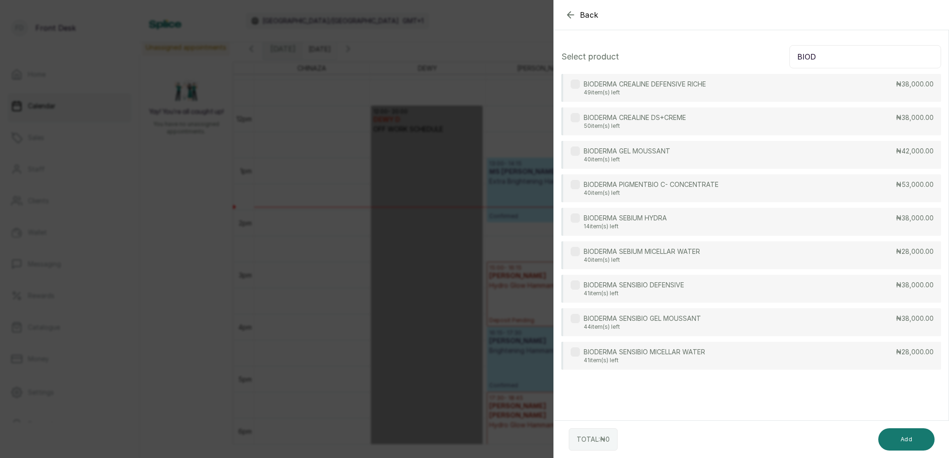
type input "BIOD"
click at [692, 251] on p "BIODERMA SEBIUM MICELLAR WATER" at bounding box center [642, 251] width 116 height 9
click at [906, 440] on button "Add" at bounding box center [906, 440] width 56 height 22
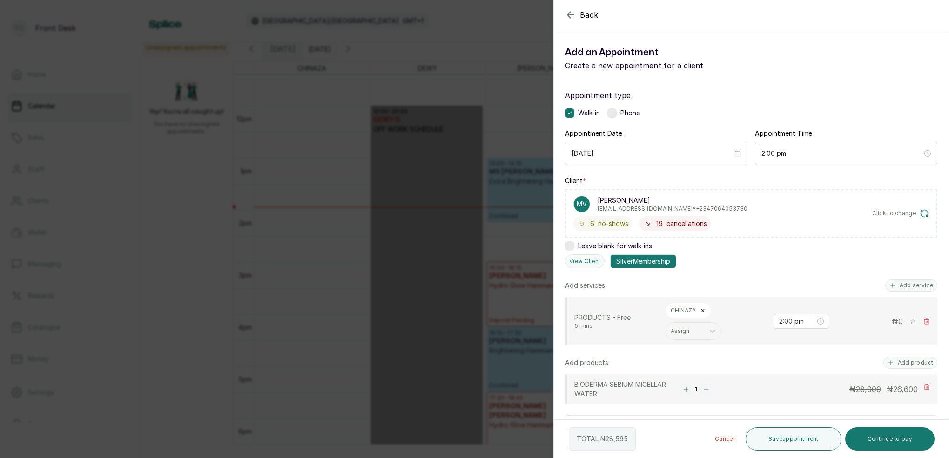
drag, startPoint x: 802, startPoint y: 245, endPoint x: 799, endPoint y: 236, distance: 8.7
click at [801, 244] on div "Client * MV MS VICTORIA NDULUE vickylenny2000@yahoo.com • +234 7064053730 6 no-…" at bounding box center [751, 222] width 372 height 92
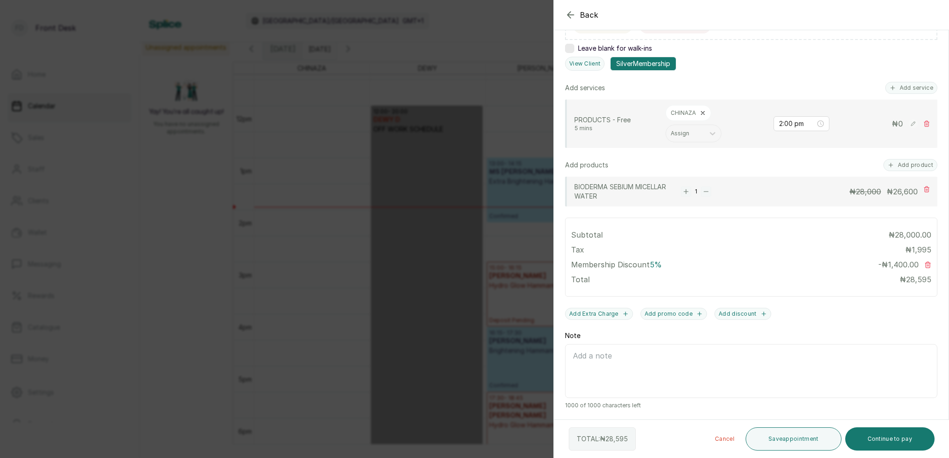
scroll to position [198, 0]
click at [914, 438] on button "Continue to pay" at bounding box center [890, 439] width 90 height 23
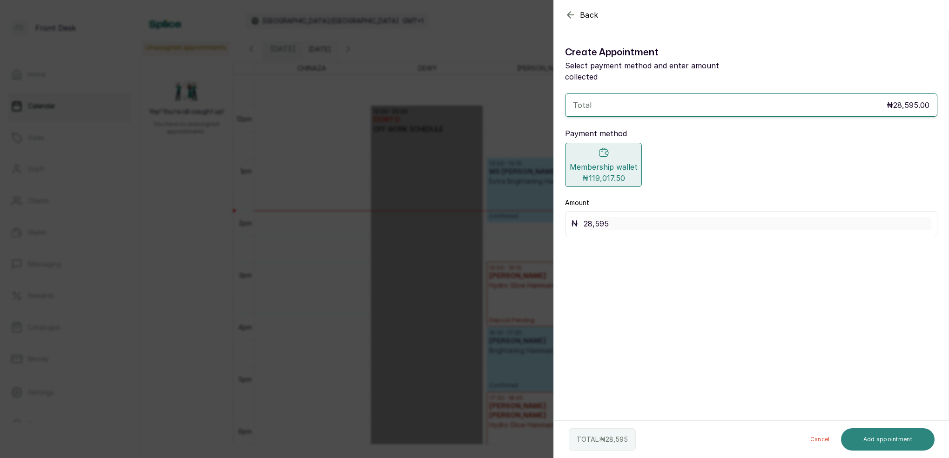
click at [899, 440] on button "Add appointment" at bounding box center [888, 440] width 94 height 22
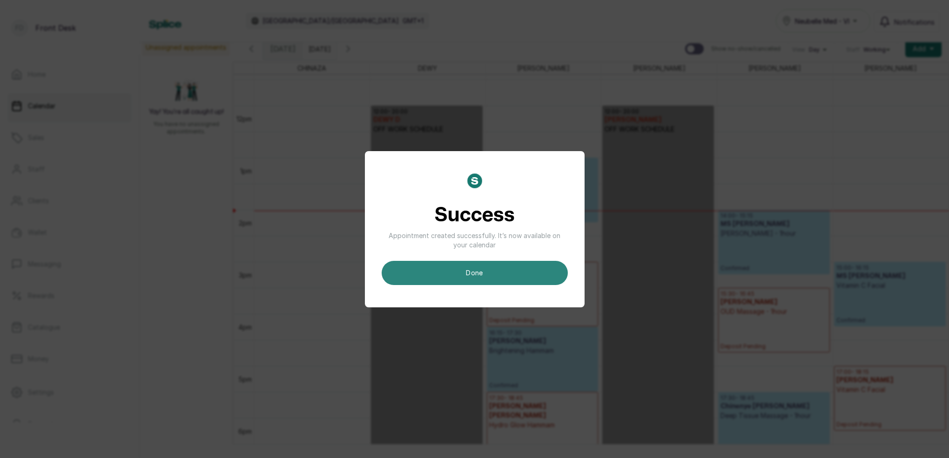
click at [527, 276] on button "done" at bounding box center [475, 273] width 186 height 24
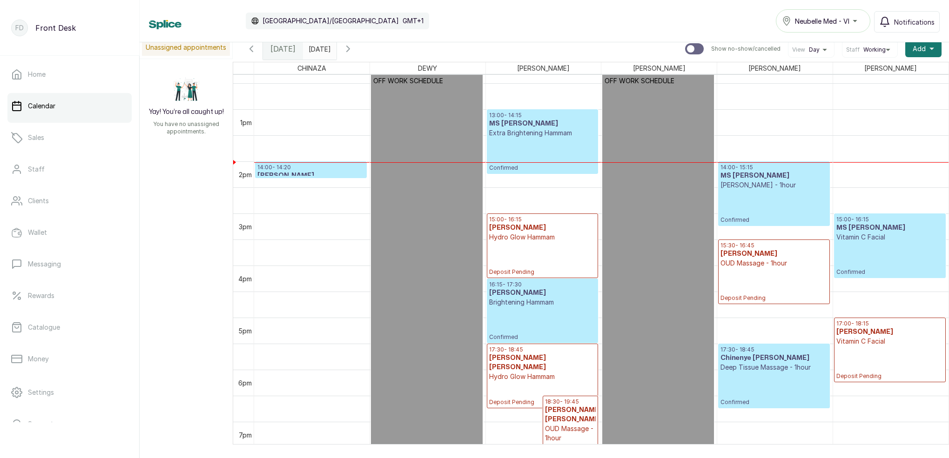
scroll to position [643, 0]
click at [321, 173] on h3 "[PERSON_NAME]" at bounding box center [310, 175] width 107 height 9
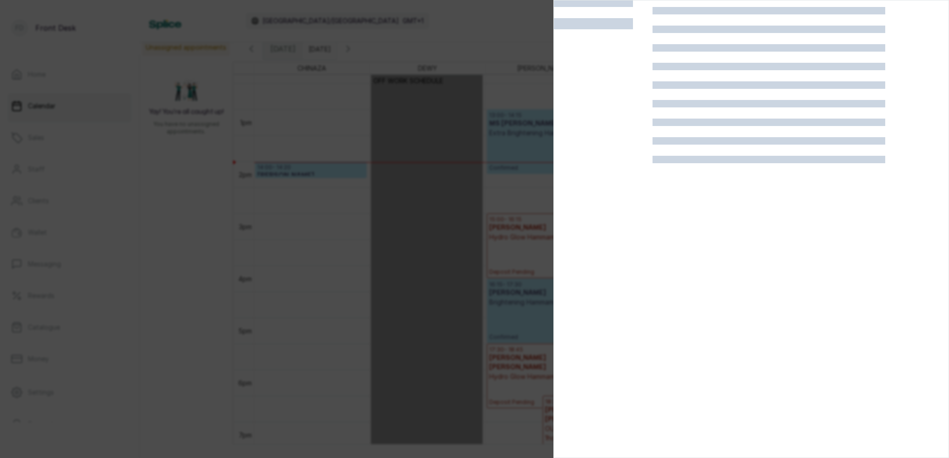
scroll to position [23, 0]
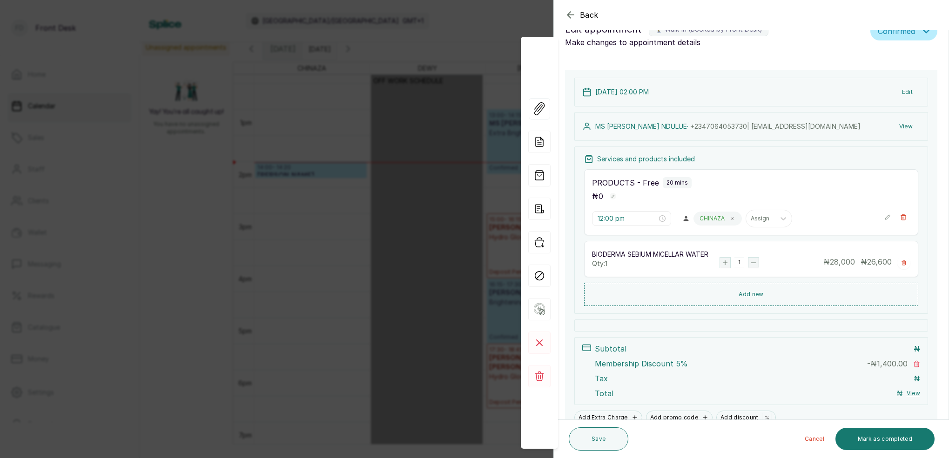
type input "2:00 pm"
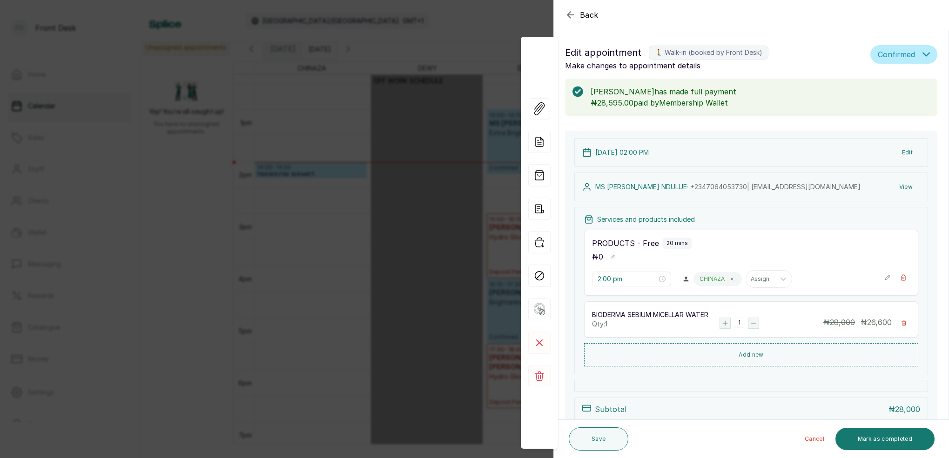
scroll to position [0, 0]
click at [910, 187] on button "View" at bounding box center [906, 187] width 28 height 17
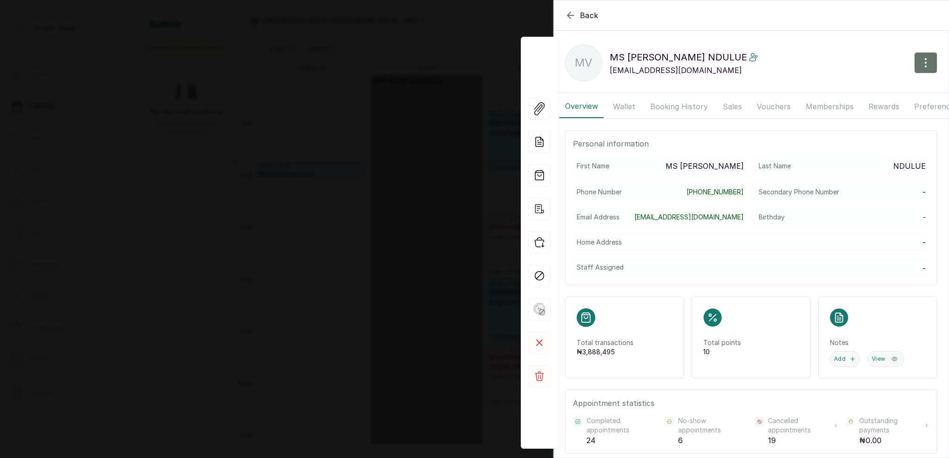
click at [640, 104] on div "Overview Wallet Booking History Sales Vouchers Memberships Rewards Preferences …" at bounding box center [751, 107] width 395 height 24
click at [627, 105] on button "Wallet" at bounding box center [624, 106] width 34 height 23
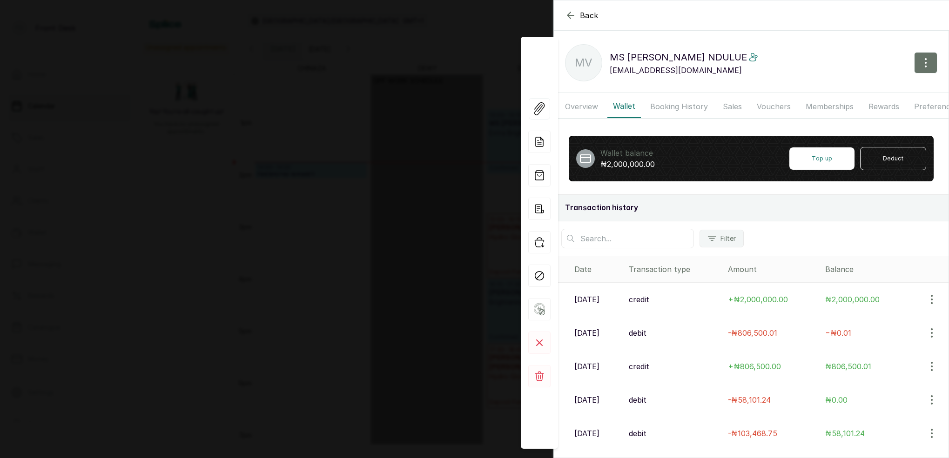
click at [833, 103] on button "Memberships" at bounding box center [829, 106] width 59 height 23
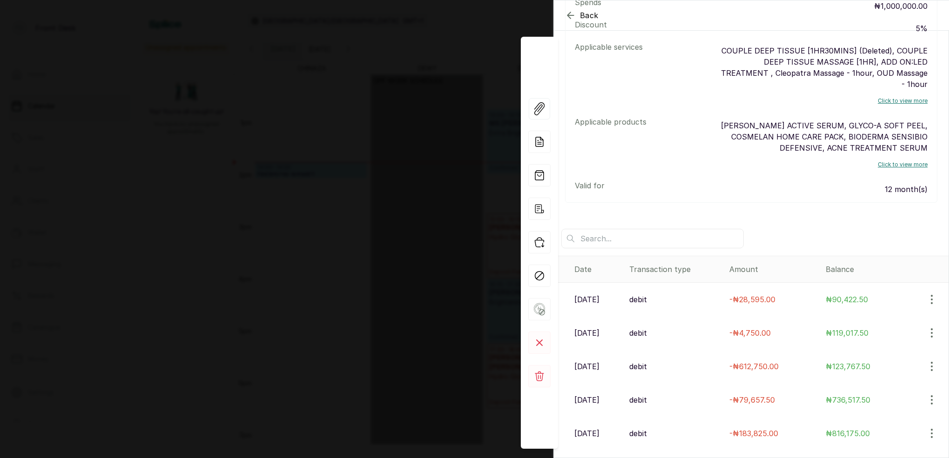
scroll to position [255, 0]
click at [395, 105] on div "Back MS VICTORIA NDULUE MV MS VICTORIA NDULUE vickylenny2000@yahoo.com Overview…" at bounding box center [474, 229] width 949 height 458
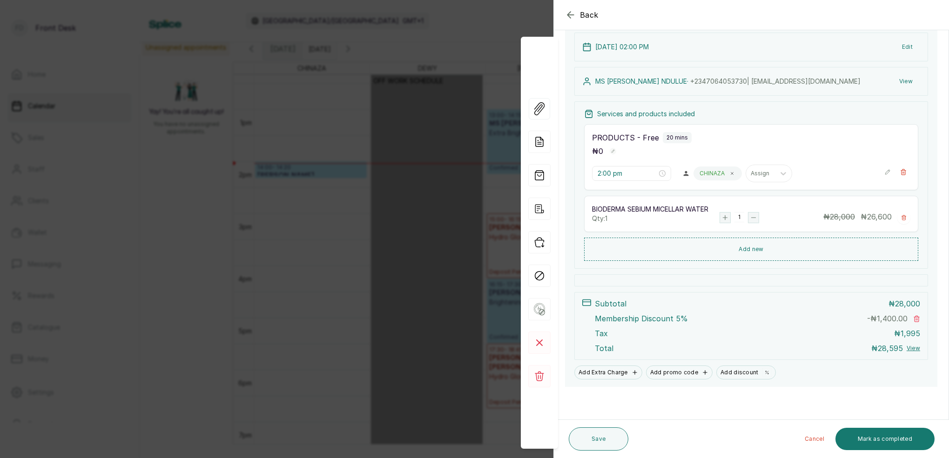
scroll to position [106, 0]
drag, startPoint x: 880, startPoint y: 441, endPoint x: 893, endPoint y: 412, distance: 31.4
click at [880, 441] on button "Mark as completed" at bounding box center [884, 439] width 99 height 22
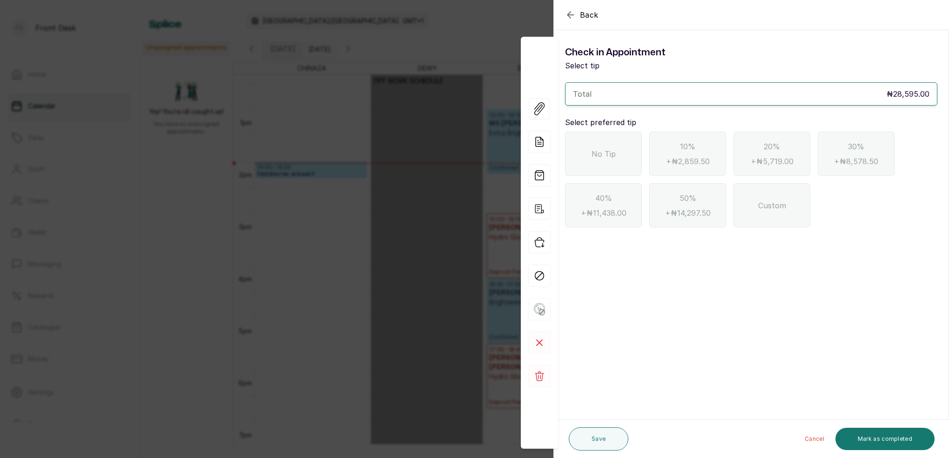
drag, startPoint x: 595, startPoint y: 166, endPoint x: 602, endPoint y: 169, distance: 7.7
click at [595, 166] on div "No Tip" at bounding box center [603, 154] width 77 height 44
click at [874, 435] on button "Mark as completed" at bounding box center [884, 439] width 99 height 22
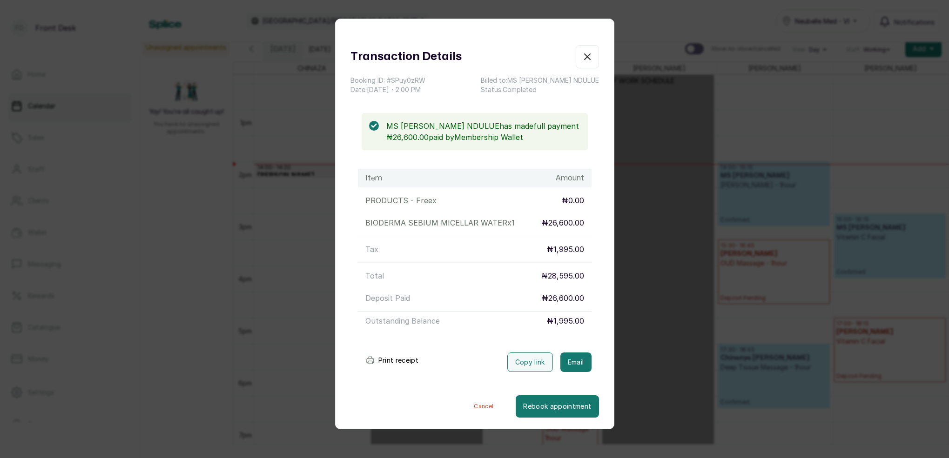
click at [311, 250] on div "Transaction Details Booking ID: # SPuy0zRW Date: 14 Sep, 2025 ・ 2:00 PM Billed …" at bounding box center [474, 229] width 949 height 458
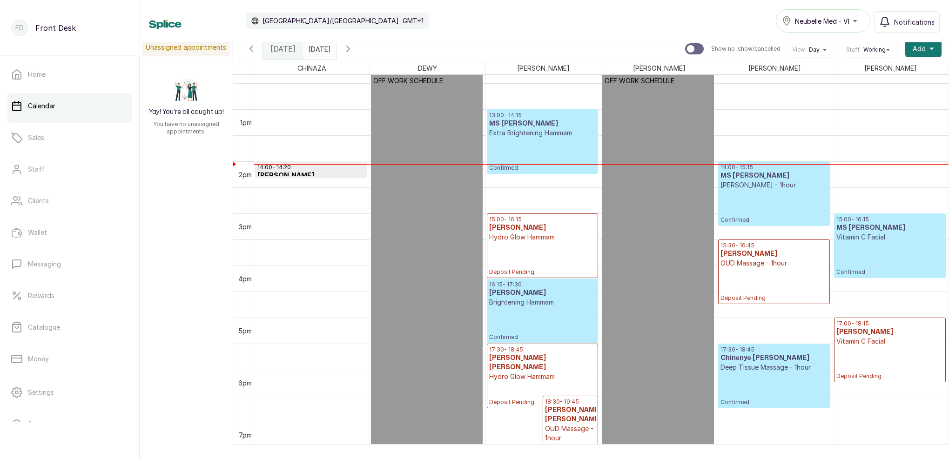
click at [306, 170] on p "14:00 - 14:20" at bounding box center [310, 167] width 107 height 7
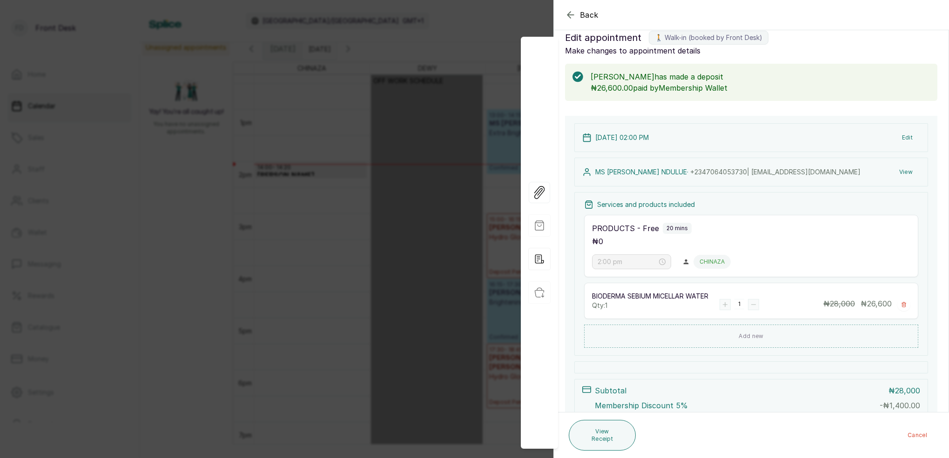
scroll to position [16, 0]
click at [371, 122] on div "Back Appointment Details Edit appointment 🚶 Walk-in (booked by Front Desk) Make…" at bounding box center [474, 229] width 949 height 458
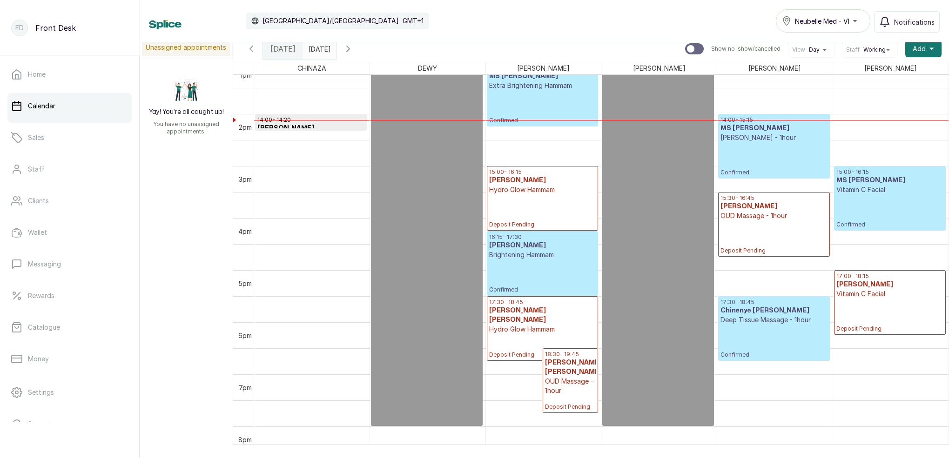
scroll to position [692, 0]
click at [331, 126] on h3 "[PERSON_NAME]" at bounding box center [310, 127] width 107 height 9
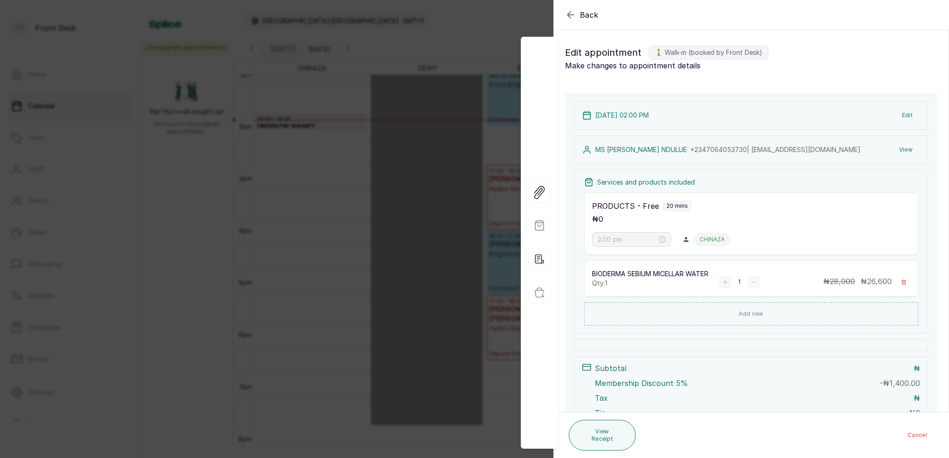
drag, startPoint x: 331, startPoint y: 126, endPoint x: 401, endPoint y: 114, distance: 70.9
click at [331, 126] on div "Back Appointment Details Edit appointment 🚶 Walk-in (booked by Front Desk) Make…" at bounding box center [474, 229] width 949 height 458
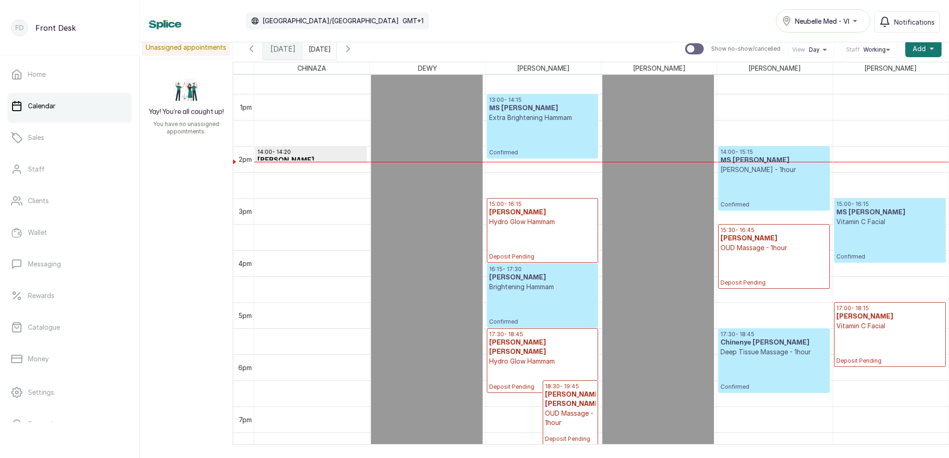
scroll to position [659, 0]
click at [318, 52] on input "17/09/2025" at bounding box center [310, 47] width 15 height 16
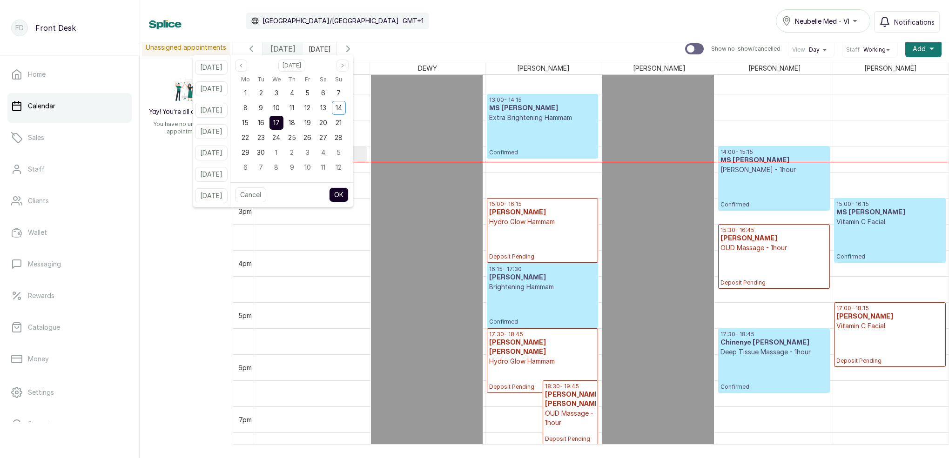
click at [280, 122] on div "17" at bounding box center [276, 122] width 15 height 15
drag, startPoint x: 275, startPoint y: 122, endPoint x: 281, endPoint y: 122, distance: 6.5
click at [264, 122] on span "16" at bounding box center [261, 123] width 7 height 8
drag, startPoint x: 286, startPoint y: 122, endPoint x: 291, endPoint y: 124, distance: 5.4
click at [280, 122] on span "17" at bounding box center [276, 123] width 7 height 8
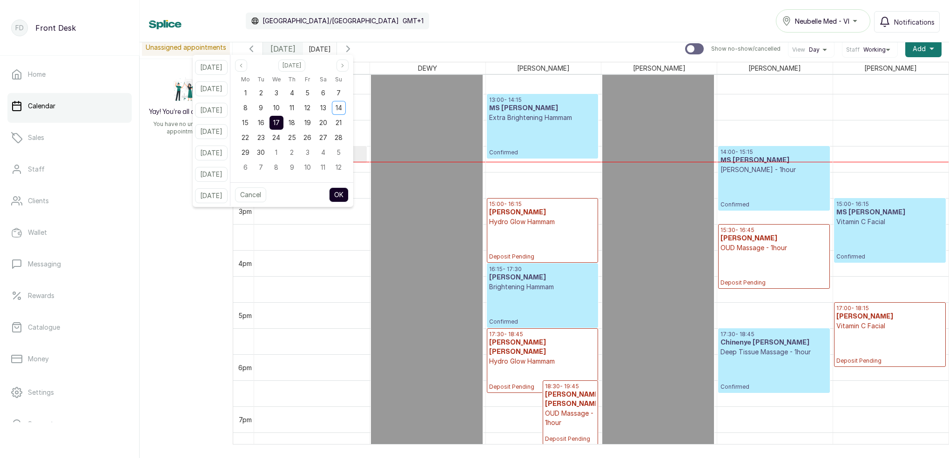
click at [349, 200] on button "OK" at bounding box center [339, 195] width 20 height 15
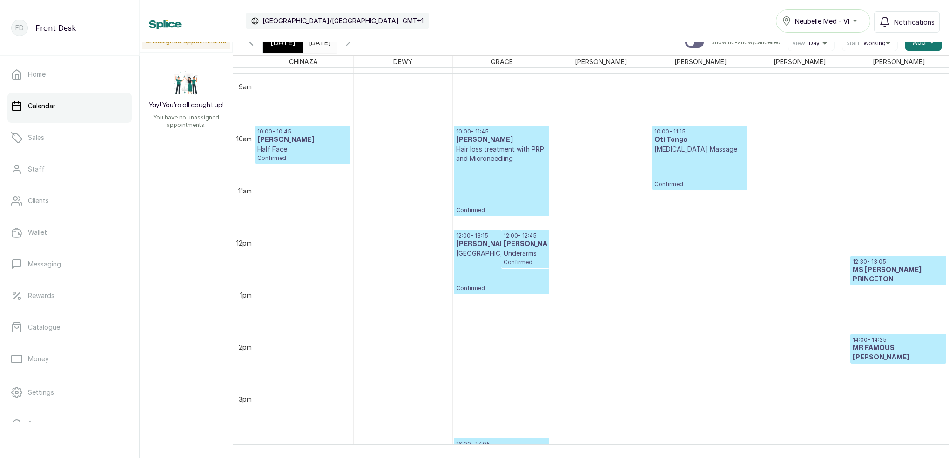
scroll to position [465, 0]
click at [318, 45] on input "17/09/2025" at bounding box center [310, 40] width 15 height 16
drag, startPoint x: 428, startPoint y: 36, endPoint x: 334, endPoint y: 29, distance: 94.7
click at [428, 36] on div "Calendar Africa/Lagos GMT+1 Neubelle Med - VI Notifications" at bounding box center [544, 21] width 809 height 42
click at [318, 43] on input "17/09/2025" at bounding box center [310, 40] width 15 height 16
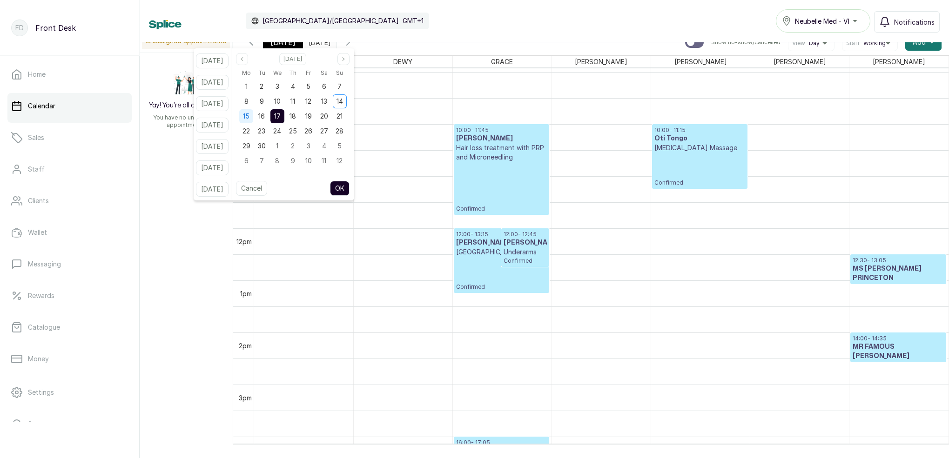
click at [249, 118] on span "15" at bounding box center [246, 116] width 7 height 8
click at [265, 117] on span "16" at bounding box center [261, 116] width 7 height 8
drag, startPoint x: 276, startPoint y: 132, endPoint x: 283, endPoint y: 140, distance: 11.2
click at [265, 132] on span "23" at bounding box center [261, 131] width 7 height 8
click at [350, 183] on button "OK" at bounding box center [340, 188] width 20 height 15
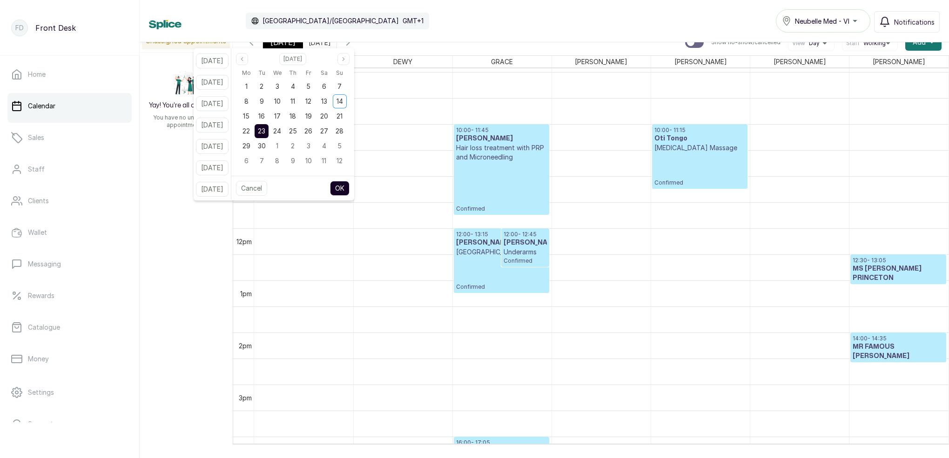
type input "23/09/2025"
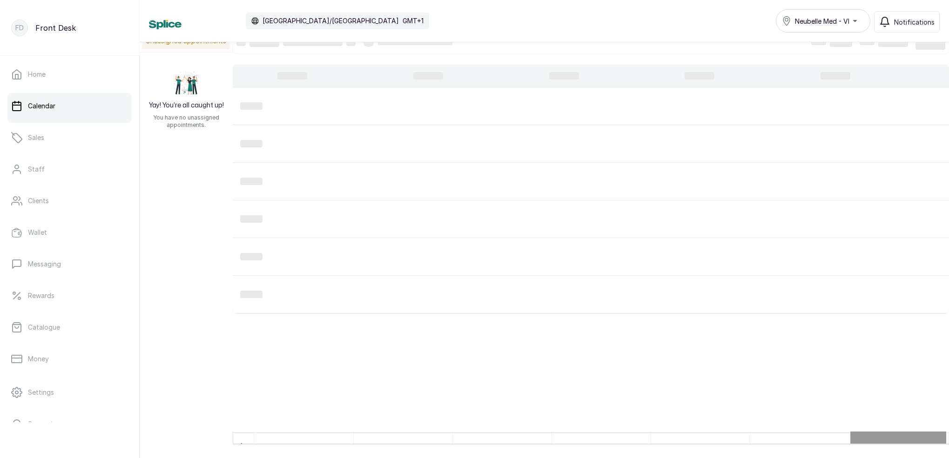
scroll to position [0, 0]
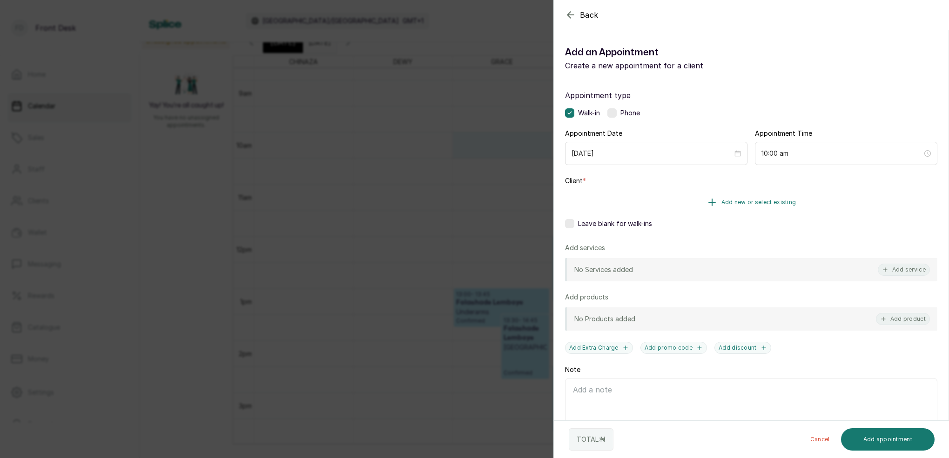
click at [768, 204] on span "Add new or select existing" at bounding box center [758, 202] width 75 height 7
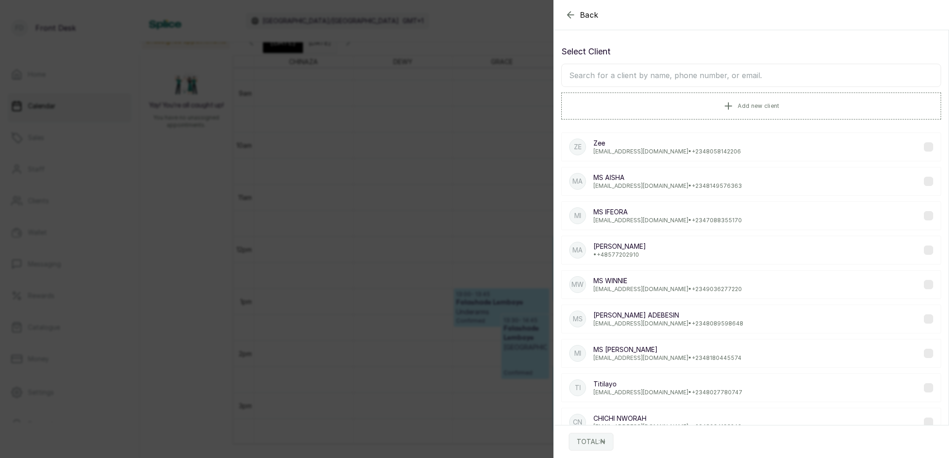
click at [683, 78] on input "text" at bounding box center [751, 75] width 380 height 23
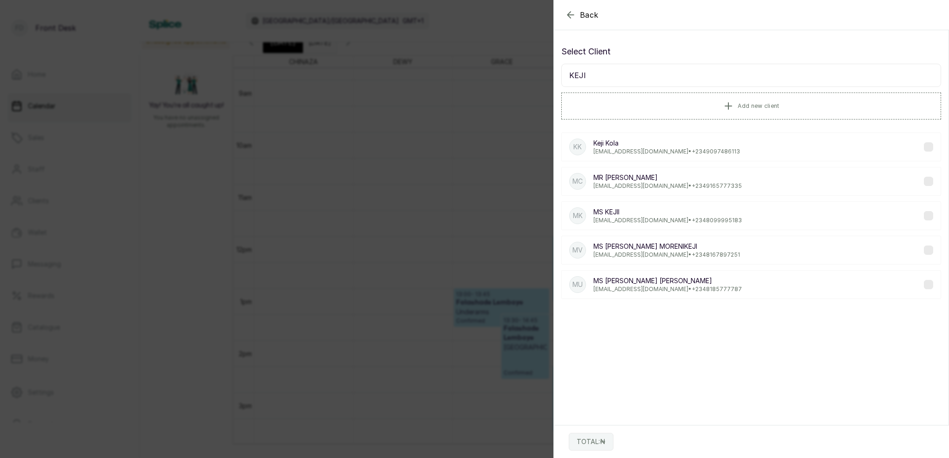
type input "KEJI"
click at [696, 221] on div "MK MS KEJII kejir@yahoo.com • +234 8099995183" at bounding box center [751, 216] width 380 height 29
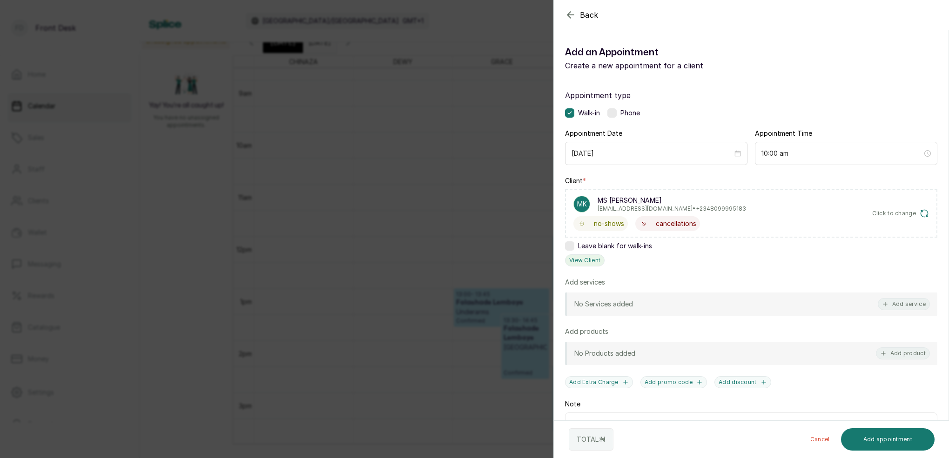
click at [585, 262] on button "View Client" at bounding box center [585, 261] width 40 height 12
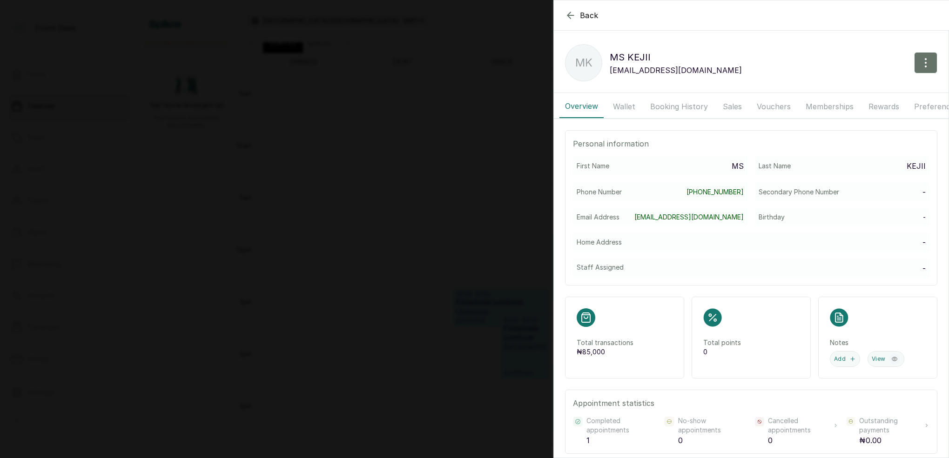
click at [672, 55] on div "MK MS KEJII kejir@yahoo.com" at bounding box center [751, 62] width 395 height 37
click at [670, 103] on button "Booking History" at bounding box center [679, 106] width 69 height 23
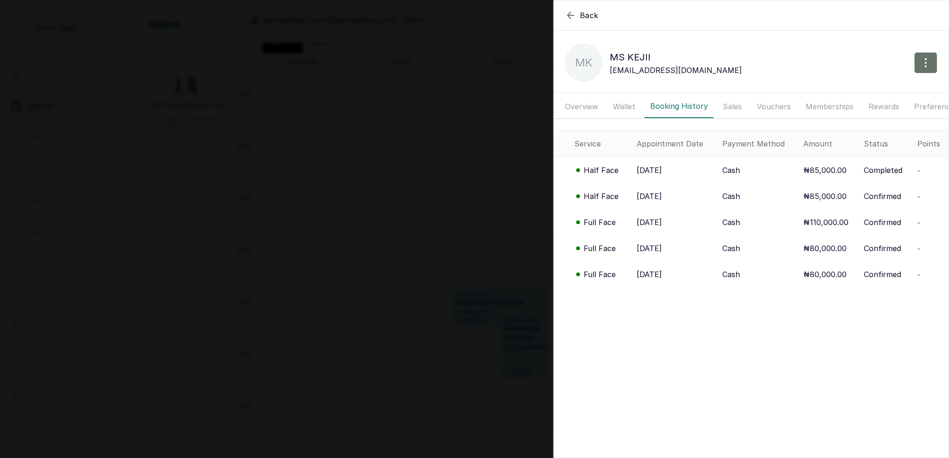
click at [603, 172] on p "Half Face" at bounding box center [601, 170] width 35 height 11
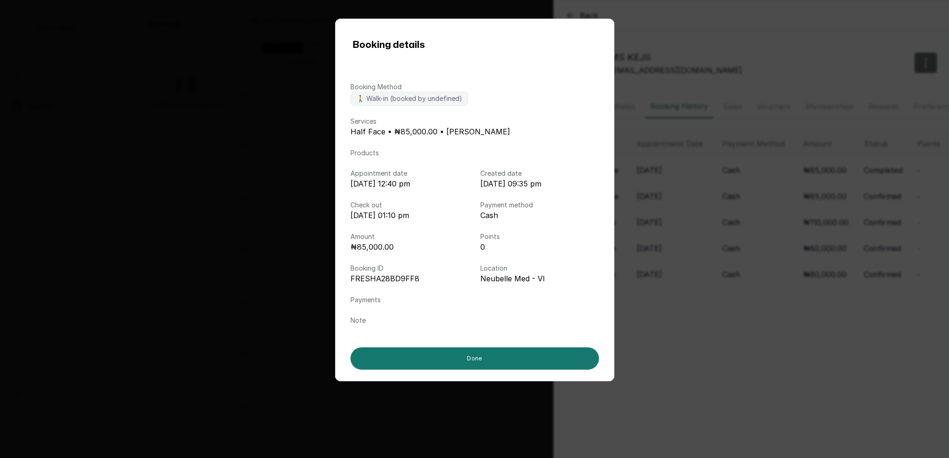
drag, startPoint x: 714, startPoint y: 197, endPoint x: 705, endPoint y: 199, distance: 9.5
click at [714, 198] on div "Booking details Booking Method 🚶 Walk-in (booked by undefined) Services Half Fa…" at bounding box center [474, 229] width 949 height 458
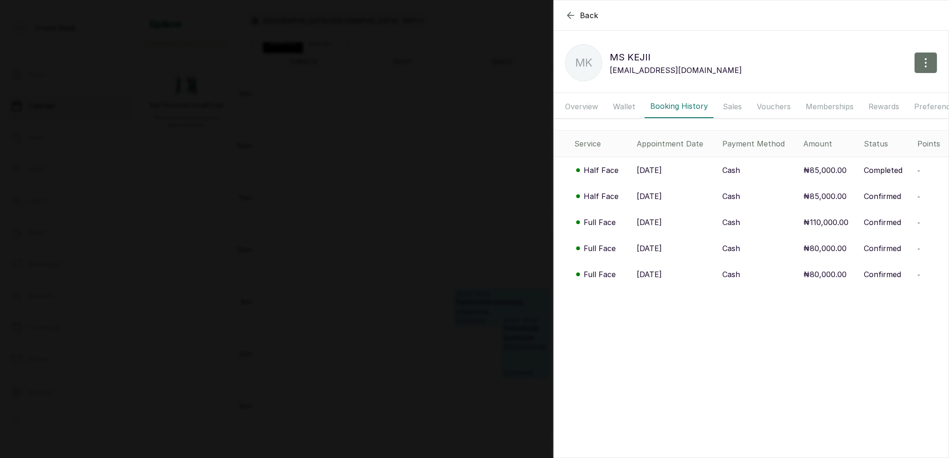
click at [606, 199] on p "Half Face" at bounding box center [601, 196] width 35 height 11
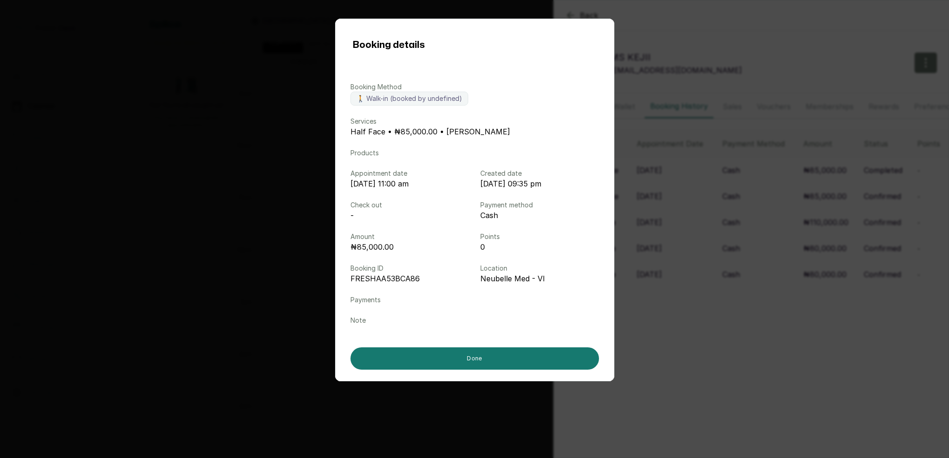
drag, startPoint x: 684, startPoint y: 195, endPoint x: 647, endPoint y: 186, distance: 38.8
click at [684, 195] on div "Booking details Booking Method 🚶 Walk-in (booked by undefined) Services Half Fa…" at bounding box center [474, 229] width 949 height 458
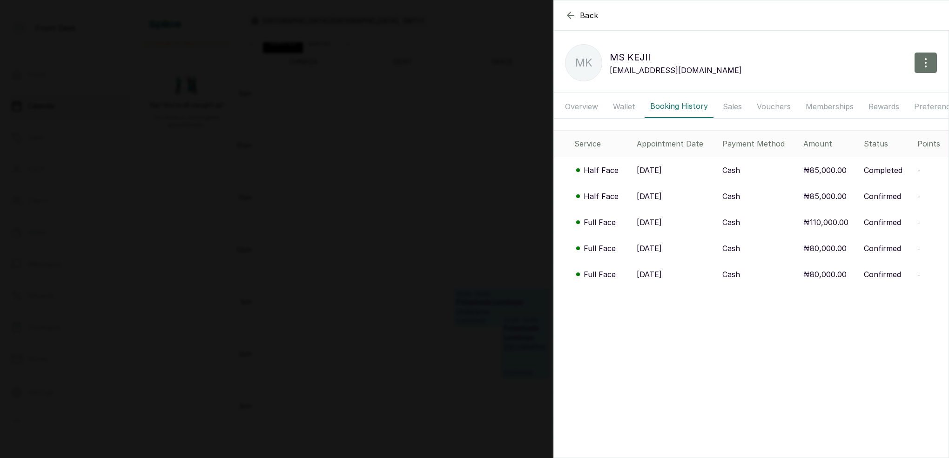
click at [611, 174] on p "Half Face" at bounding box center [601, 170] width 35 height 11
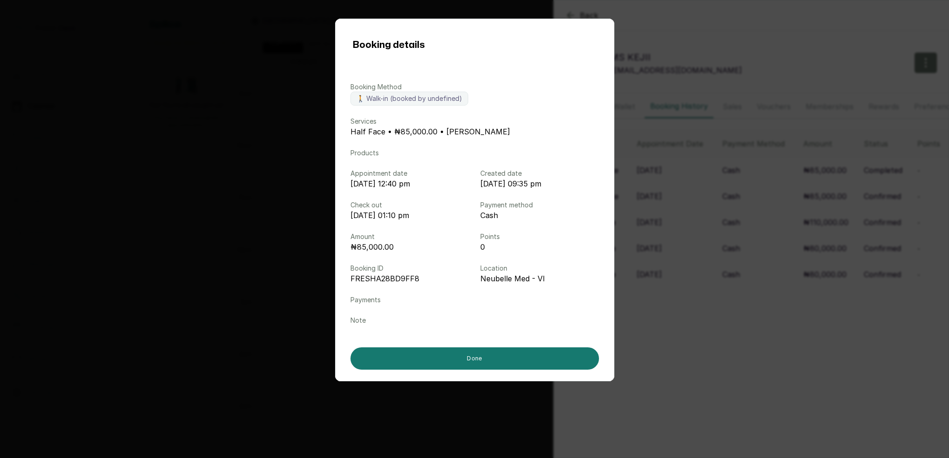
click at [652, 178] on div "Booking details Booking Method 🚶 Walk-in (booked by undefined) Services Half Fa…" at bounding box center [474, 229] width 949 height 458
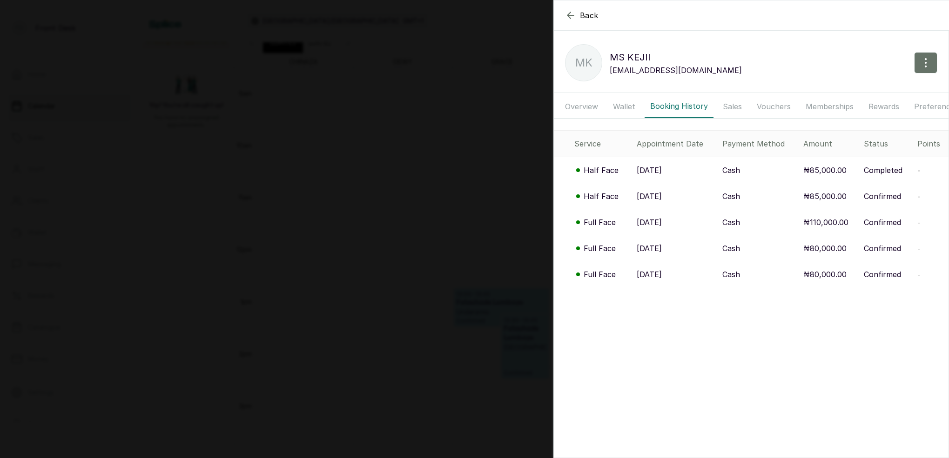
click at [611, 195] on p "Half Face" at bounding box center [601, 196] width 35 height 11
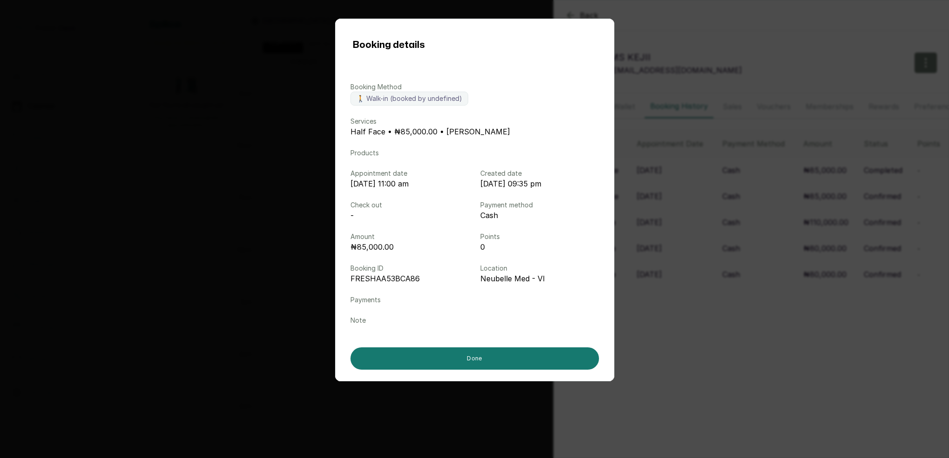
drag, startPoint x: 669, startPoint y: 196, endPoint x: 656, endPoint y: 202, distance: 14.6
click at [669, 196] on div "Booking details Booking Method 🚶 Walk-in (booked by undefined) Services Half Fa…" at bounding box center [474, 229] width 949 height 458
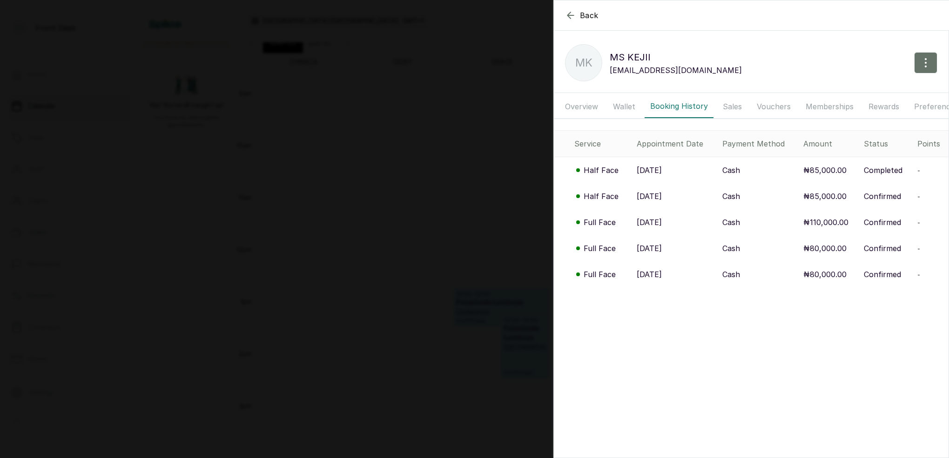
click at [600, 223] on p "Full Face" at bounding box center [600, 222] width 32 height 11
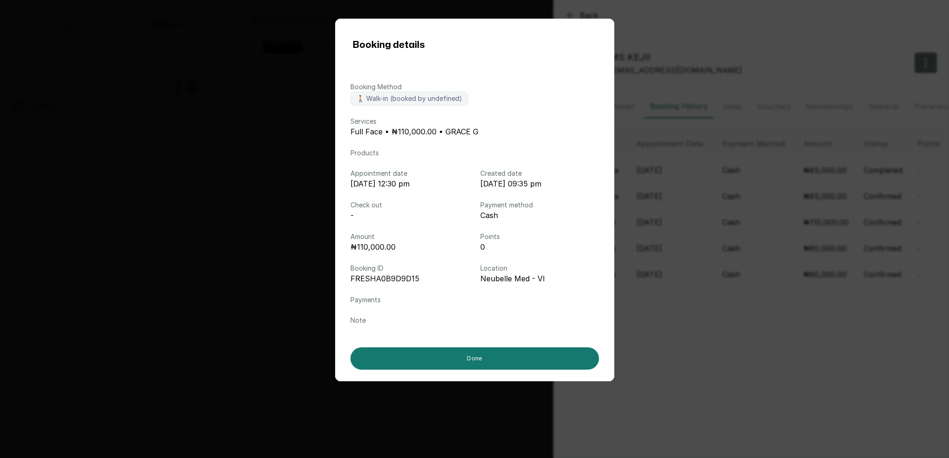
click at [682, 218] on div "Booking details Booking Method 🚶 Walk-in (booked by undefined) Services Full Fa…" at bounding box center [474, 229] width 949 height 458
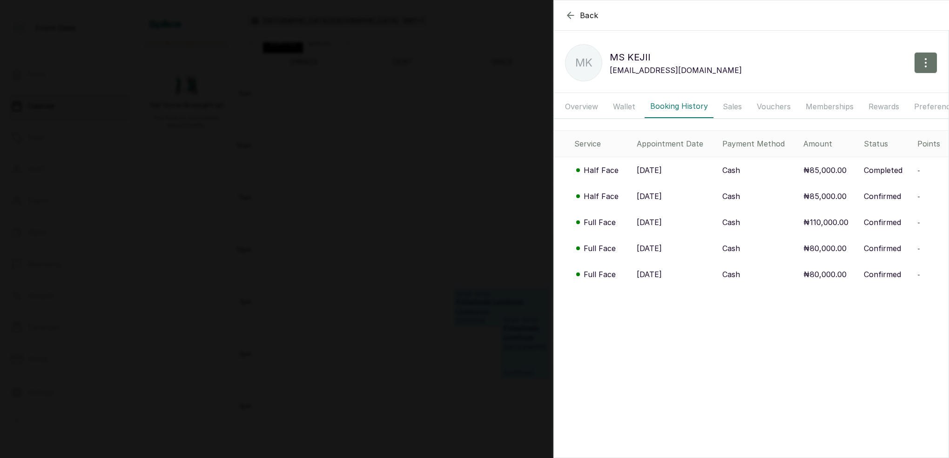
click at [600, 172] on p "Half Face" at bounding box center [601, 170] width 35 height 11
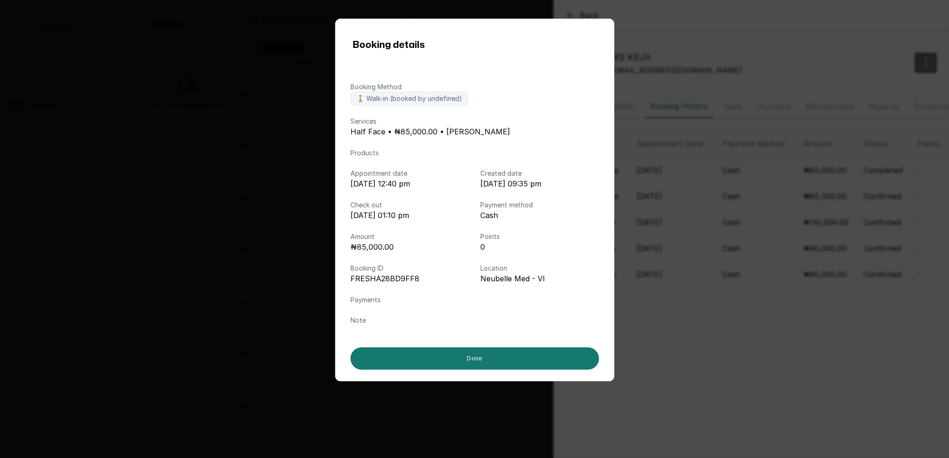
click at [664, 182] on div "Booking details Booking Method 🚶 Walk-in (booked by undefined) Services Half Fa…" at bounding box center [474, 229] width 949 height 458
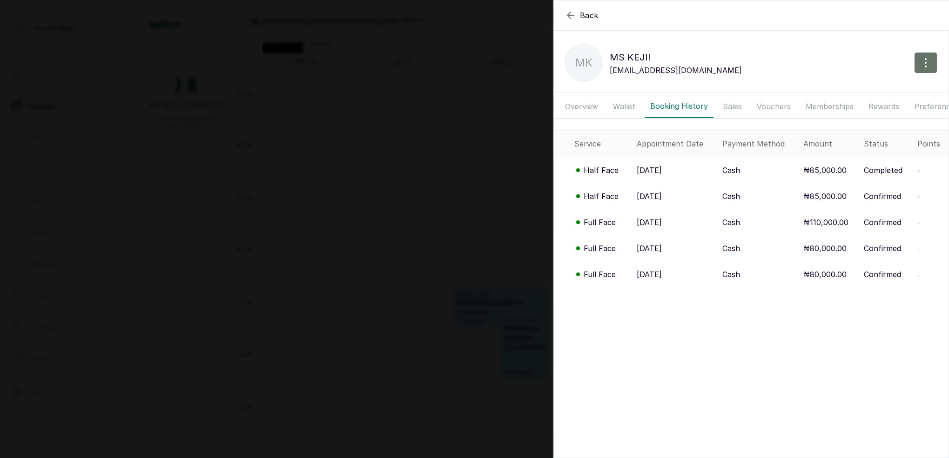
drag, startPoint x: 454, startPoint y: 121, endPoint x: 460, endPoint y: 125, distance: 7.0
click at [455, 121] on div "Back MS KEJII MK MS KEJII kejir@yahoo.com Overview Wallet Booking History Sales…" at bounding box center [474, 229] width 949 height 458
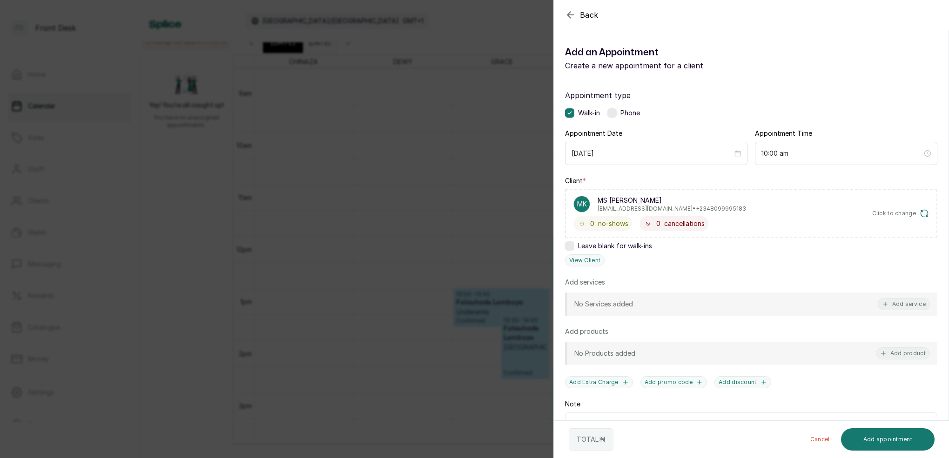
click at [444, 166] on div "Back Add Appointment Add an Appointment Create a new appointment for a client A…" at bounding box center [474, 229] width 949 height 458
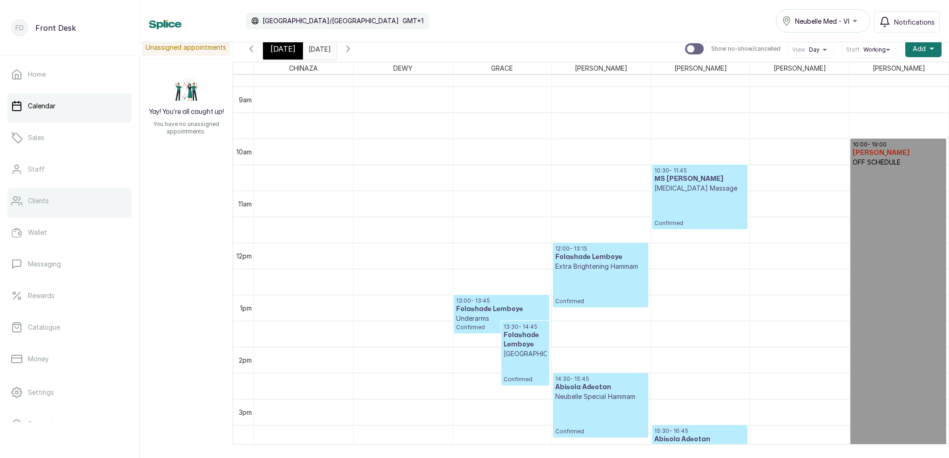
click at [63, 199] on link "Clients" at bounding box center [69, 201] width 124 height 26
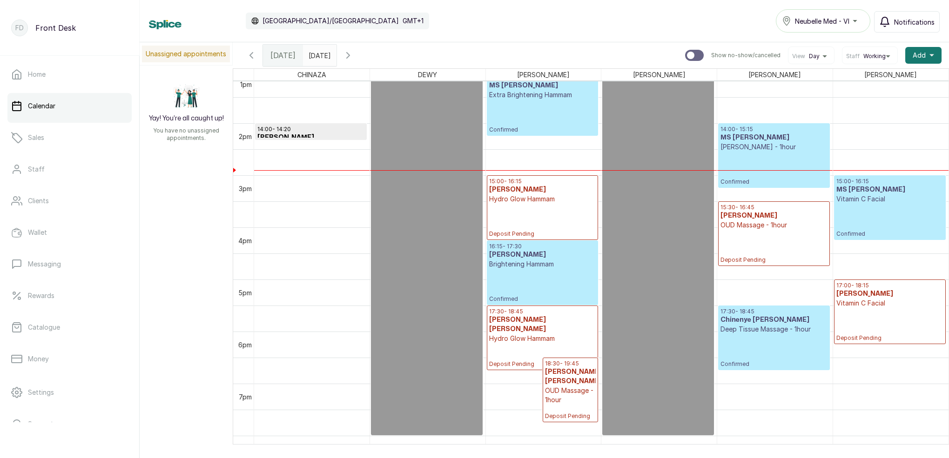
click at [916, 24] on span "Notifications" at bounding box center [914, 22] width 40 height 10
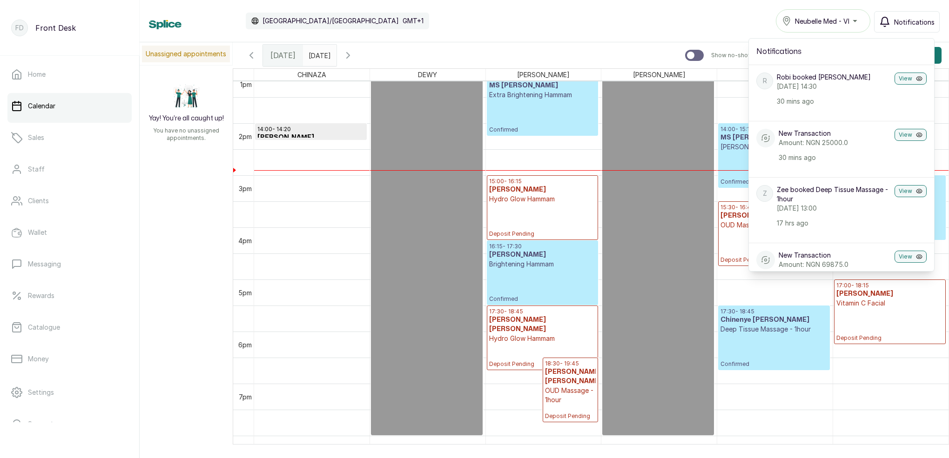
click at [899, 20] on span "Notifications" at bounding box center [914, 22] width 40 height 10
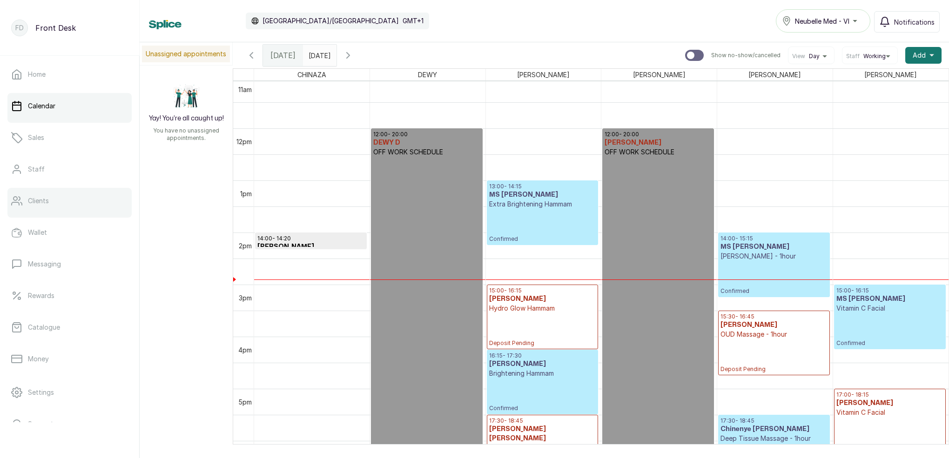
click at [51, 209] on link "Clients" at bounding box center [69, 201] width 124 height 26
